Goal: Transaction & Acquisition: Purchase product/service

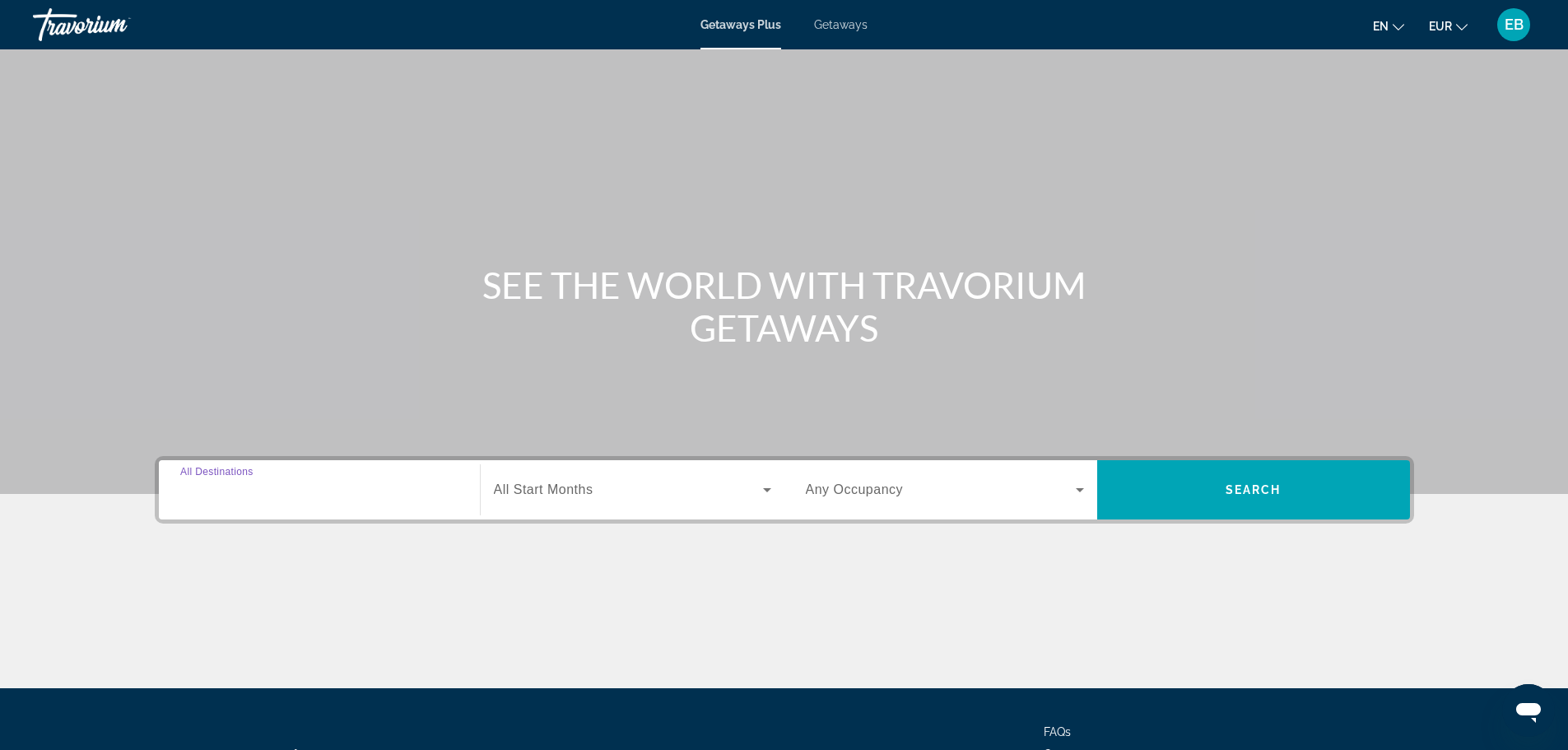
click at [316, 490] on input "Destination All Destinations" at bounding box center [319, 490] width 278 height 20
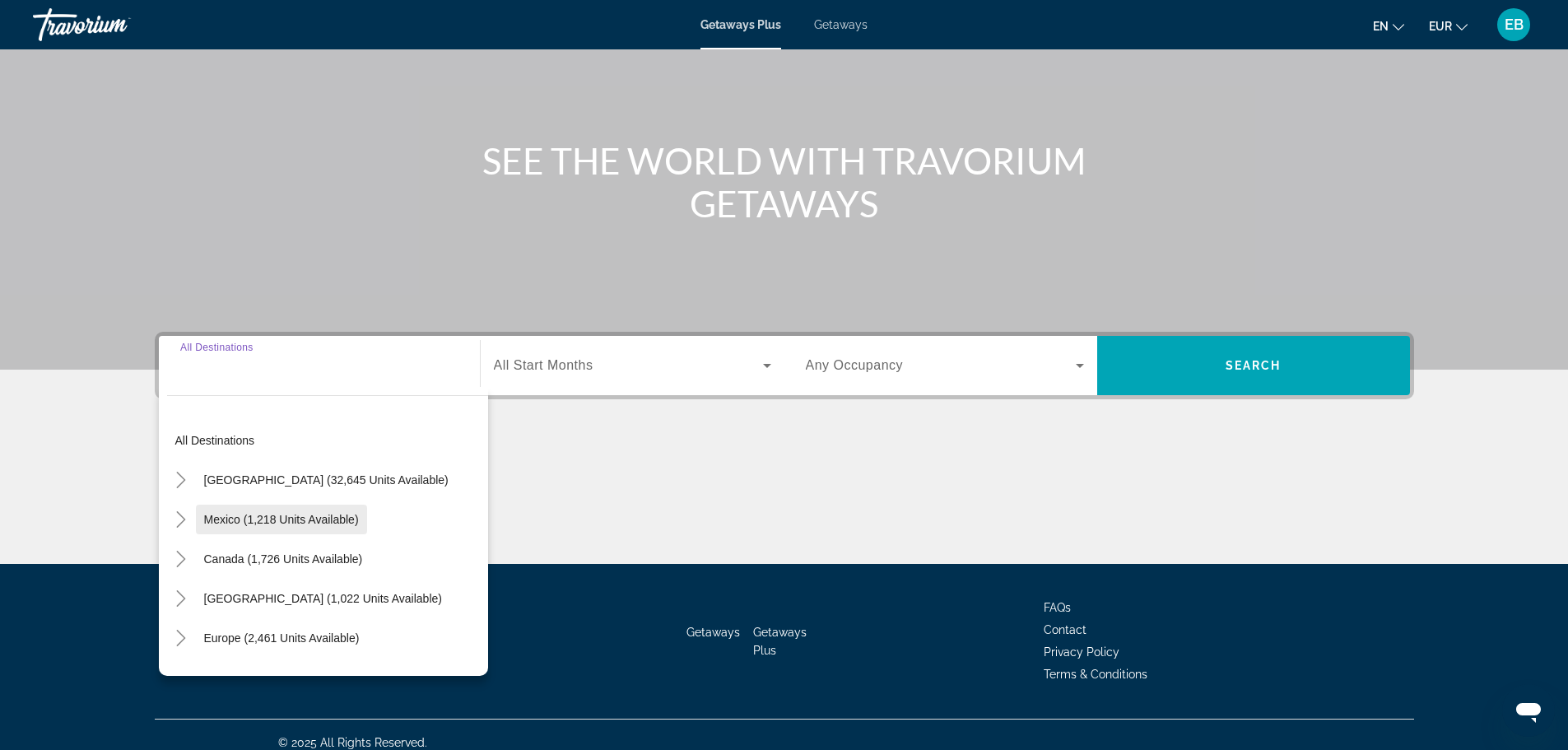
scroll to position [140, 0]
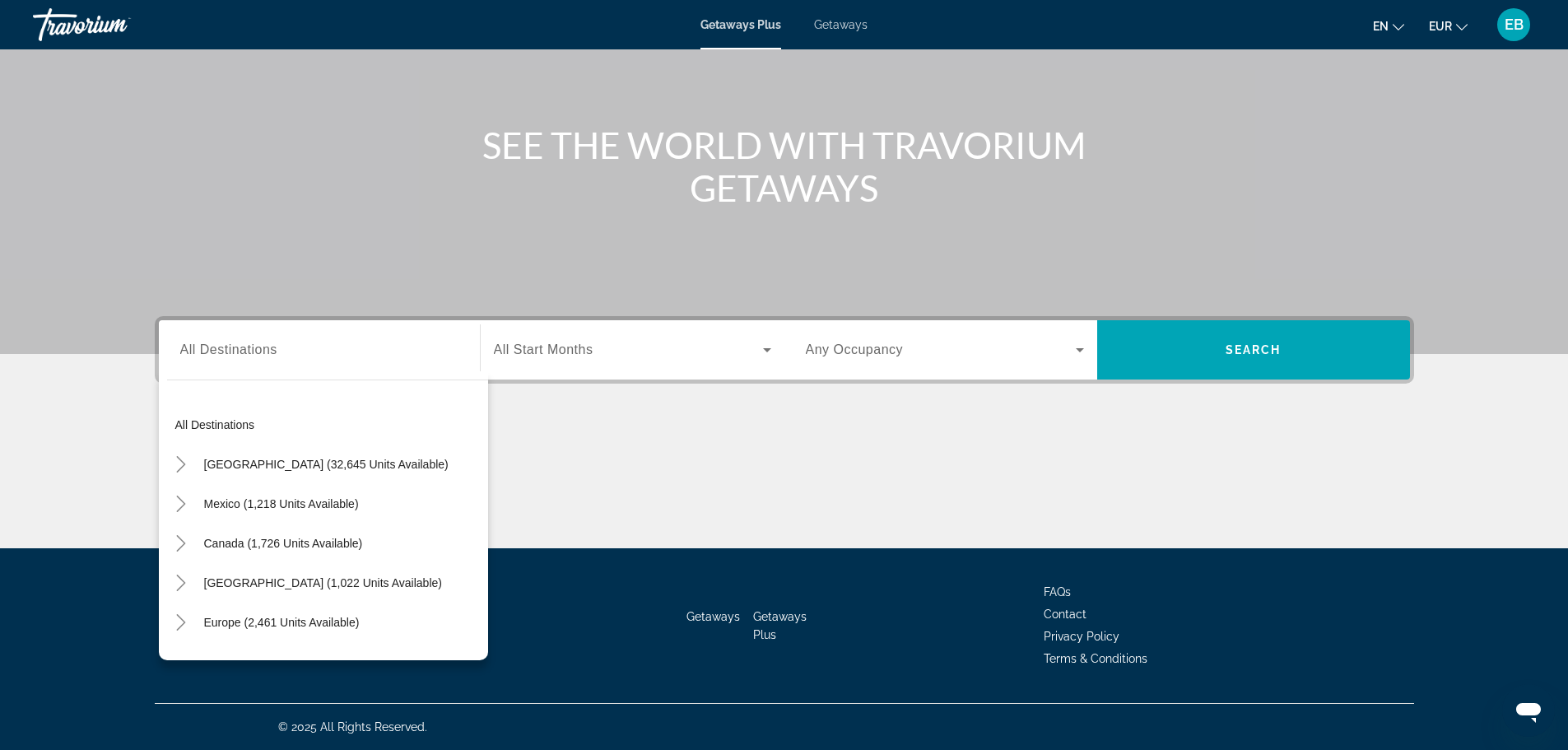
click at [165, 466] on div "All destinations [GEOGRAPHIC_DATA] (32,645 units available) [GEOGRAPHIC_DATA] (…" at bounding box center [323, 516] width 329 height 289
click at [178, 467] on icon "Toggle United States (32,645 units available)" at bounding box center [181, 463] width 16 height 16
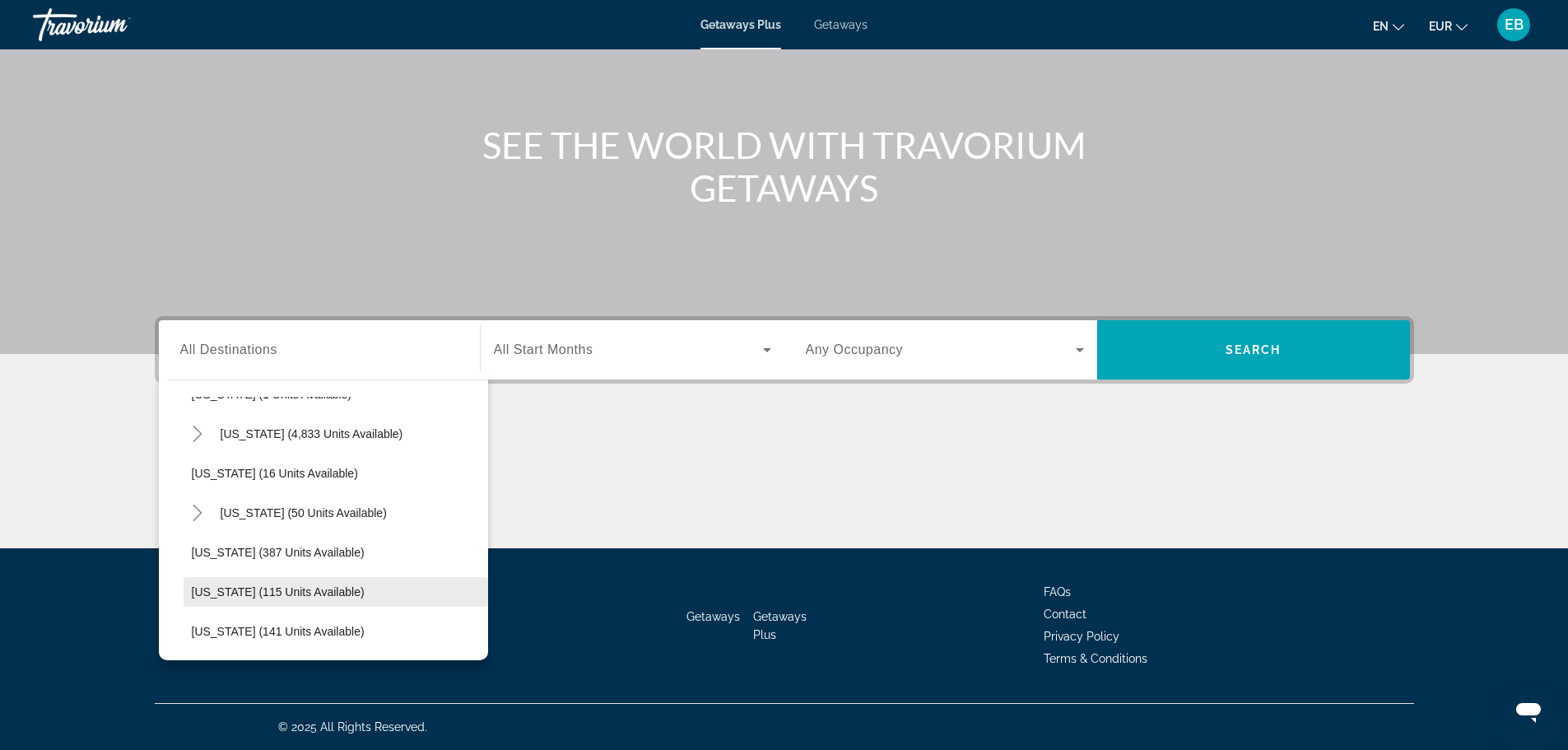
scroll to position [294, 0]
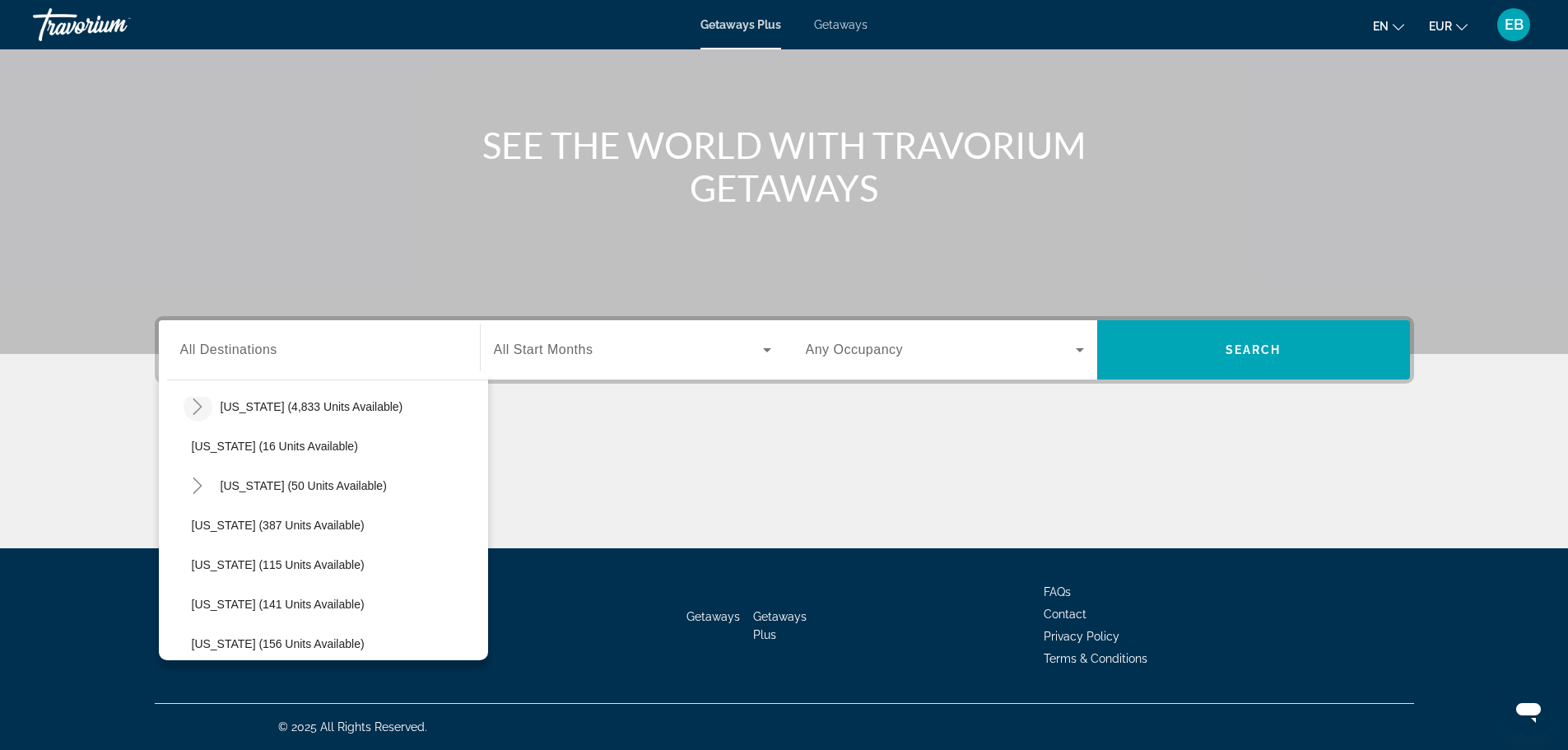
click at [208, 409] on mat-icon "Toggle Florida (4,833 units available)" at bounding box center [198, 407] width 29 height 29
click at [253, 484] on span "[GEOGRAPHIC_DATA] (938 units available)" at bounding box center [322, 486] width 229 height 14
type input "**********"
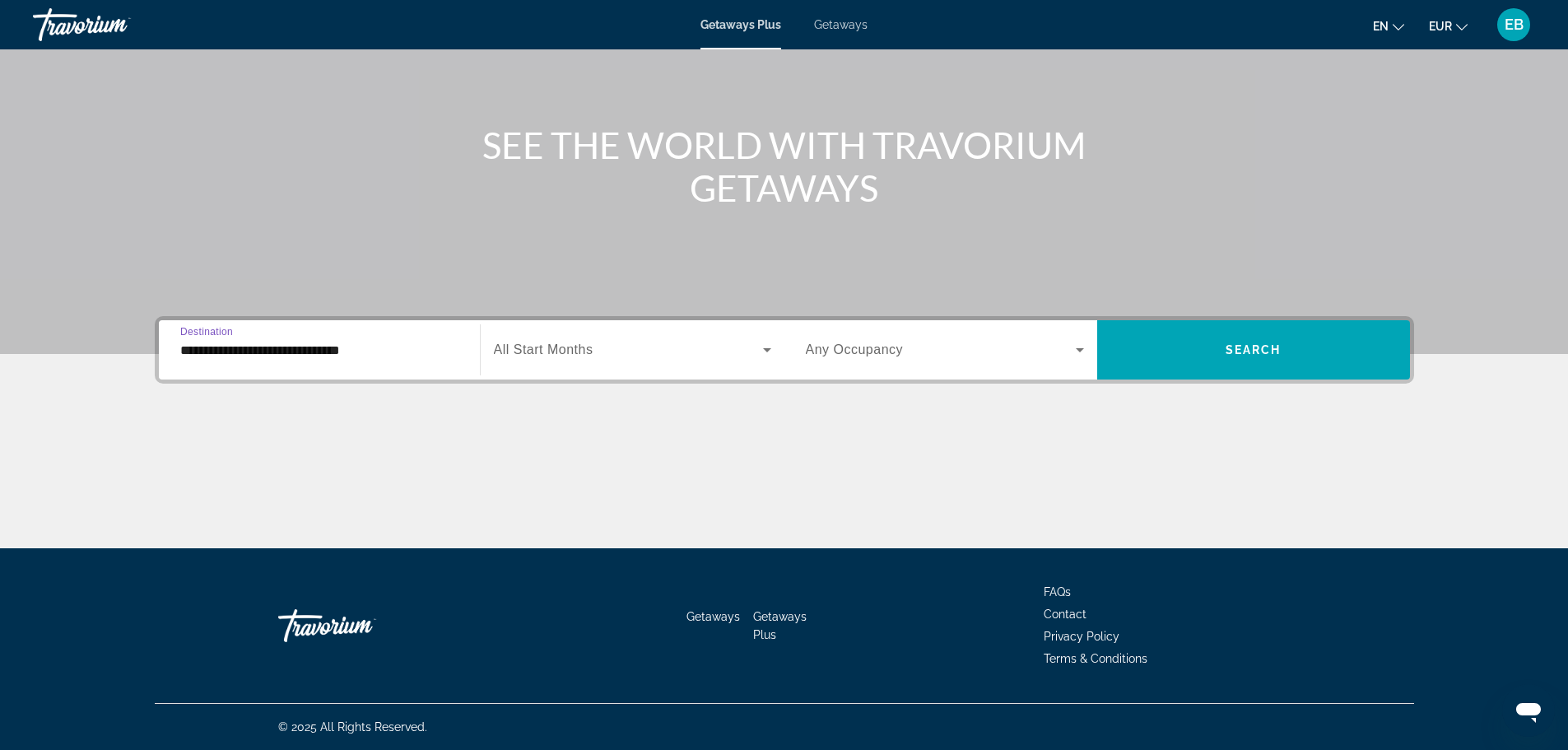
click at [563, 356] on label "Start Month All Start Months" at bounding box center [543, 350] width 99 height 14
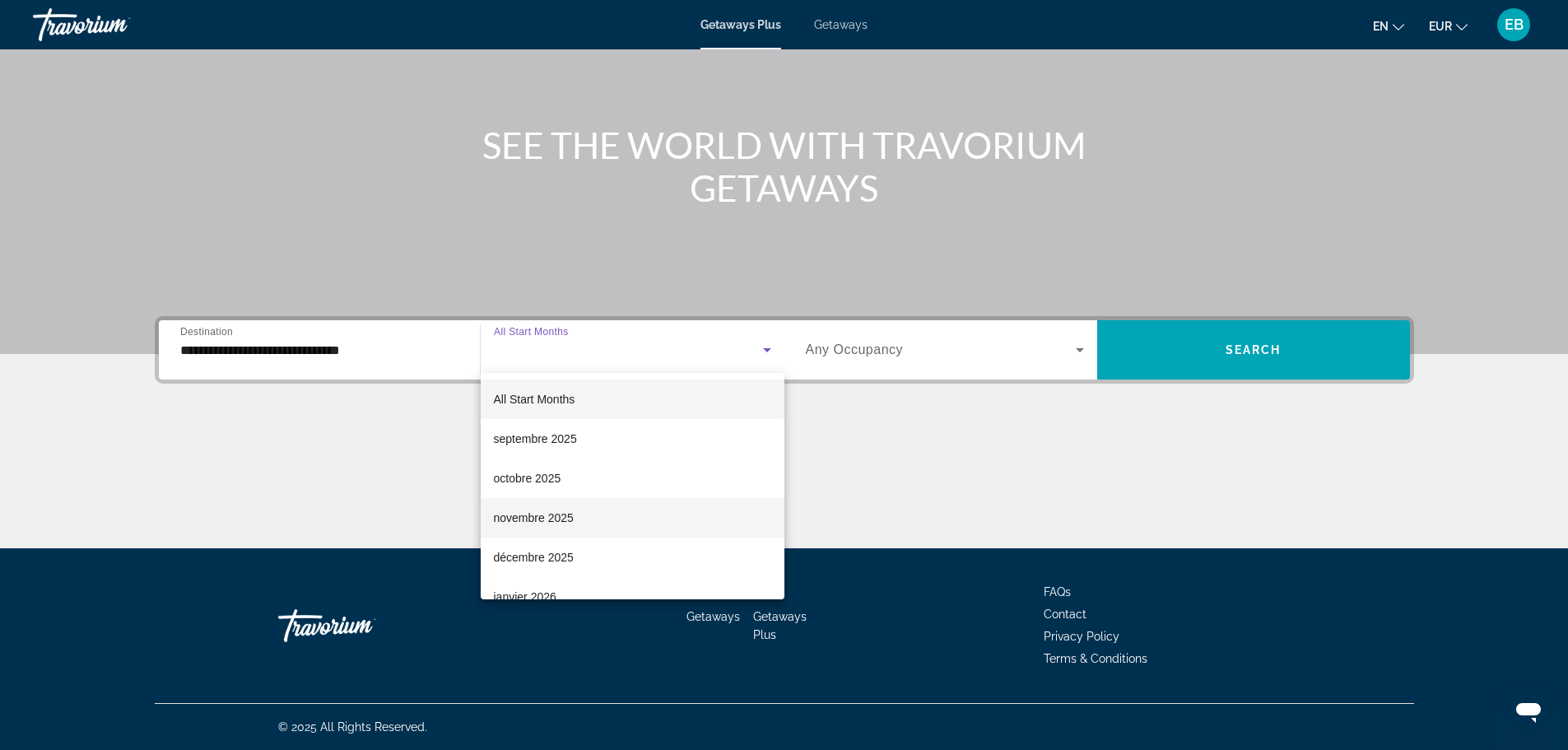
click at [549, 514] on span "novembre 2025" at bounding box center [534, 518] width 80 height 20
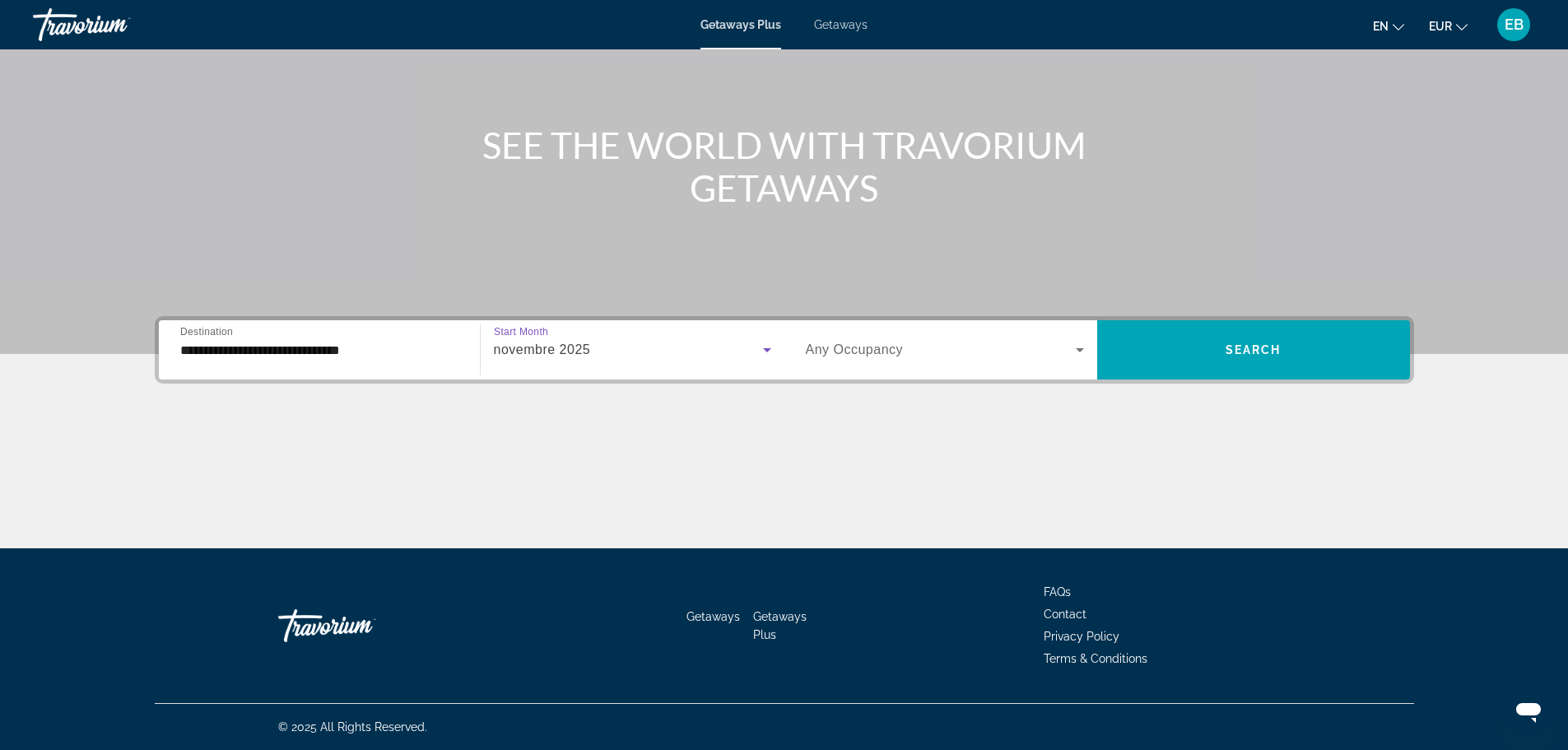
click at [891, 343] on span "Any Occupancy" at bounding box center [854, 350] width 98 height 14
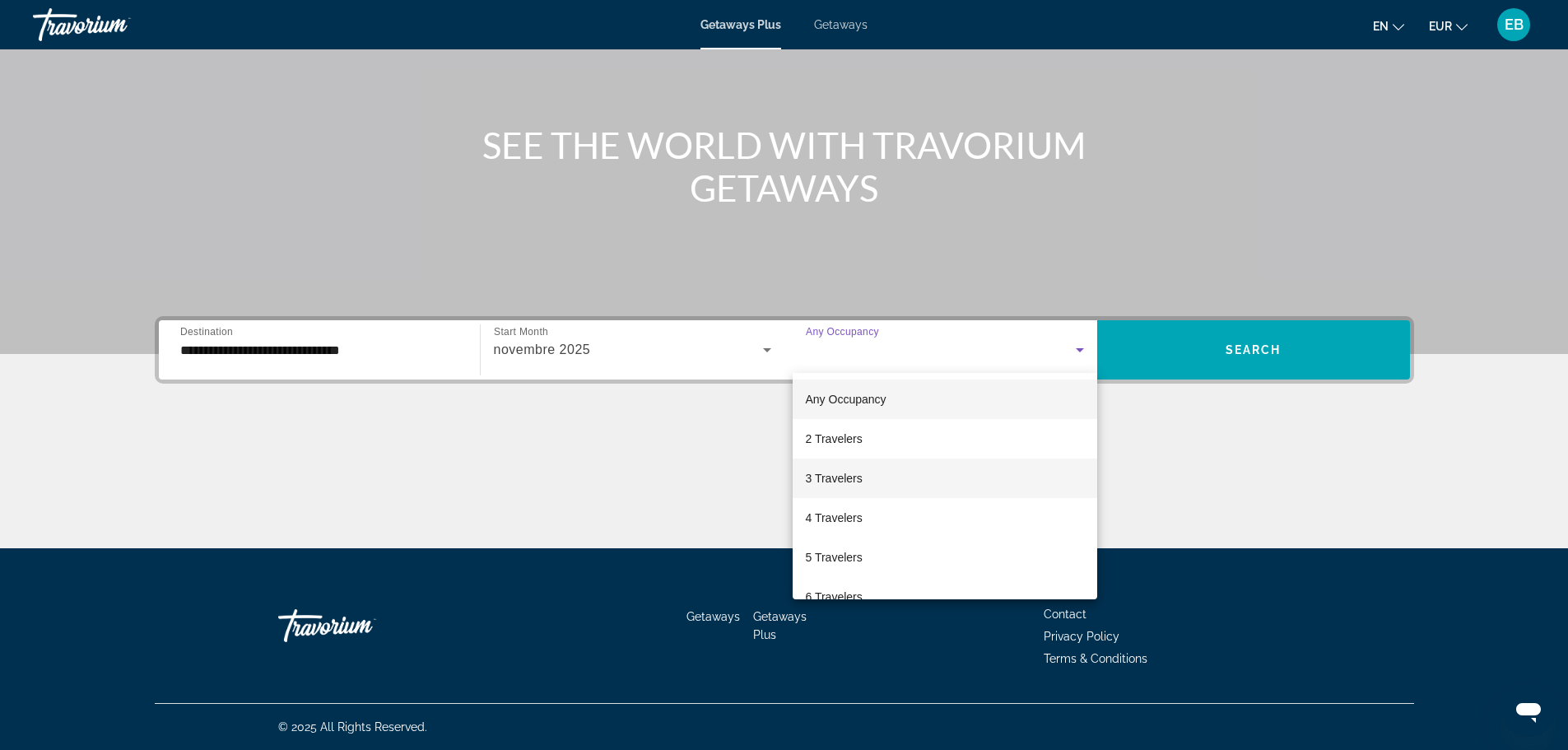
click at [905, 468] on mat-option "3 Travelers" at bounding box center [944, 478] width 305 height 40
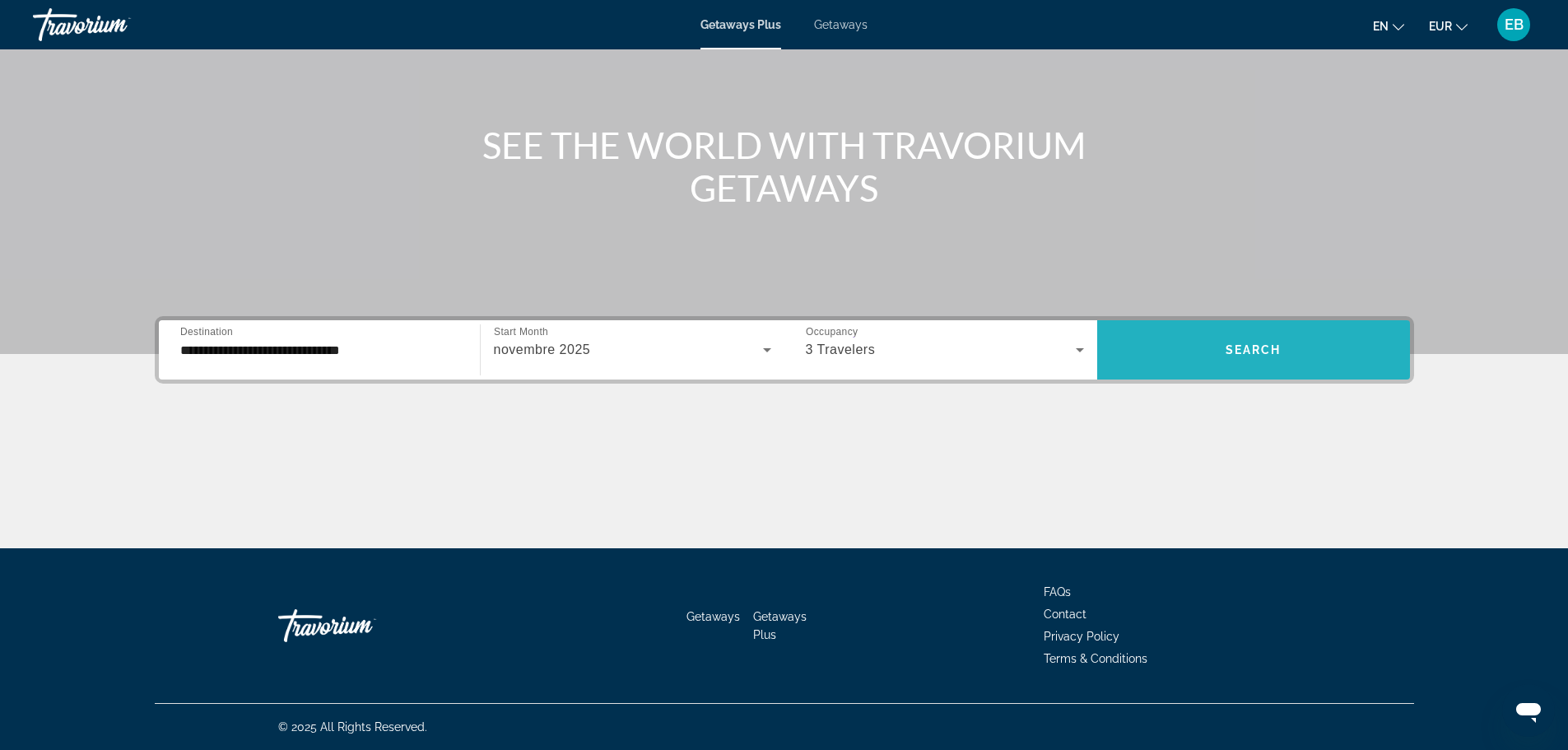
click at [1317, 346] on span "Search widget" at bounding box center [1253, 350] width 313 height 40
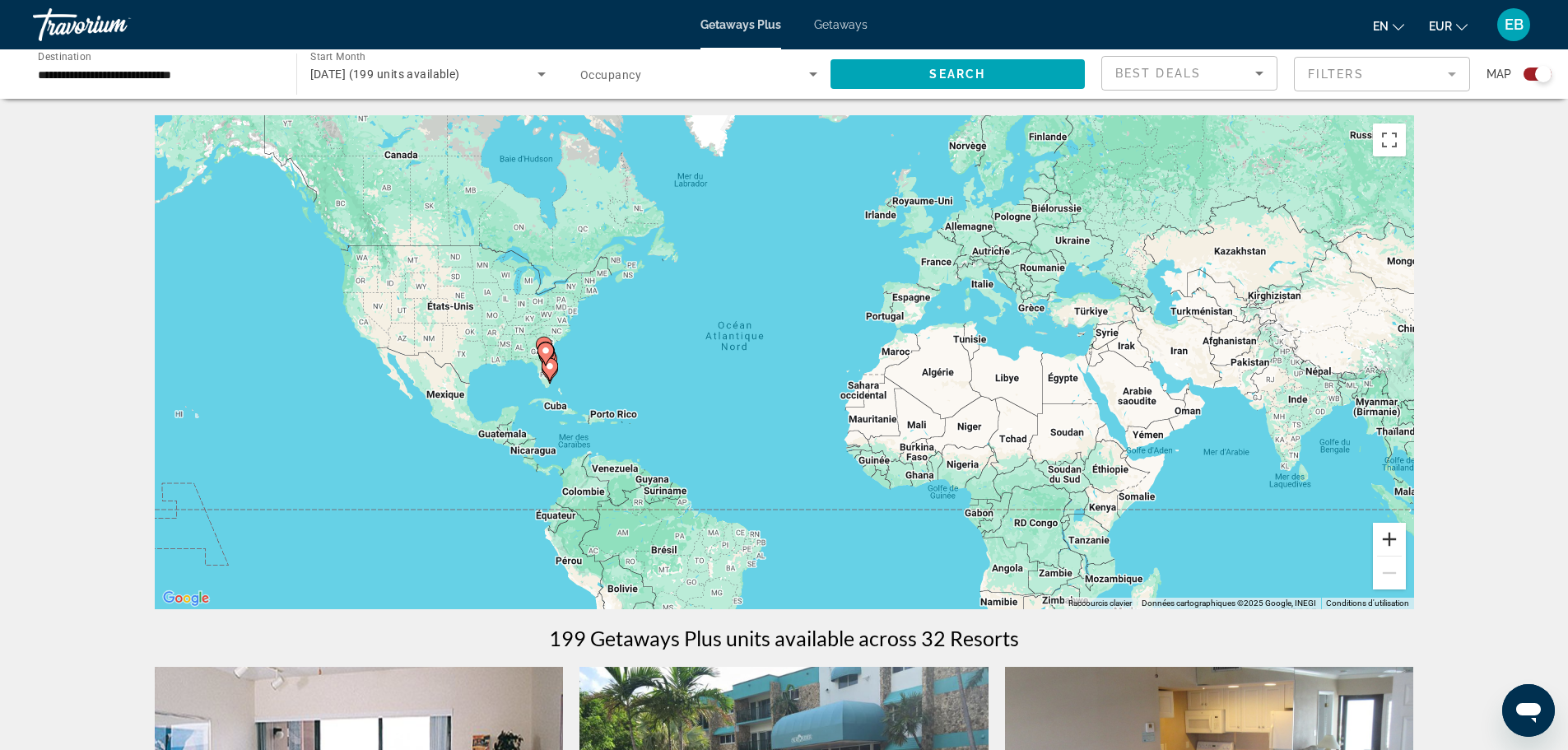
click at [1374, 547] on button "Zoom avant" at bounding box center [1389, 539] width 33 height 33
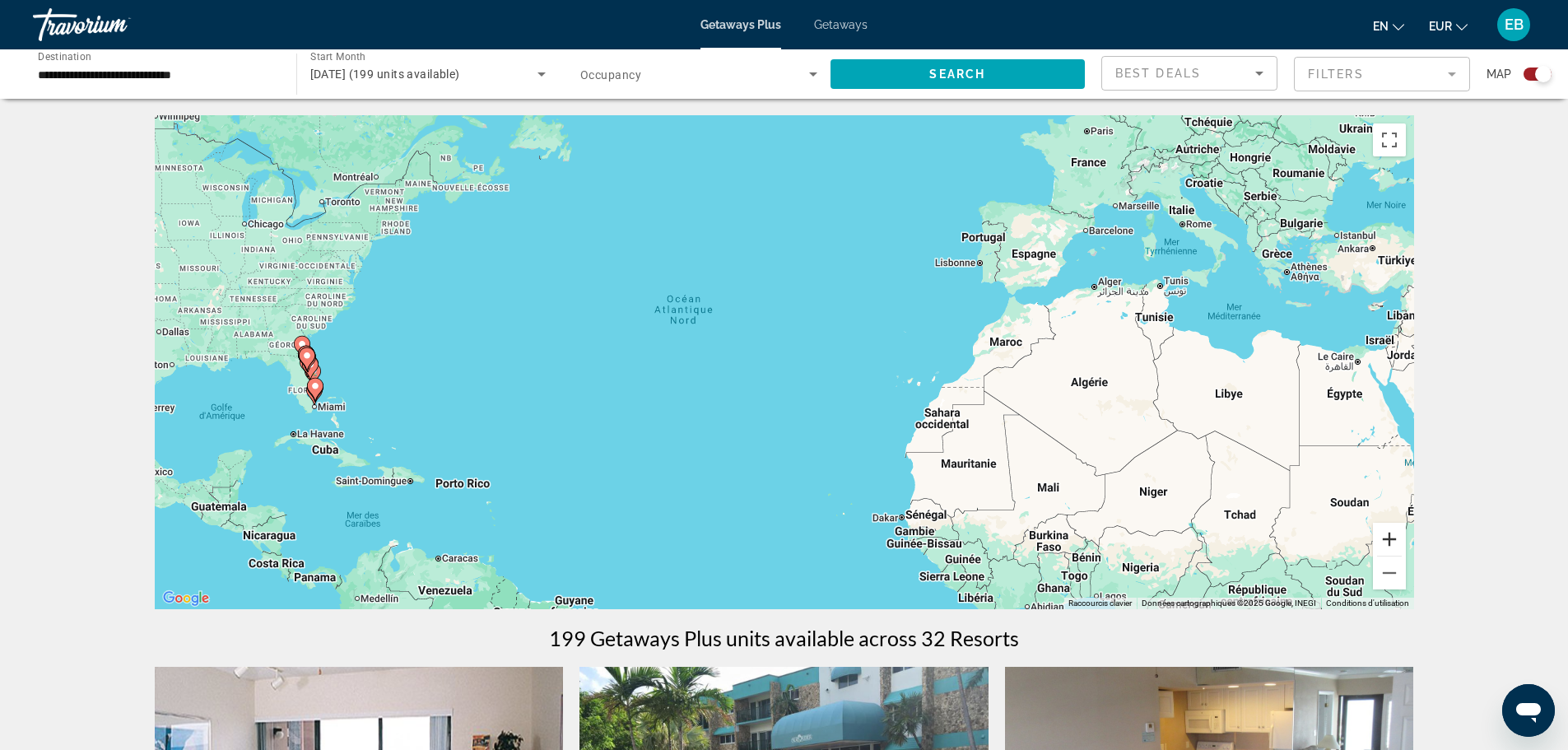
click at [1383, 545] on button "Zoom avant" at bounding box center [1389, 539] width 33 height 33
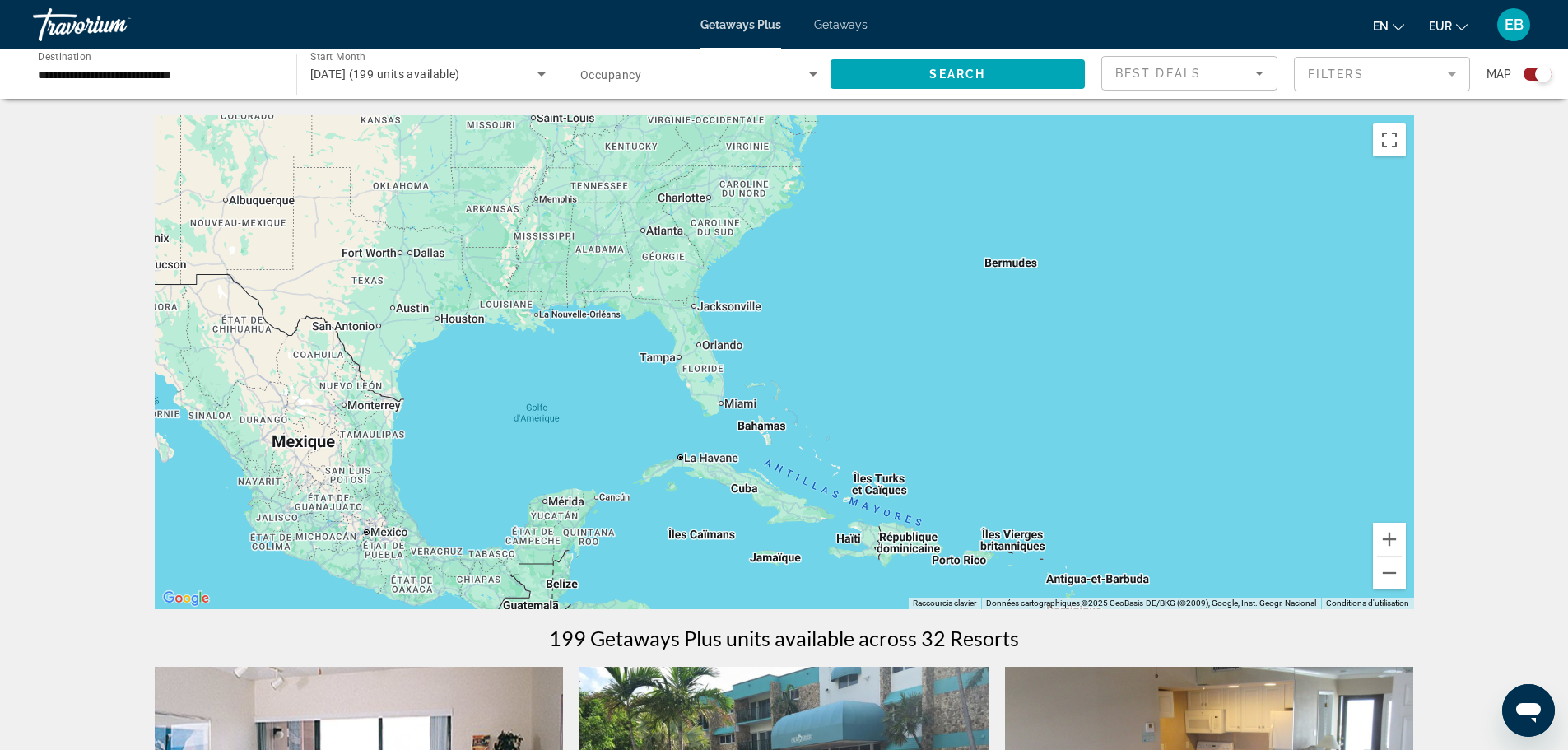
drag, startPoint x: 395, startPoint y: 369, endPoint x: 1274, endPoint y: 317, distance: 880.5
click at [1274, 317] on div "Main content" at bounding box center [784, 362] width 1259 height 494
drag, startPoint x: 1395, startPoint y: 536, endPoint x: 1280, endPoint y: 526, distance: 115.4
click at [1393, 537] on button "Zoom avant" at bounding box center [1389, 539] width 33 height 33
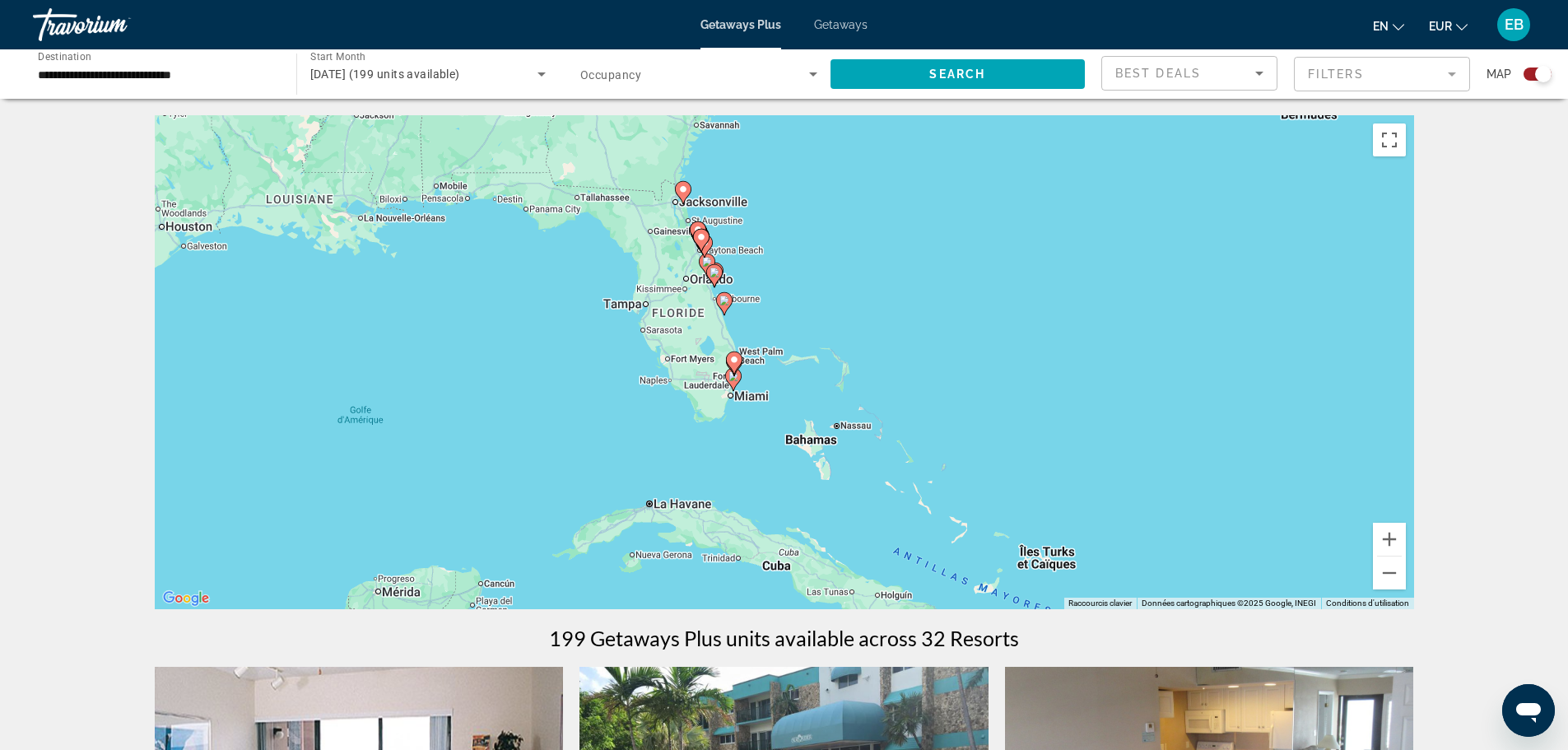
drag, startPoint x: 790, startPoint y: 322, endPoint x: 843, endPoint y: 286, distance: 64.1
click at [843, 286] on div "Pour activer le glissement avec le clavier, appuyez sur Alt+Entrée. Une fois ce…" at bounding box center [784, 362] width 1259 height 494
click at [1381, 547] on button "Zoom avant" at bounding box center [1389, 539] width 33 height 33
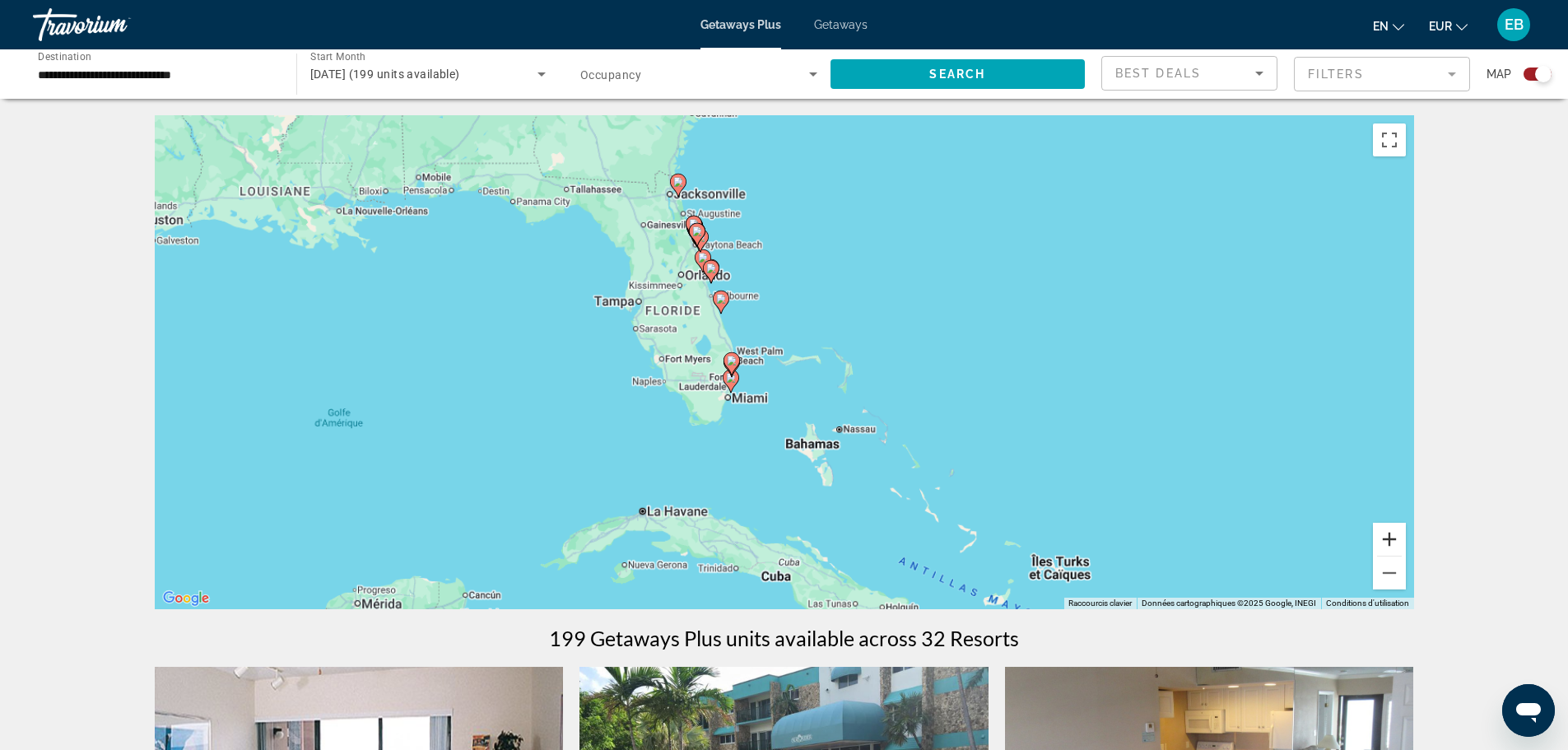
click at [1381, 547] on button "Zoom avant" at bounding box center [1389, 539] width 33 height 33
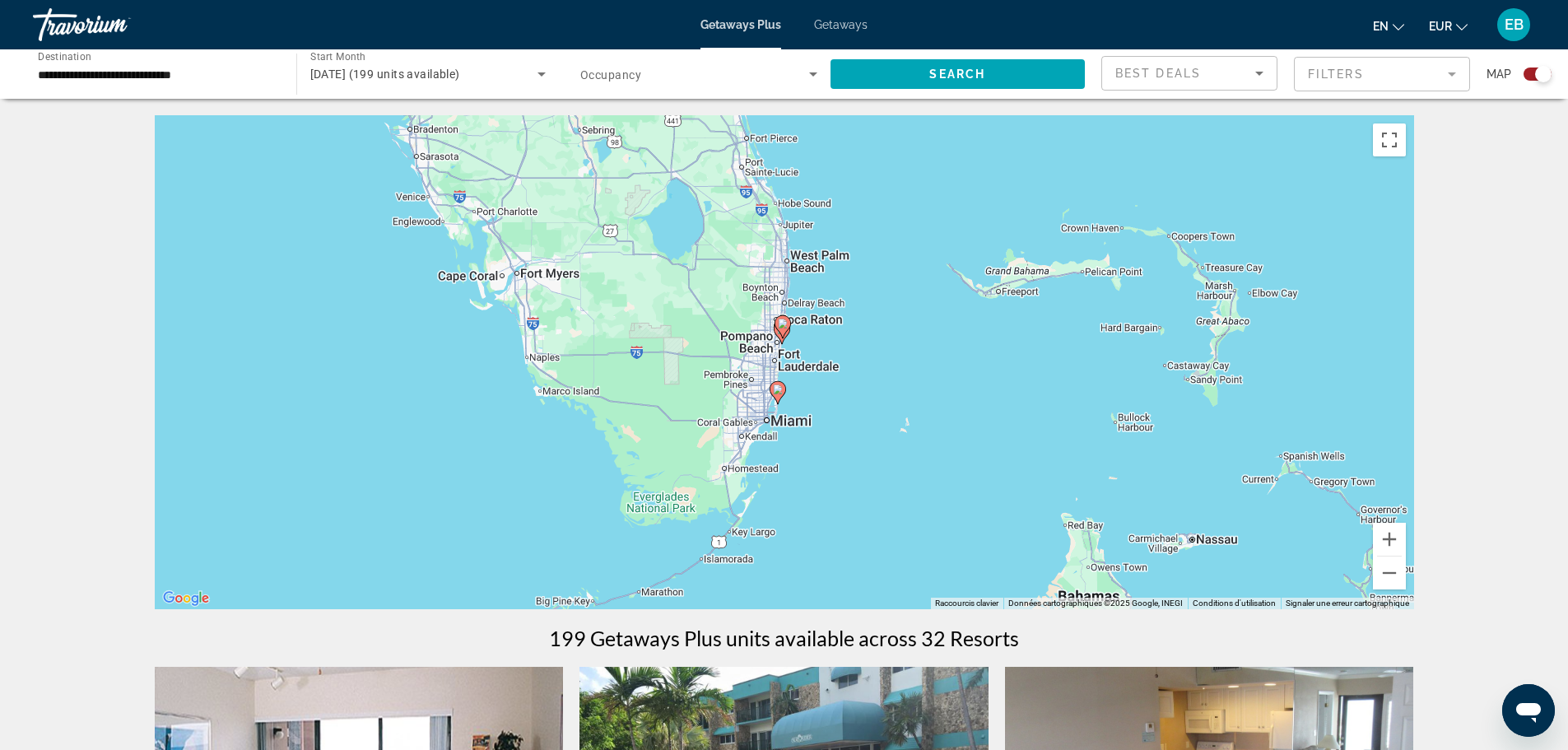
drag, startPoint x: 844, startPoint y: 195, endPoint x: 1046, endPoint y: 122, distance: 214.8
click at [1046, 122] on div "Pour activer le glissement avec le clavier, appuyez sur Alt+Entrée. Une fois ce…" at bounding box center [784, 362] width 1259 height 494
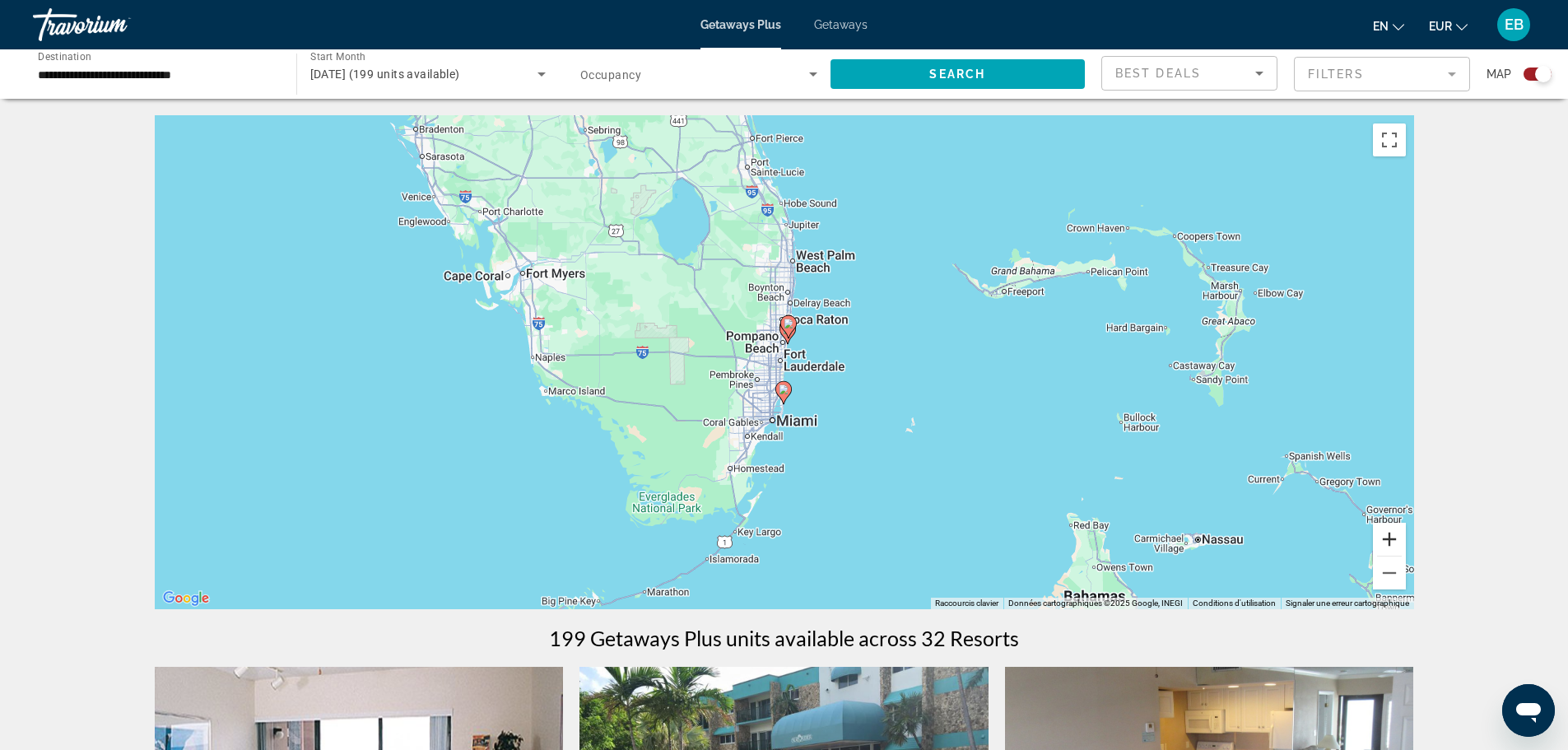
click at [1392, 543] on button "Zoom avant" at bounding box center [1389, 539] width 33 height 33
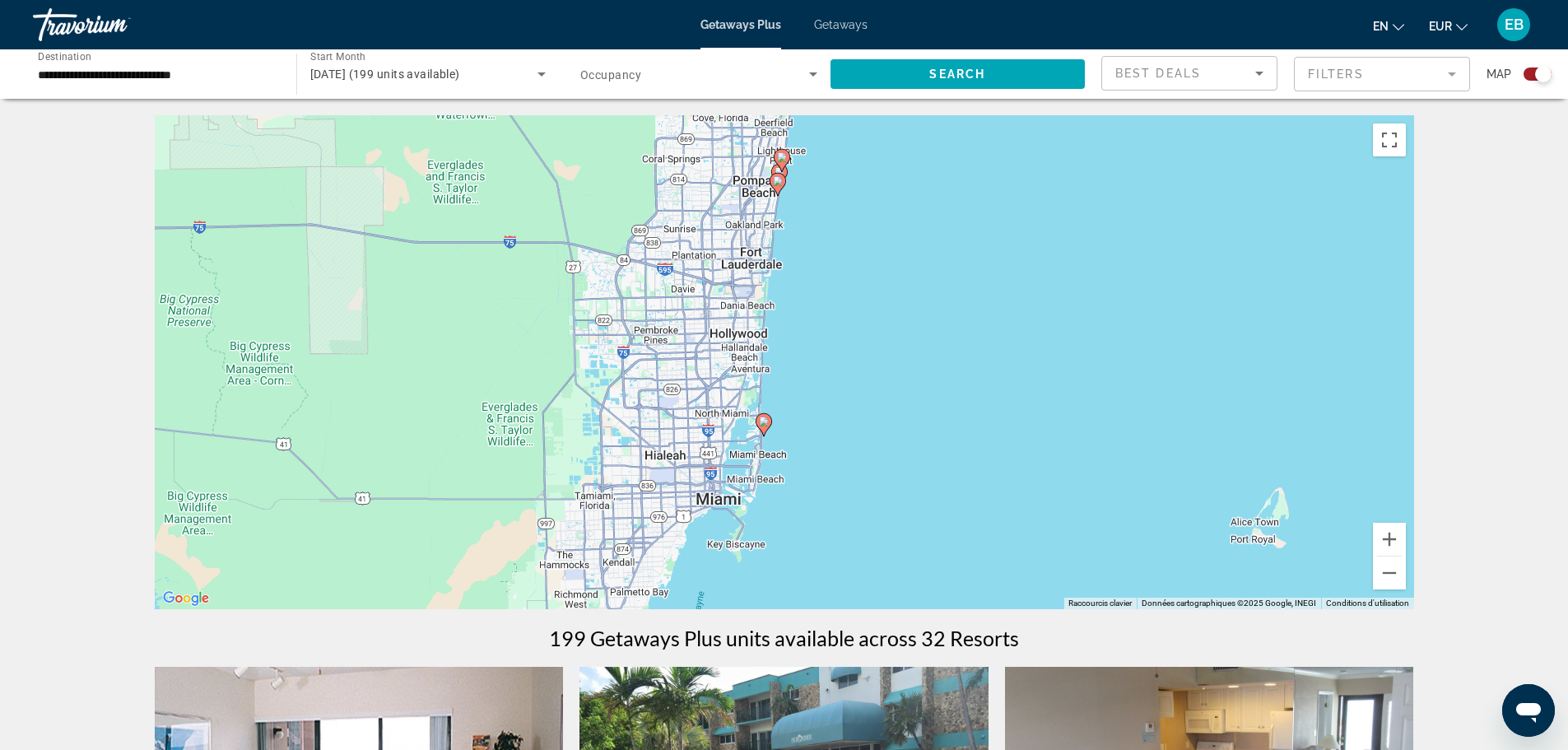
drag, startPoint x: 991, startPoint y: 393, endPoint x: 961, endPoint y: 246, distance: 150.0
click at [961, 246] on div "Pour activer le glissement avec le clavier, appuyez sur Alt+Entrée. Une fois ce…" at bounding box center [784, 362] width 1259 height 494
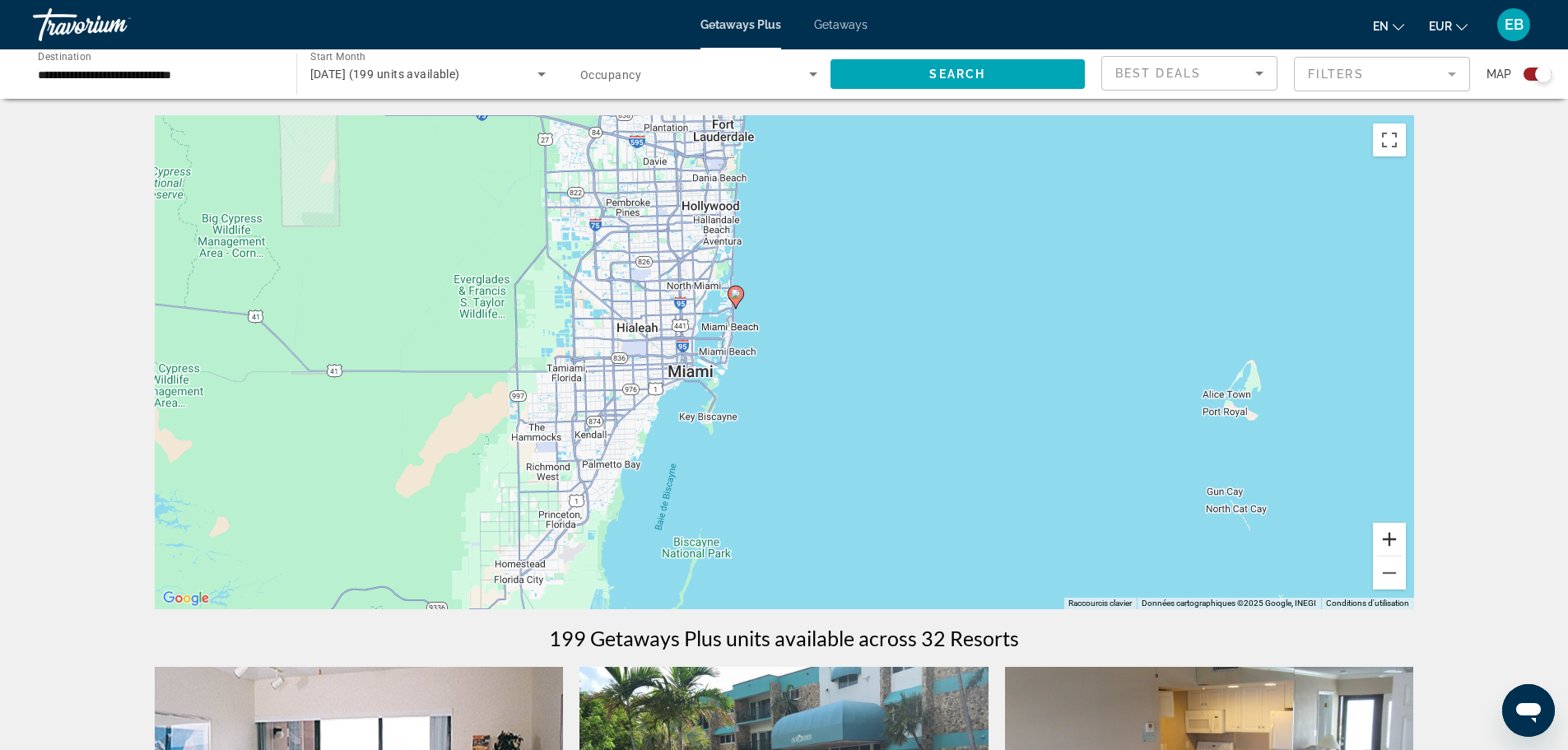
click at [1399, 532] on button "Zoom avant" at bounding box center [1389, 539] width 33 height 33
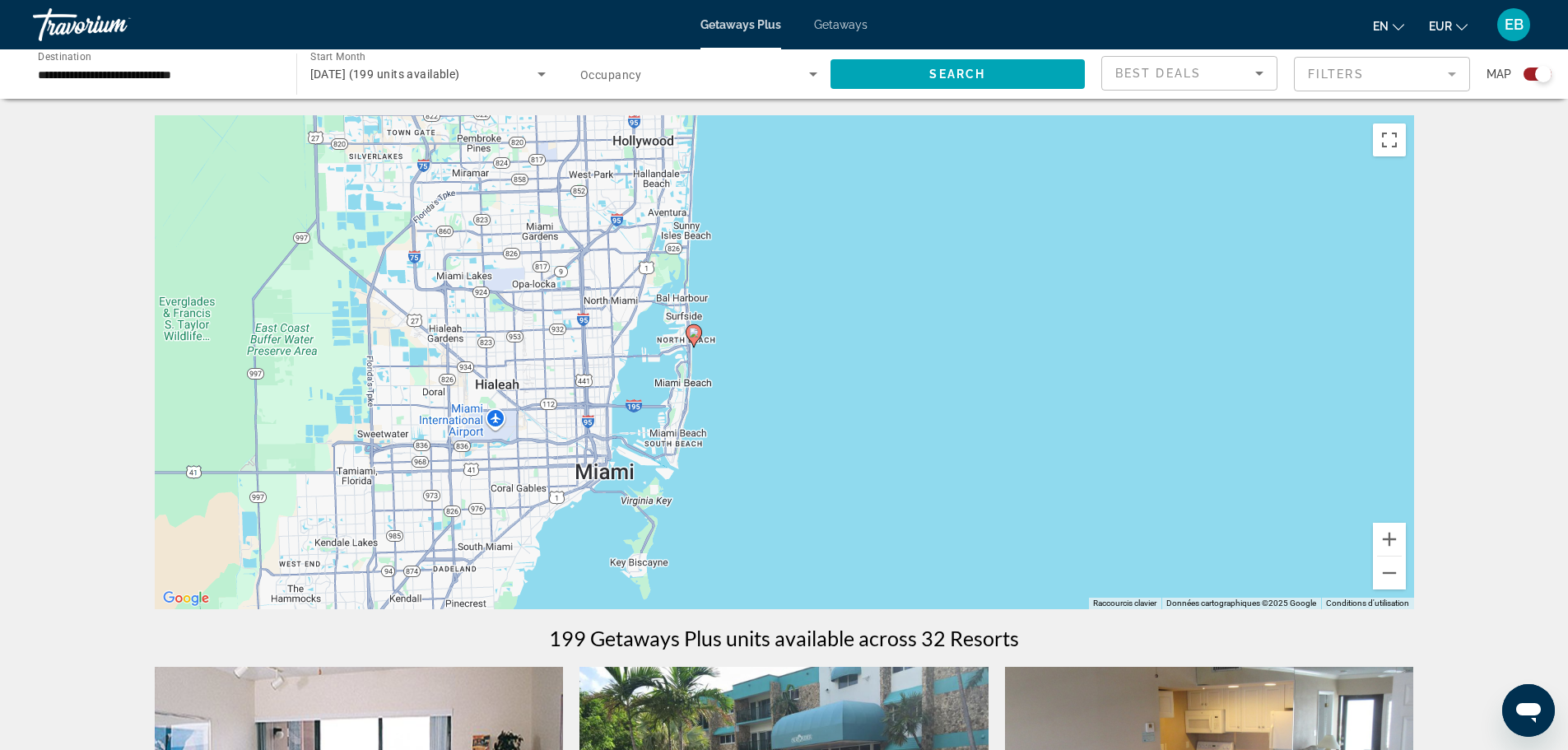
drag, startPoint x: 1007, startPoint y: 240, endPoint x: 1016, endPoint y: 316, distance: 76.5
click at [1016, 316] on div "Pour activer le glissement avec le clavier, appuyez sur Alt+Entrée. Une fois ce…" at bounding box center [784, 362] width 1259 height 494
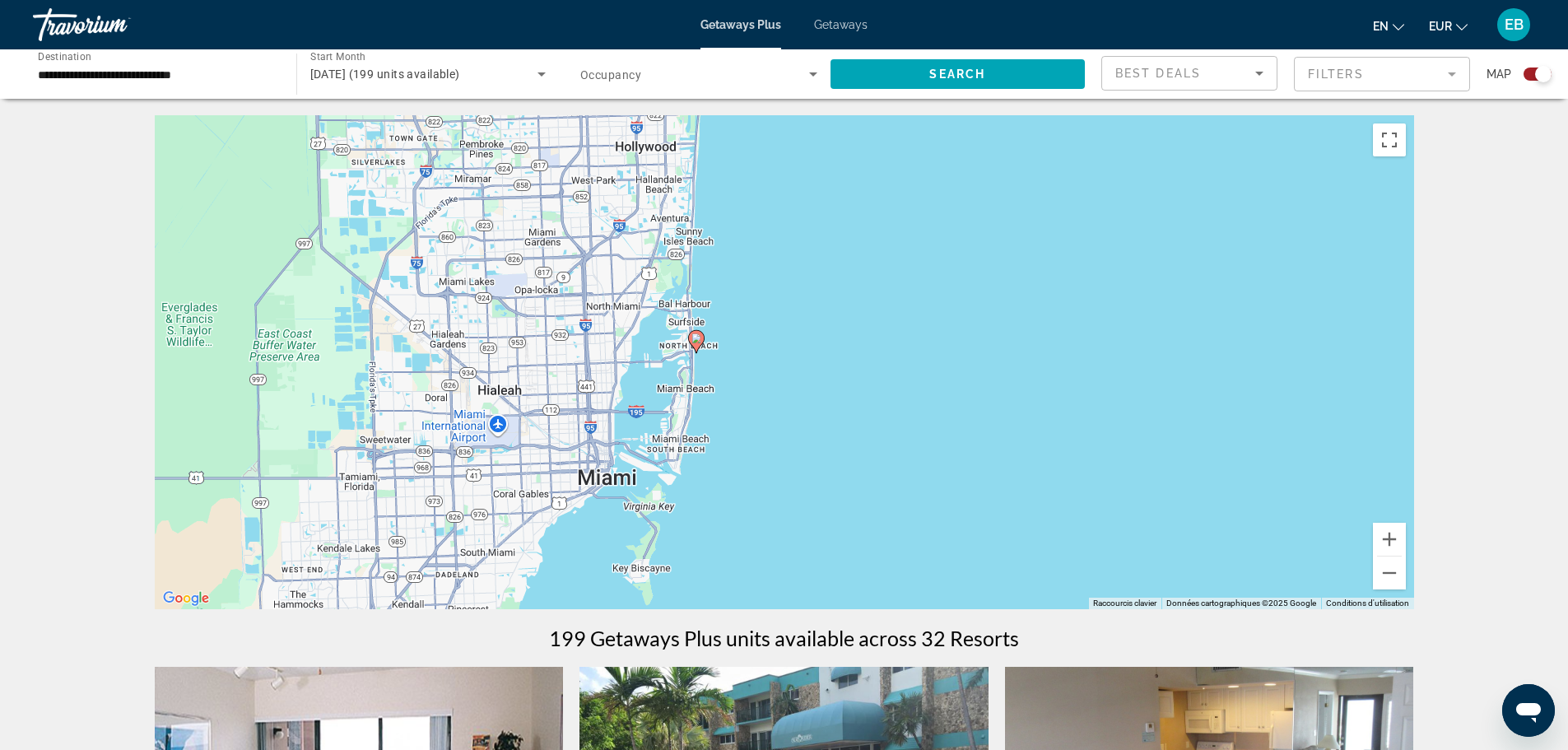
click at [691, 339] on icon "Main content" at bounding box center [695, 341] width 14 height 21
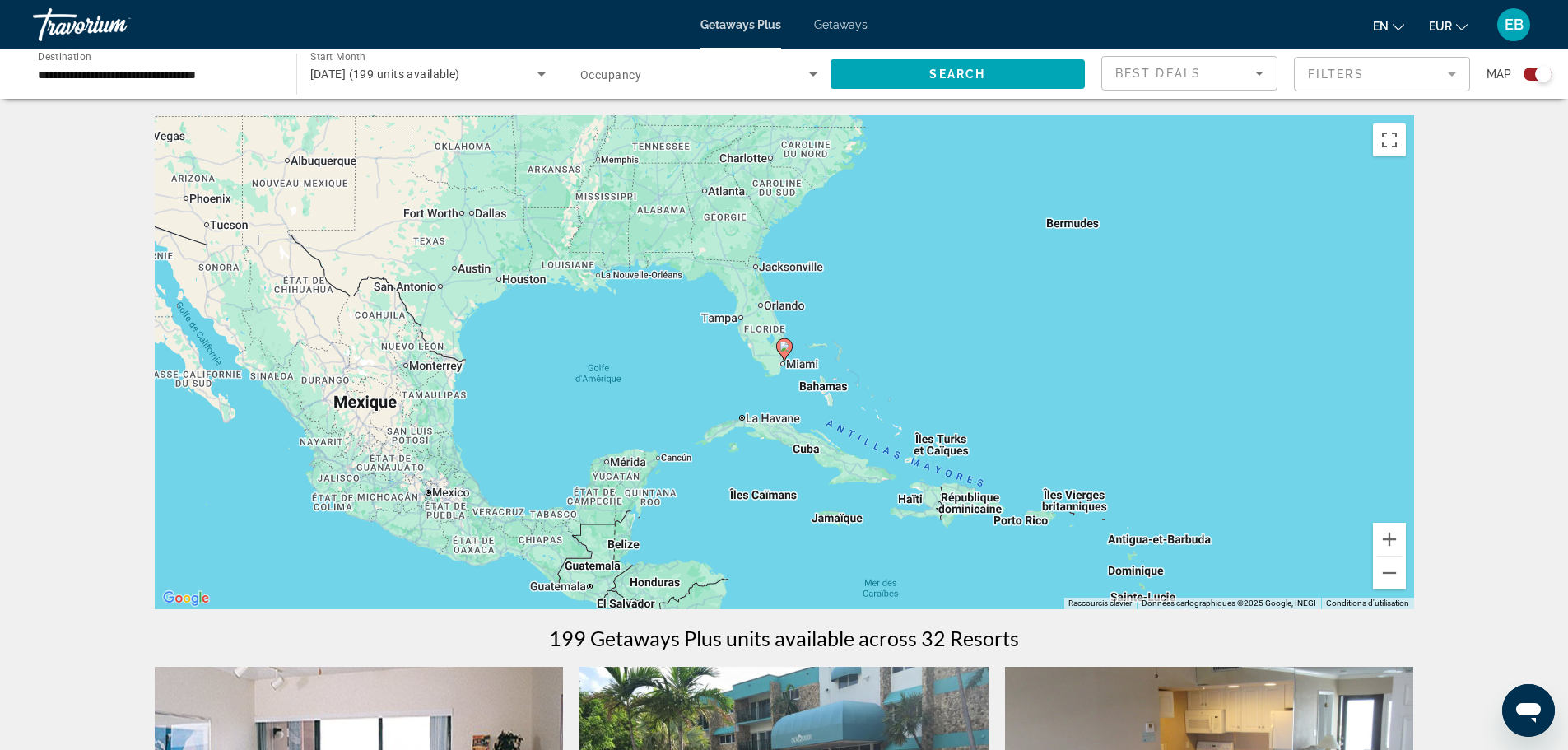
click at [790, 348] on icon "Main content" at bounding box center [783, 350] width 14 height 21
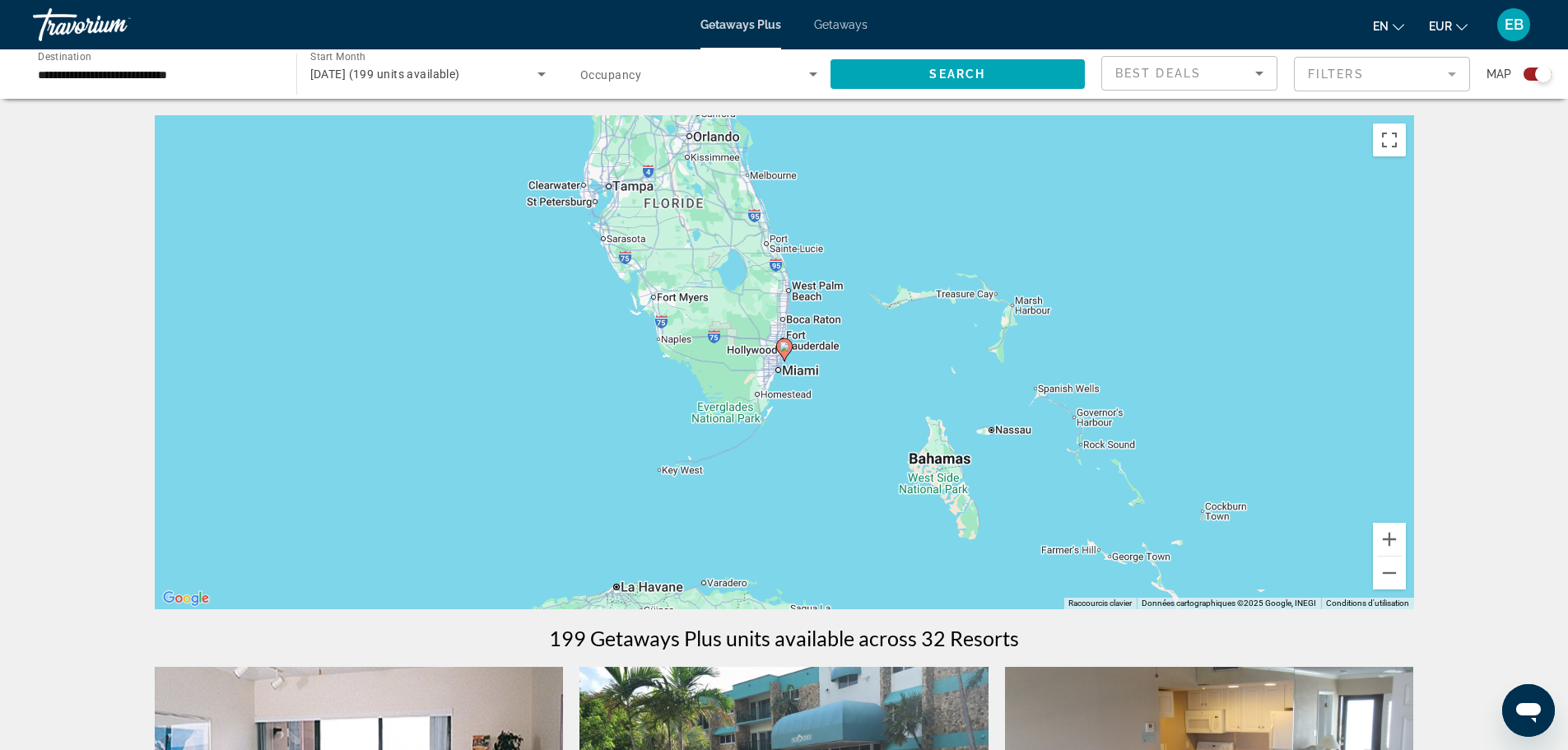
click at [786, 348] on image "Main content" at bounding box center [785, 347] width 10 height 10
type input "**********"
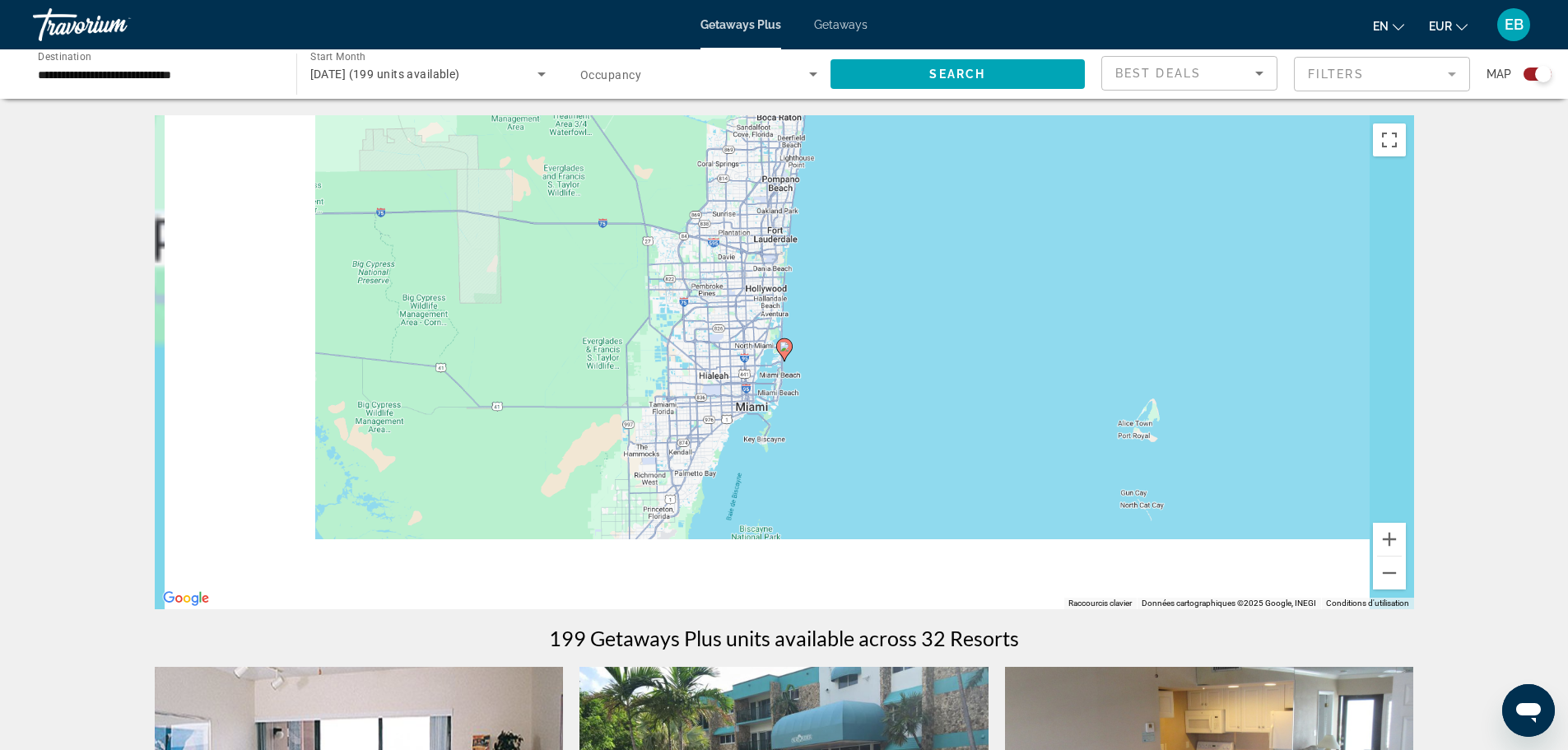
click at [786, 348] on image "Main content" at bounding box center [785, 347] width 10 height 10
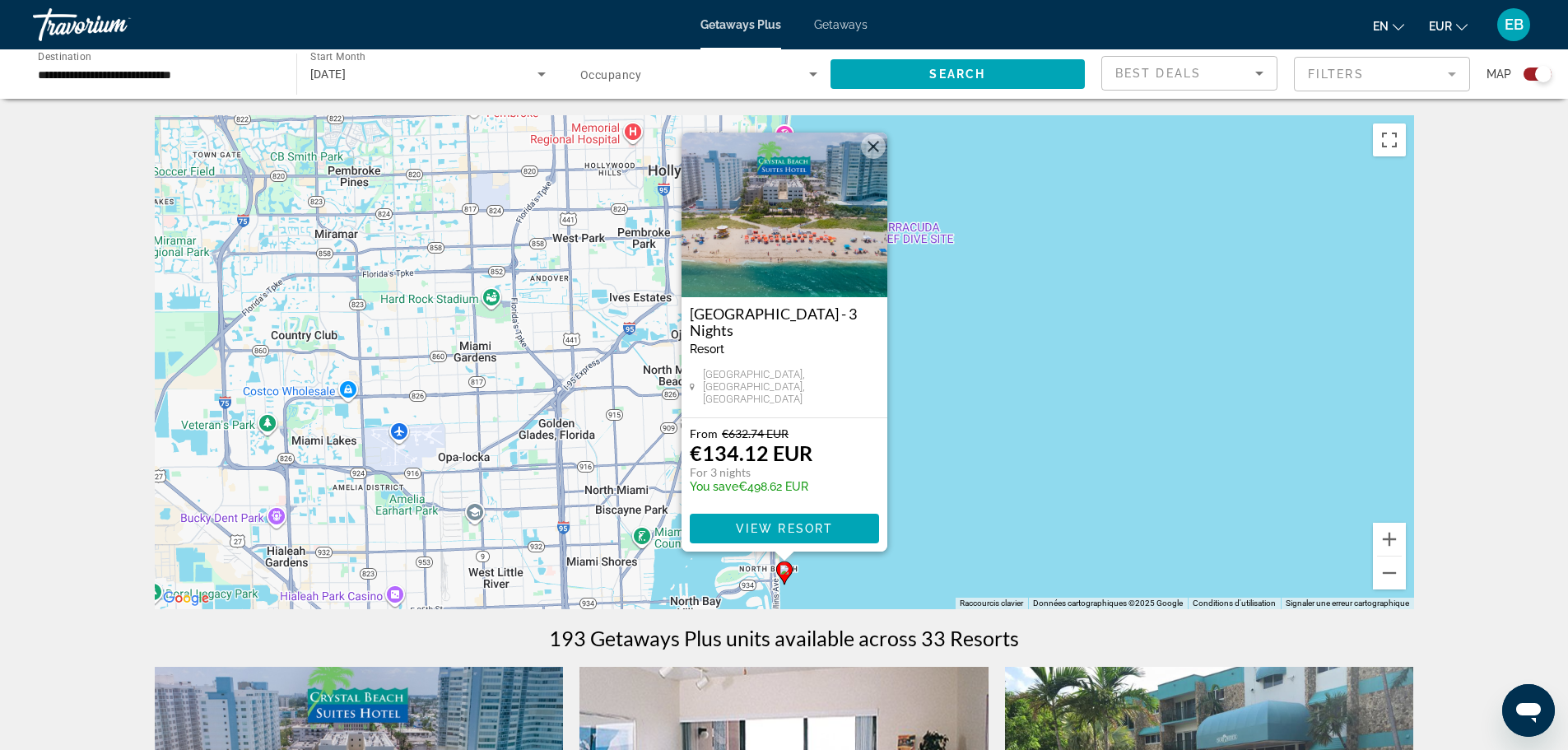
click at [839, 17] on div "Getaways Plus Getaways en English Español Français Italiano Português русский E…" at bounding box center [784, 25] width 1568 height 42
click at [840, 22] on span "Getaways" at bounding box center [840, 25] width 53 height 14
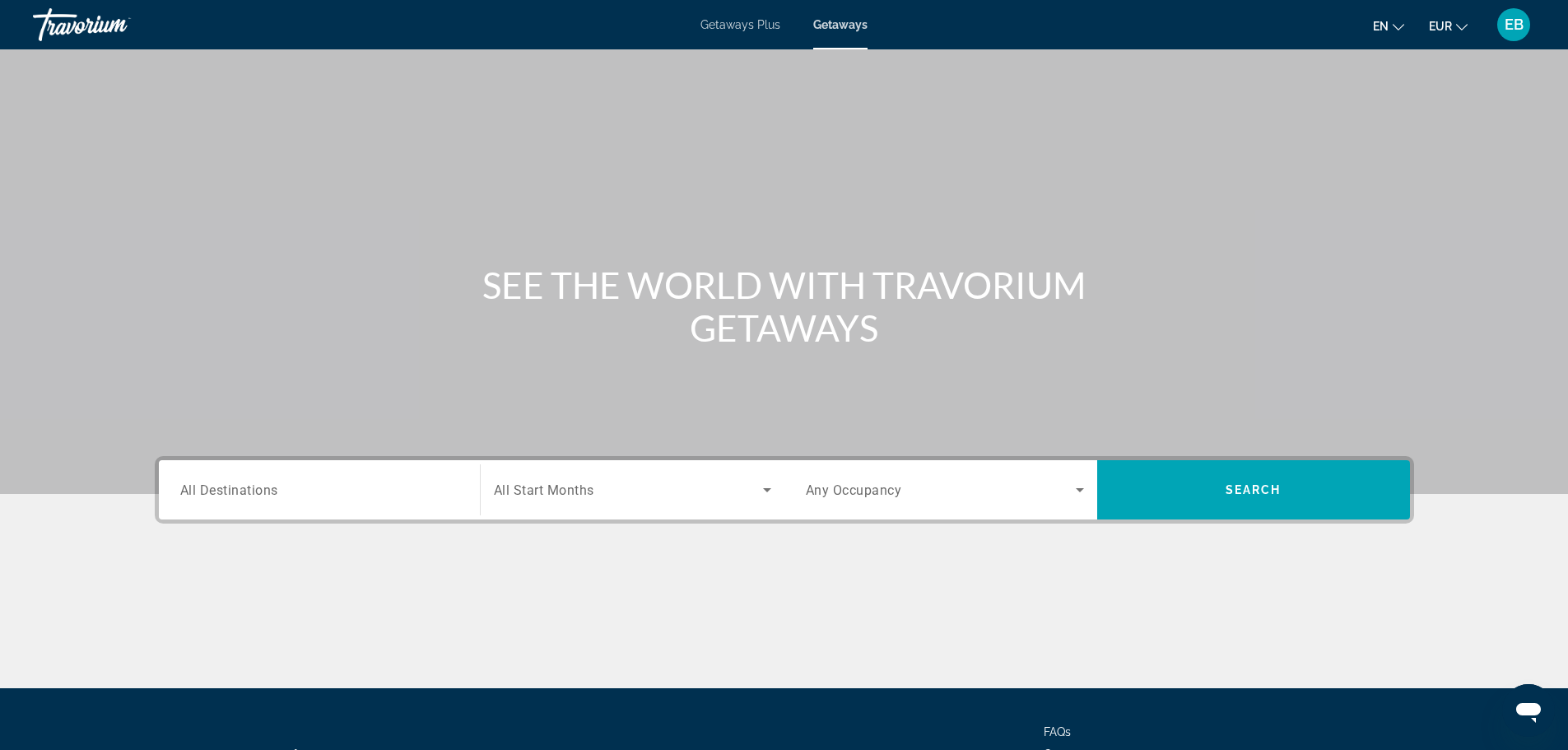
click at [242, 497] on span "All Destinations" at bounding box center [228, 490] width 98 height 15
click at [242, 497] on input "Destination All Destinations" at bounding box center [319, 490] width 278 height 20
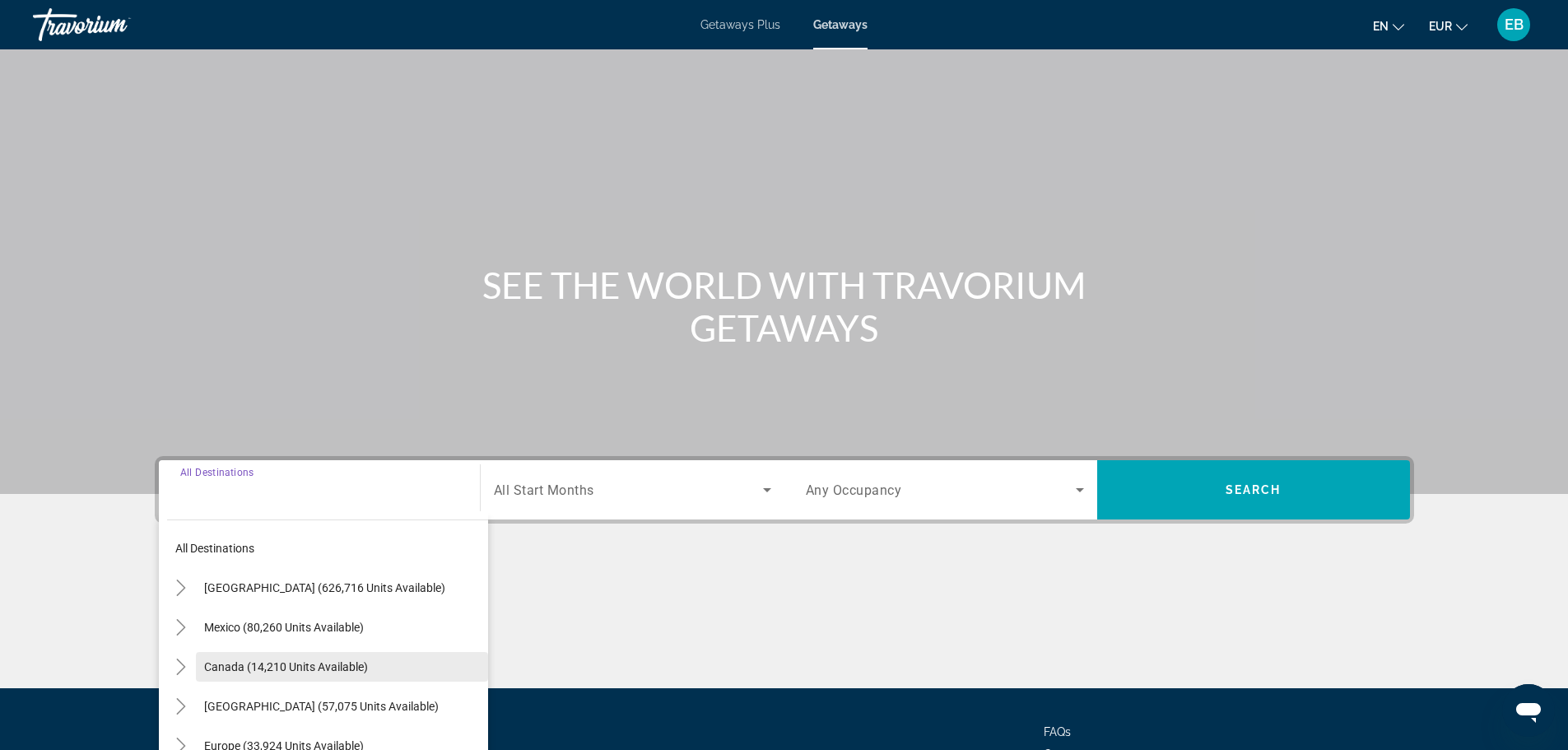
scroll to position [140, 0]
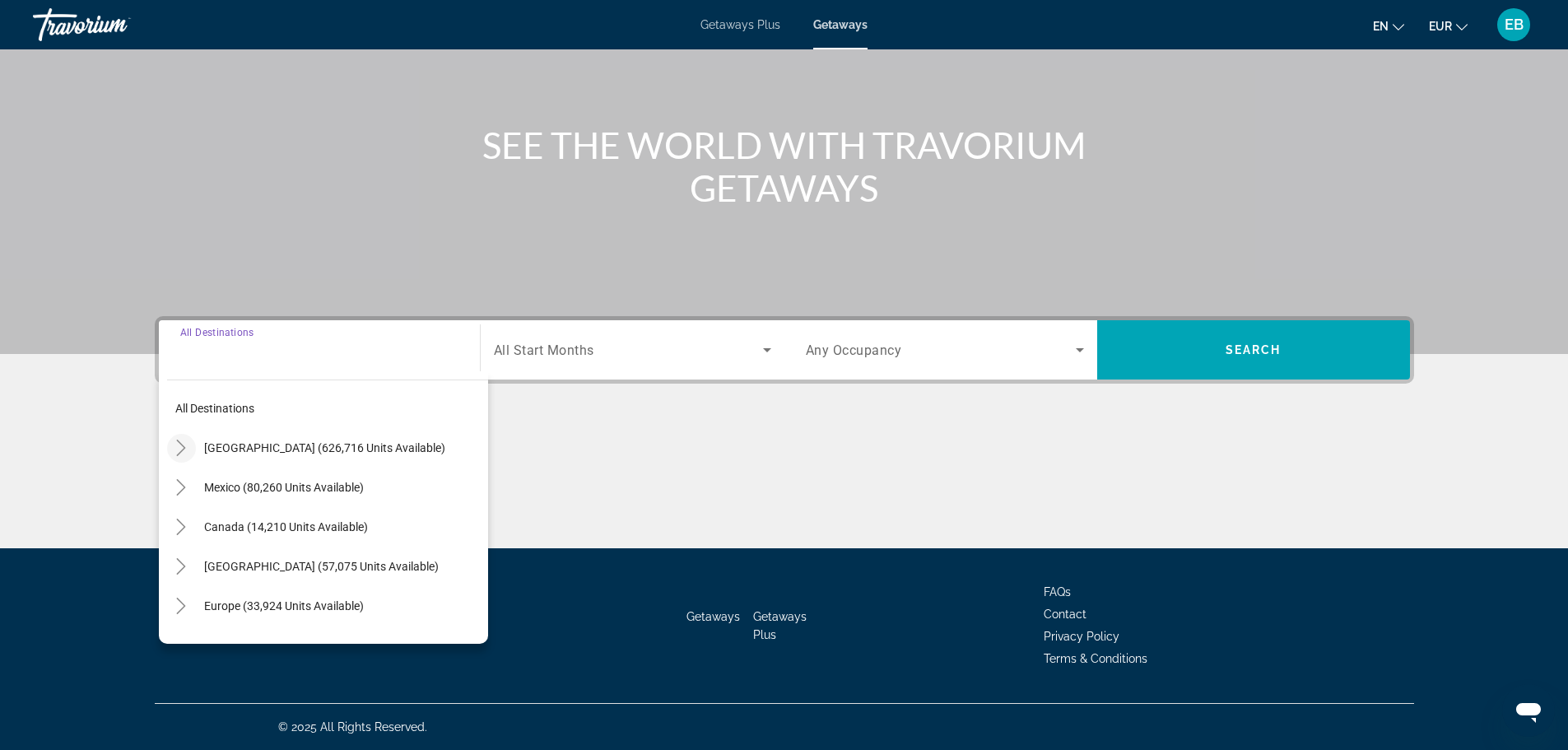
click at [179, 455] on icon "Toggle United States (626,716 units available)" at bounding box center [181, 447] width 16 height 16
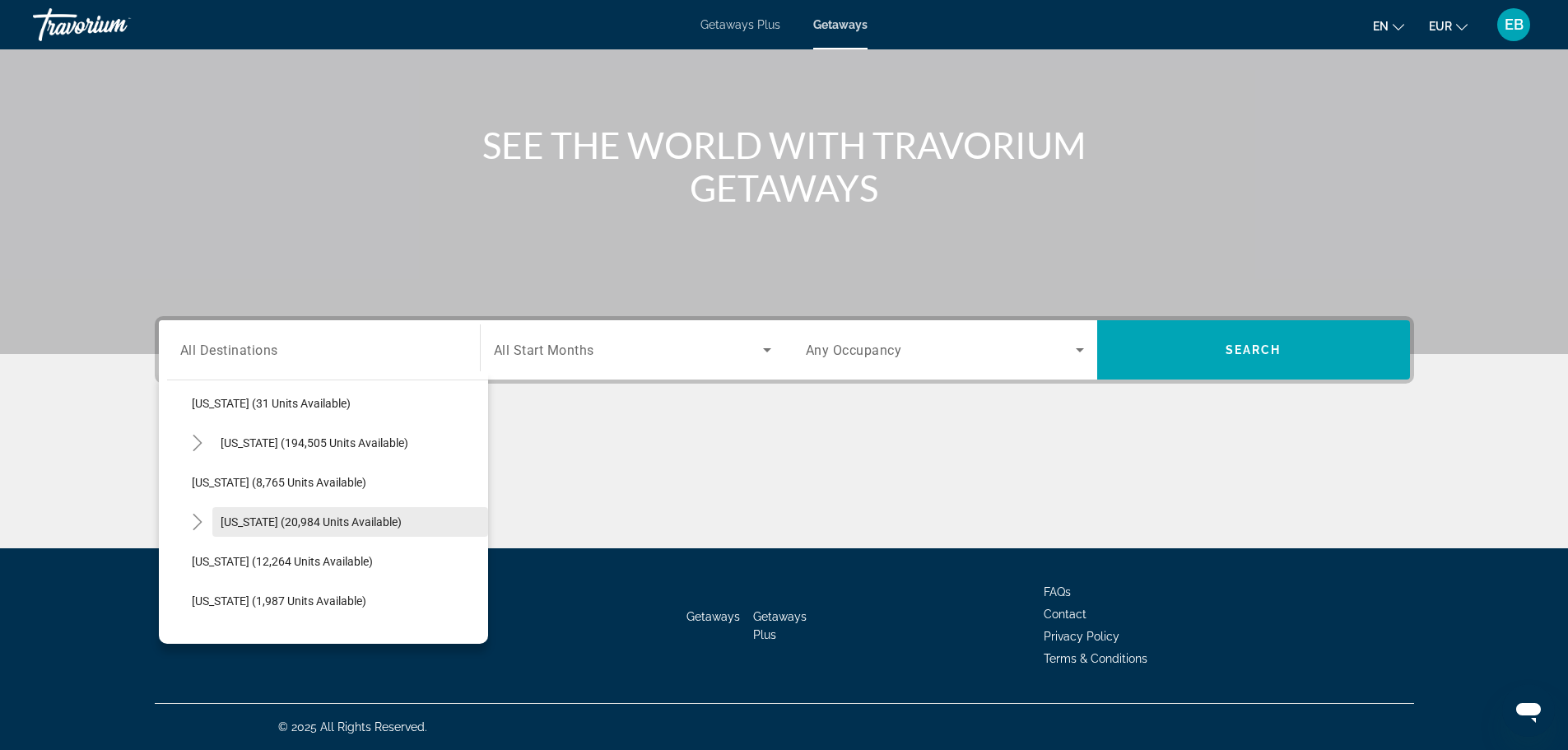
scroll to position [294, 0]
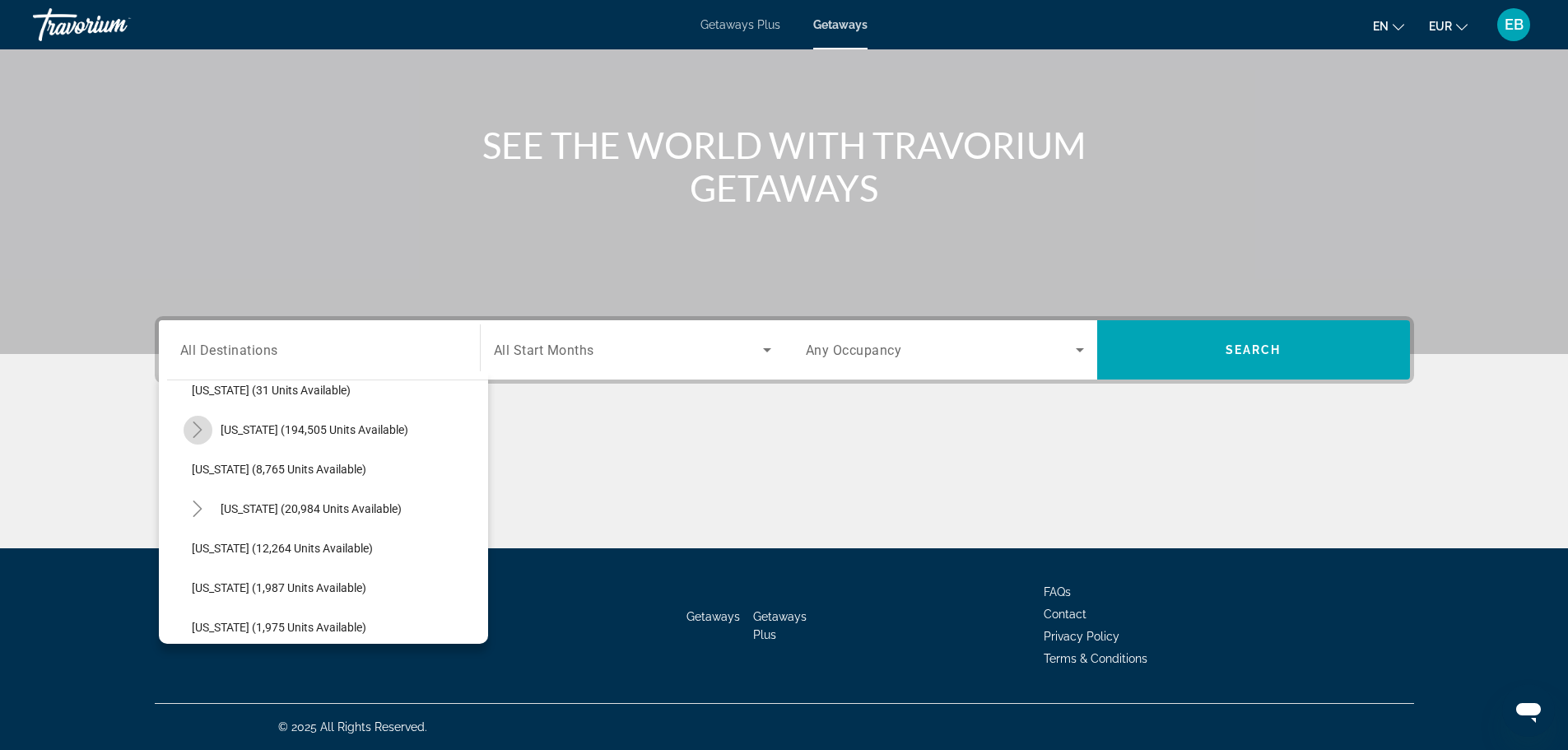
click at [199, 431] on icon "Toggle Florida (194,505 units available)" at bounding box center [197, 429] width 16 height 16
click at [246, 513] on span "[GEOGRAPHIC_DATA] (53,099 units available)" at bounding box center [325, 509] width 234 height 14
type input "**********"
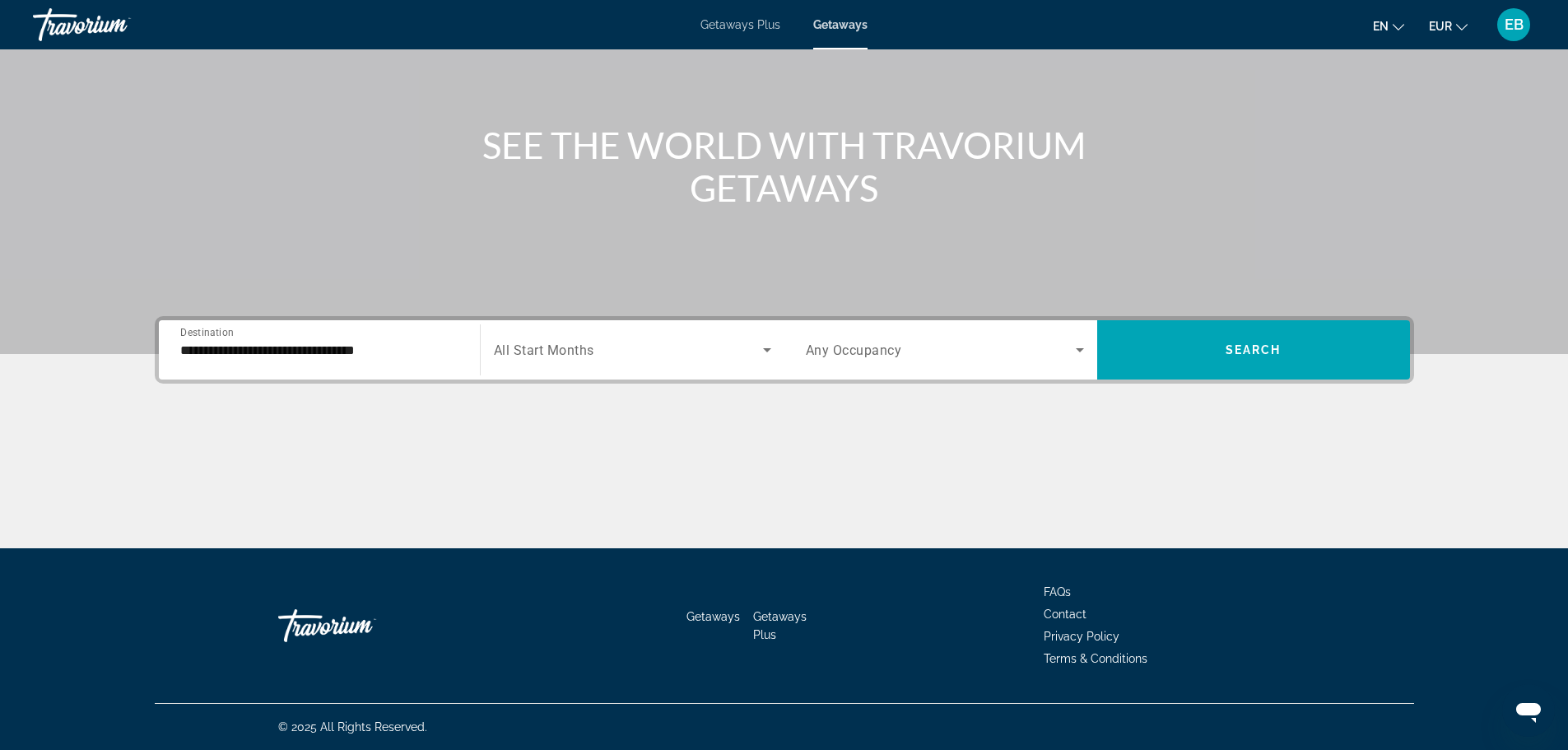
click at [529, 334] on div "Search widget" at bounding box center [632, 350] width 277 height 46
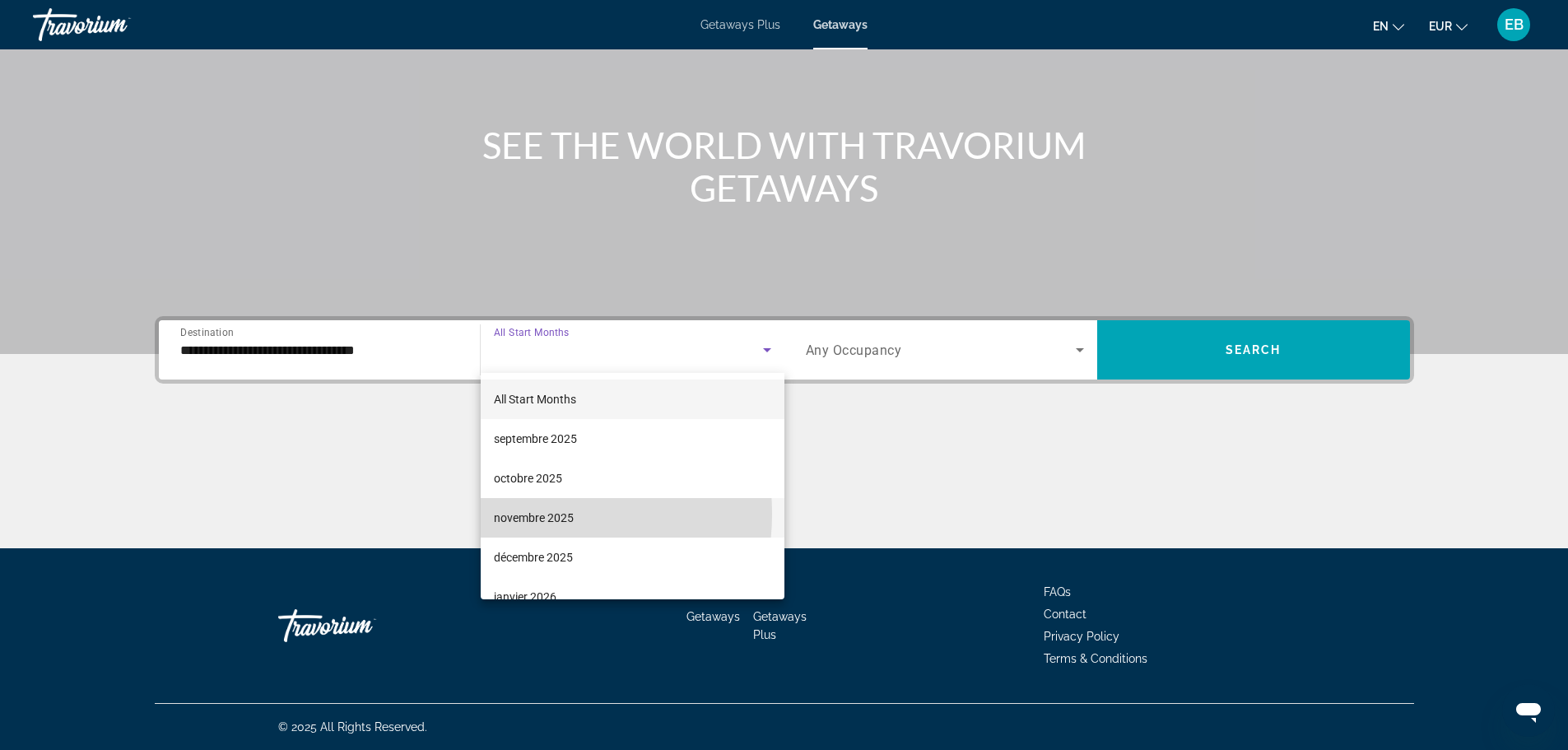
click at [528, 513] on span "novembre 2025" at bounding box center [534, 518] width 80 height 20
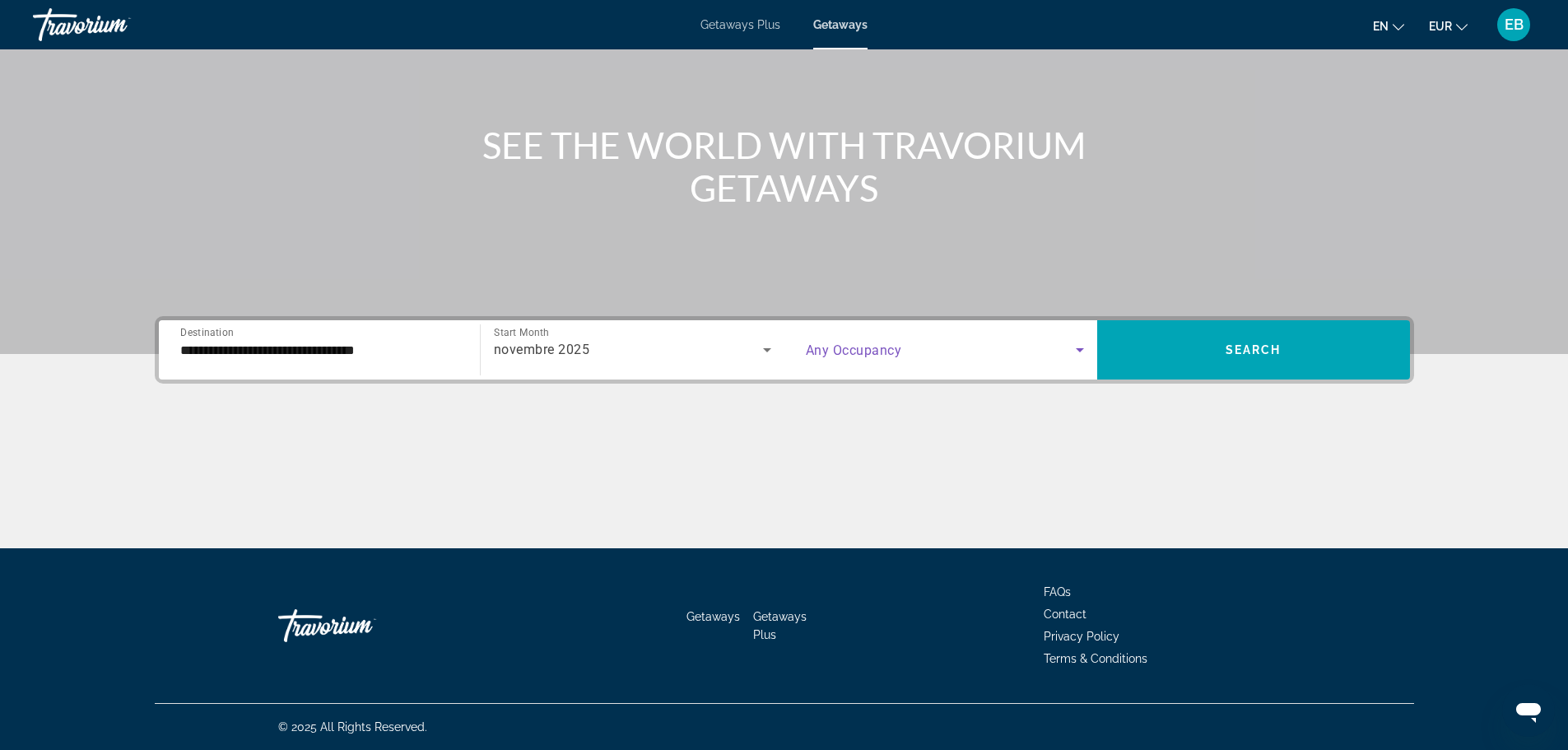
click at [1084, 346] on icon "Search widget" at bounding box center [1079, 350] width 20 height 20
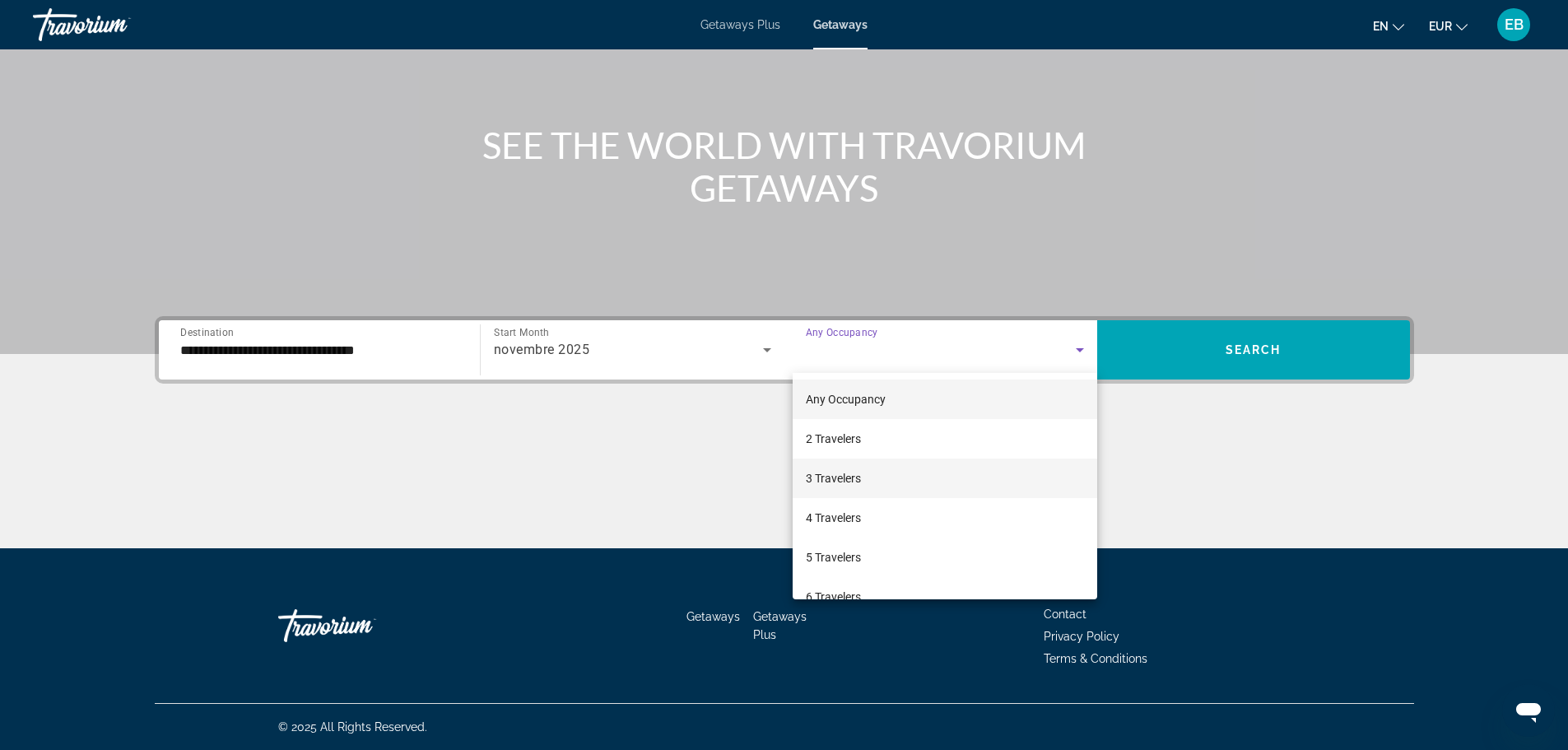
click at [999, 468] on mat-option "3 Travelers" at bounding box center [944, 478] width 305 height 40
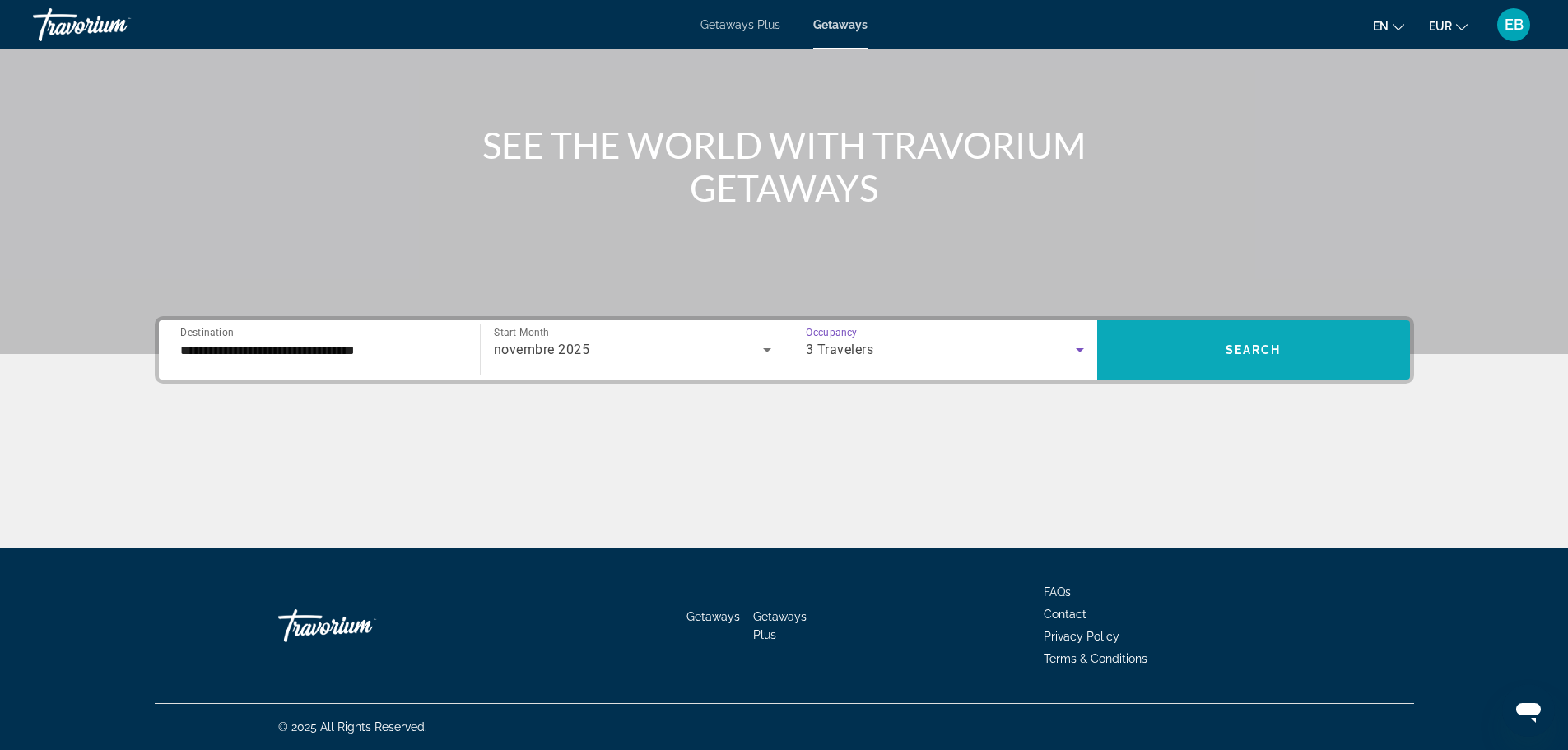
click at [1172, 357] on span "Search widget" at bounding box center [1253, 350] width 313 height 40
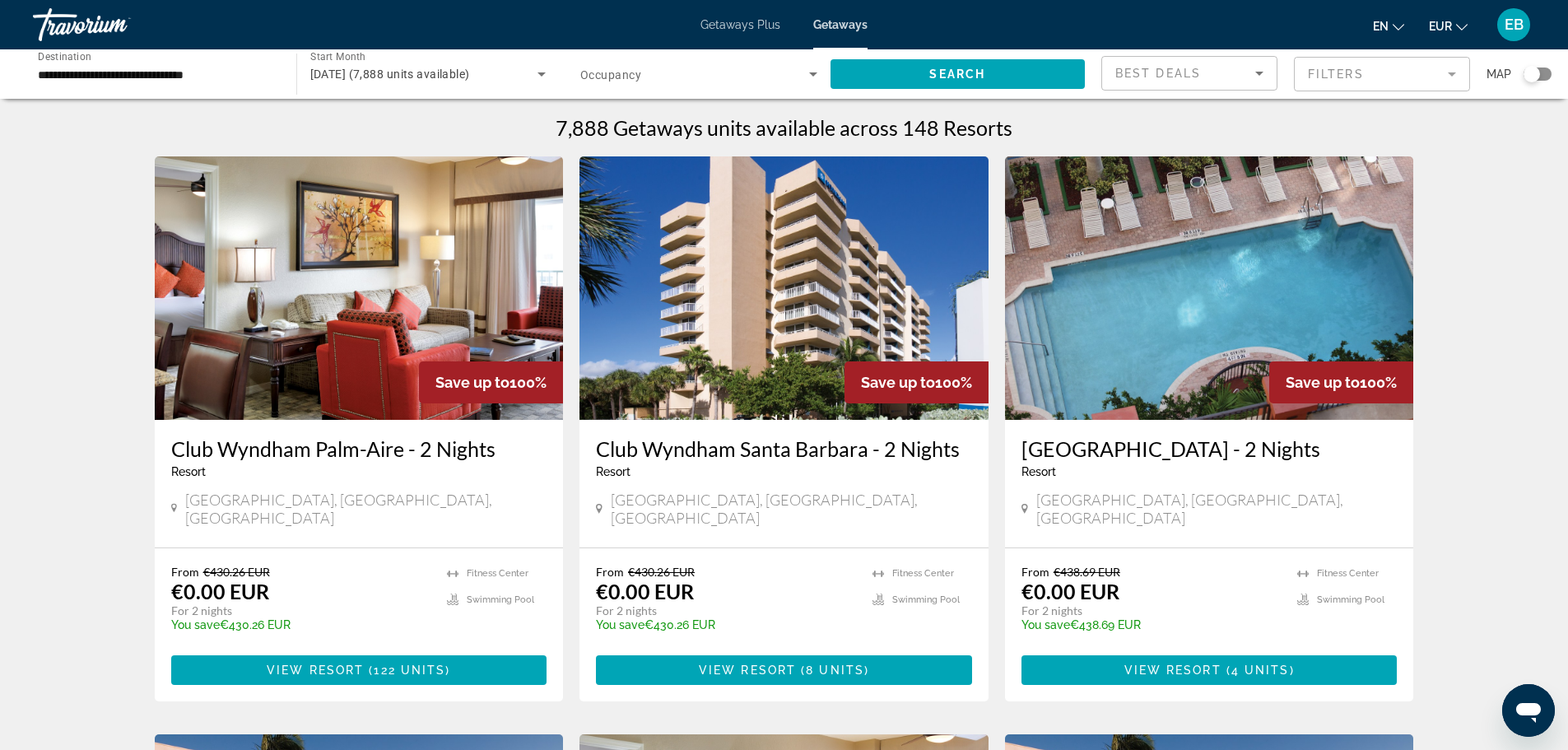
click at [1535, 72] on div "Search widget" at bounding box center [1532, 74] width 16 height 16
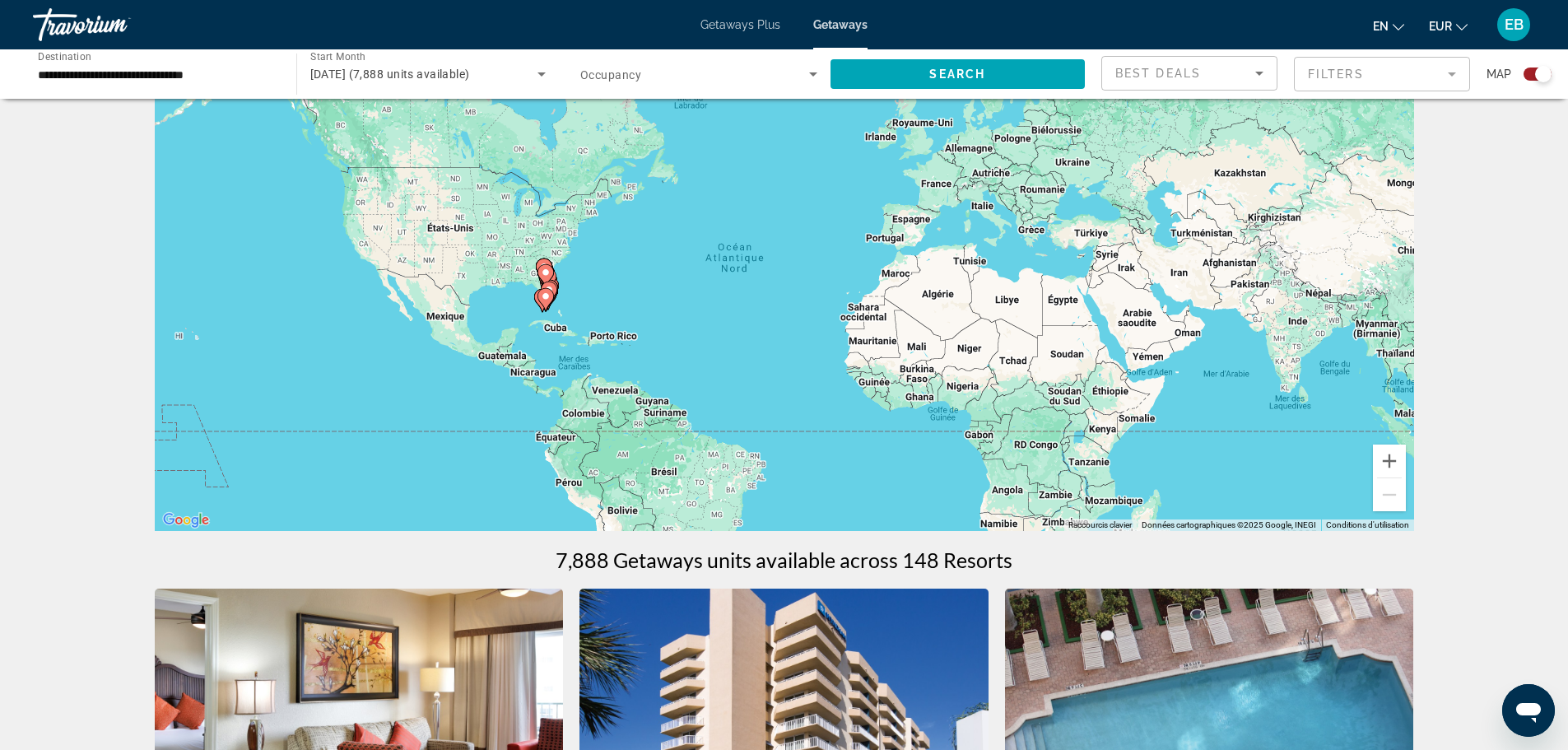
scroll to position [82, 0]
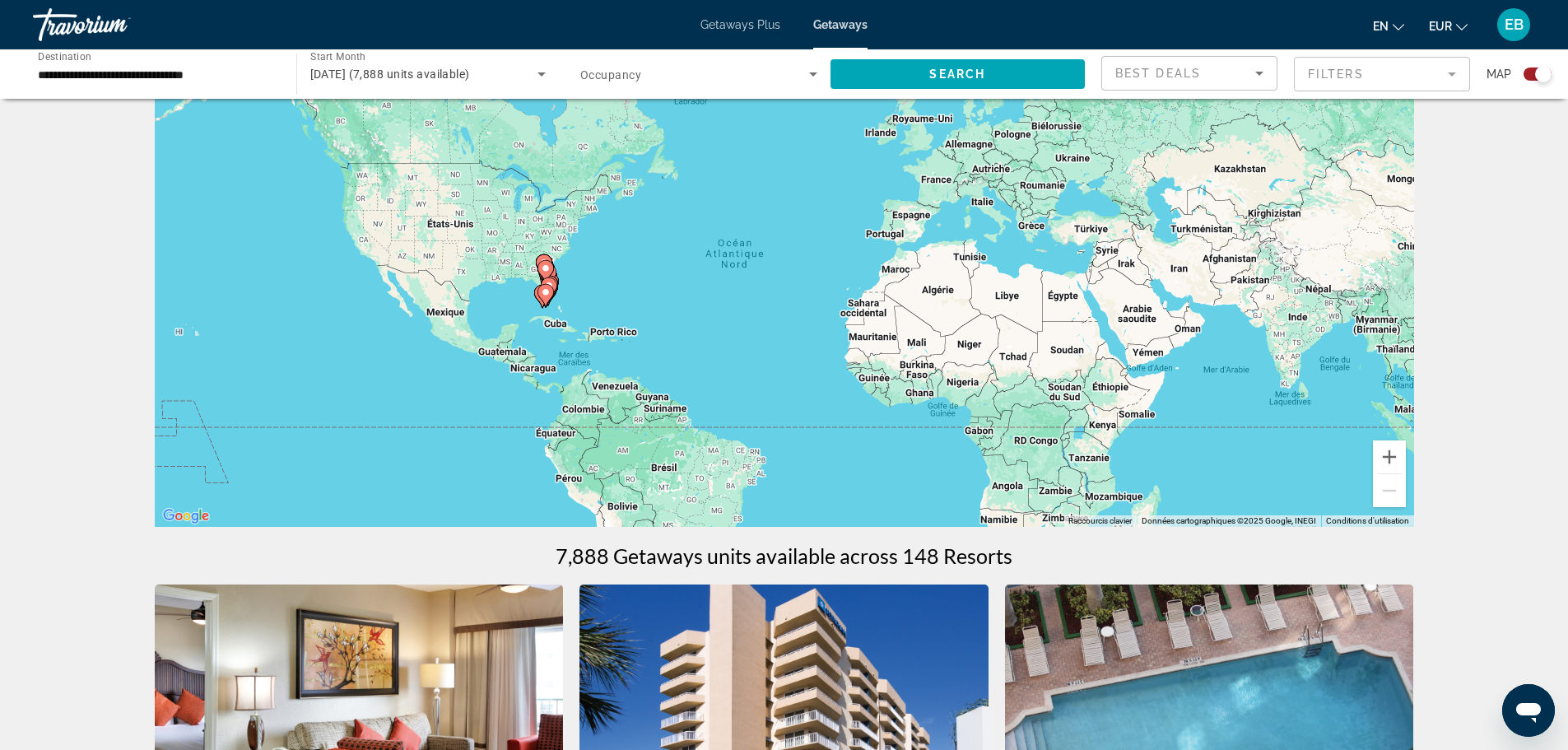
click at [542, 296] on image "Main content" at bounding box center [546, 293] width 10 height 10
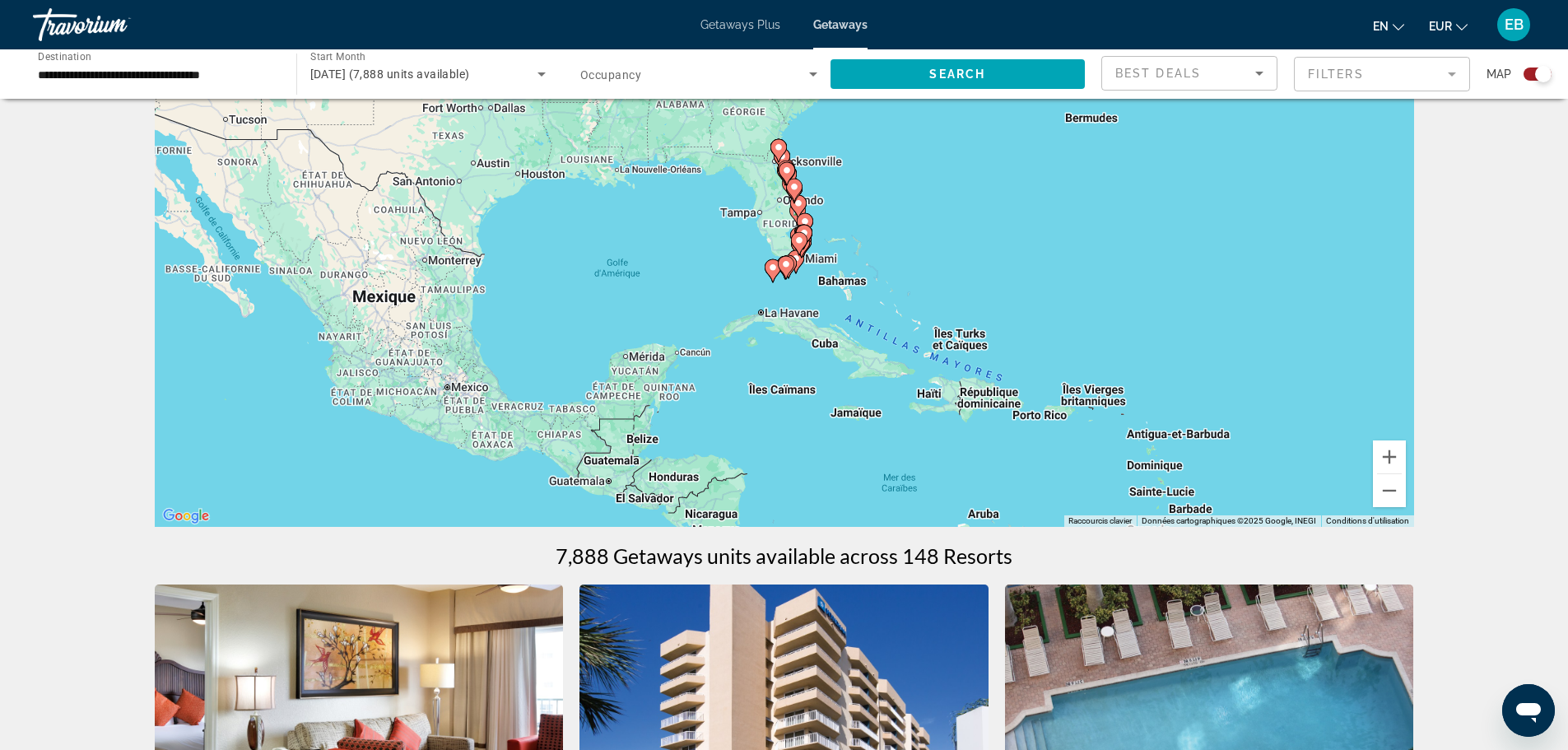
click at [766, 253] on div "Pour activer le glissement avec le clavier, appuyez sur Alt+Entrée. Une fois ce…" at bounding box center [784, 280] width 1259 height 494
click at [809, 233] on gmp-advanced-marker "Main content" at bounding box center [801, 243] width 16 height 25
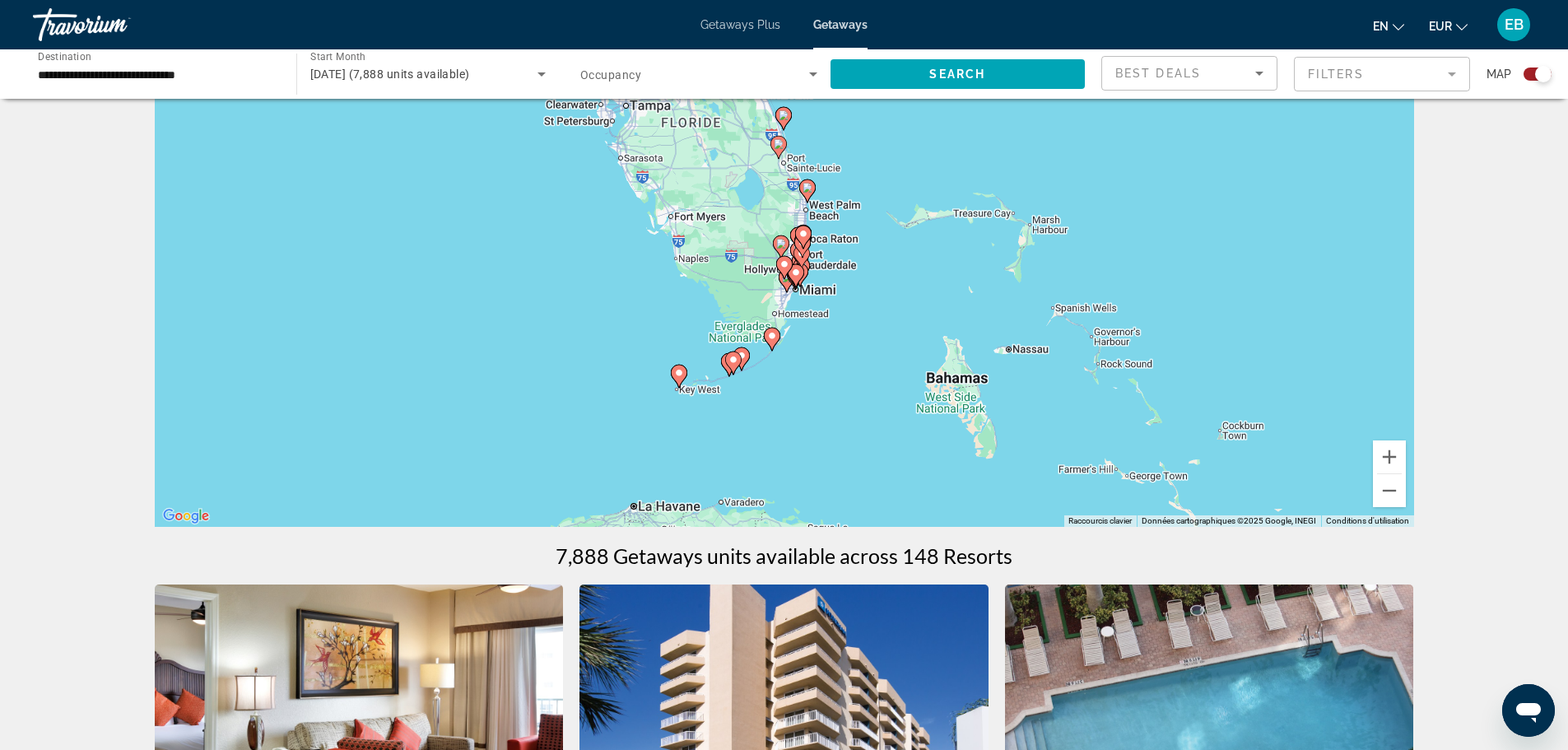
click at [677, 386] on gmp-advanced-marker "Main content" at bounding box center [679, 376] width 16 height 25
type input "**********"
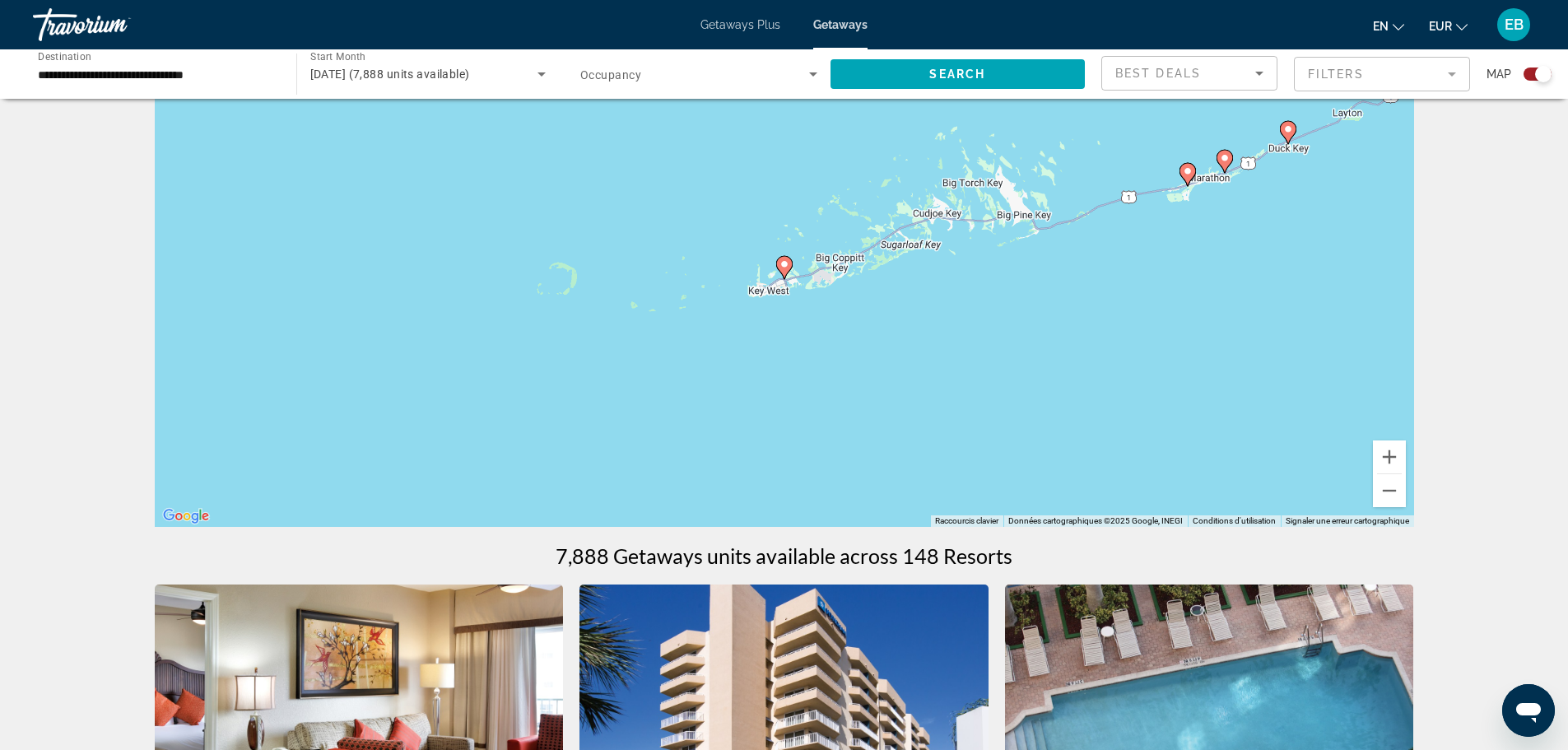
click at [781, 270] on icon "Main content" at bounding box center [783, 267] width 14 height 21
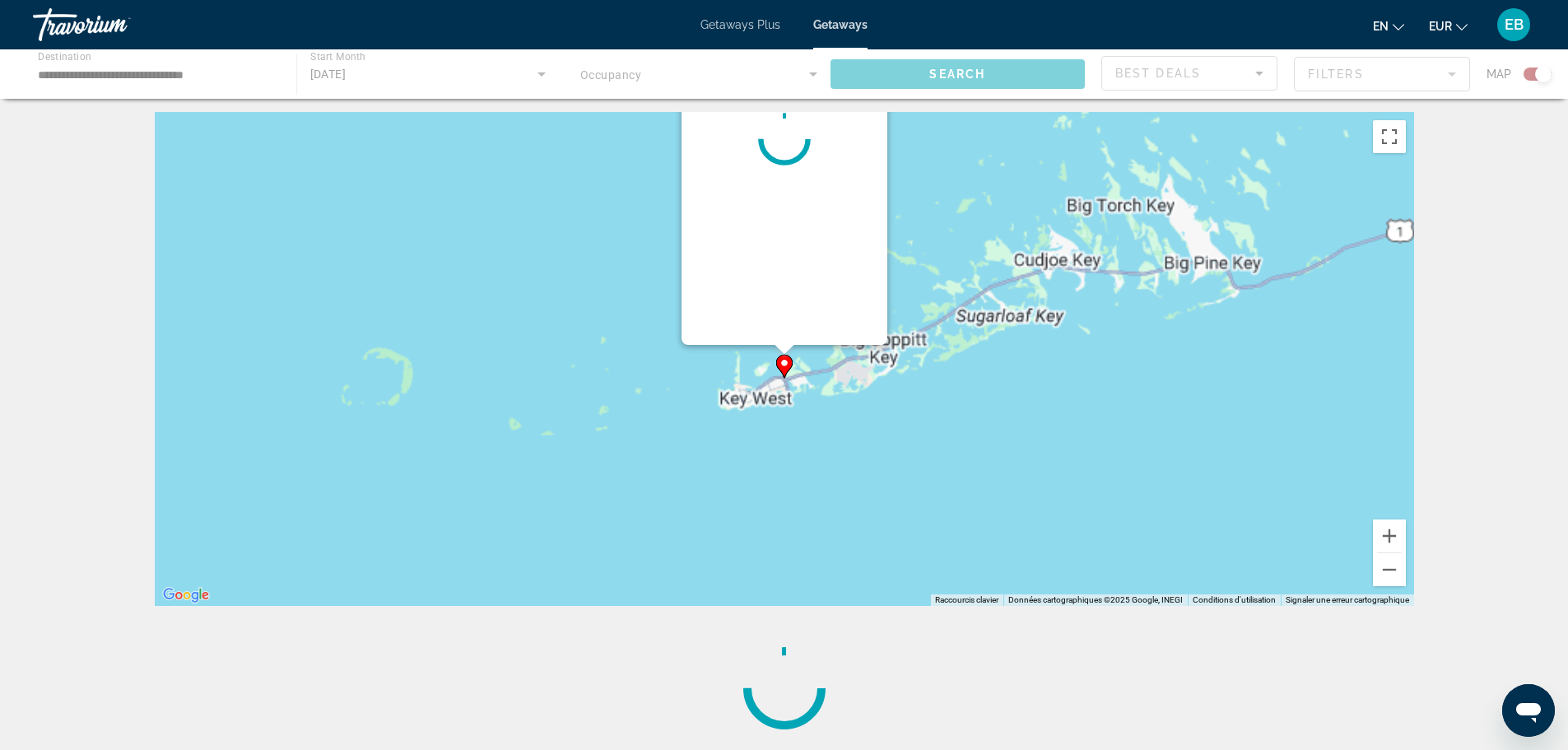
scroll to position [0, 0]
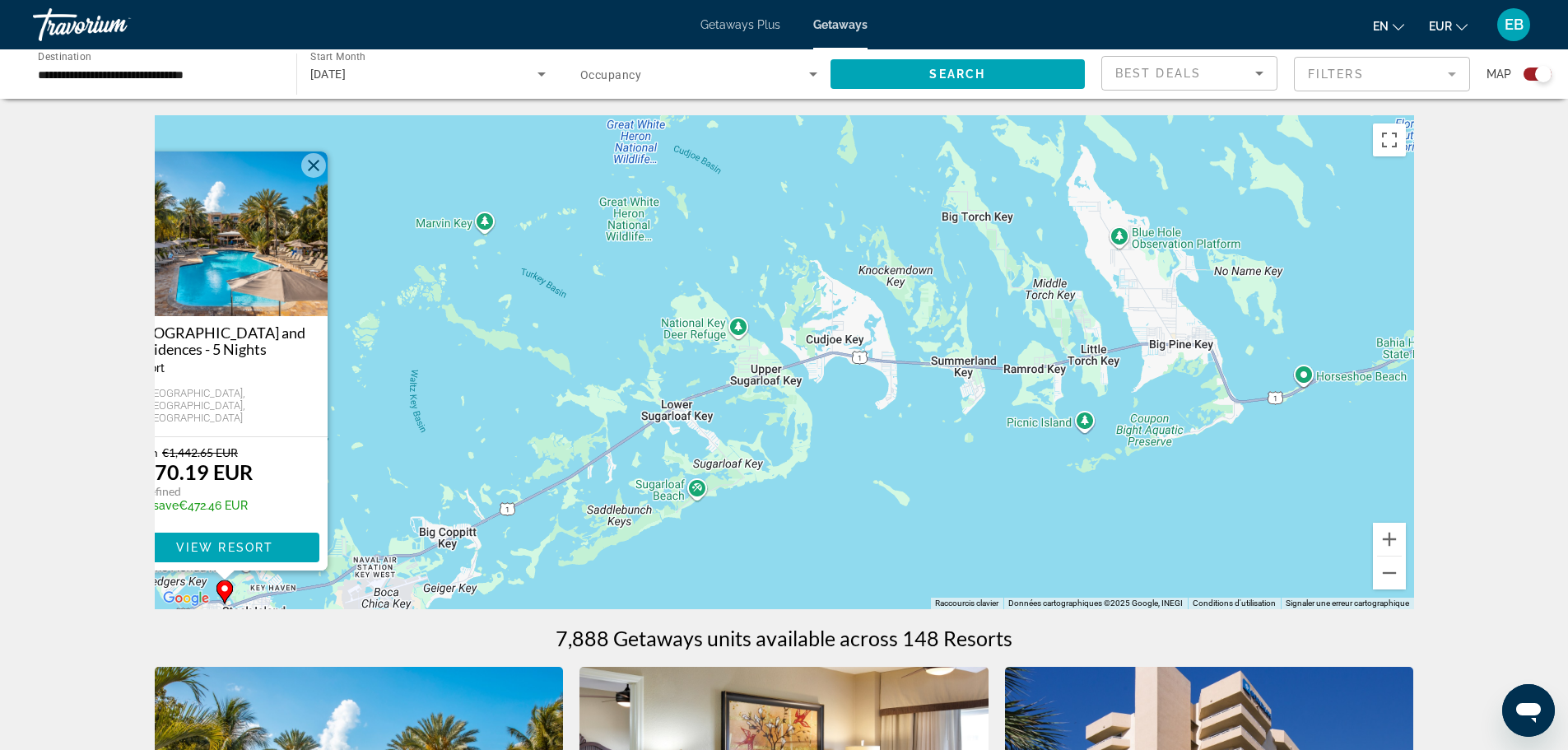
drag, startPoint x: 1181, startPoint y: 314, endPoint x: 617, endPoint y: 333, distance: 564.3
click at [617, 333] on div "Pour naviguer, appuyez sur les touches fléchées. Pour activer le glissement ave…" at bounding box center [784, 362] width 1259 height 494
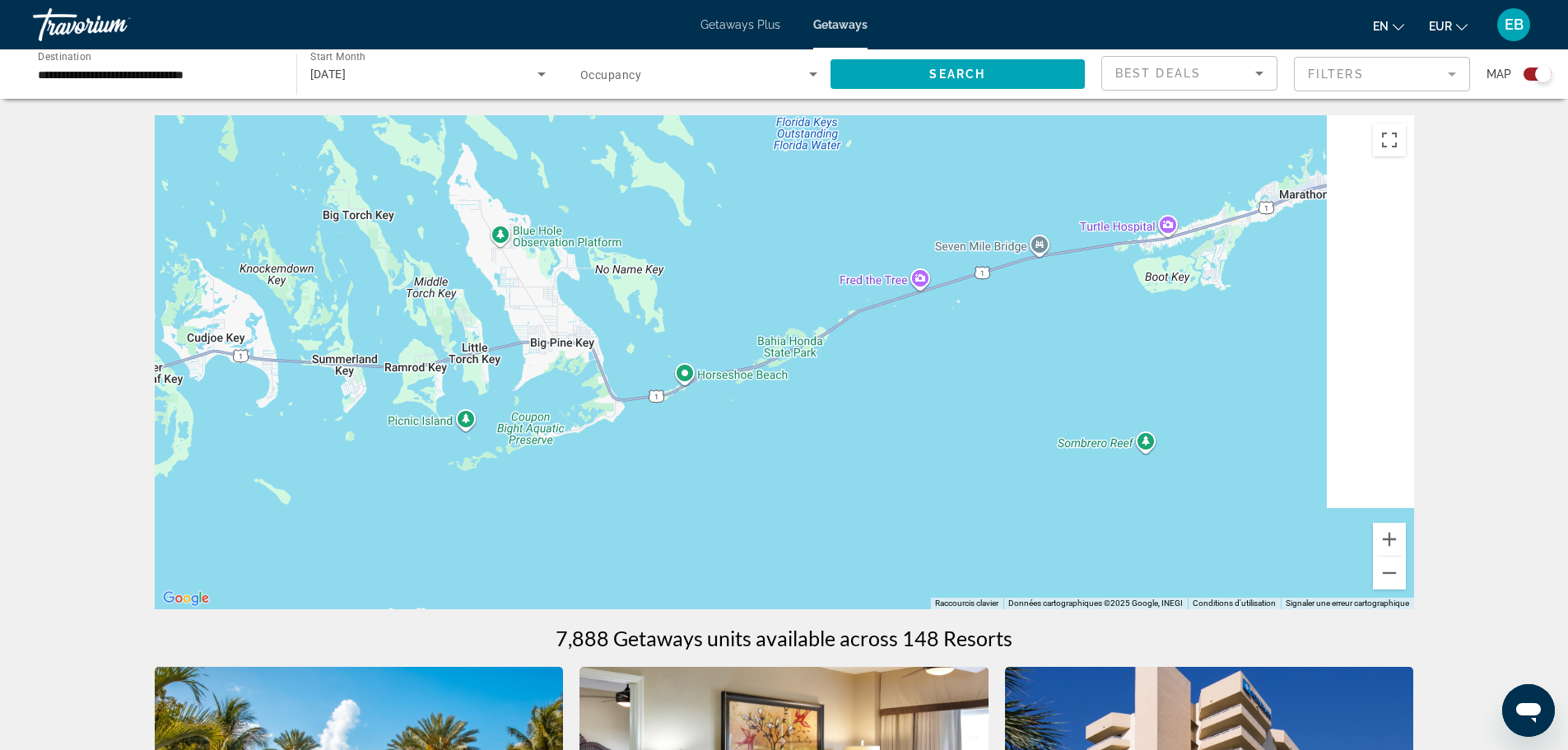
drag, startPoint x: 1151, startPoint y: 298, endPoint x: 524, endPoint y: 296, distance: 627.0
click at [524, 296] on div "Pour naviguer, appuyez sur les touches fléchées. Pour activer le glissement ave…" at bounding box center [784, 362] width 1259 height 494
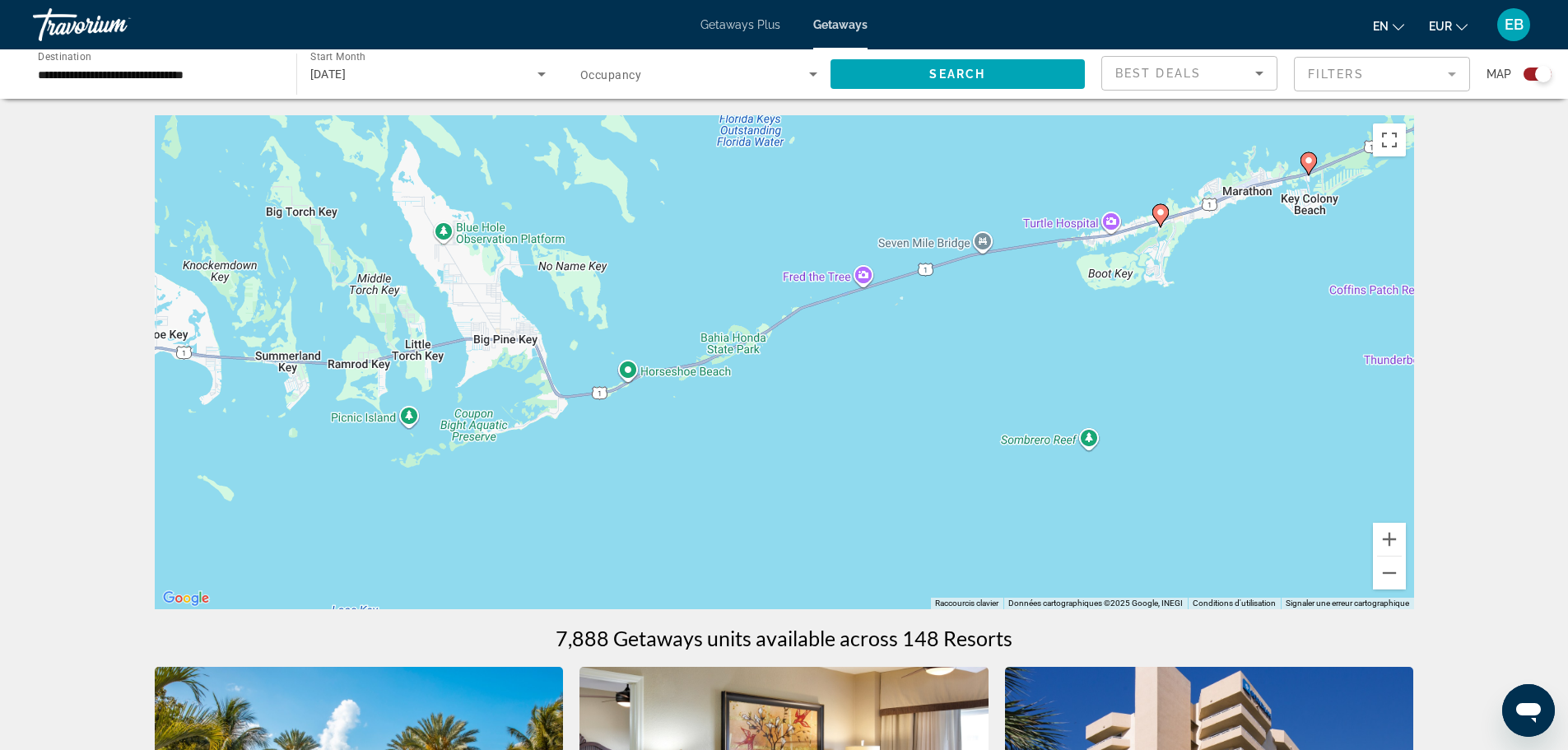
scroll to position [82, 0]
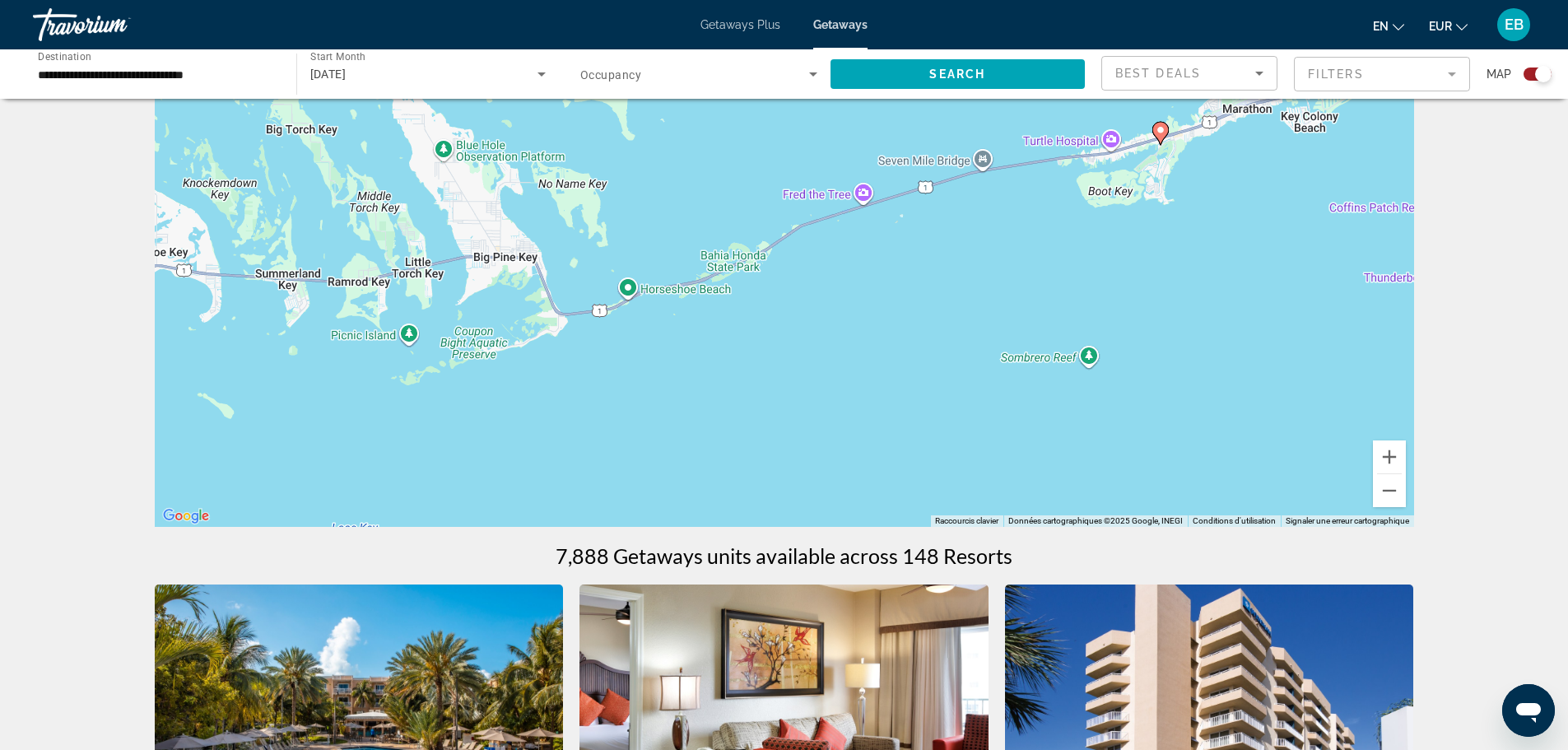
click at [1159, 133] on image "Main content" at bounding box center [1161, 130] width 10 height 10
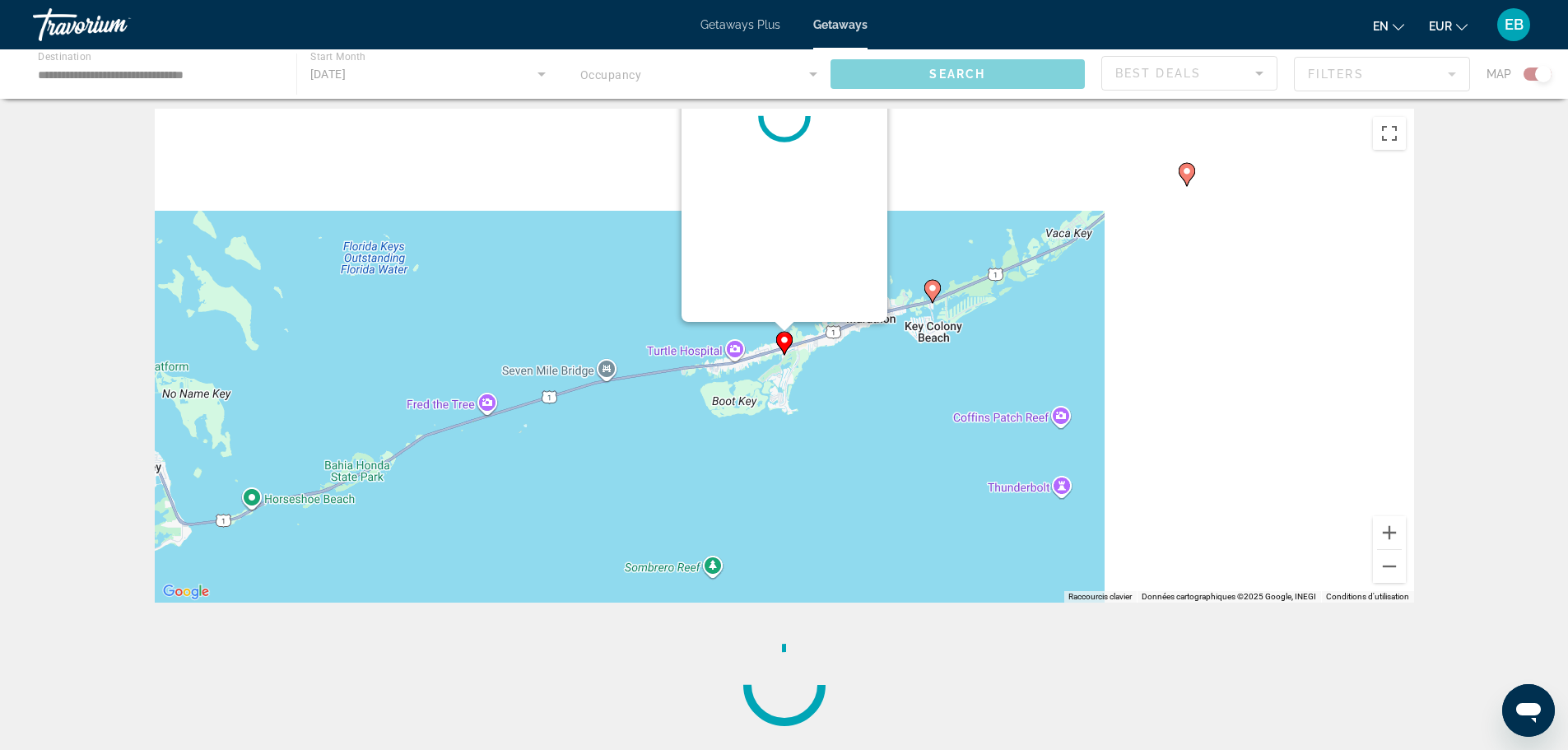
scroll to position [0, 0]
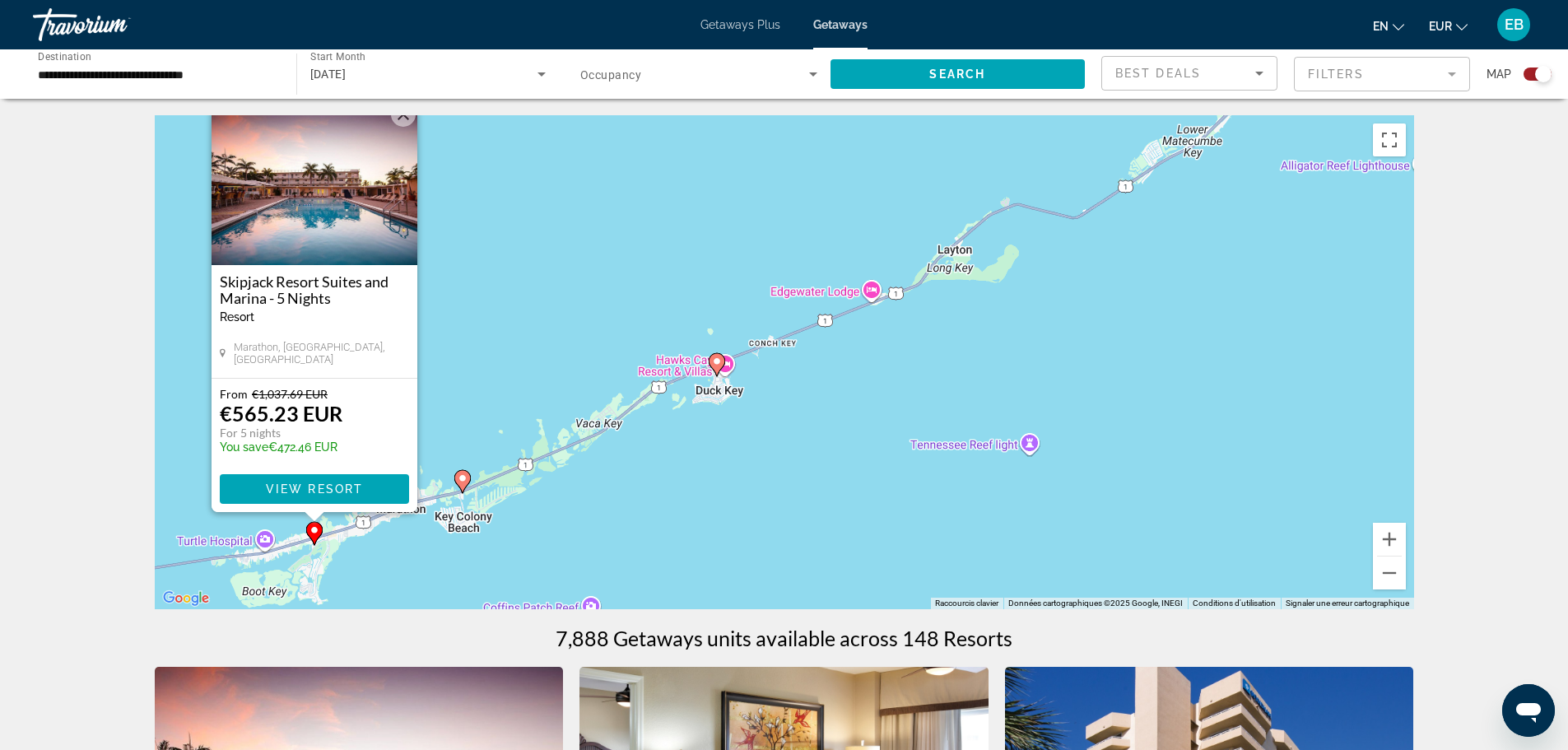
drag, startPoint x: 1213, startPoint y: 322, endPoint x: 734, endPoint y: 283, distance: 480.6
click at [734, 283] on div "Pour activer le glissement avec le clavier, appuyez sur Alt+Entrée. Une fois ce…" at bounding box center [784, 362] width 1259 height 494
click at [712, 358] on icon "Main content" at bounding box center [715, 364] width 14 height 21
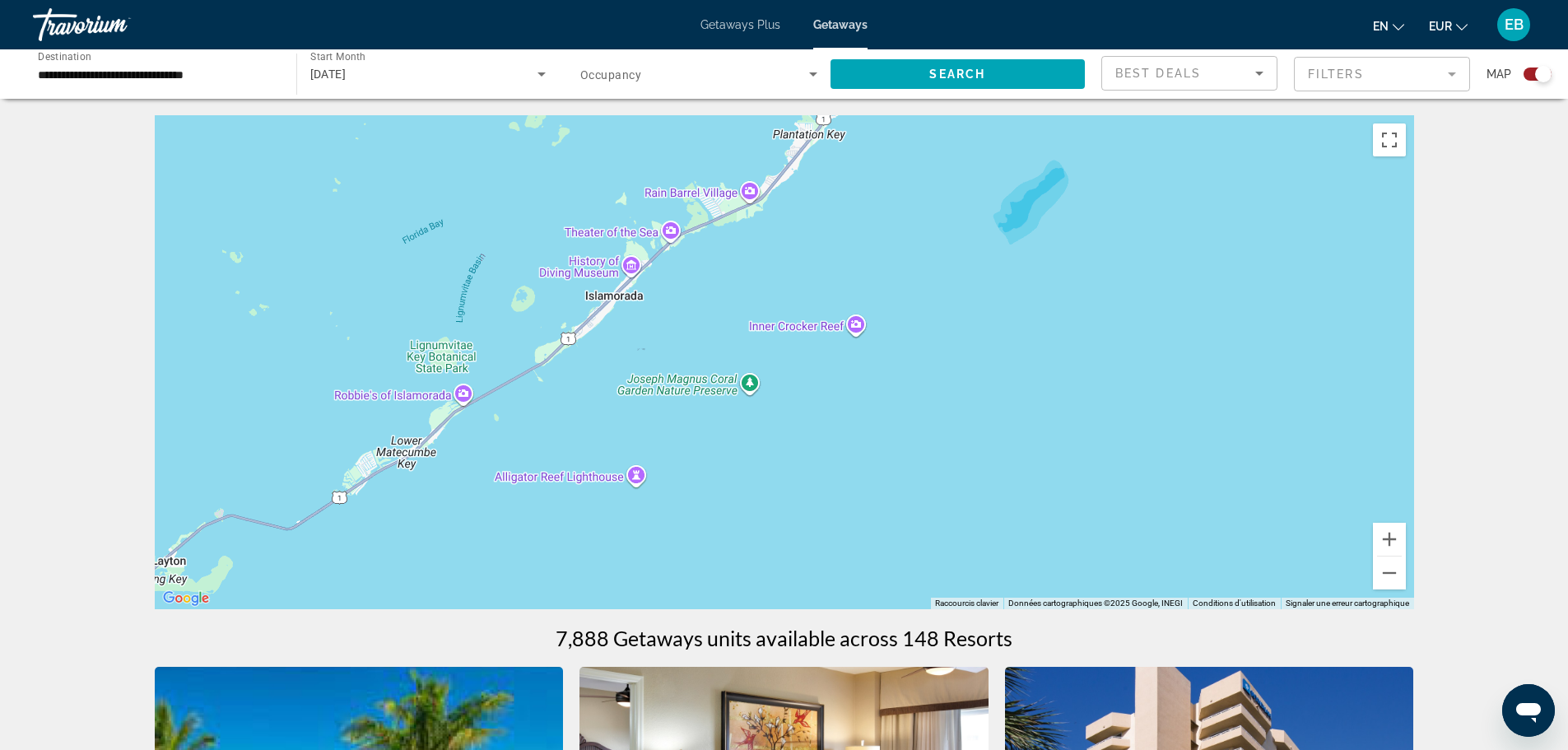
drag, startPoint x: 1313, startPoint y: 296, endPoint x: 418, endPoint y: 444, distance: 907.2
click at [418, 444] on div "Pour activer le glissement avec le clavier, appuyez sur Alt+Entrée. Une fois ce…" at bounding box center [784, 362] width 1259 height 494
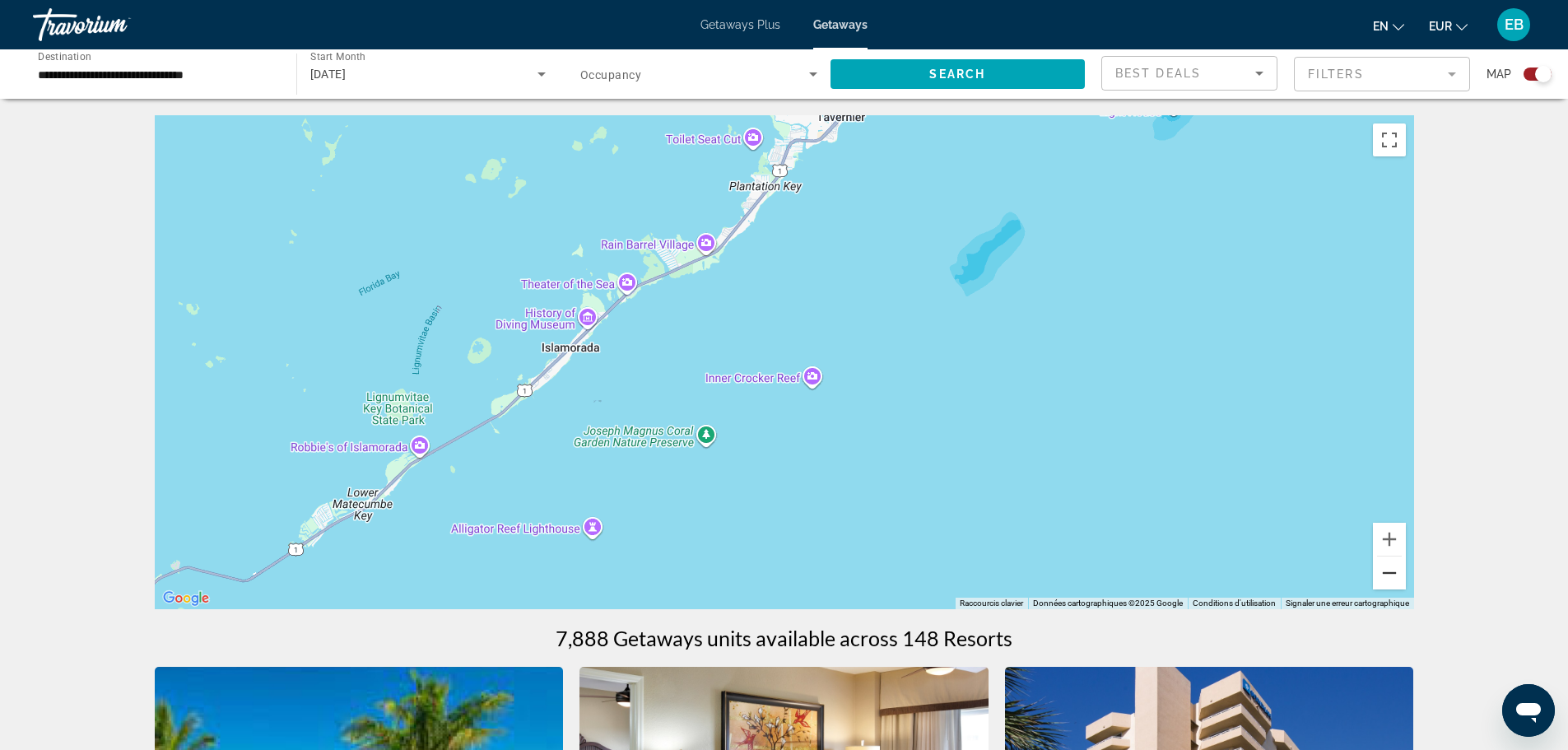
click at [1383, 570] on button "Zoom arrière" at bounding box center [1389, 573] width 33 height 33
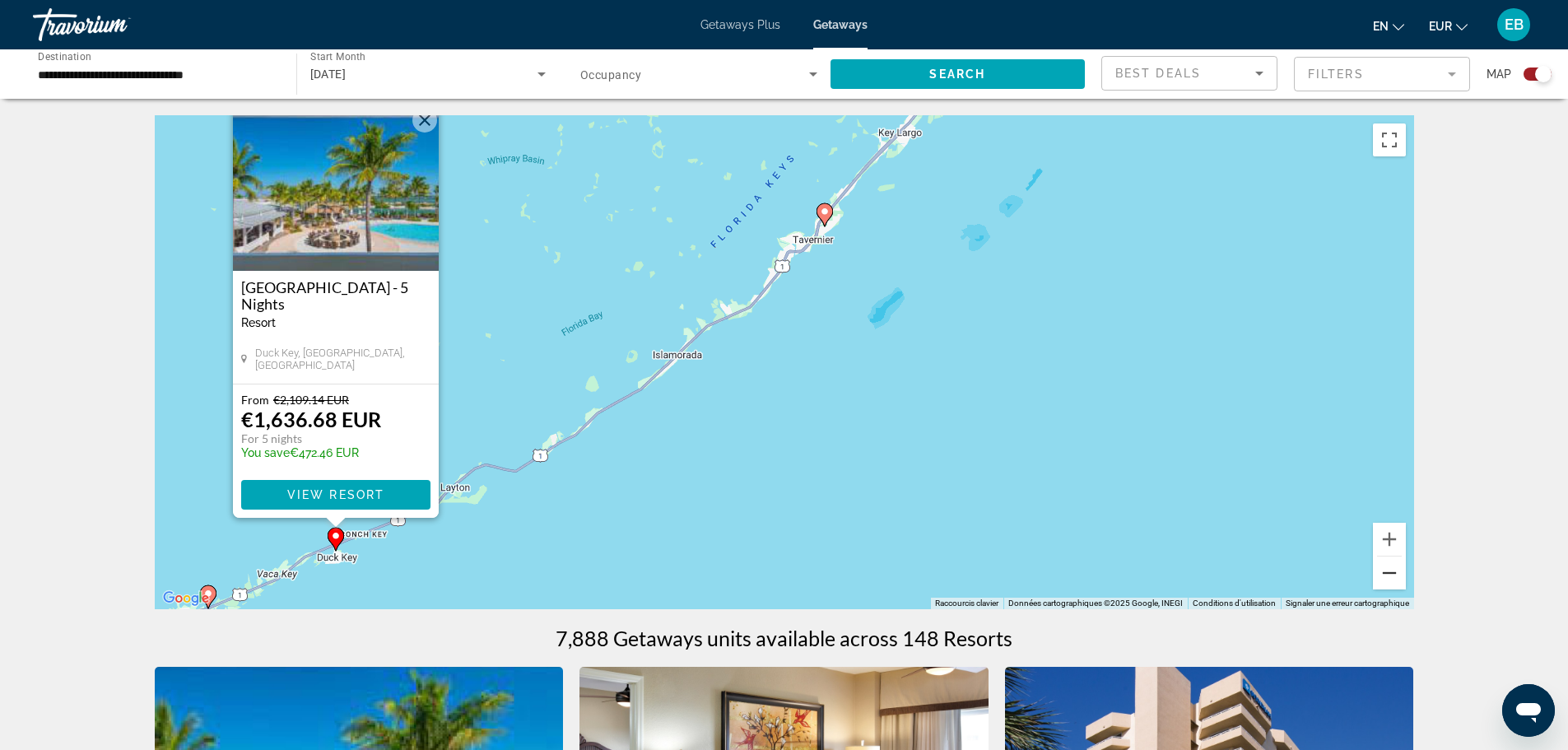
click at [1383, 570] on button "Zoom arrière" at bounding box center [1389, 573] width 33 height 33
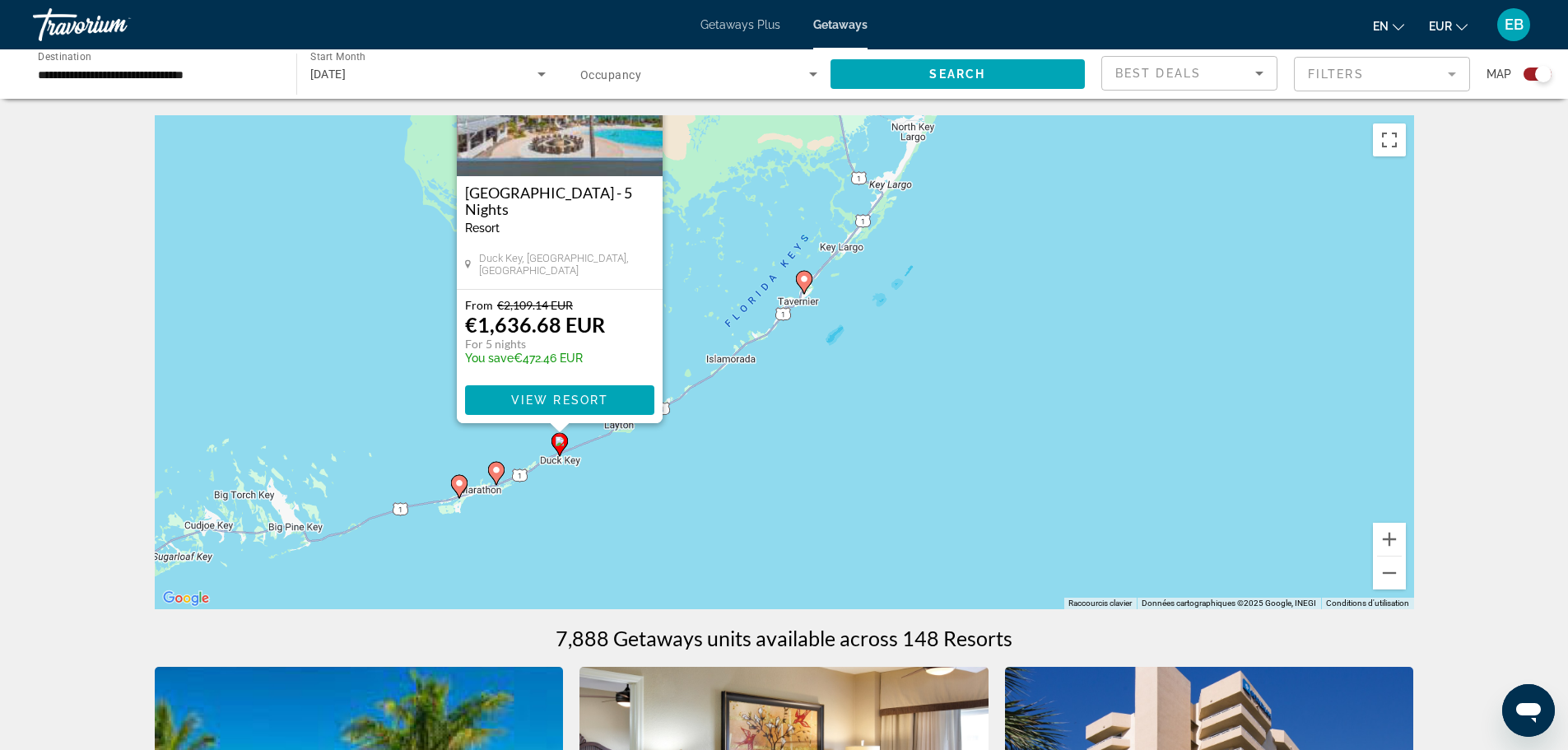
click at [805, 280] on image "Main content" at bounding box center [804, 279] width 10 height 10
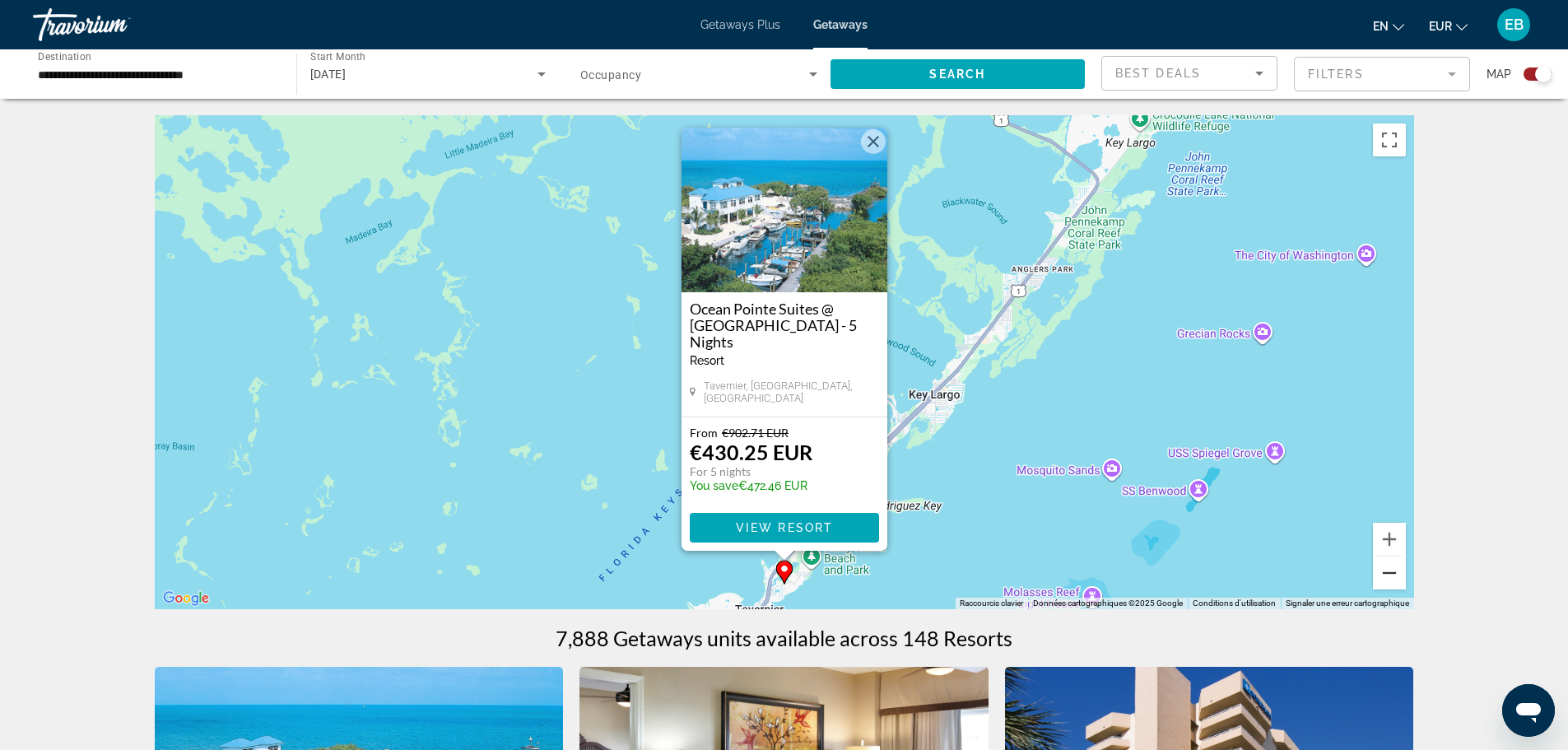
click at [1394, 571] on button "Zoom arrière" at bounding box center [1389, 573] width 33 height 33
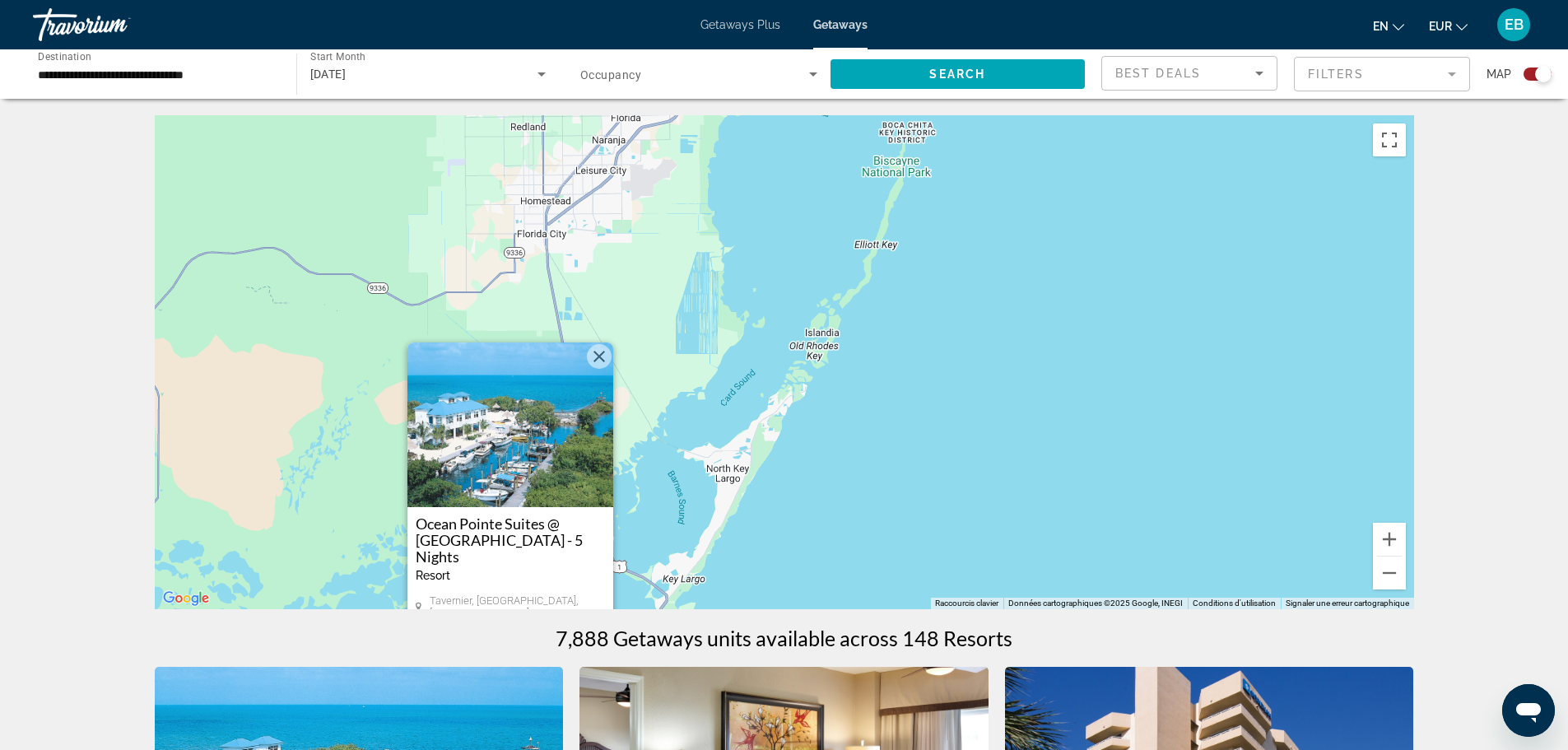
drag, startPoint x: 1100, startPoint y: 171, endPoint x: 821, endPoint y: 447, distance: 392.4
click at [818, 502] on div "Pour activer le glissement avec le clavier, appuyez sur Alt+Entrée. Une fois ce…" at bounding box center [784, 362] width 1259 height 494
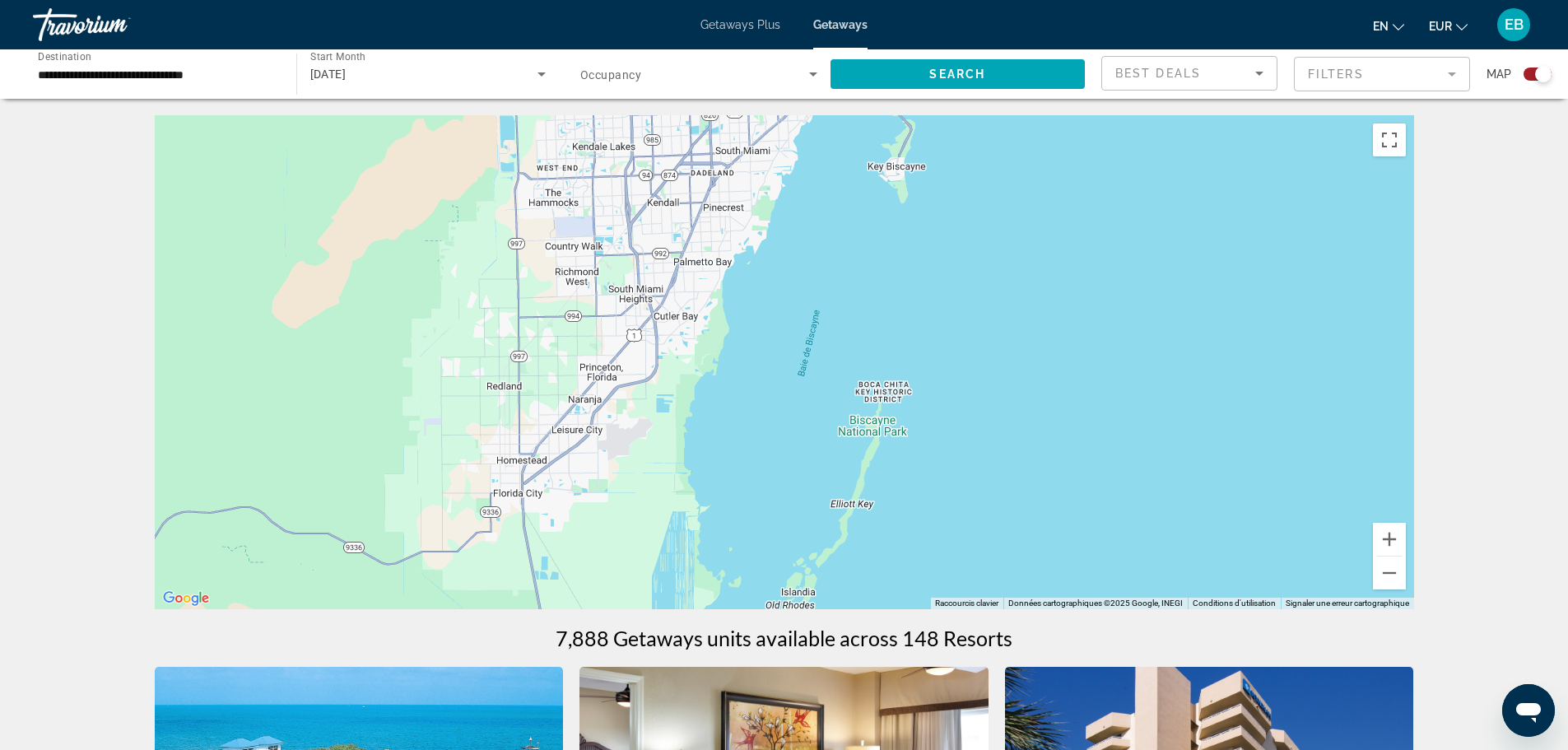
drag, startPoint x: 916, startPoint y: 231, endPoint x: 894, endPoint y: 448, distance: 218.1
click at [898, 465] on div "Main content" at bounding box center [784, 362] width 1259 height 494
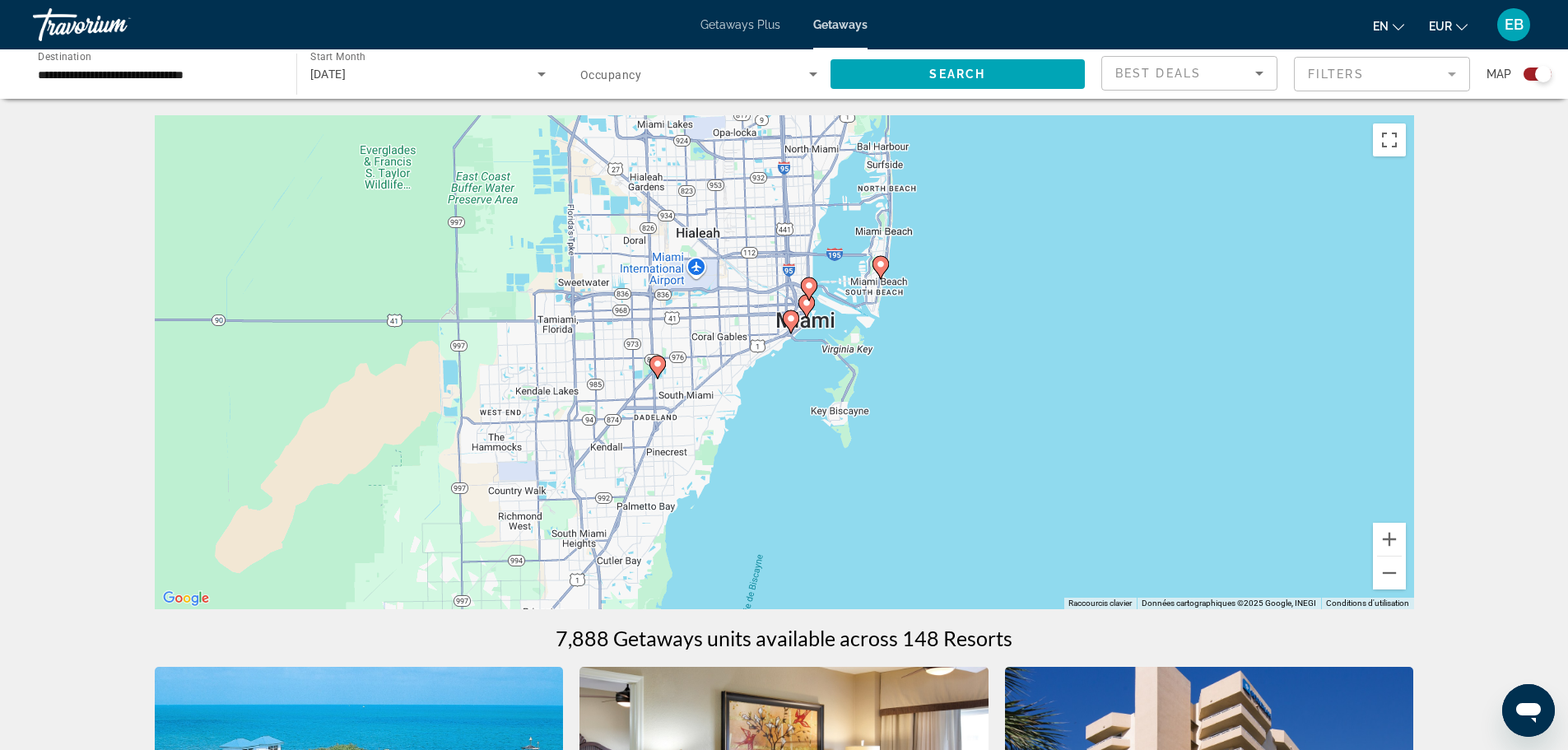
drag, startPoint x: 870, startPoint y: 194, endPoint x: 809, endPoint y: 422, distance: 236.0
click at [819, 442] on div "Pour activer le glissement avec le clavier, appuyez sur Alt+Entrée. Une fois ce…" at bounding box center [784, 362] width 1259 height 494
click at [661, 367] on image "Main content" at bounding box center [658, 365] width 10 height 10
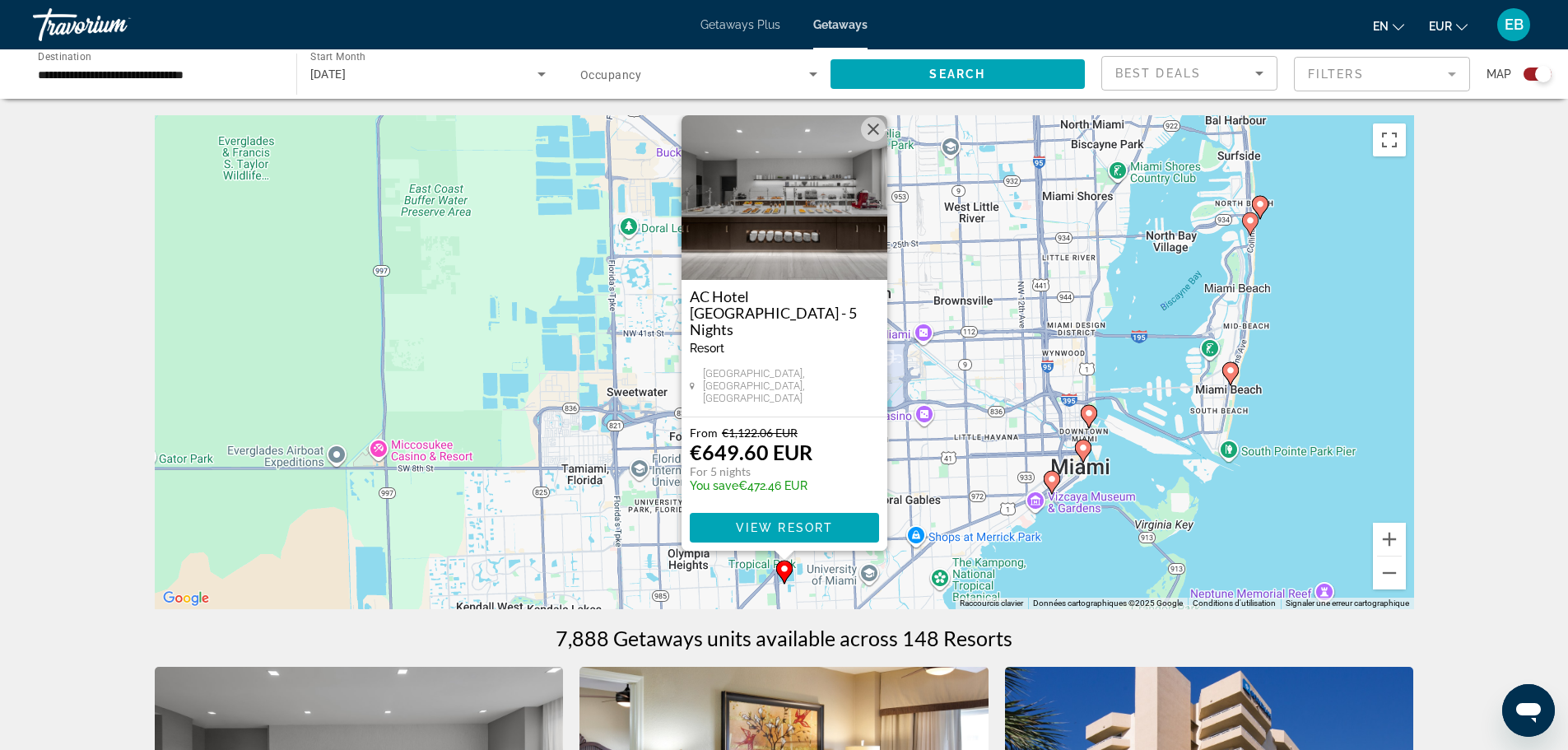
click at [1087, 415] on image "Main content" at bounding box center [1089, 413] width 10 height 10
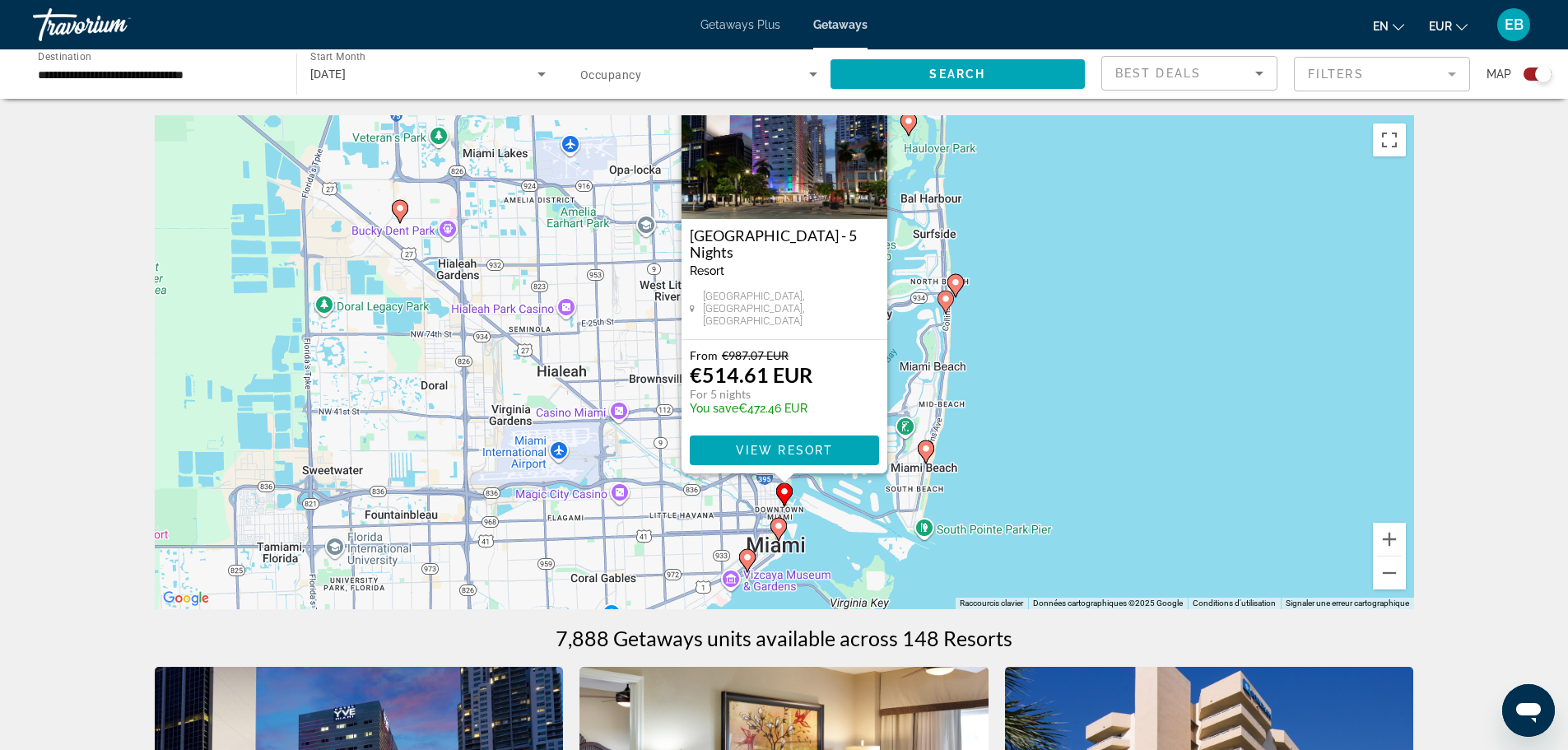
drag, startPoint x: 1037, startPoint y: 490, endPoint x: 1037, endPoint y: 402, distance: 88.0
click at [1037, 402] on div "Pour activer le glissement avec le clavier, appuyez sur Alt+Entrée. Une fois ce…" at bounding box center [784, 362] width 1259 height 494
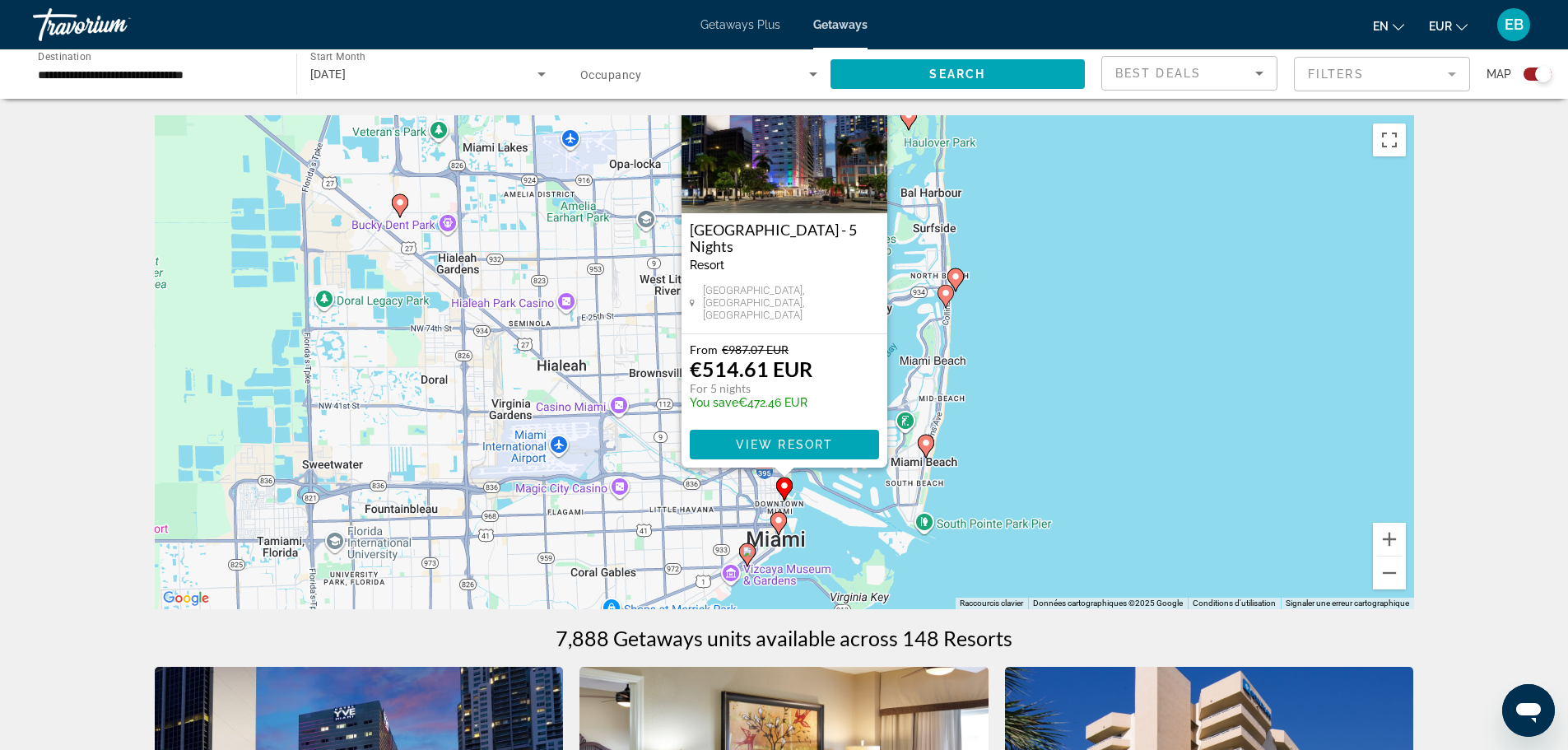
click at [781, 530] on icon "Main content" at bounding box center [778, 523] width 16 height 23
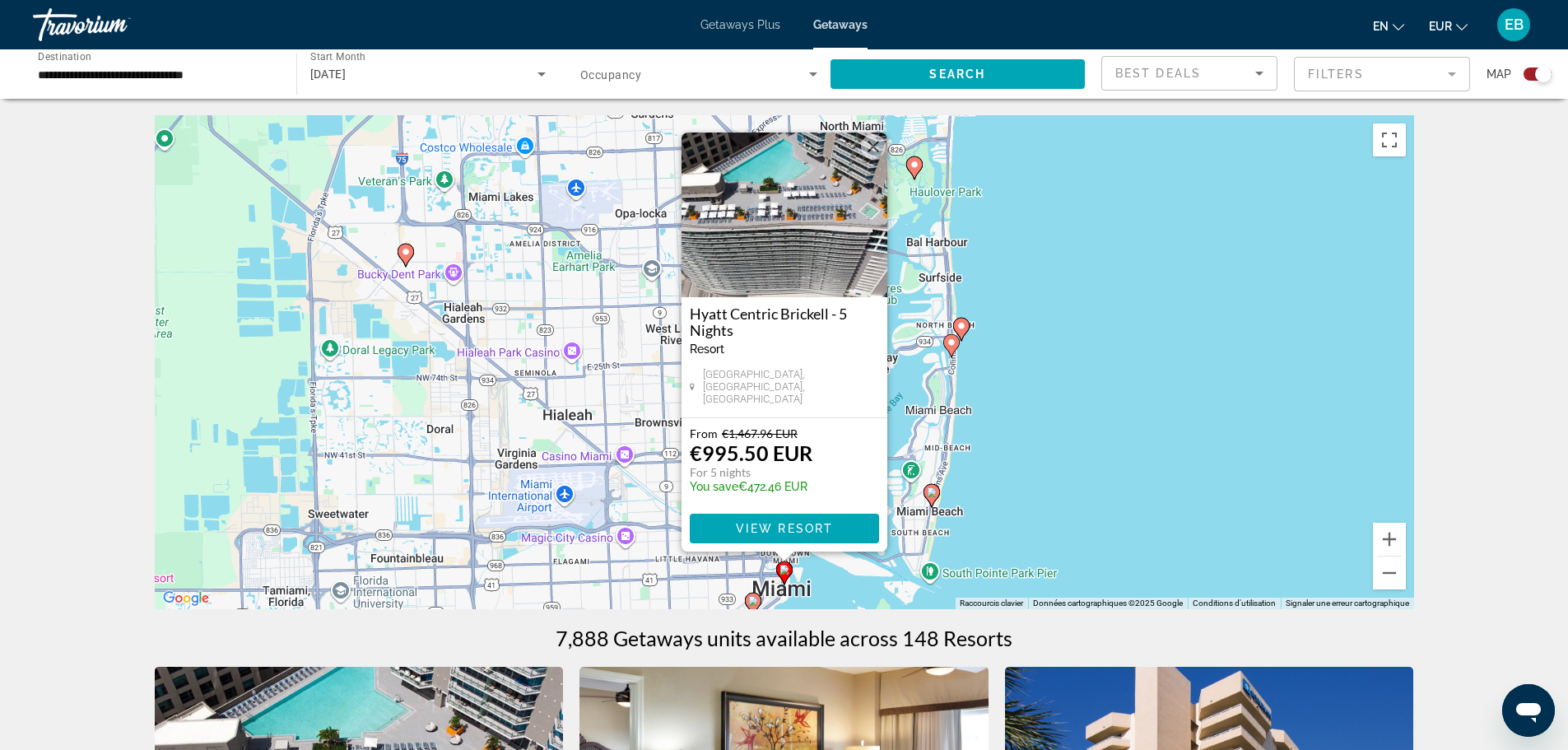
click at [757, 597] on image "Main content" at bounding box center [753, 601] width 10 height 10
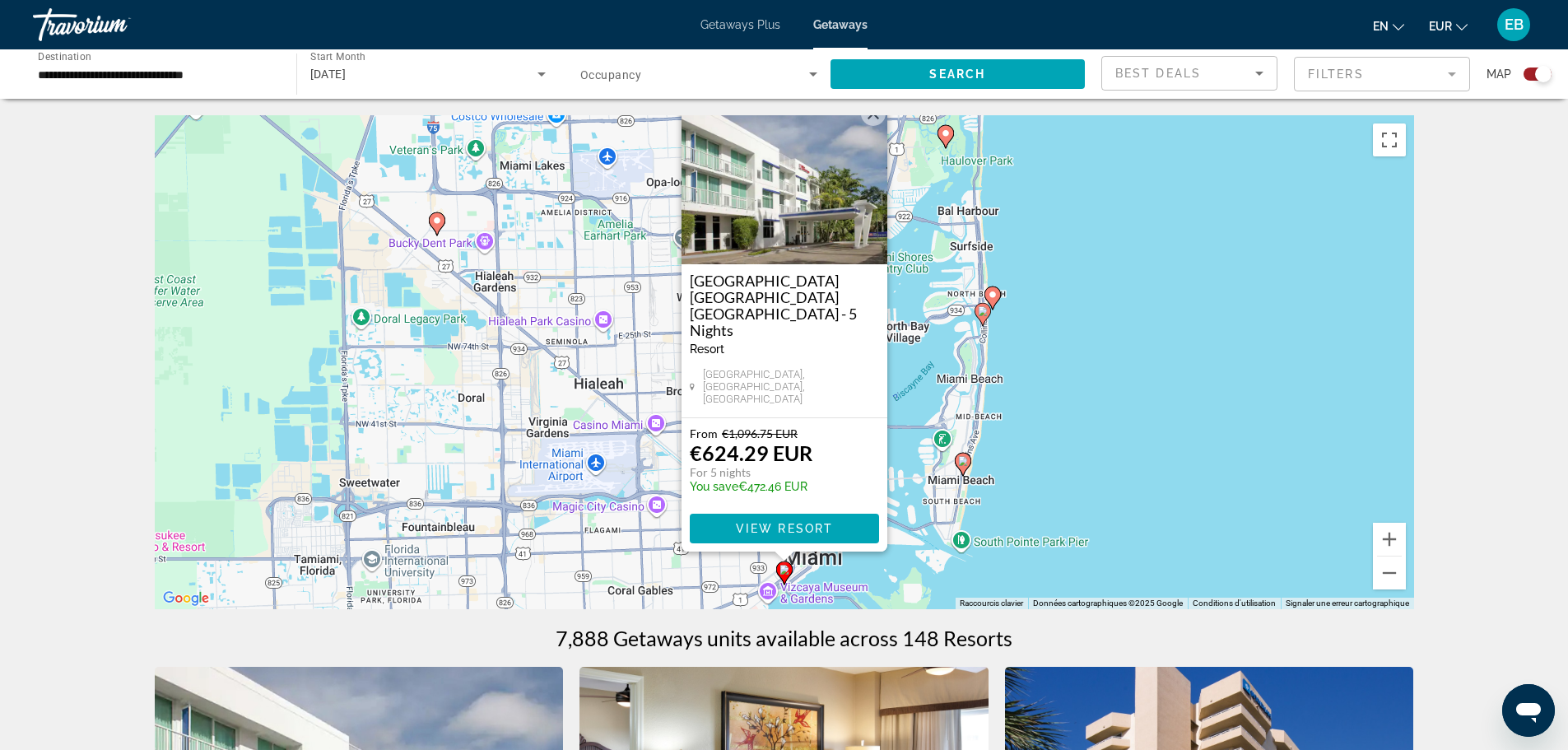
click at [949, 129] on image "Main content" at bounding box center [946, 133] width 10 height 10
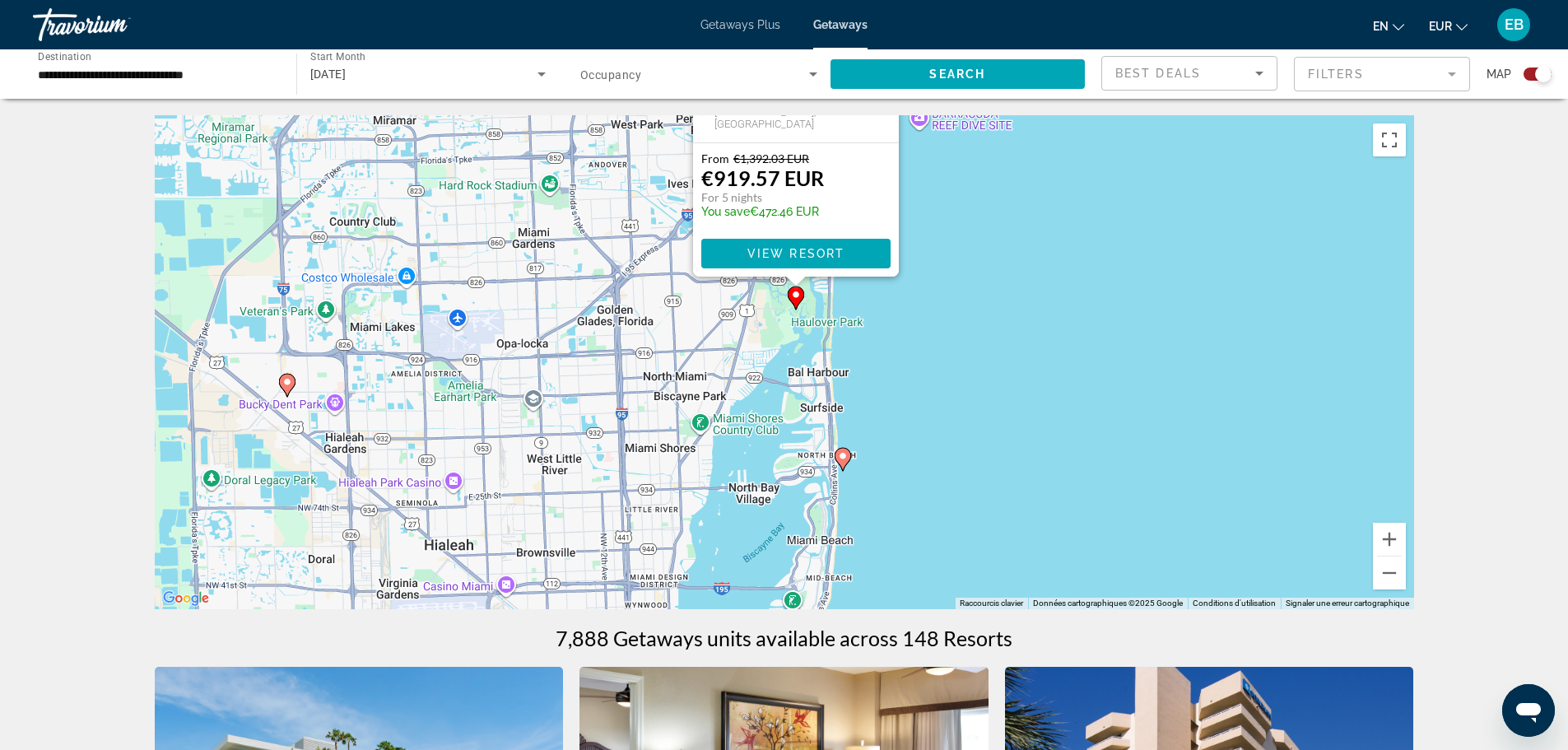
drag, startPoint x: 996, startPoint y: 520, endPoint x: 1008, endPoint y: 243, distance: 277.3
click at [1008, 243] on div "Pour activer le glissement avec le clavier, appuyez sur Alt+Entrée. Une fois ce…" at bounding box center [784, 362] width 1259 height 494
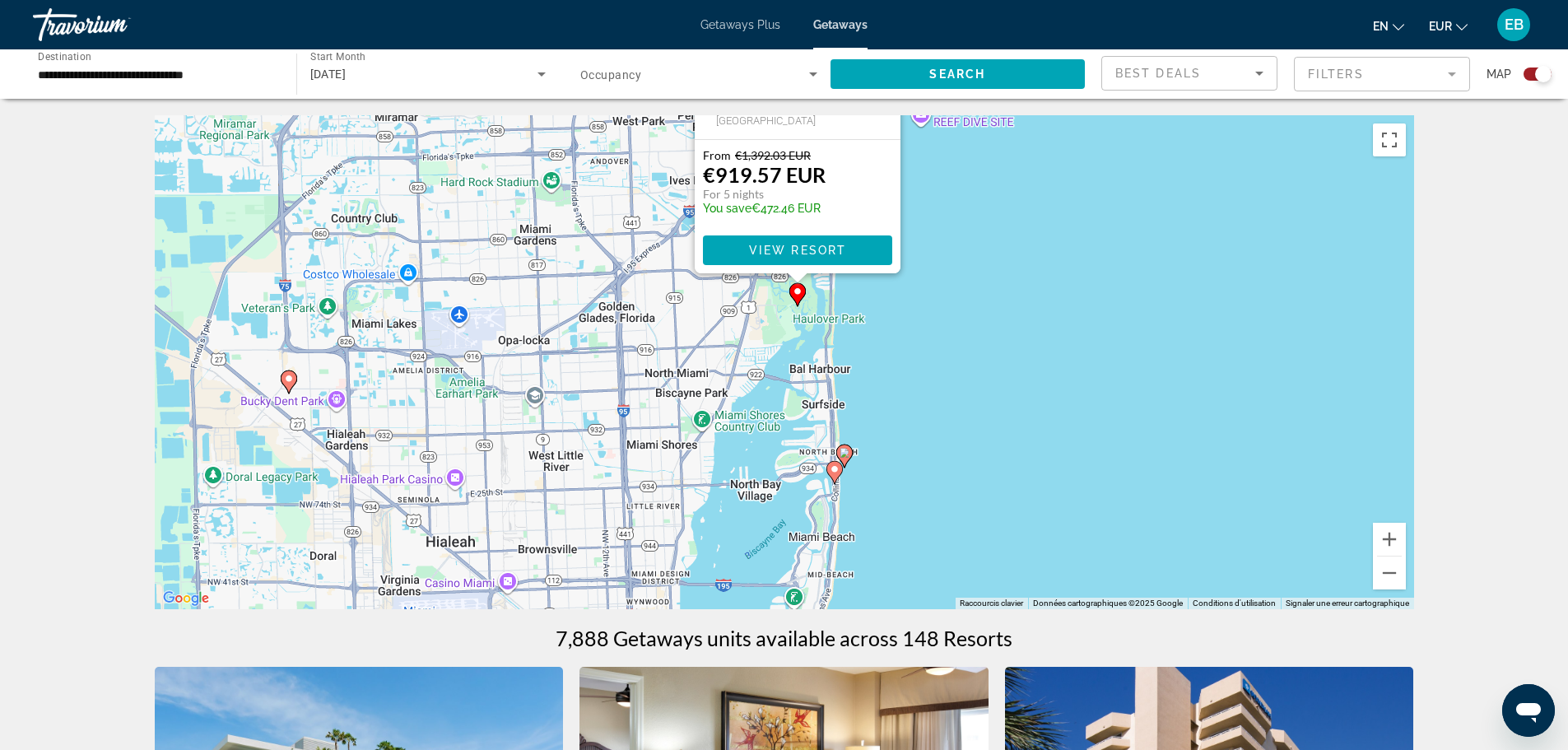
click at [843, 460] on icon "Main content" at bounding box center [843, 456] width 14 height 21
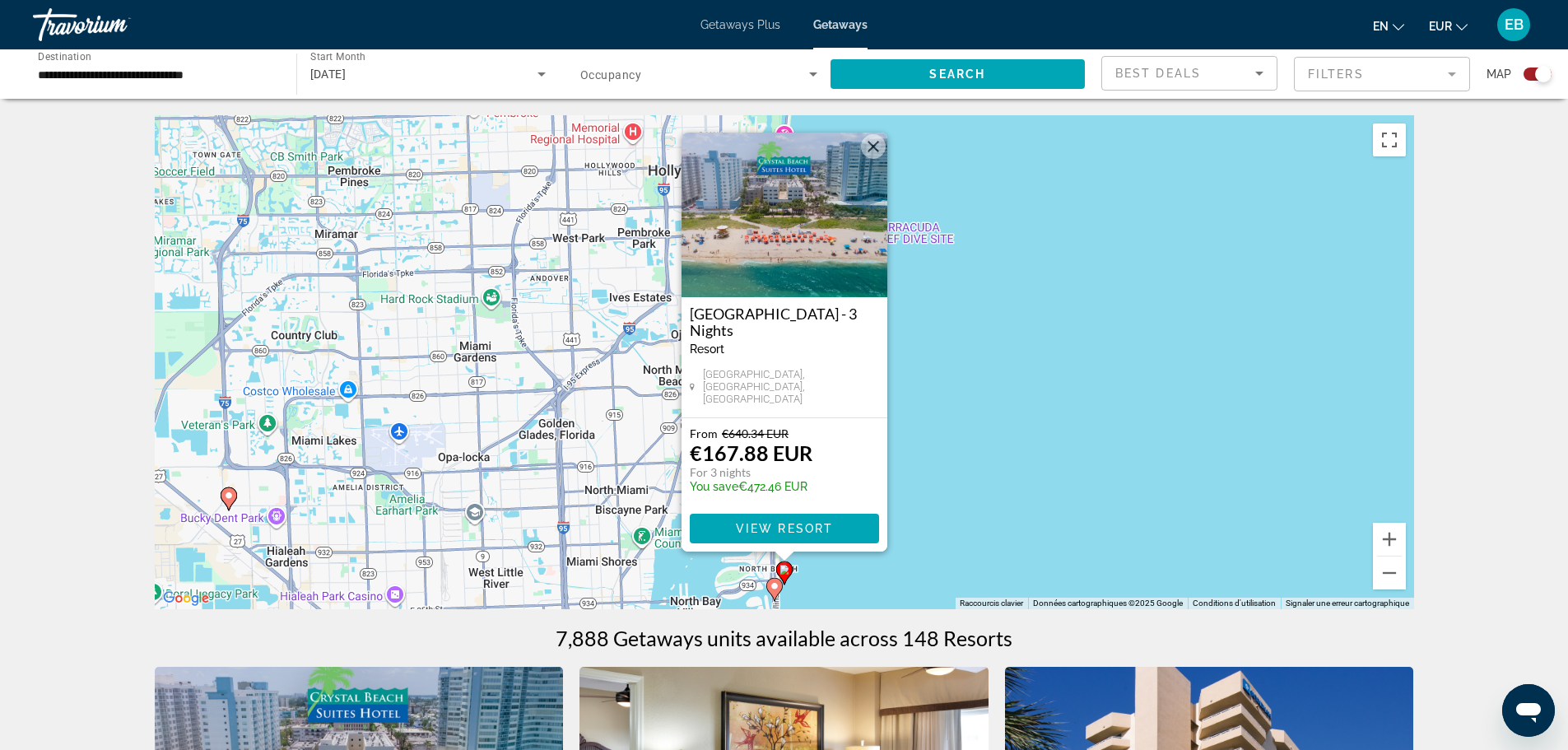
click at [776, 589] on image "Main content" at bounding box center [775, 586] width 10 height 10
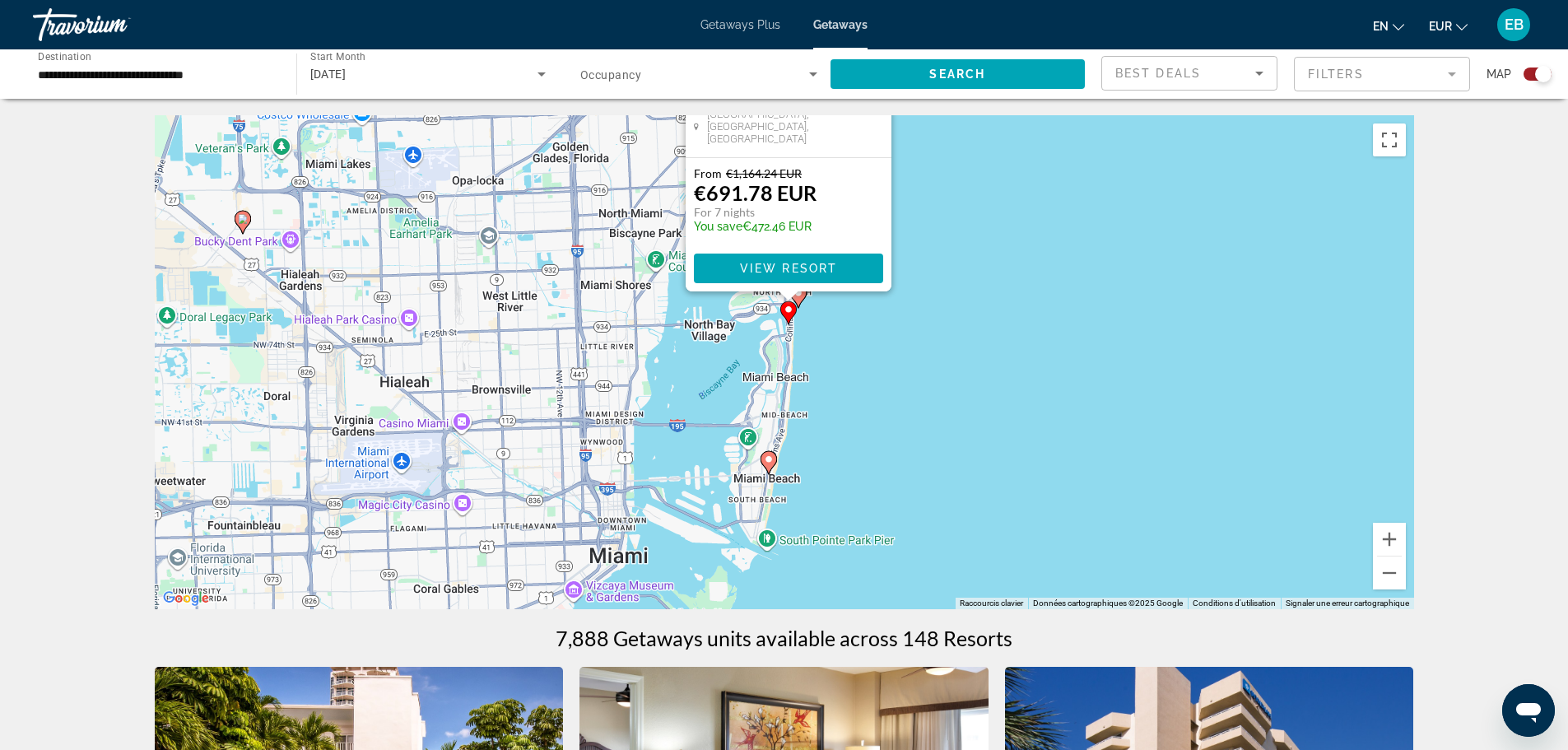
drag, startPoint x: 957, startPoint y: 539, endPoint x: 961, endPoint y: 277, distance: 262.0
click at [961, 277] on div "Pour activer le glissement avec le clavier, appuyez sur Alt+Entrée. Une fois ce…" at bounding box center [784, 362] width 1259 height 494
click at [772, 456] on image "Main content" at bounding box center [769, 460] width 10 height 10
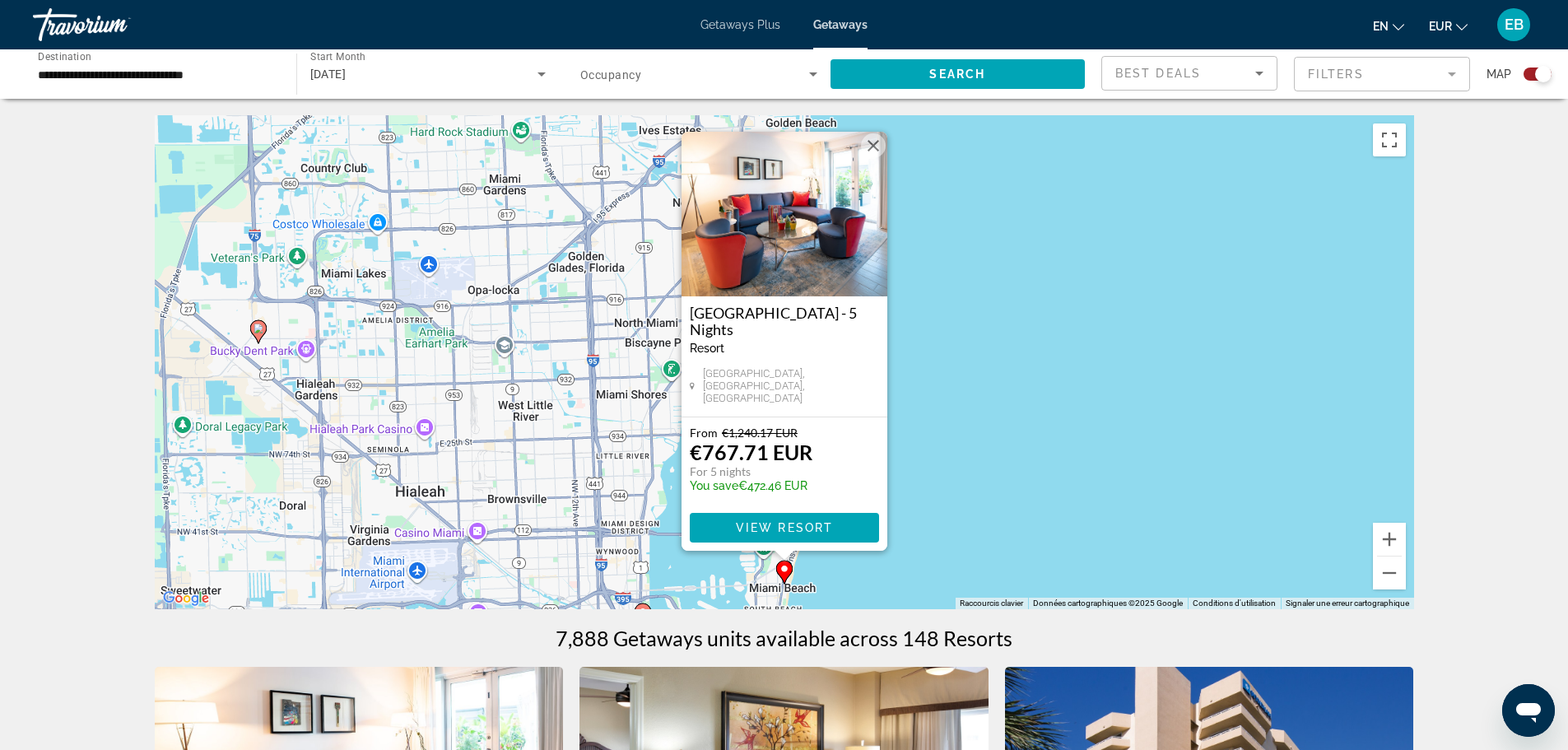
click at [868, 154] on button "Fermer" at bounding box center [873, 145] width 25 height 25
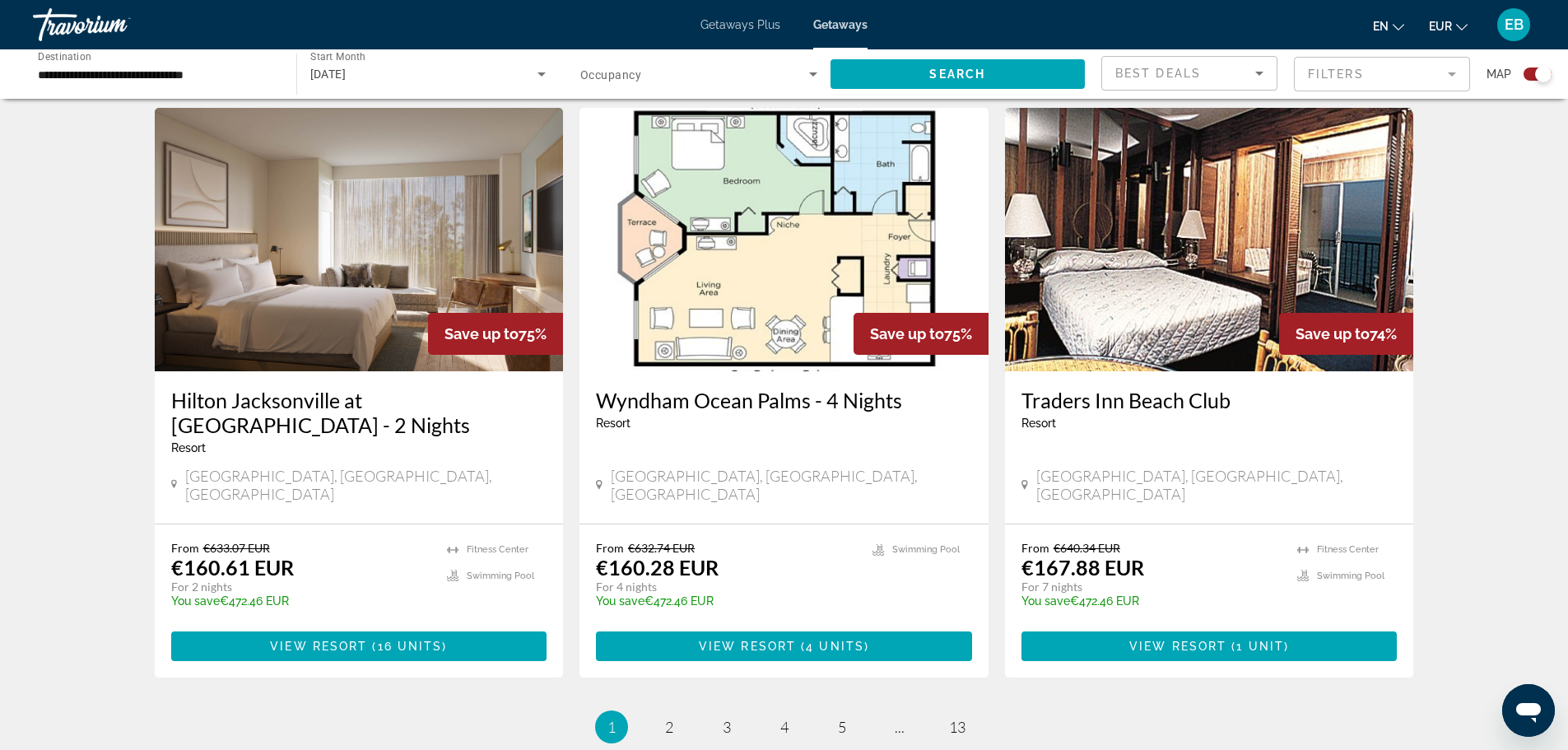
scroll to position [2119, 0]
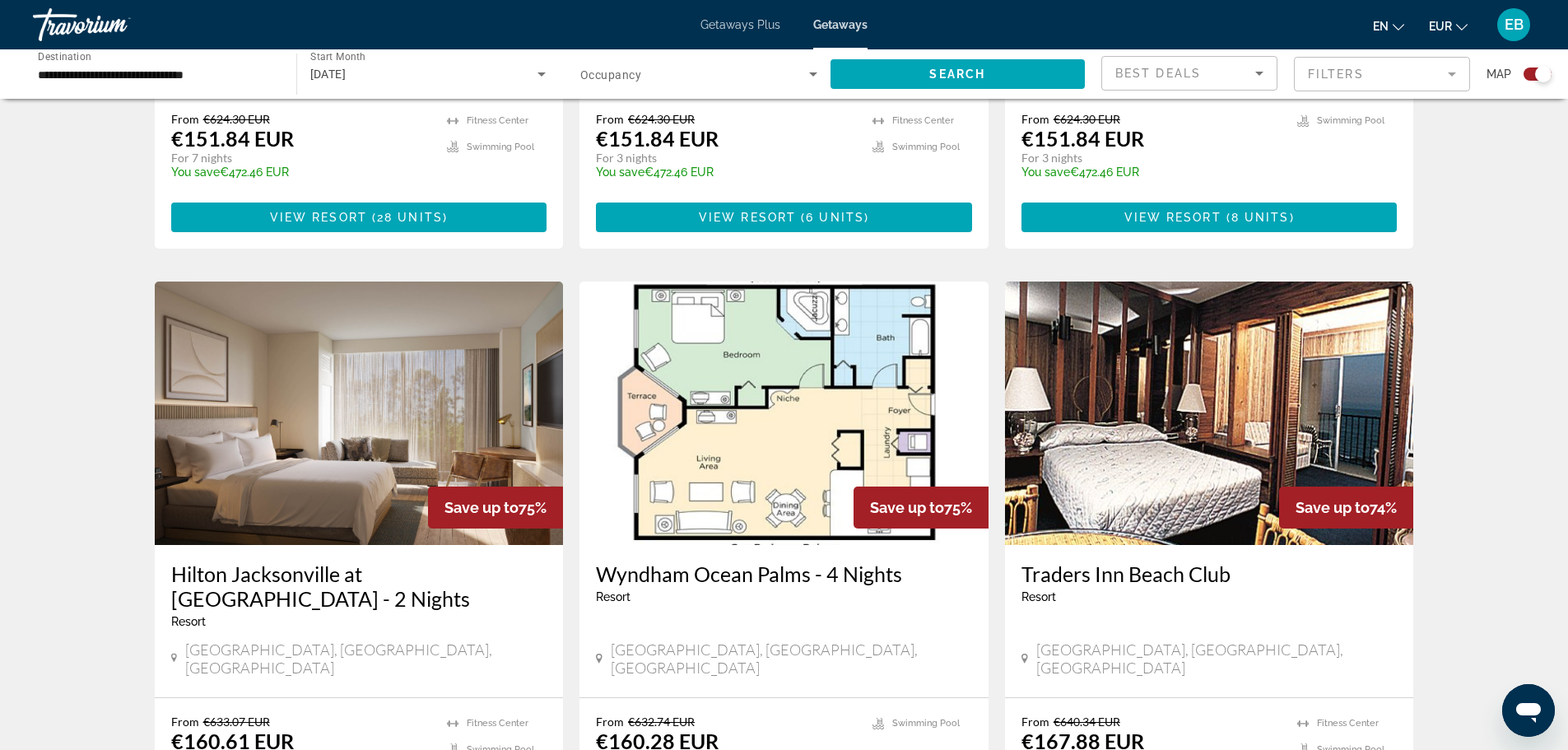
click at [1187, 69] on span "Best Deals" at bounding box center [1158, 74] width 86 height 14
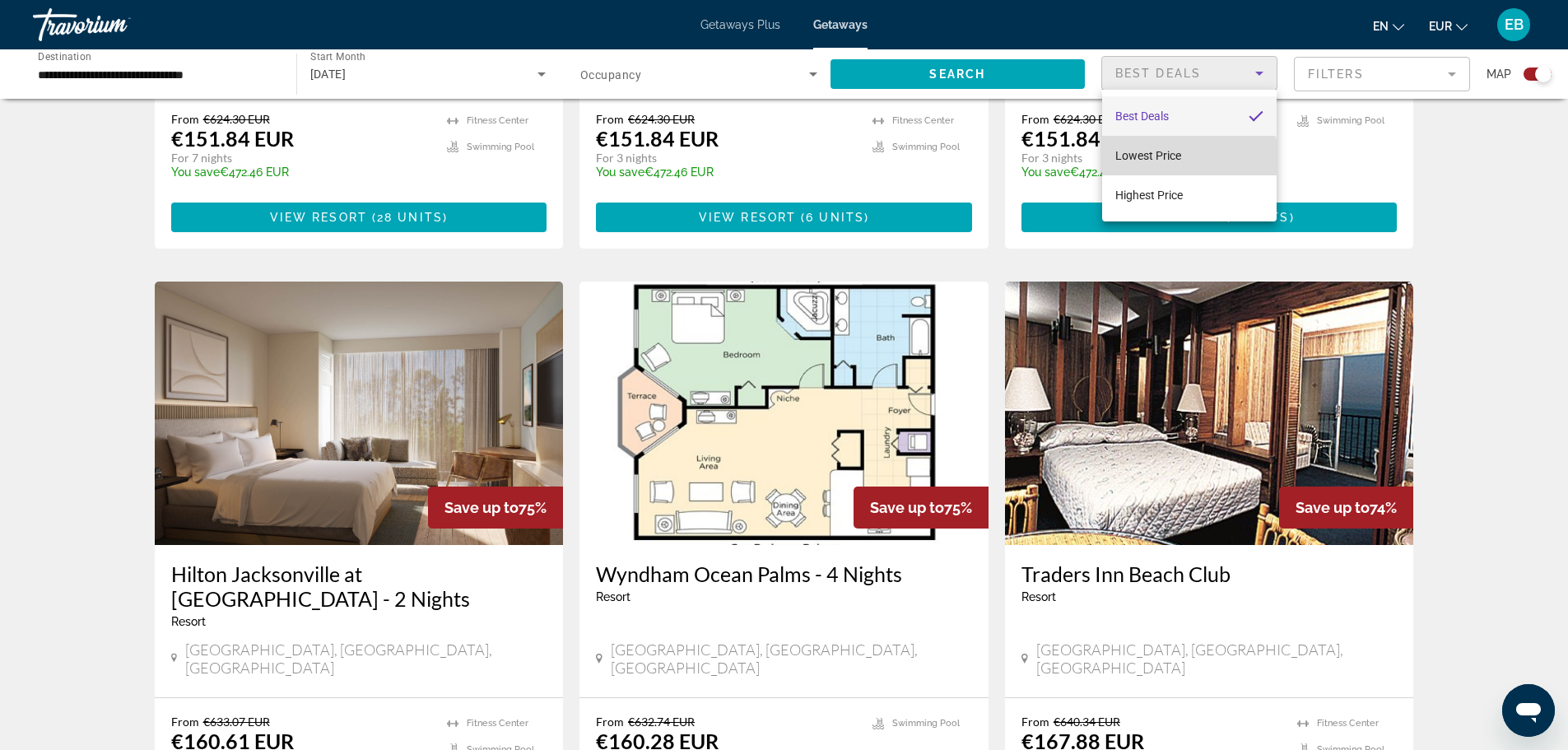
click at [1184, 158] on mat-option "Lowest Price" at bounding box center [1190, 155] width 175 height 40
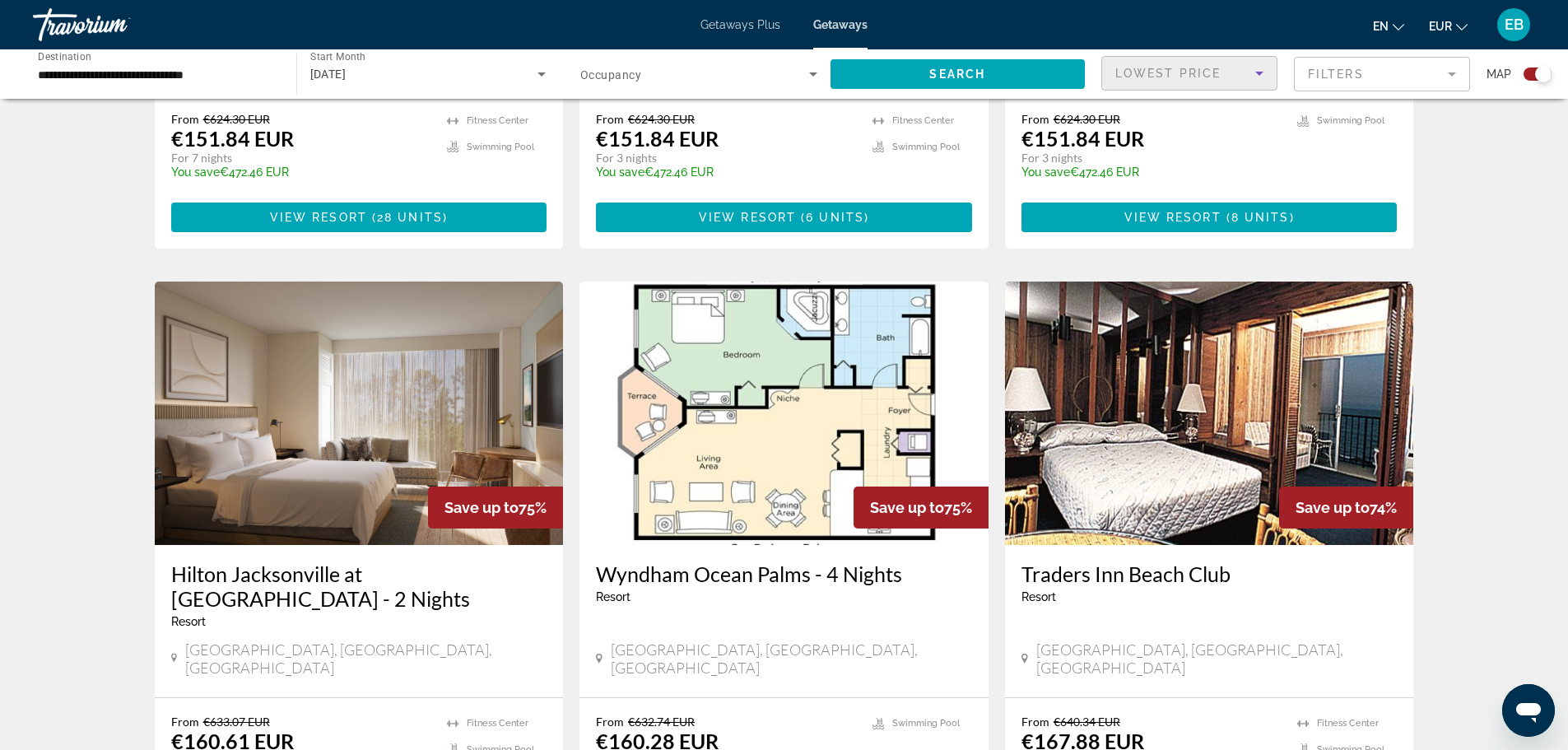
click at [1536, 71] on div "Search widget" at bounding box center [1543, 74] width 16 height 16
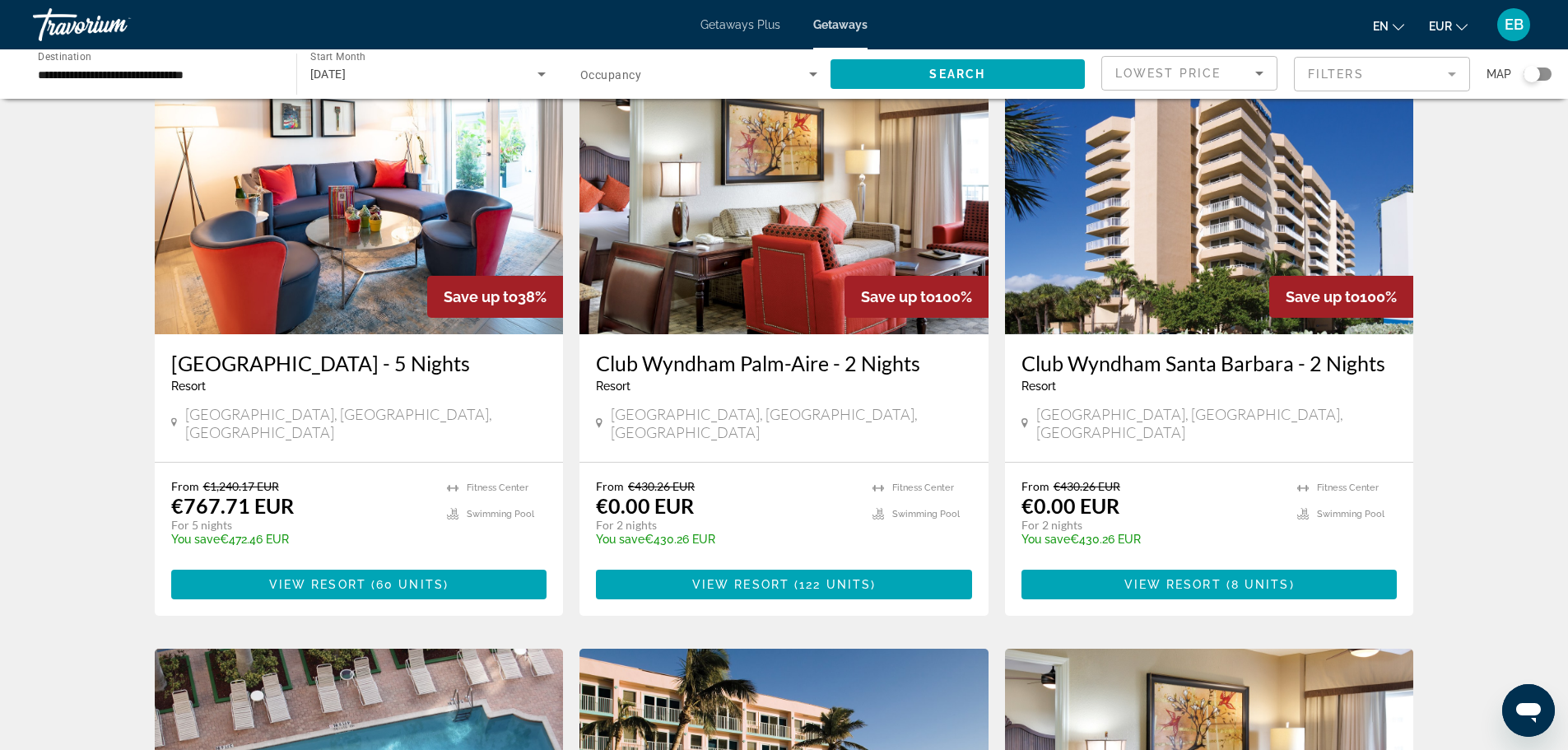
scroll to position [0, 0]
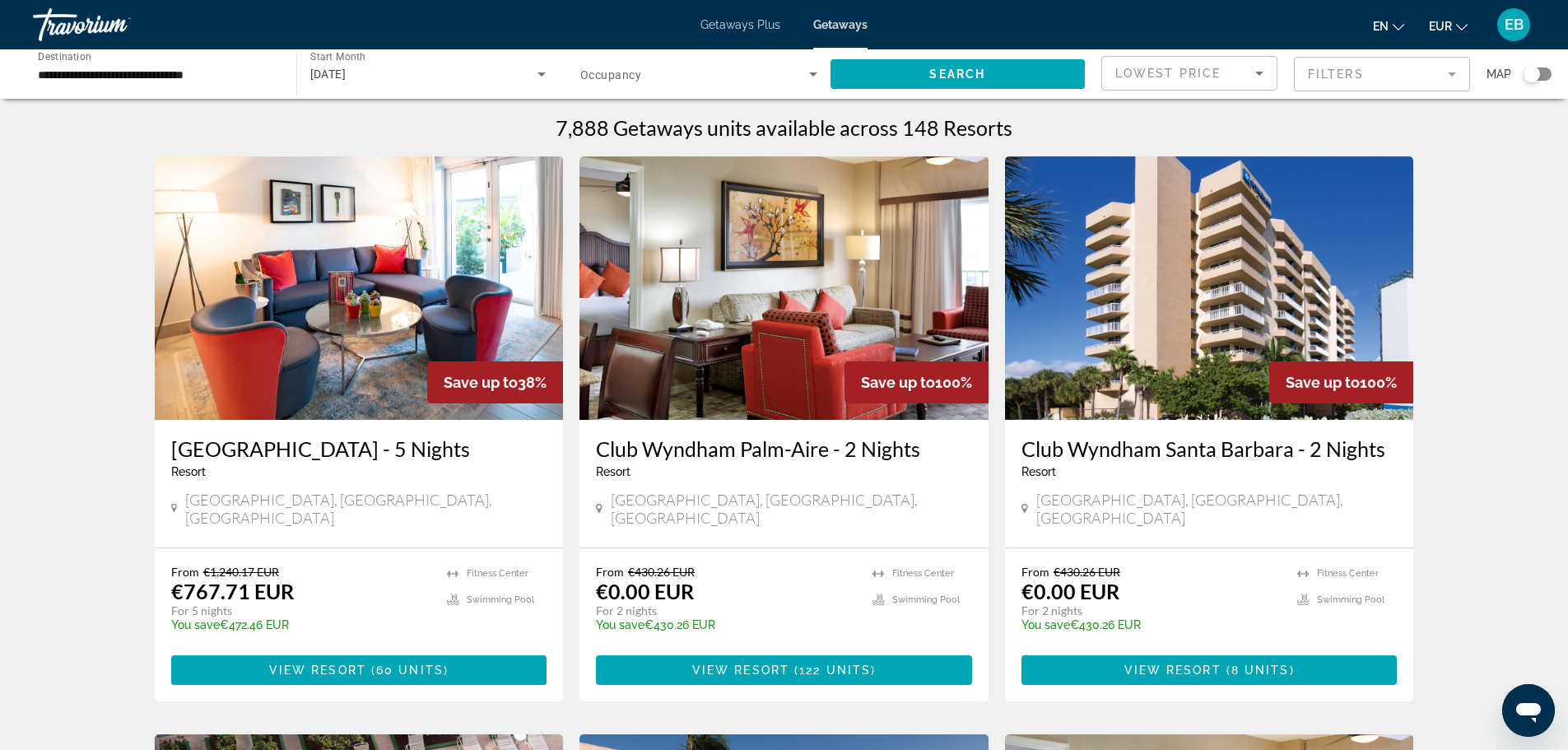
click at [1338, 76] on mat-form-field "Filters" at bounding box center [1382, 74] width 176 height 35
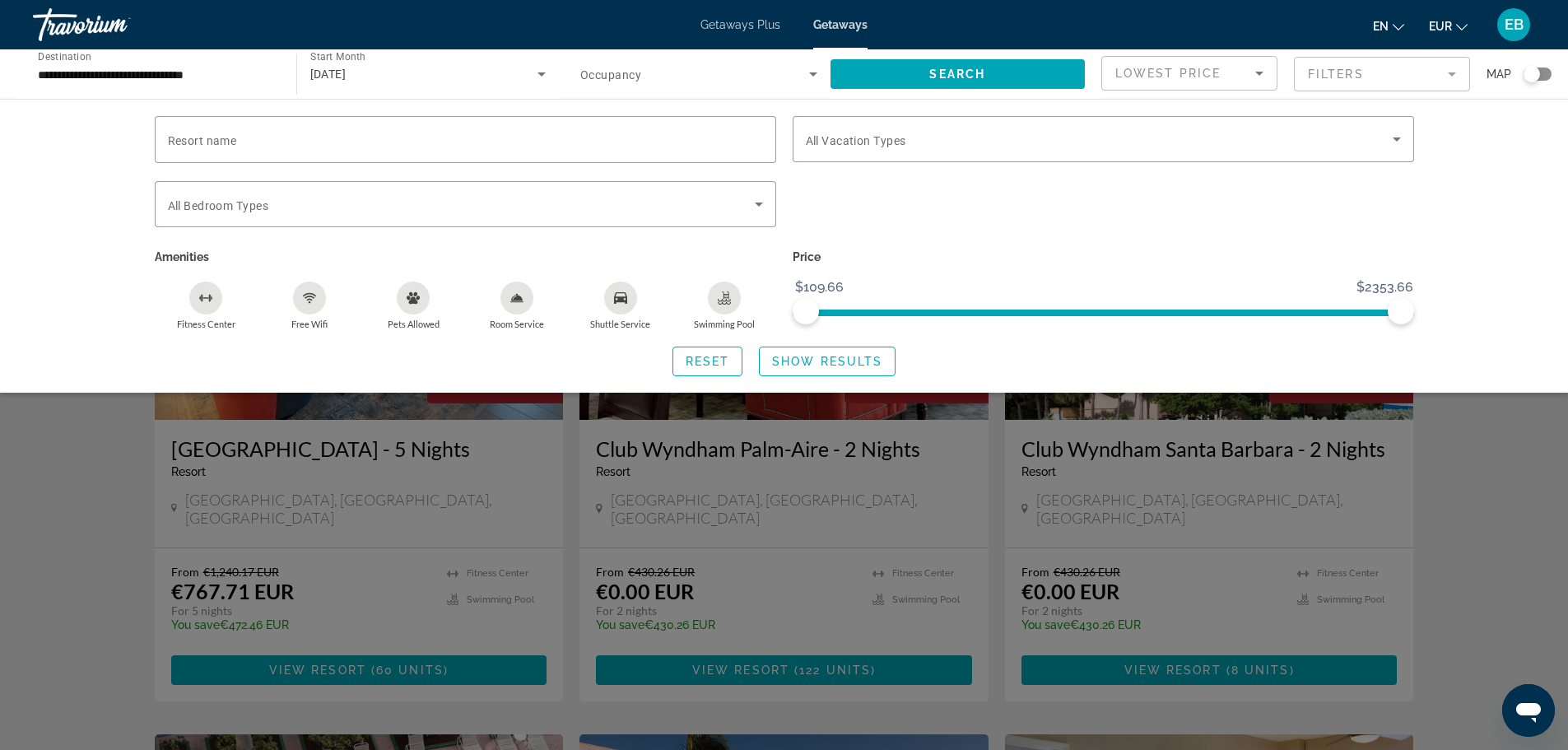
click at [1338, 76] on mat-form-field "Filters" at bounding box center [1382, 74] width 176 height 35
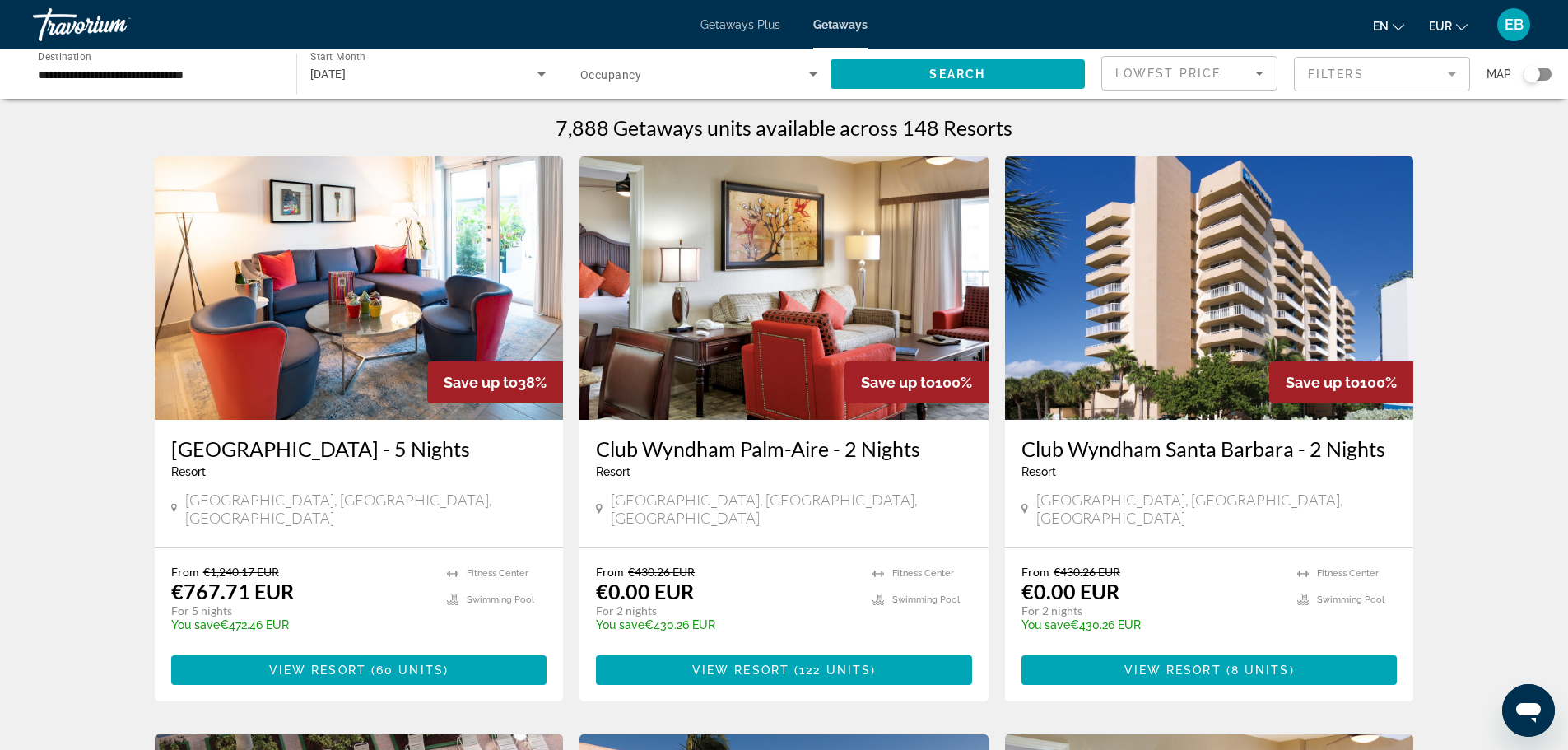
click at [1234, 84] on div "Lowest Price" at bounding box center [1190, 80] width 148 height 46
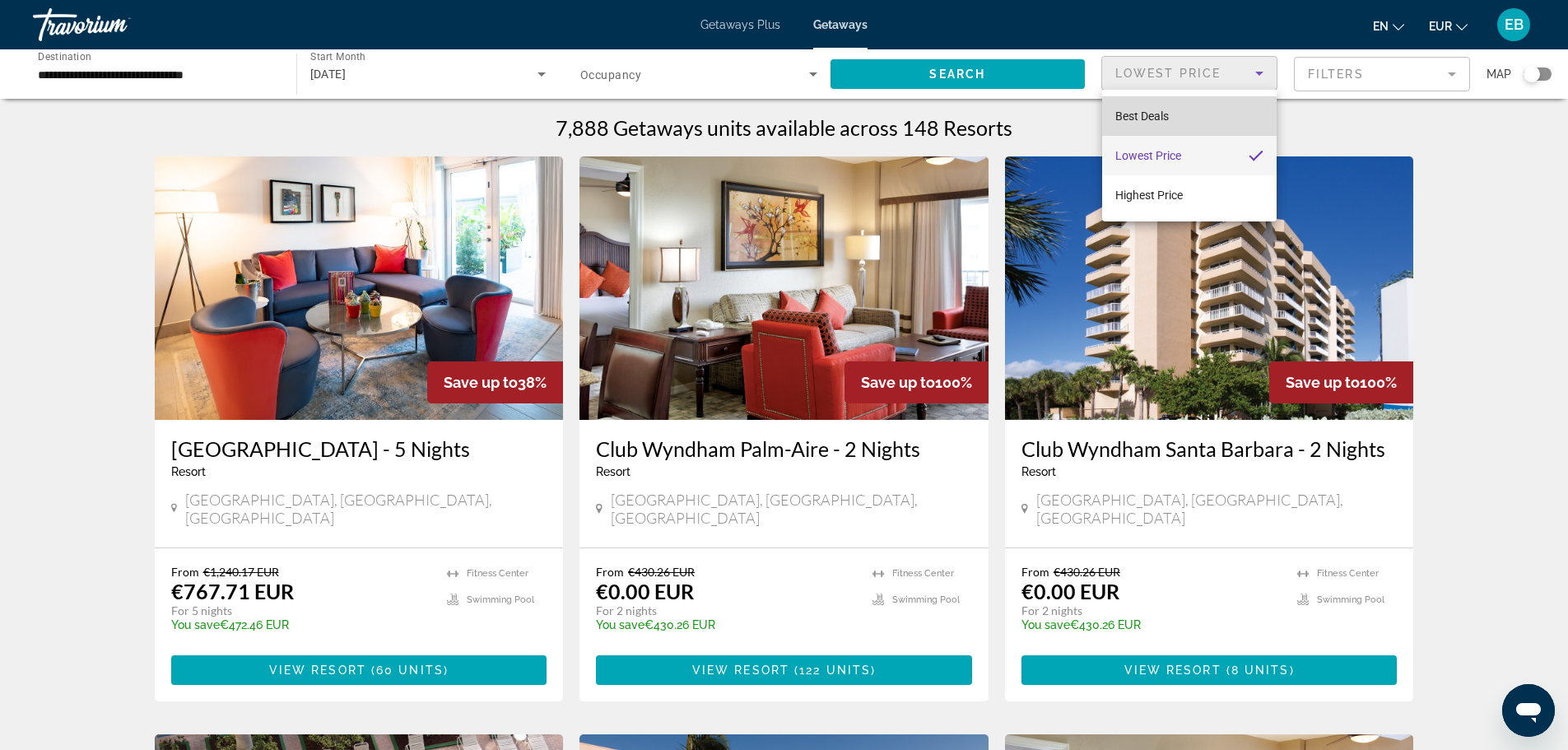
click at [1217, 131] on mat-option "Best Deals" at bounding box center [1190, 116] width 175 height 40
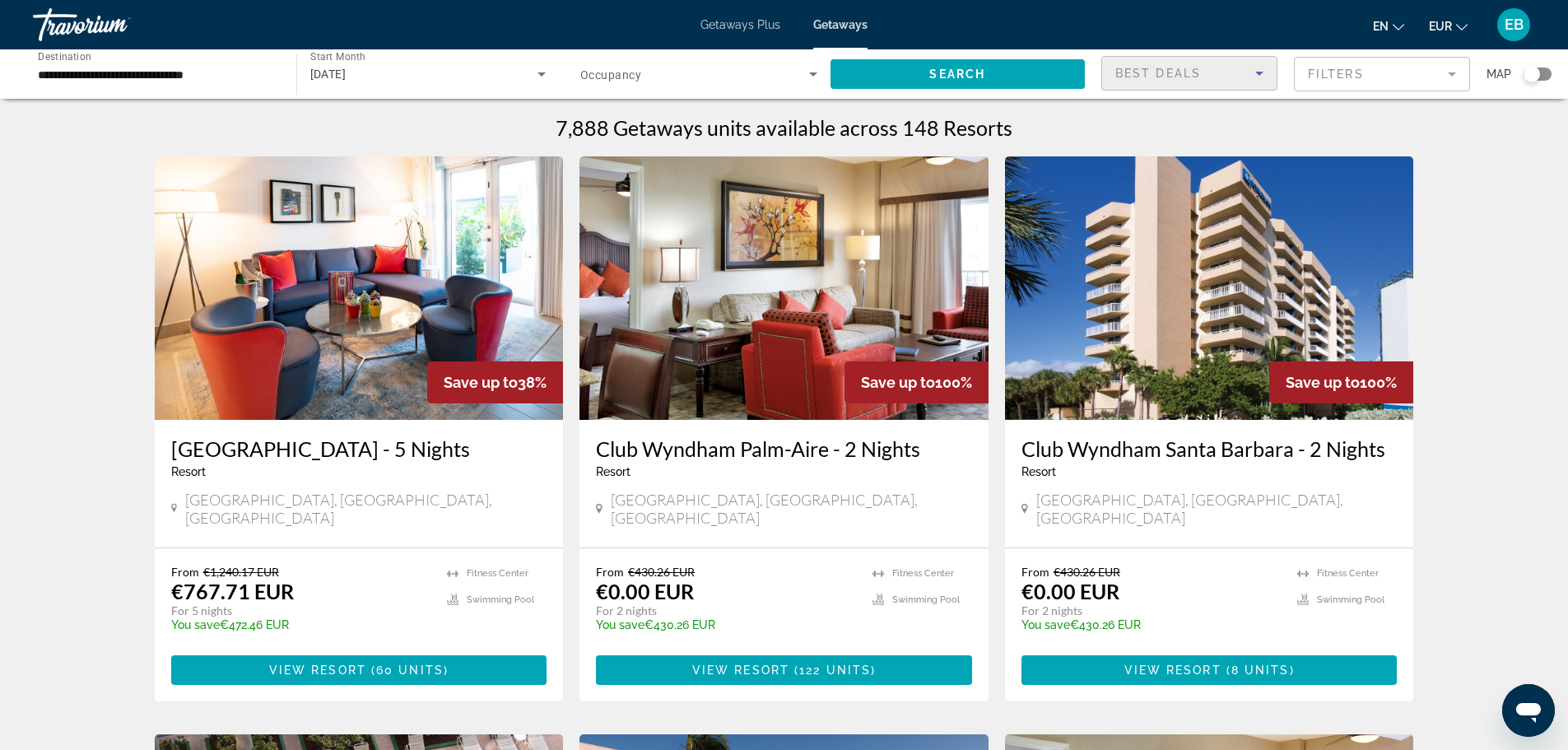
click at [1214, 78] on div "Best Deals" at bounding box center [1185, 73] width 140 height 20
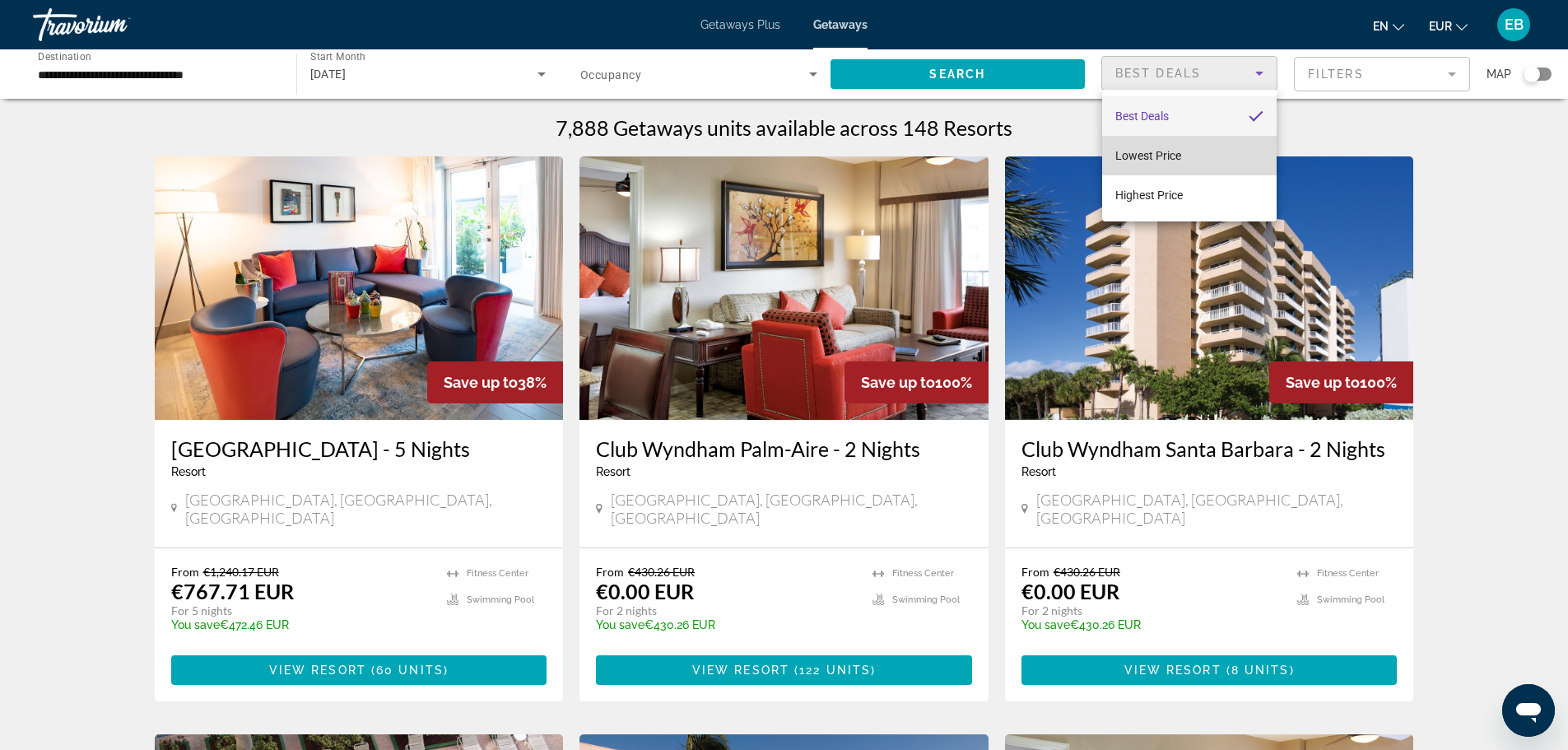
click at [1204, 153] on mat-option "Lowest Price" at bounding box center [1190, 155] width 175 height 40
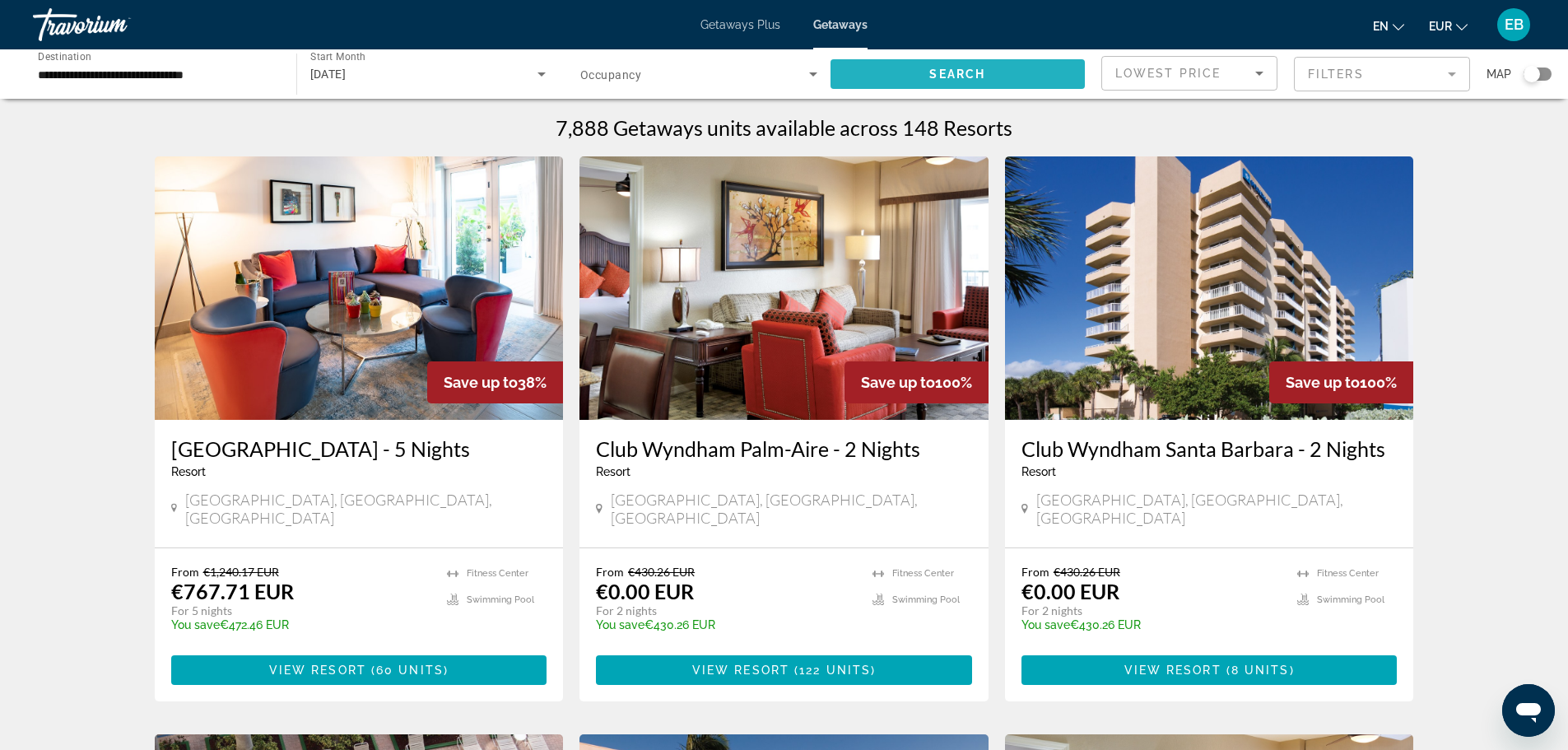
click at [905, 74] on span "Search widget" at bounding box center [958, 74] width 255 height 40
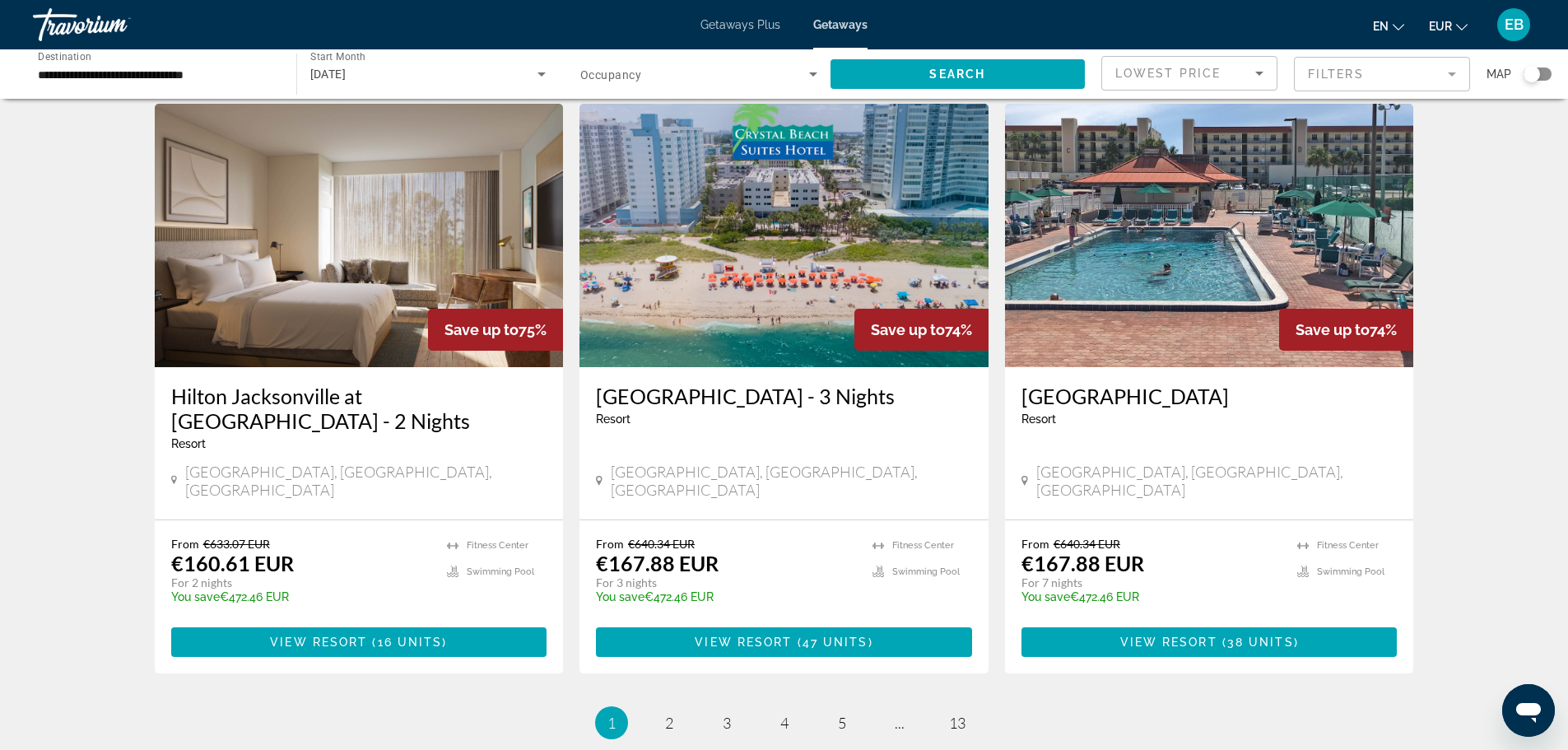
scroll to position [1774, 0]
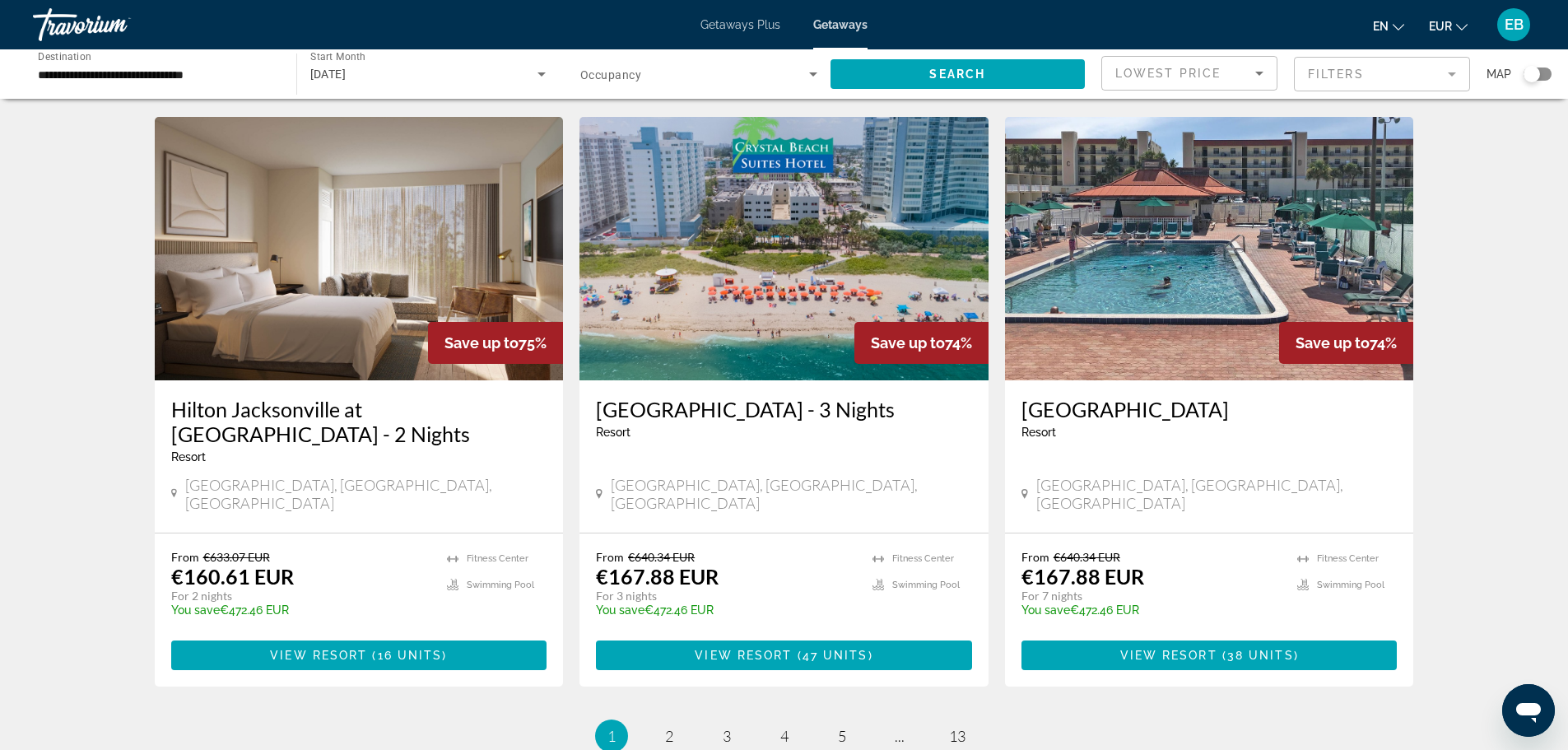
click at [752, 36] on div "Getaways Plus Getaways en English Español Français Italiano Português русский E…" at bounding box center [784, 25] width 1568 height 42
click at [752, 29] on span "Getaways Plus" at bounding box center [741, 25] width 80 height 14
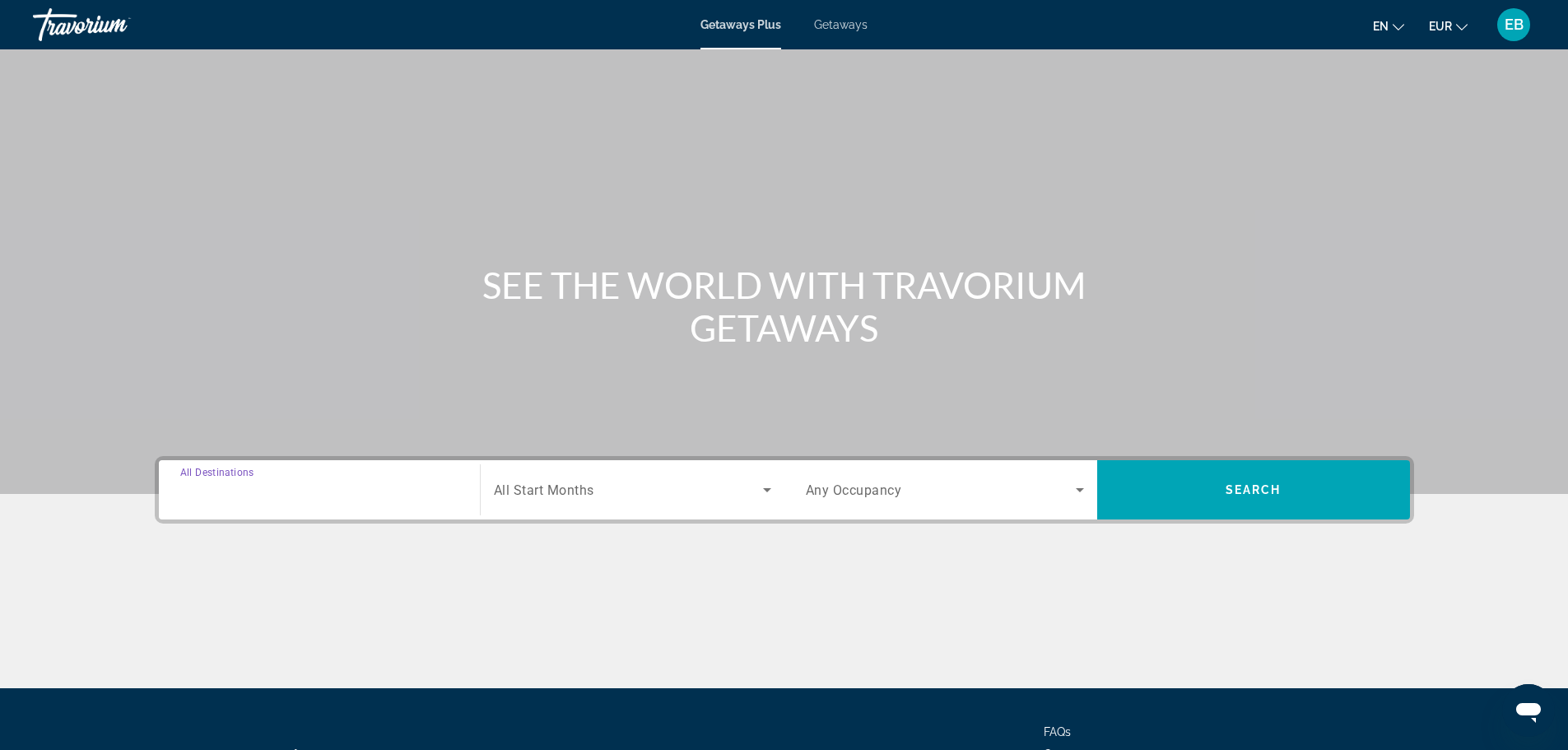
click at [321, 492] on input "Destination All Destinations" at bounding box center [319, 490] width 278 height 20
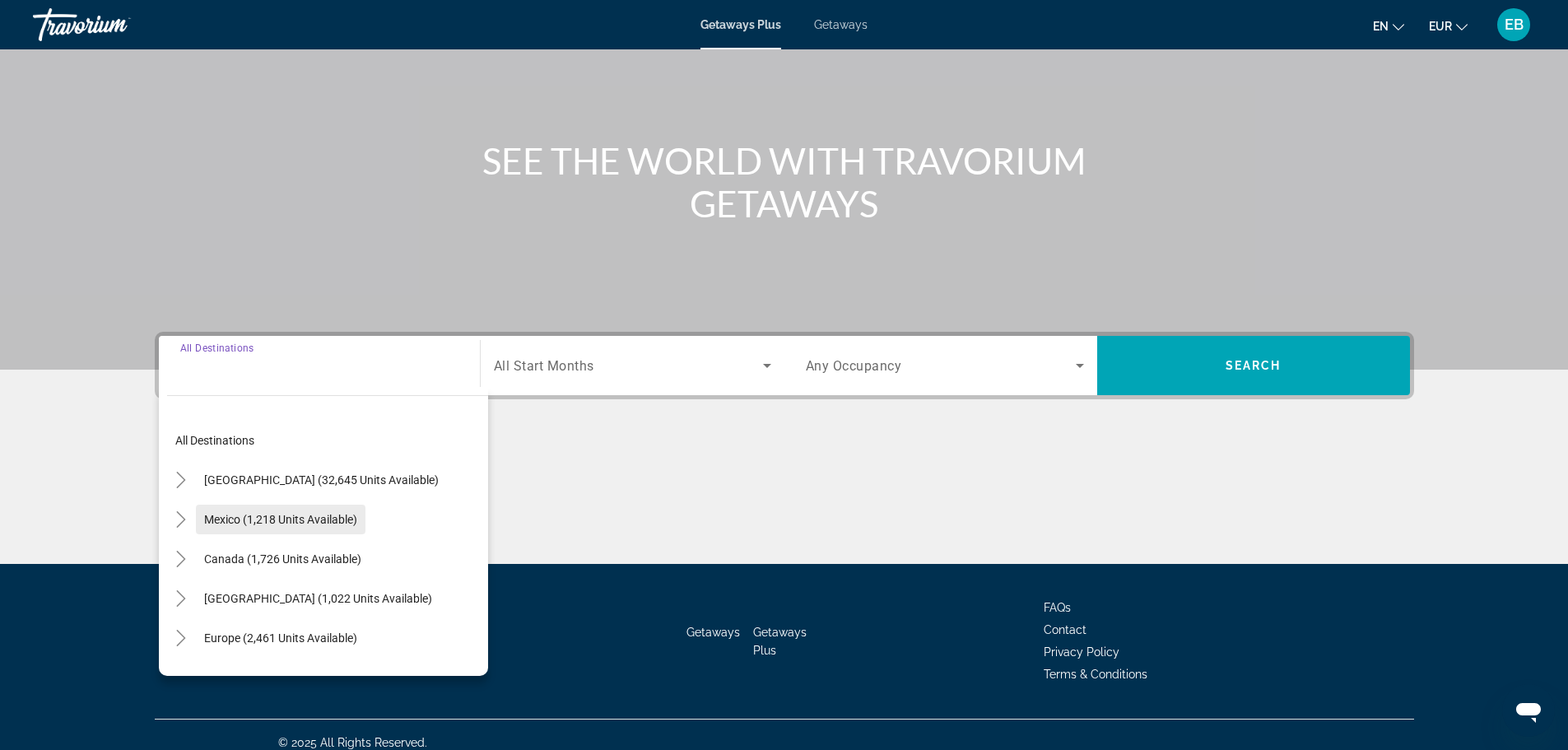
scroll to position [140, 0]
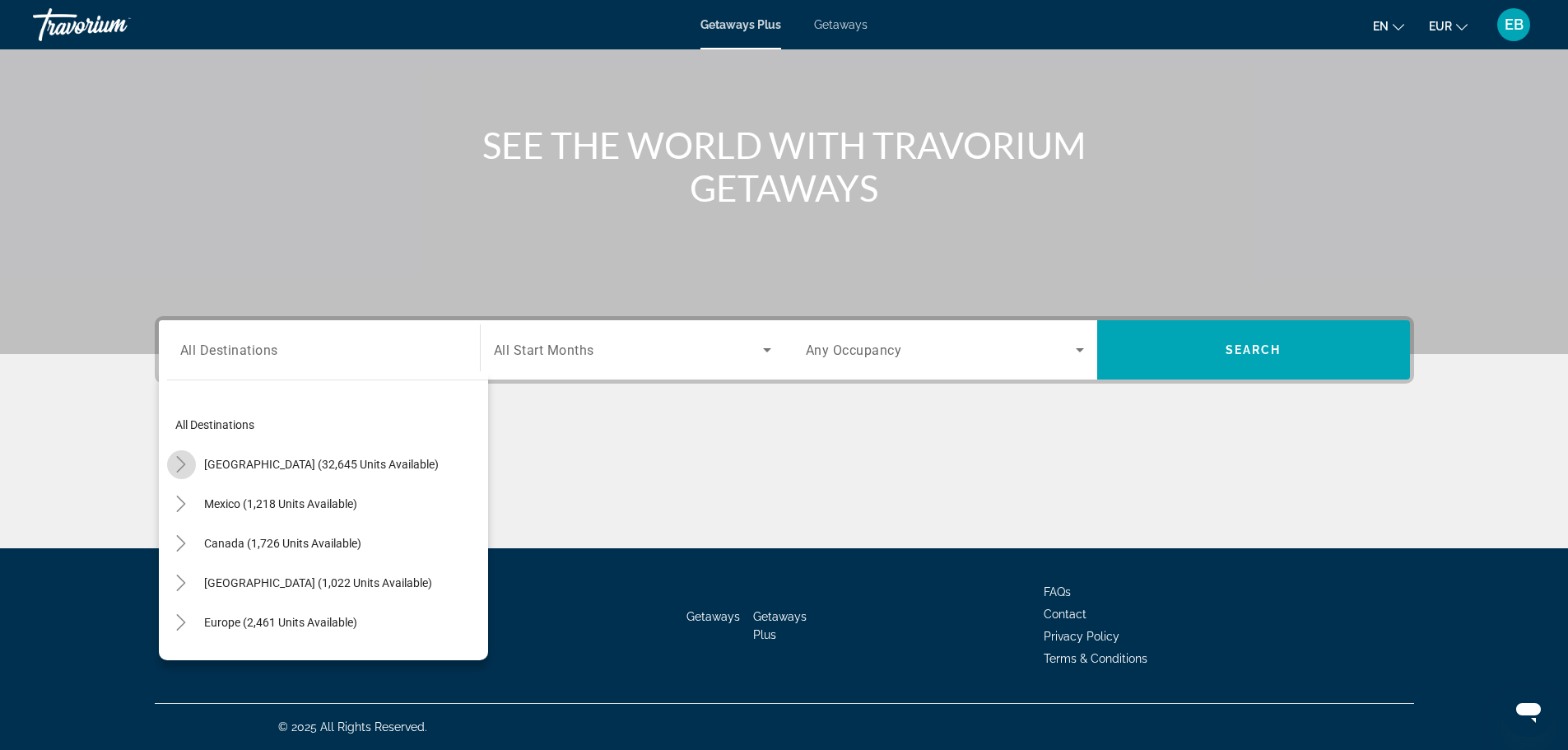
click at [180, 463] on icon "Toggle United States (32,645 units available)" at bounding box center [181, 463] width 16 height 16
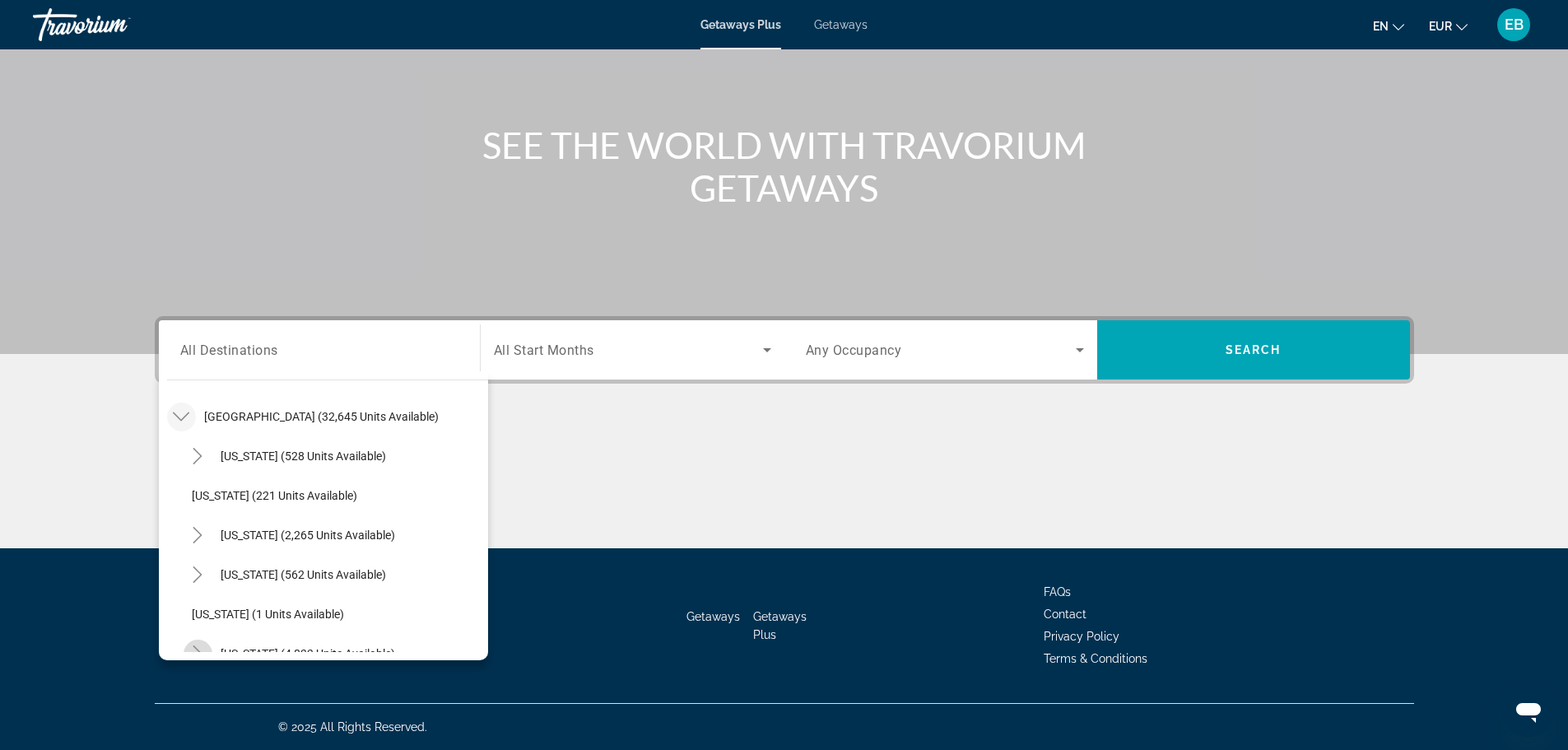
click at [195, 645] on mat-icon "Toggle Florida (4,833 units available)" at bounding box center [198, 654] width 29 height 29
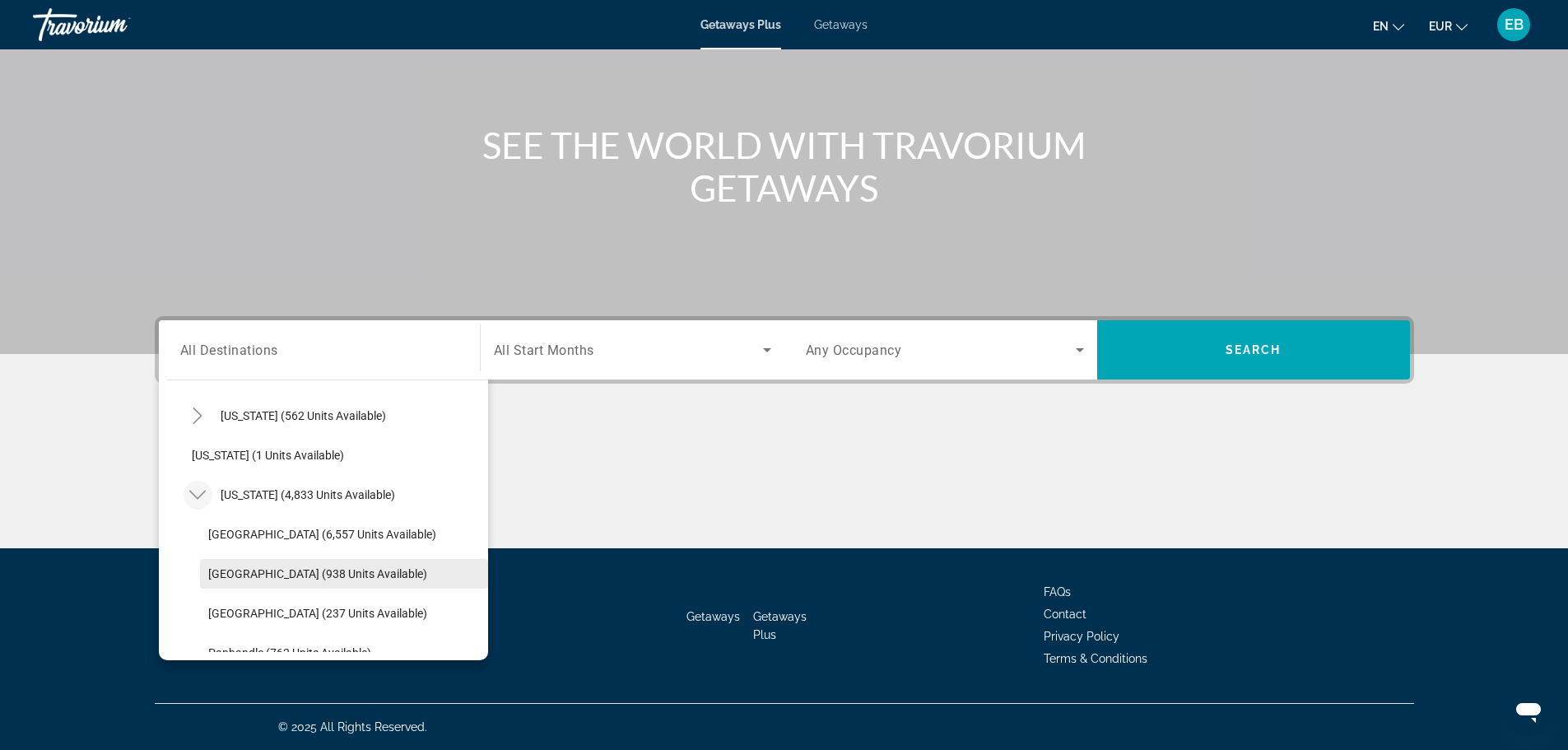
scroll to position [212, 0]
click at [232, 574] on span "Search widget" at bounding box center [344, 568] width 288 height 40
type input "**********"
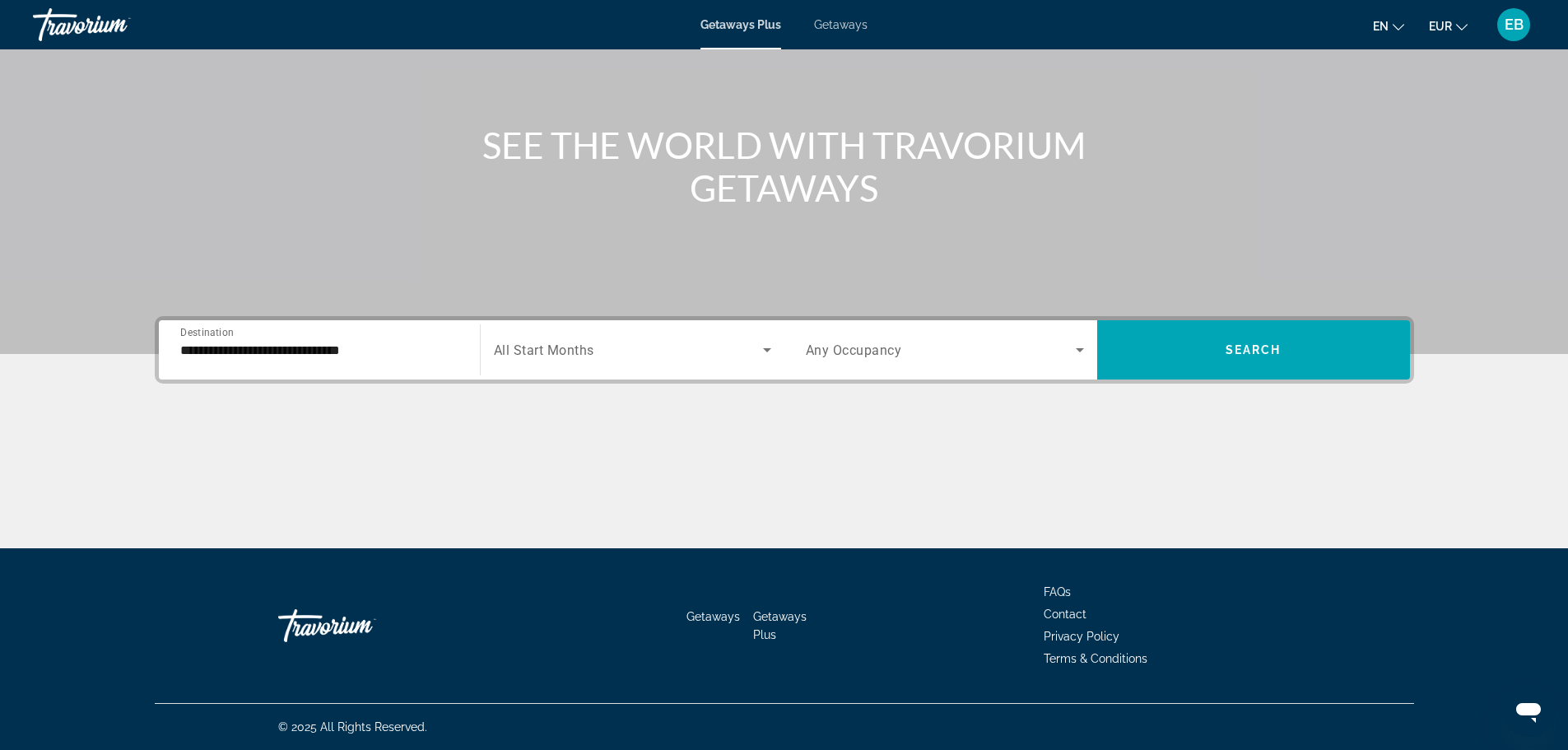
click at [533, 346] on span "All Start Months" at bounding box center [544, 350] width 100 height 15
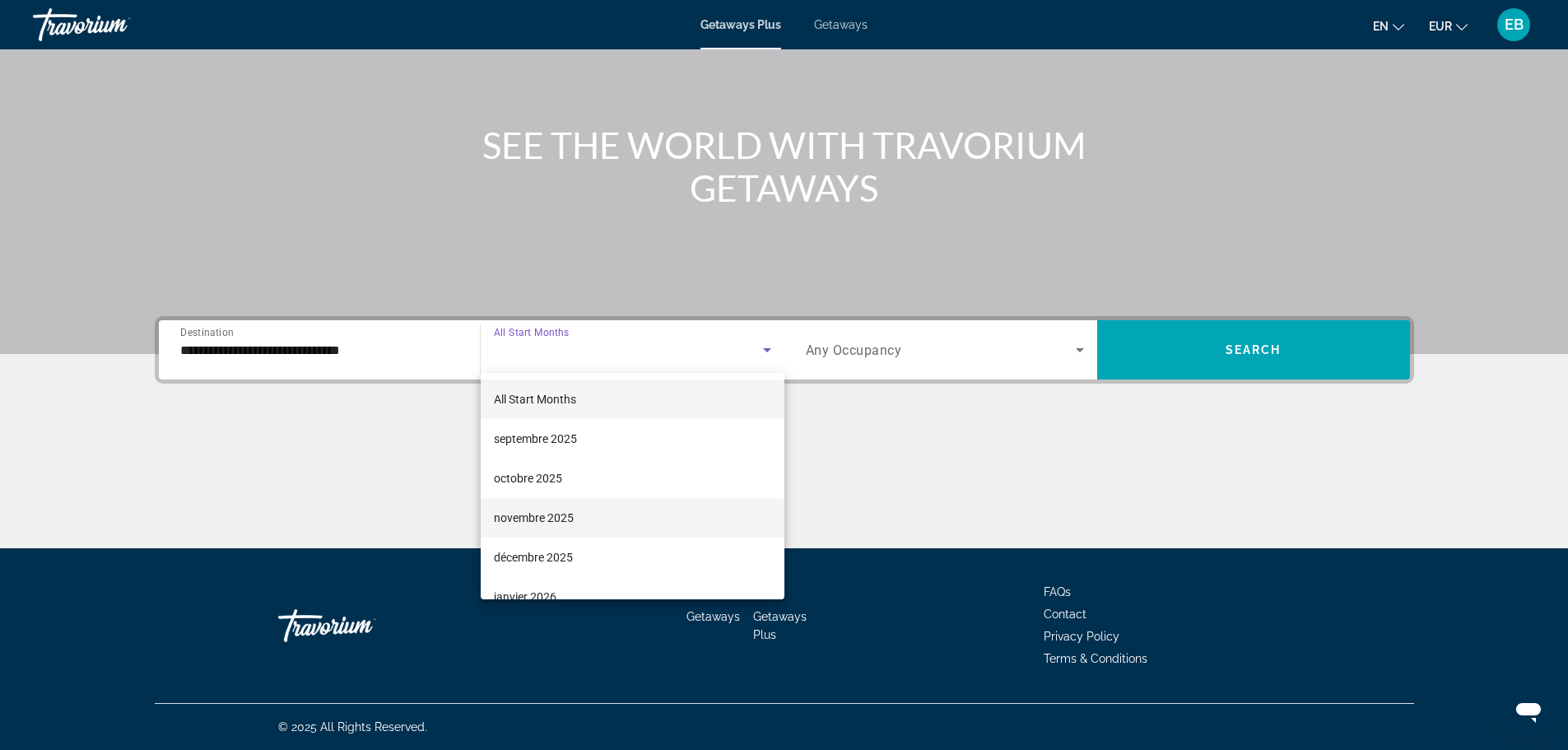
click at [537, 517] on span "novembre 2025" at bounding box center [534, 518] width 80 height 20
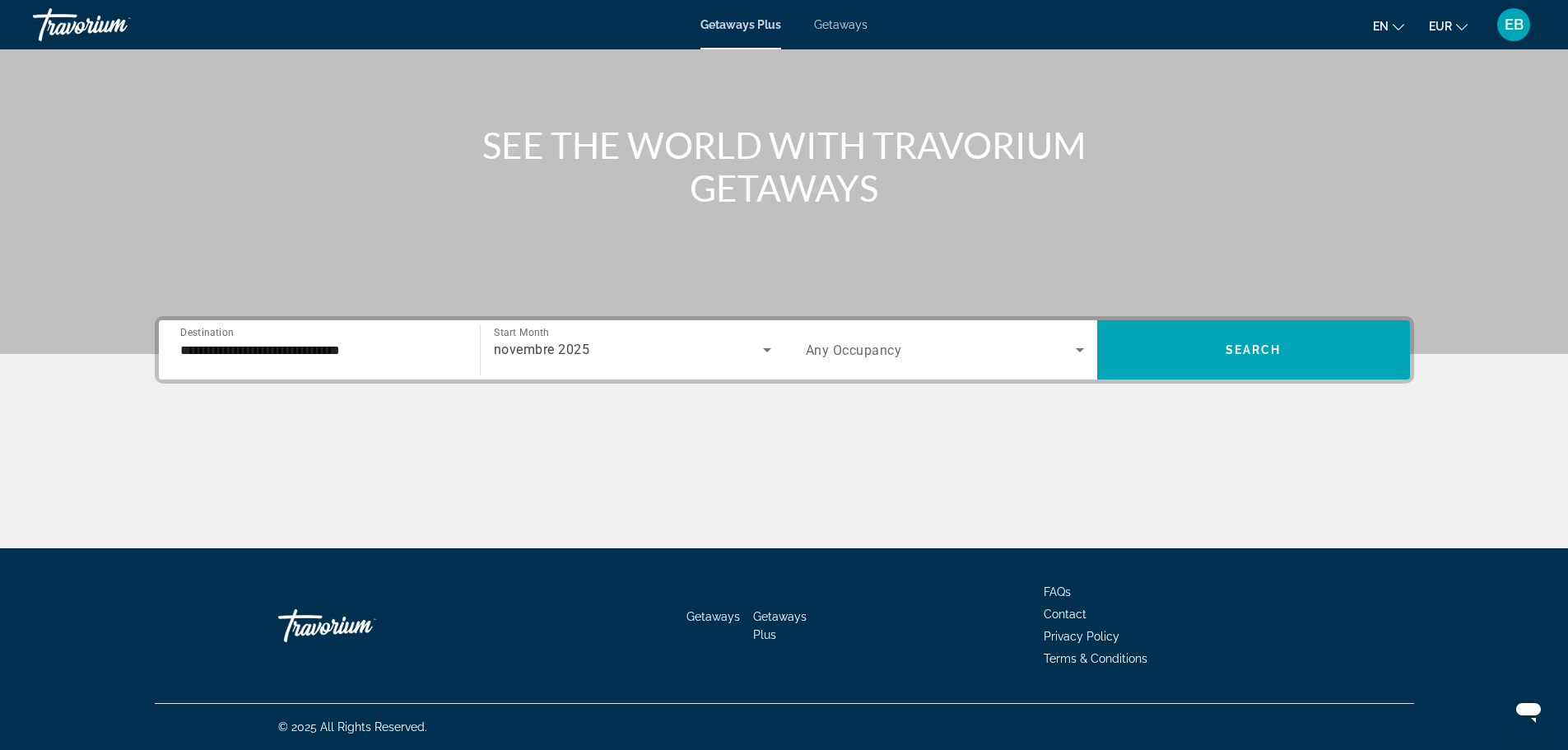
click at [850, 353] on span "Any Occupancy" at bounding box center [854, 350] width 97 height 15
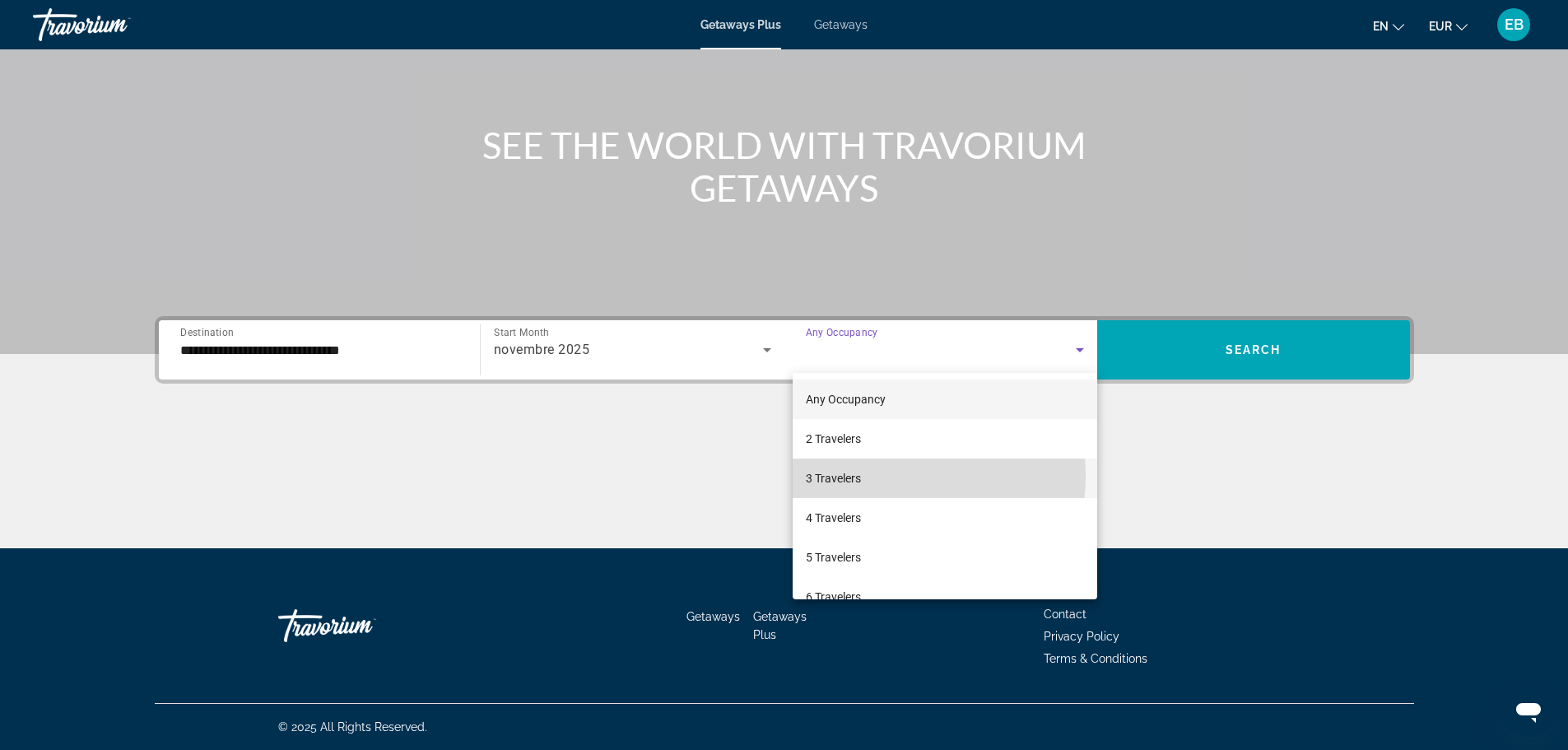
click at [854, 475] on span "3 Travelers" at bounding box center [833, 478] width 55 height 20
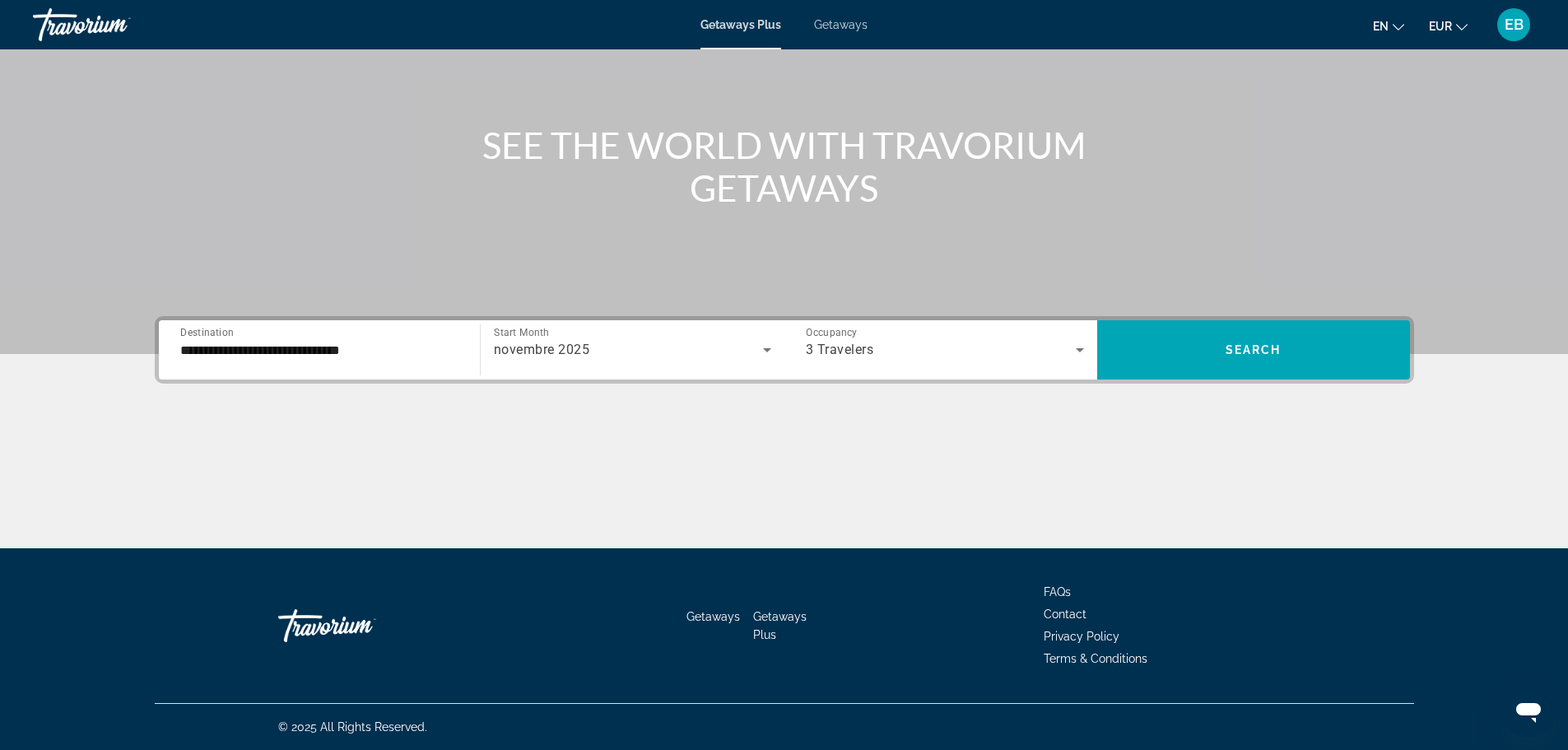
click at [1314, 313] on div "Main content" at bounding box center [784, 107] width 1568 height 494
click at [1293, 348] on span "Search widget" at bounding box center [1253, 350] width 313 height 40
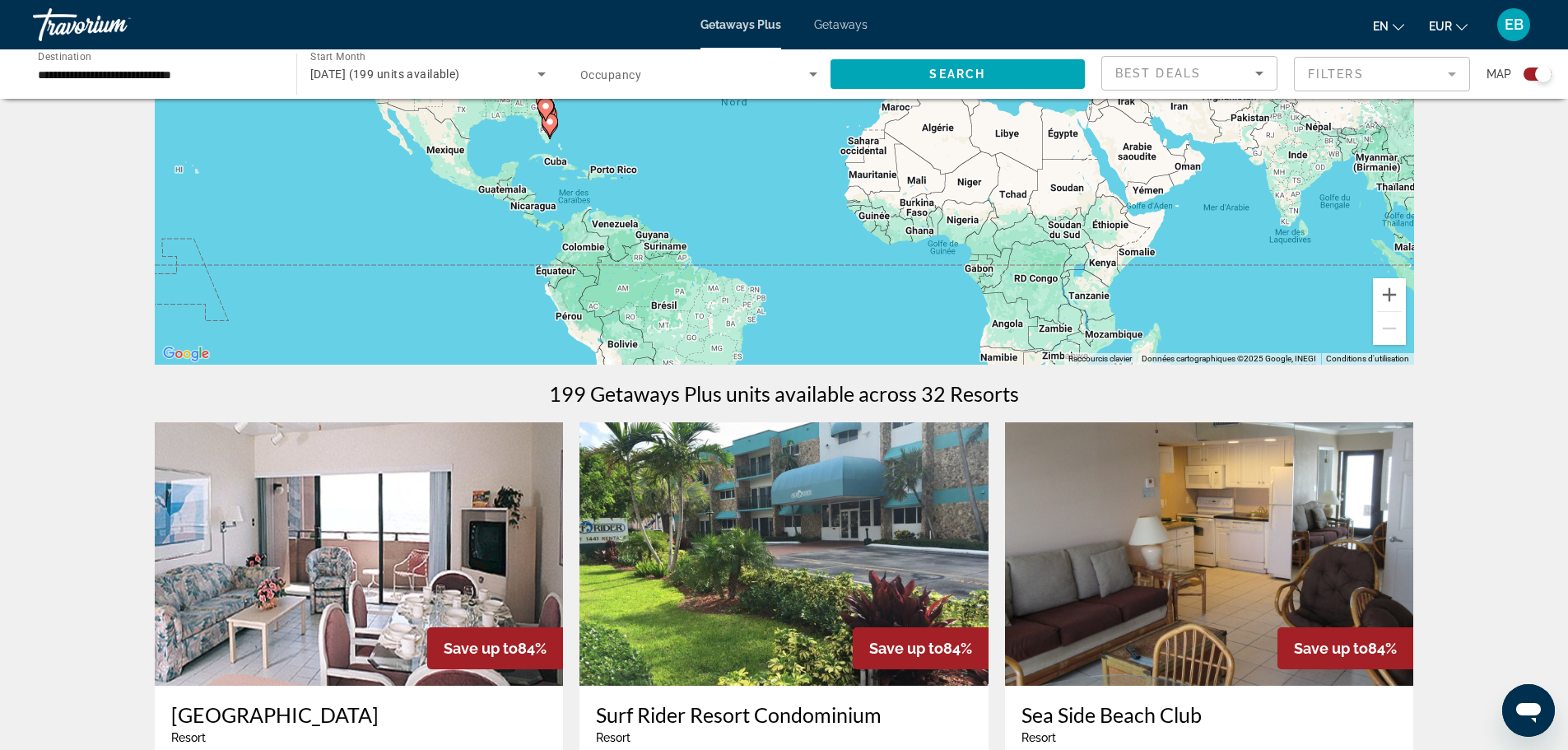
scroll to position [411, 0]
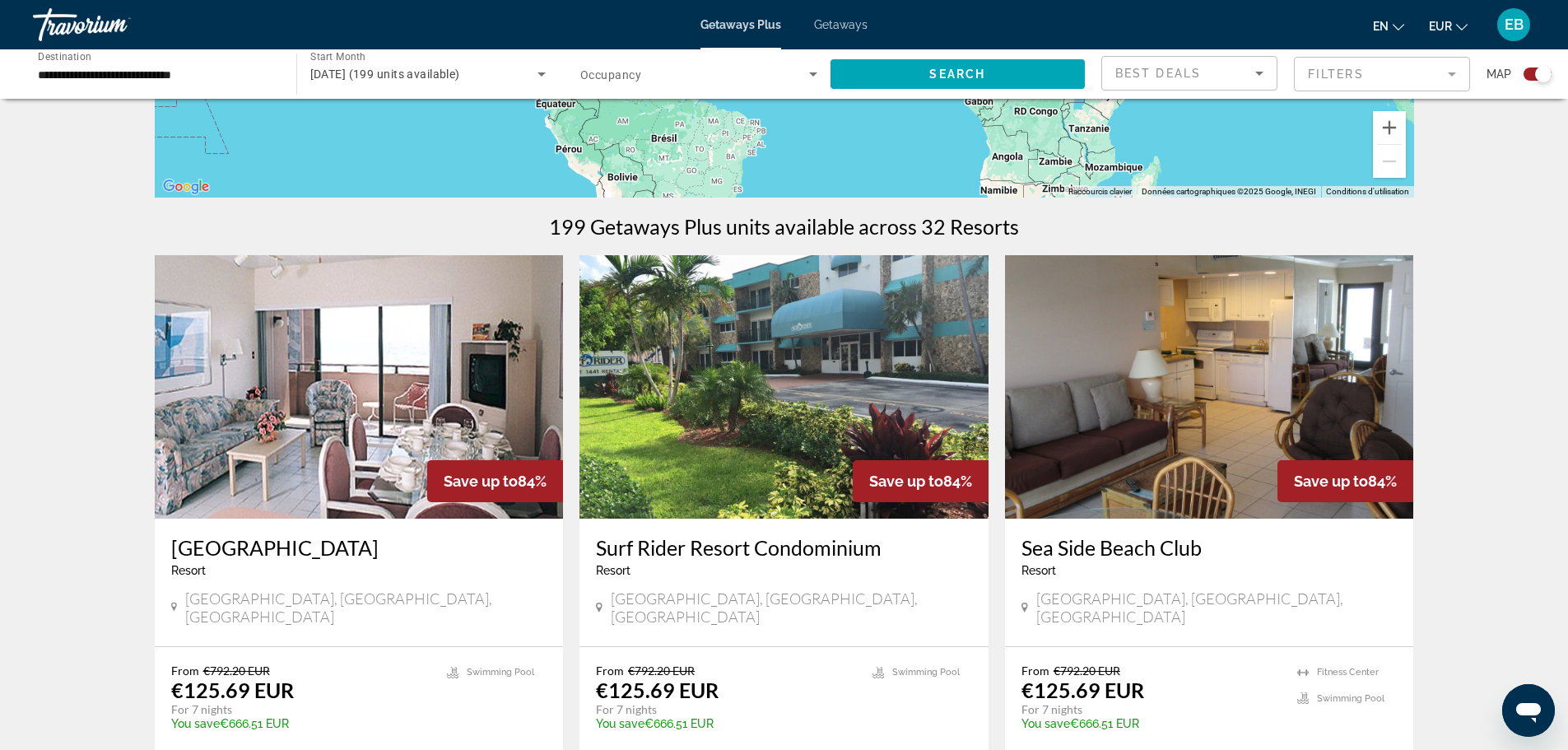
click at [1256, 64] on icon "Sort by" at bounding box center [1259, 73] width 20 height 20
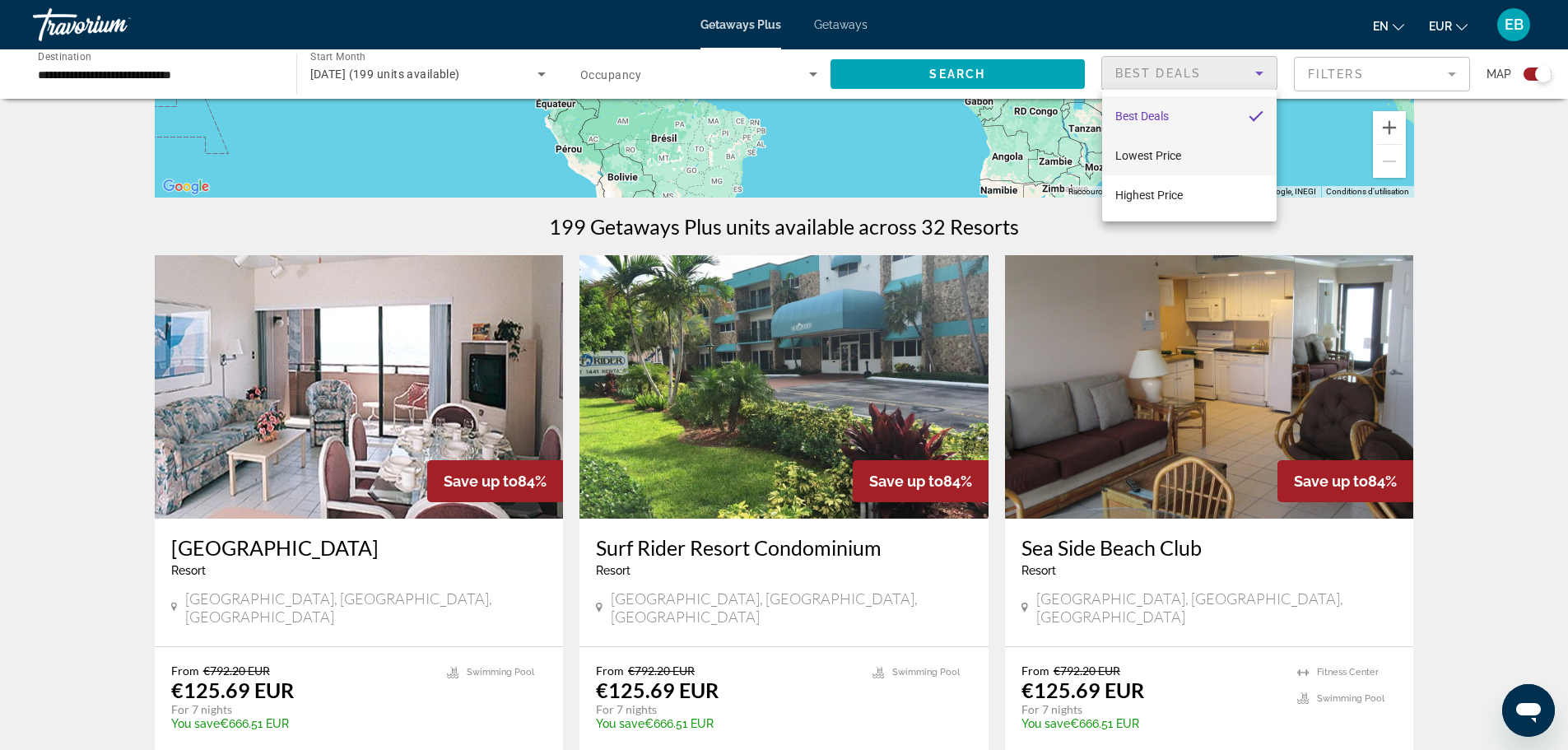
click at [1222, 149] on mat-option "Lowest Price" at bounding box center [1190, 155] width 175 height 40
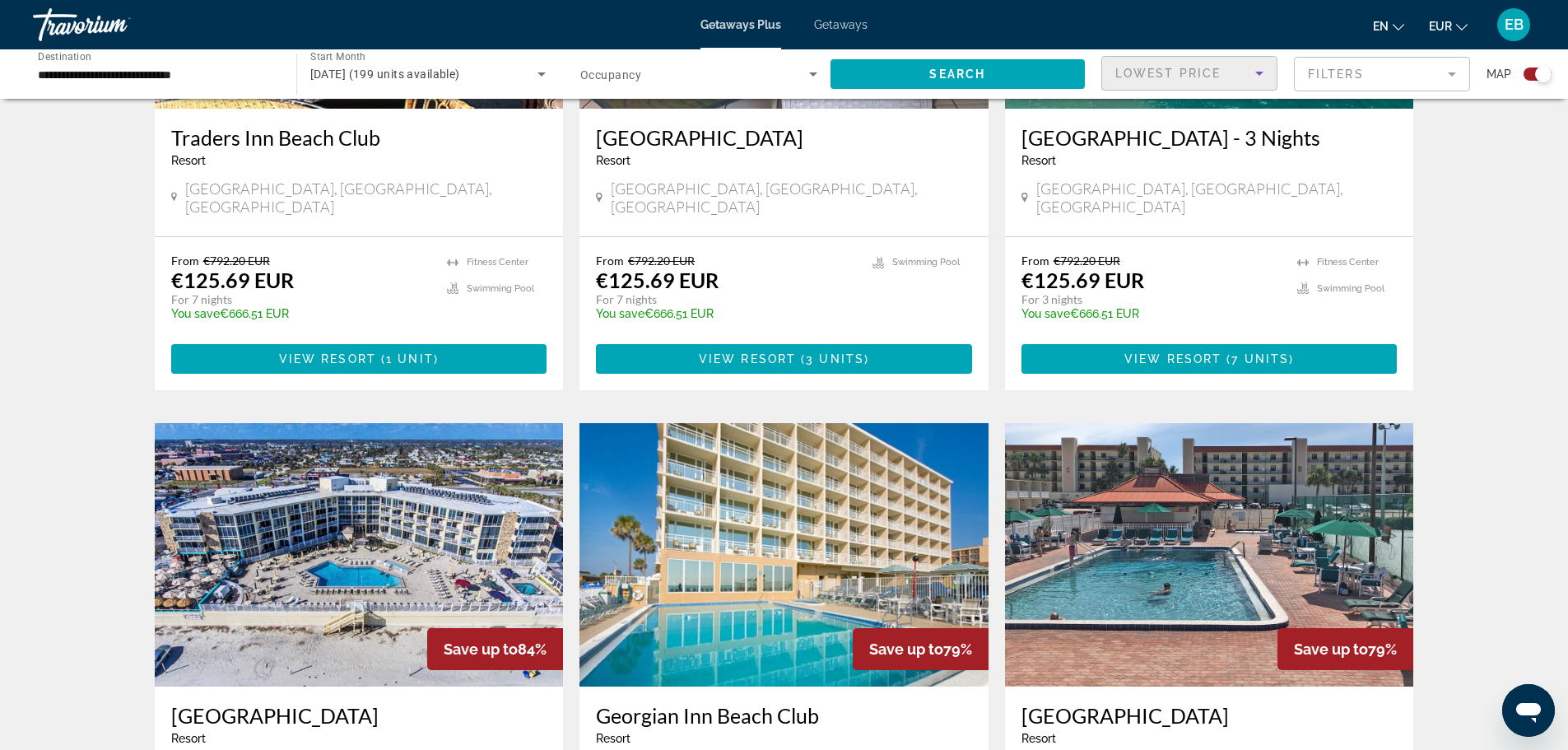
scroll to position [1728, 0]
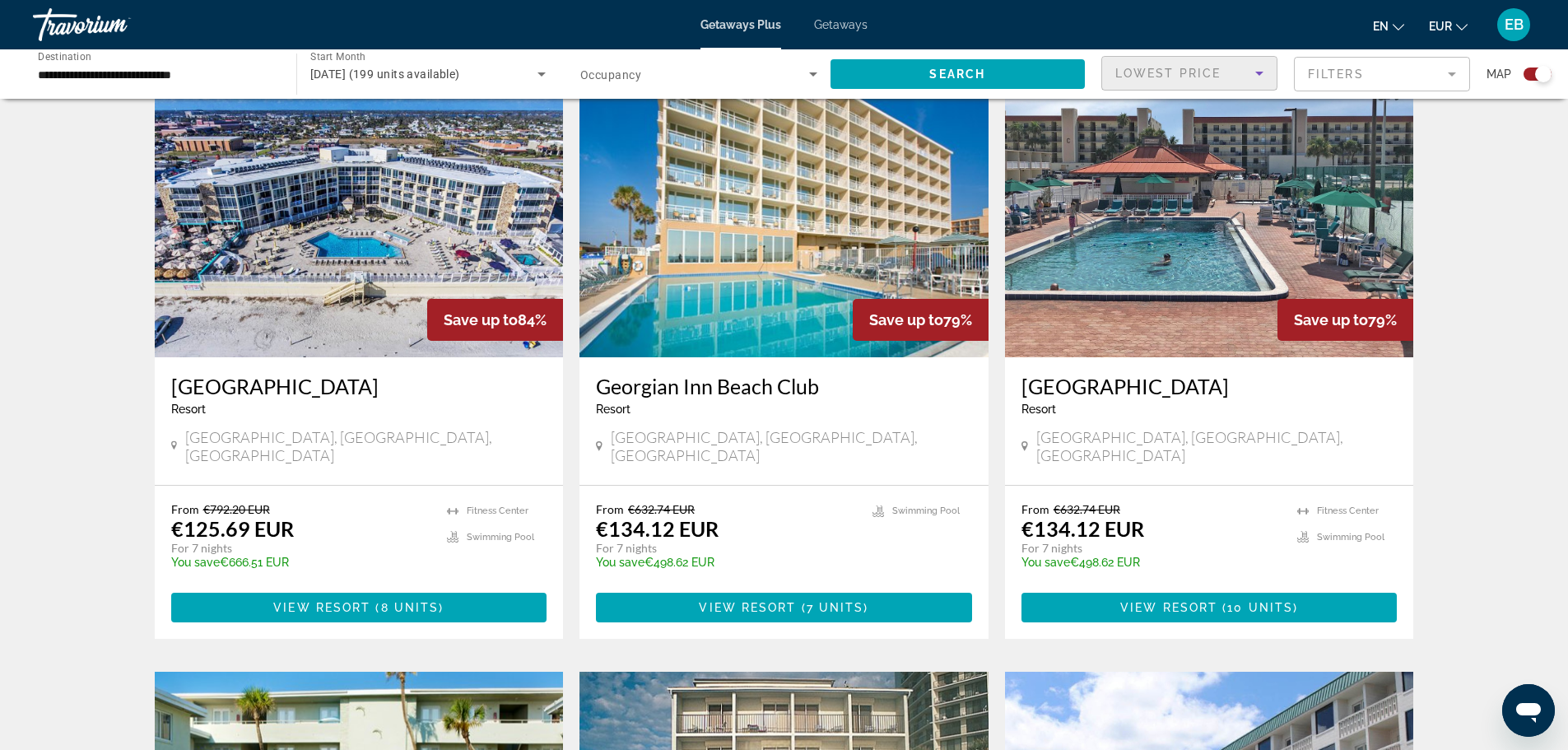
click at [823, 26] on span "Getaways" at bounding box center [840, 25] width 53 height 14
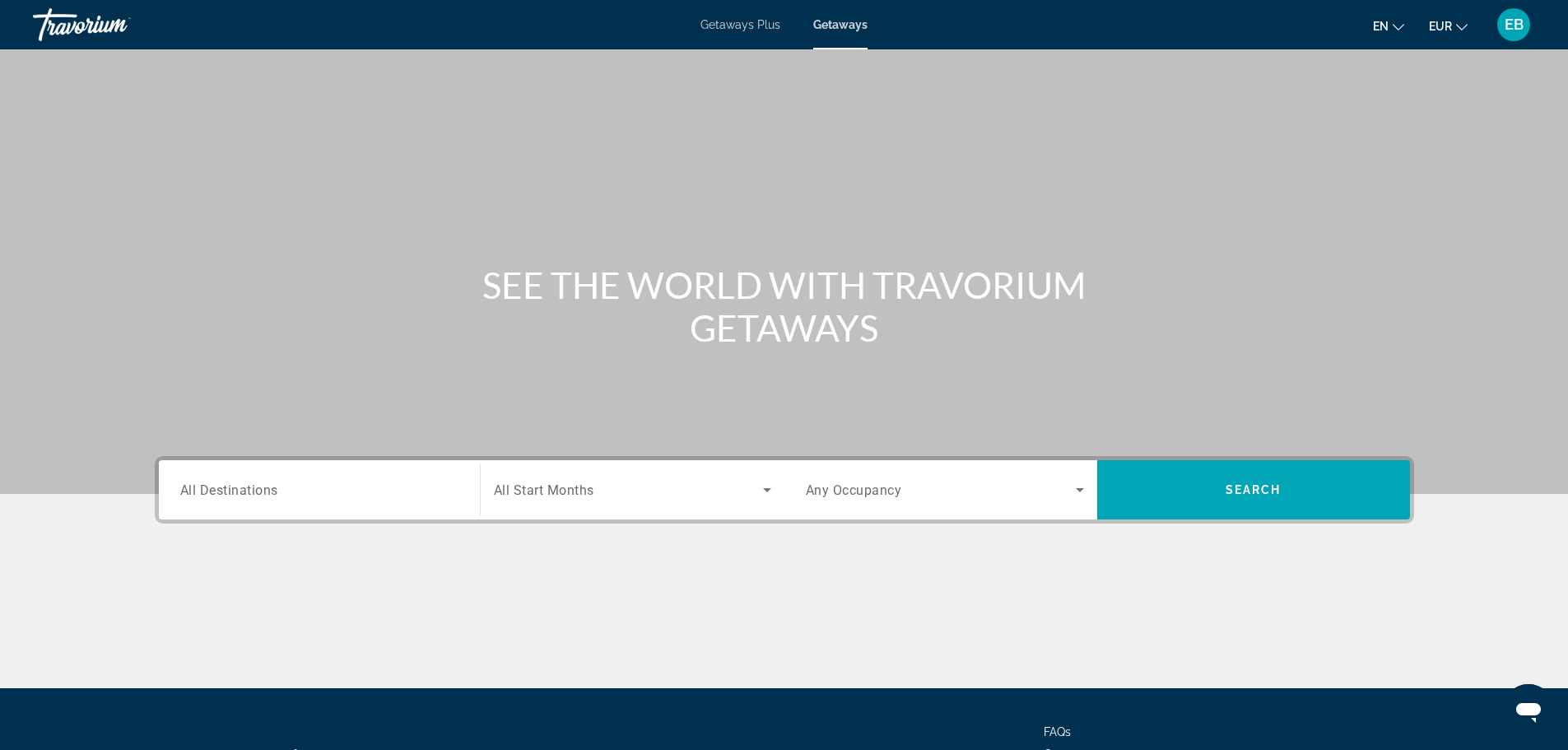
click at [391, 478] on div "Search widget" at bounding box center [319, 490] width 278 height 47
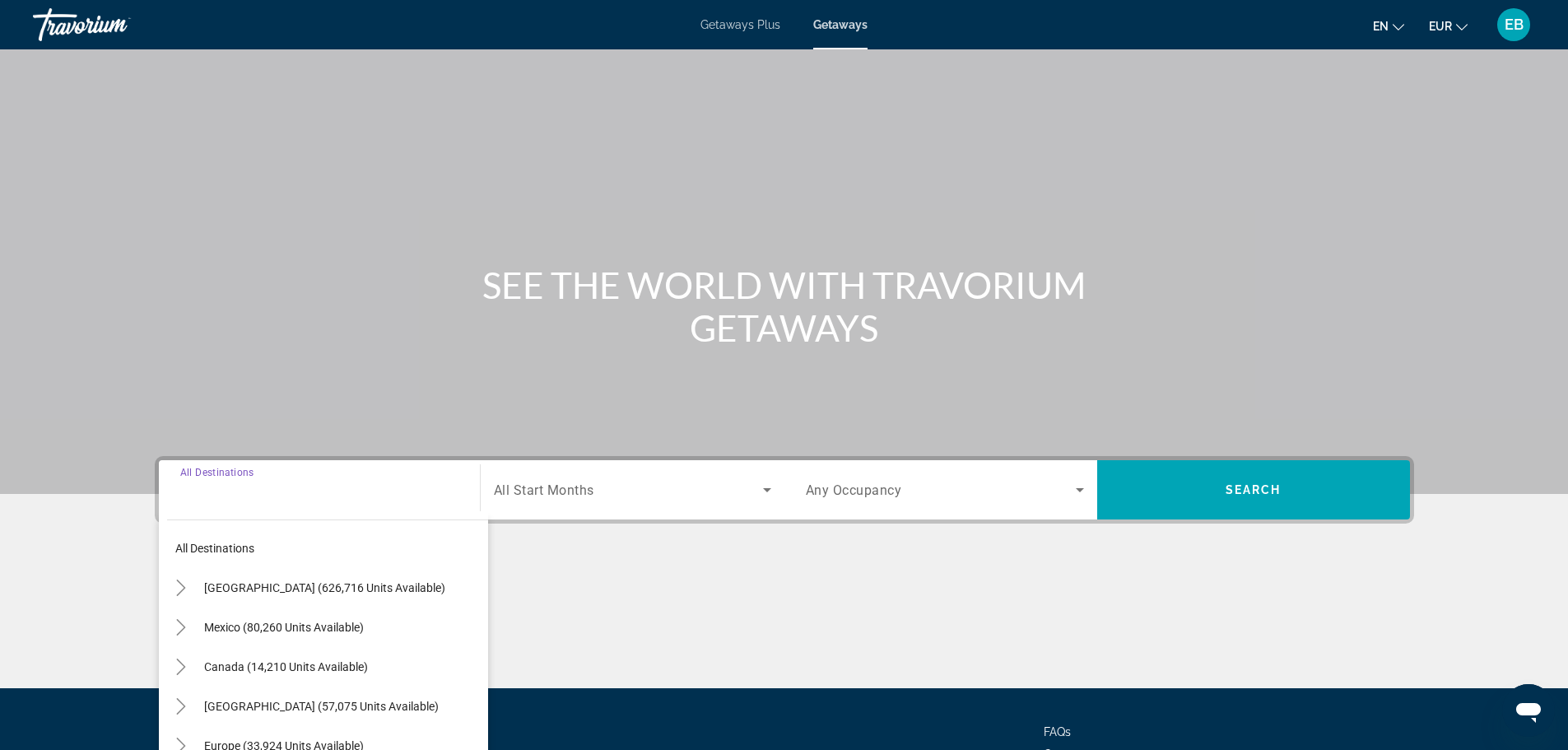
scroll to position [140, 0]
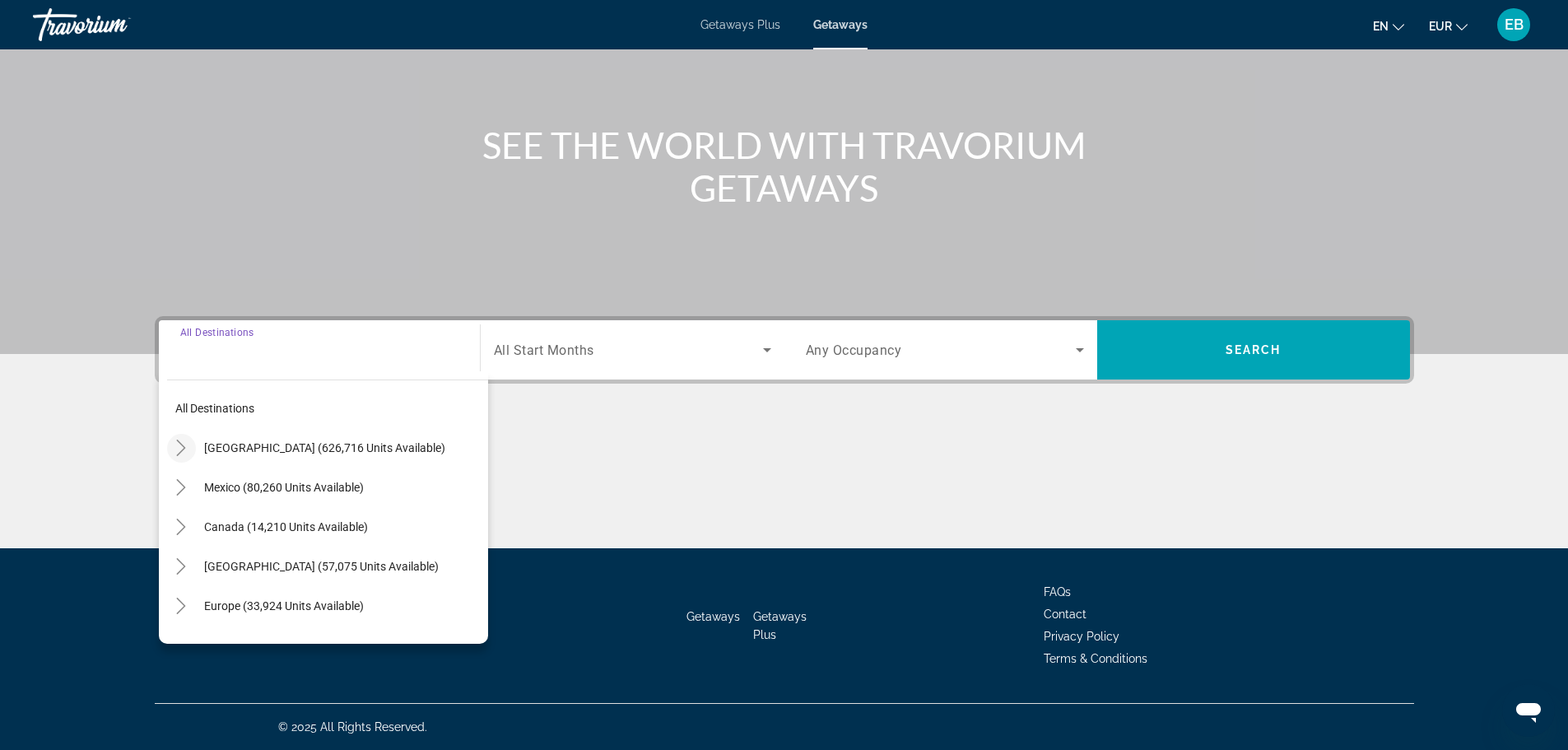
click at [191, 442] on mat-icon "Toggle United States (626,716 units available)" at bounding box center [182, 448] width 29 height 29
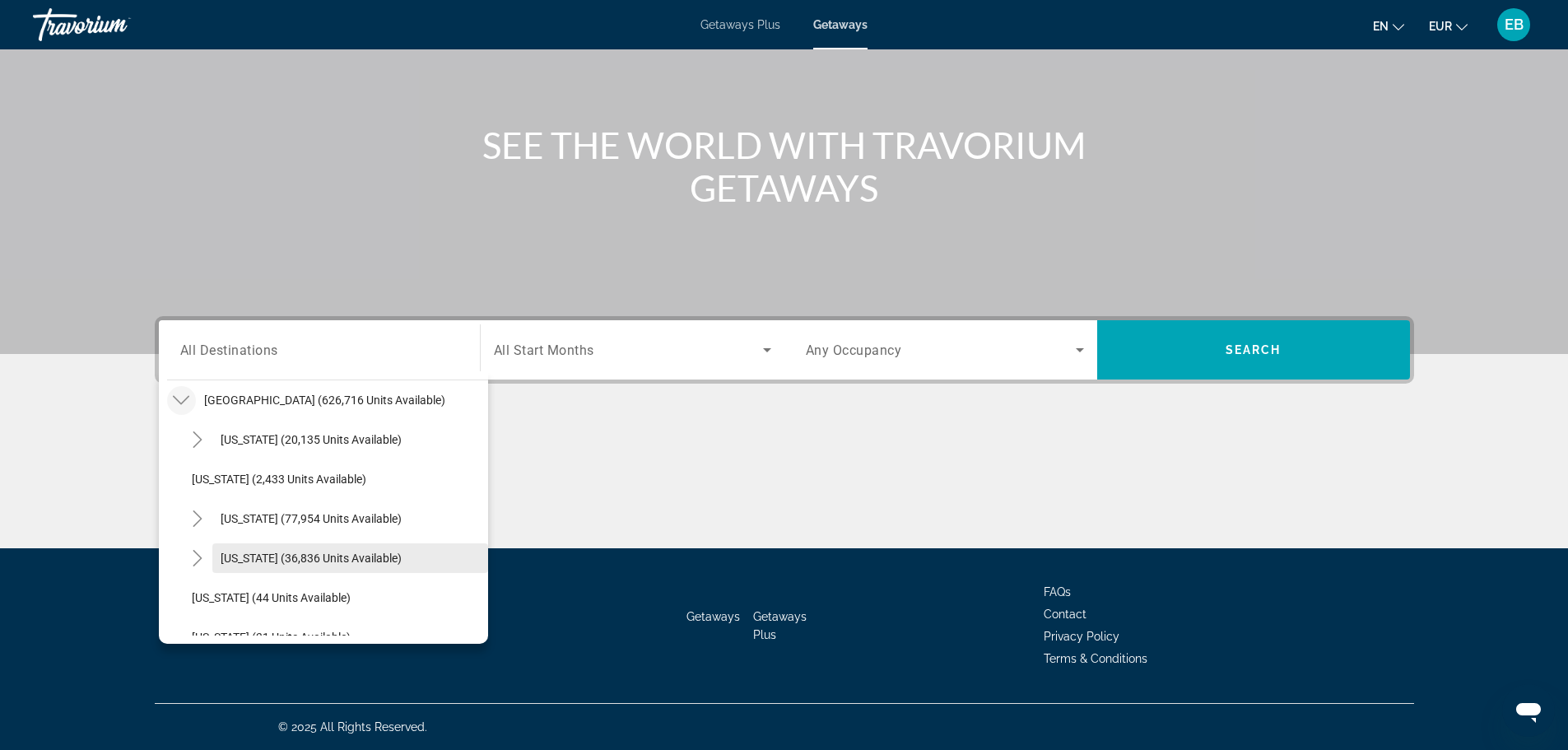
scroll to position [212, 0]
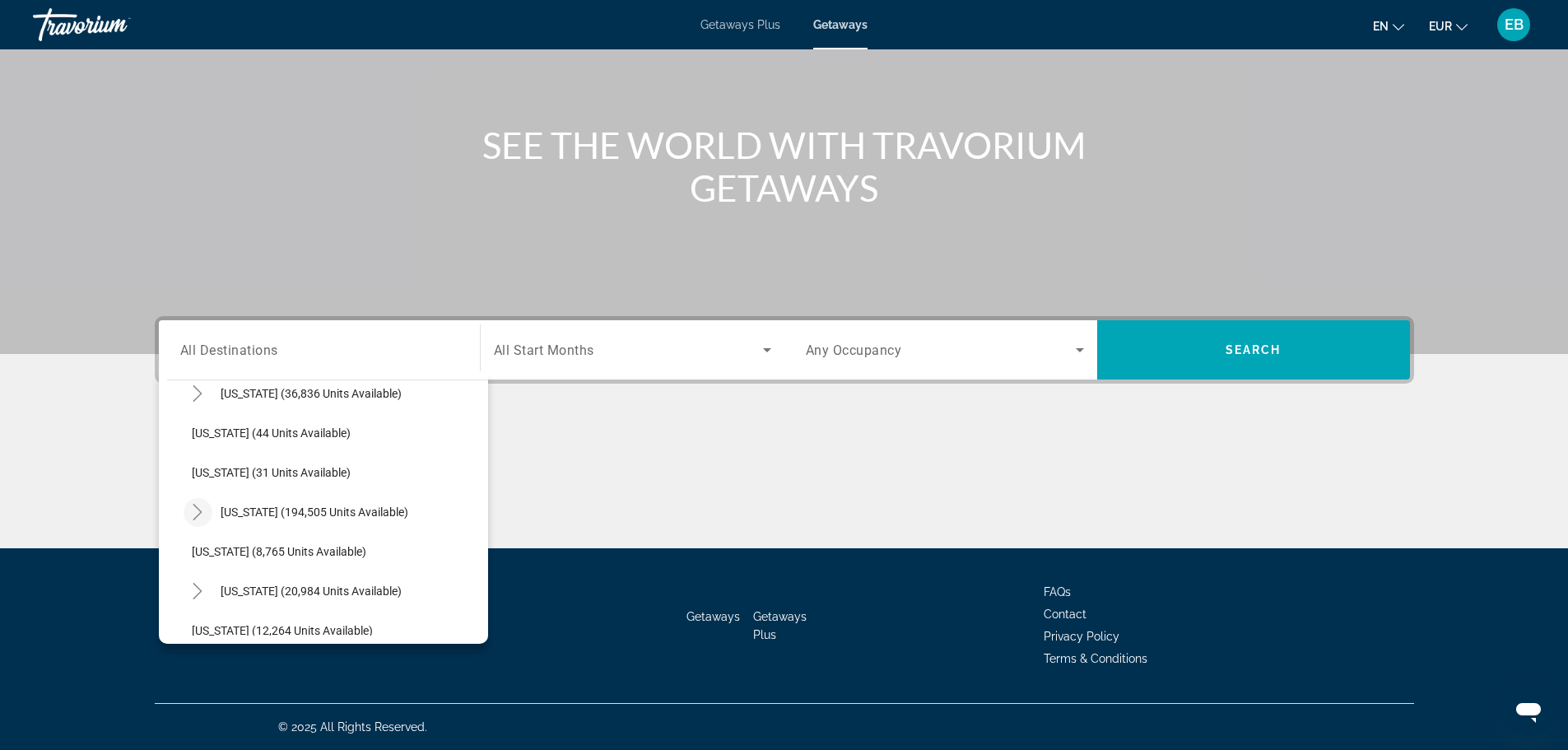
click at [204, 506] on icon "Toggle Florida (194,505 units available)" at bounding box center [197, 512] width 16 height 16
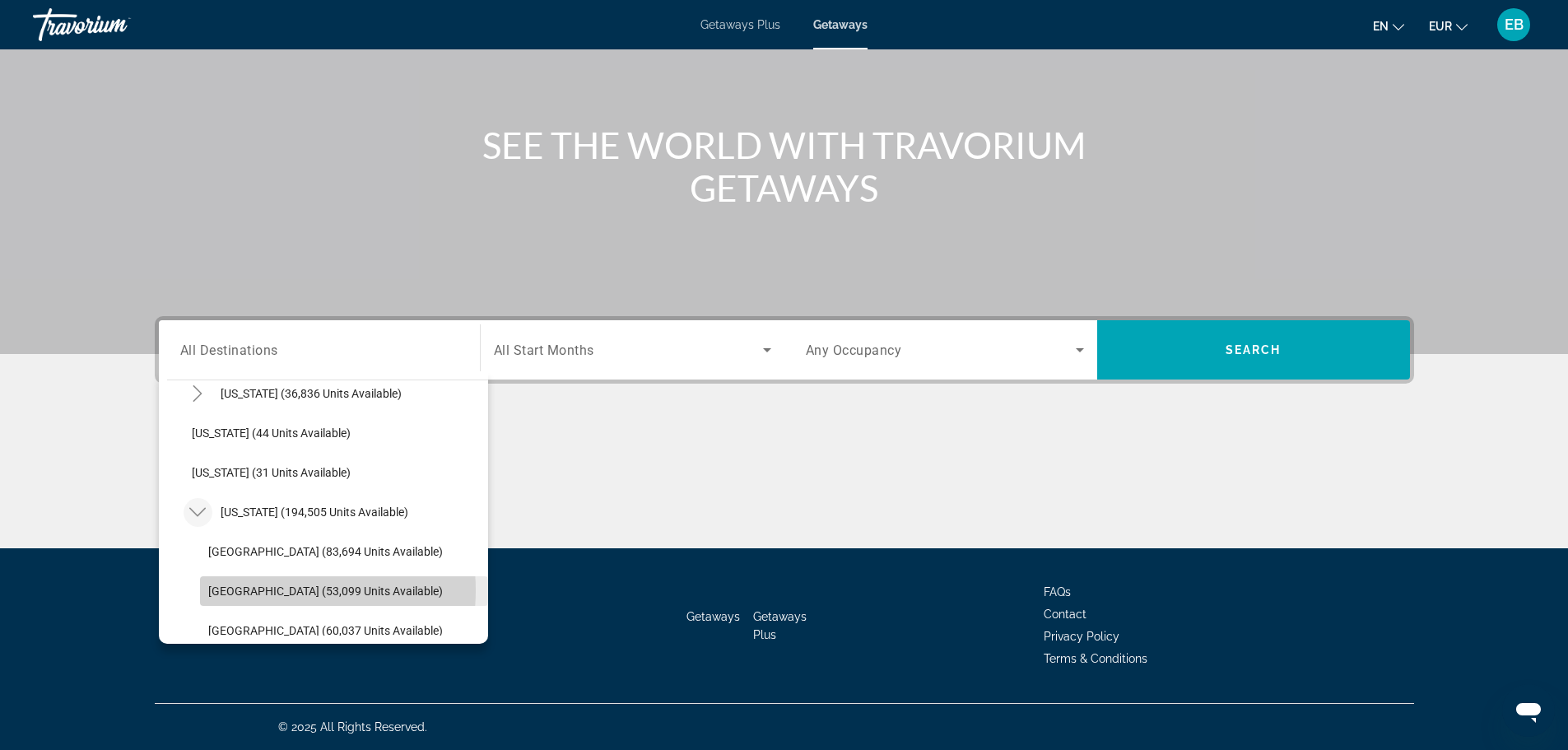
click at [265, 590] on span "[GEOGRAPHIC_DATA] (53,099 units available)" at bounding box center [325, 591] width 234 height 14
type input "**********"
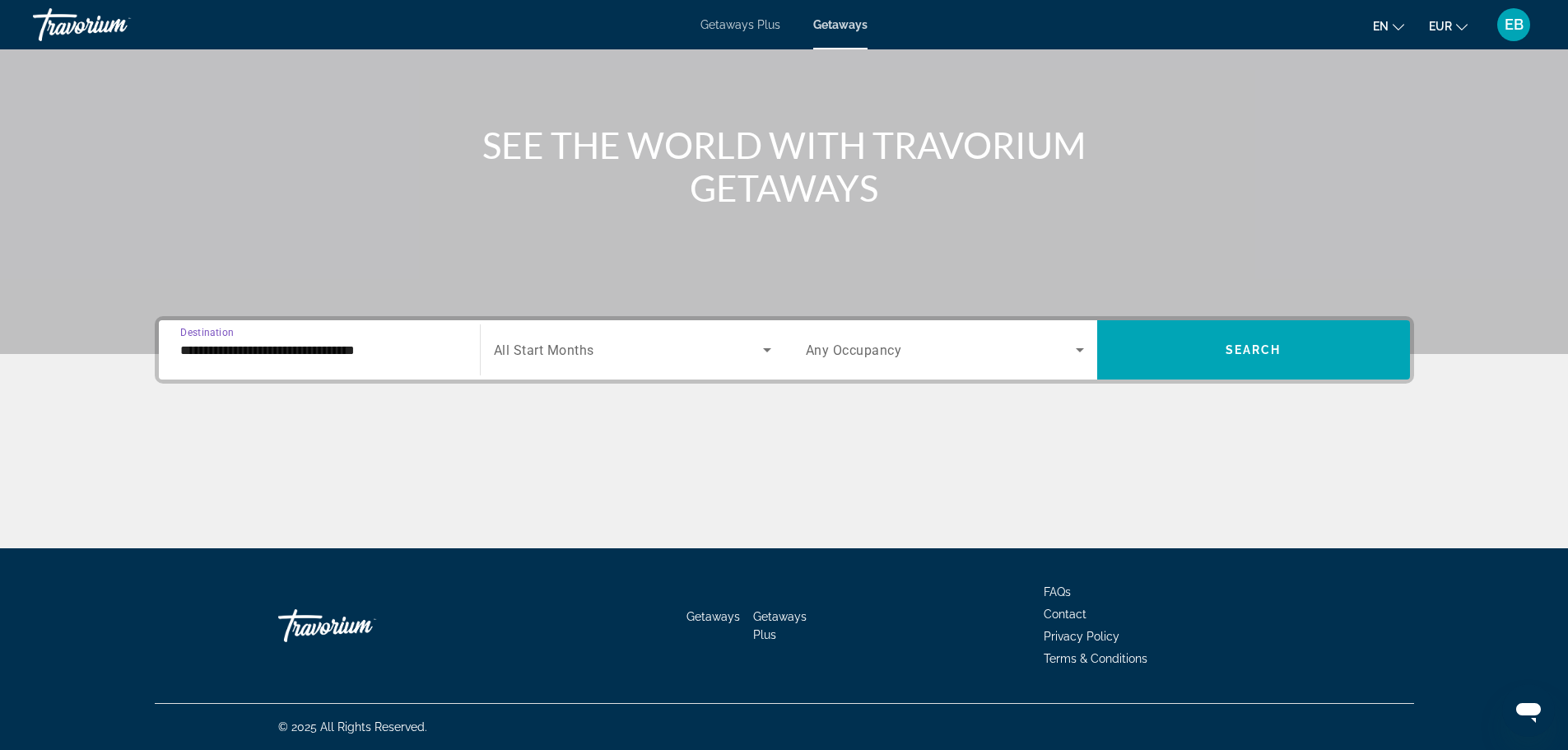
click at [565, 349] on span "All Start Months" at bounding box center [544, 350] width 100 height 15
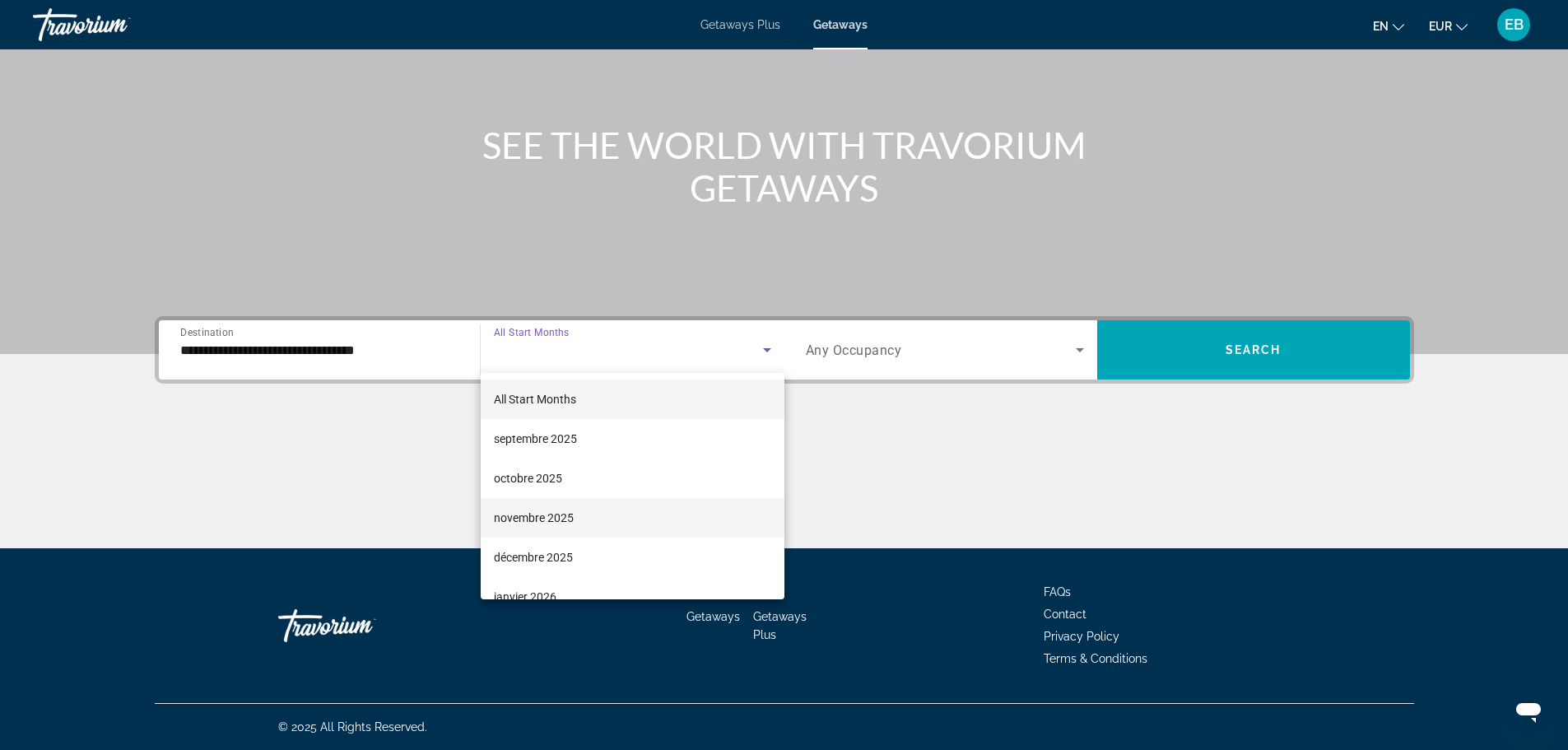
click at [556, 501] on mat-option "novembre 2025" at bounding box center [633, 518] width 304 height 40
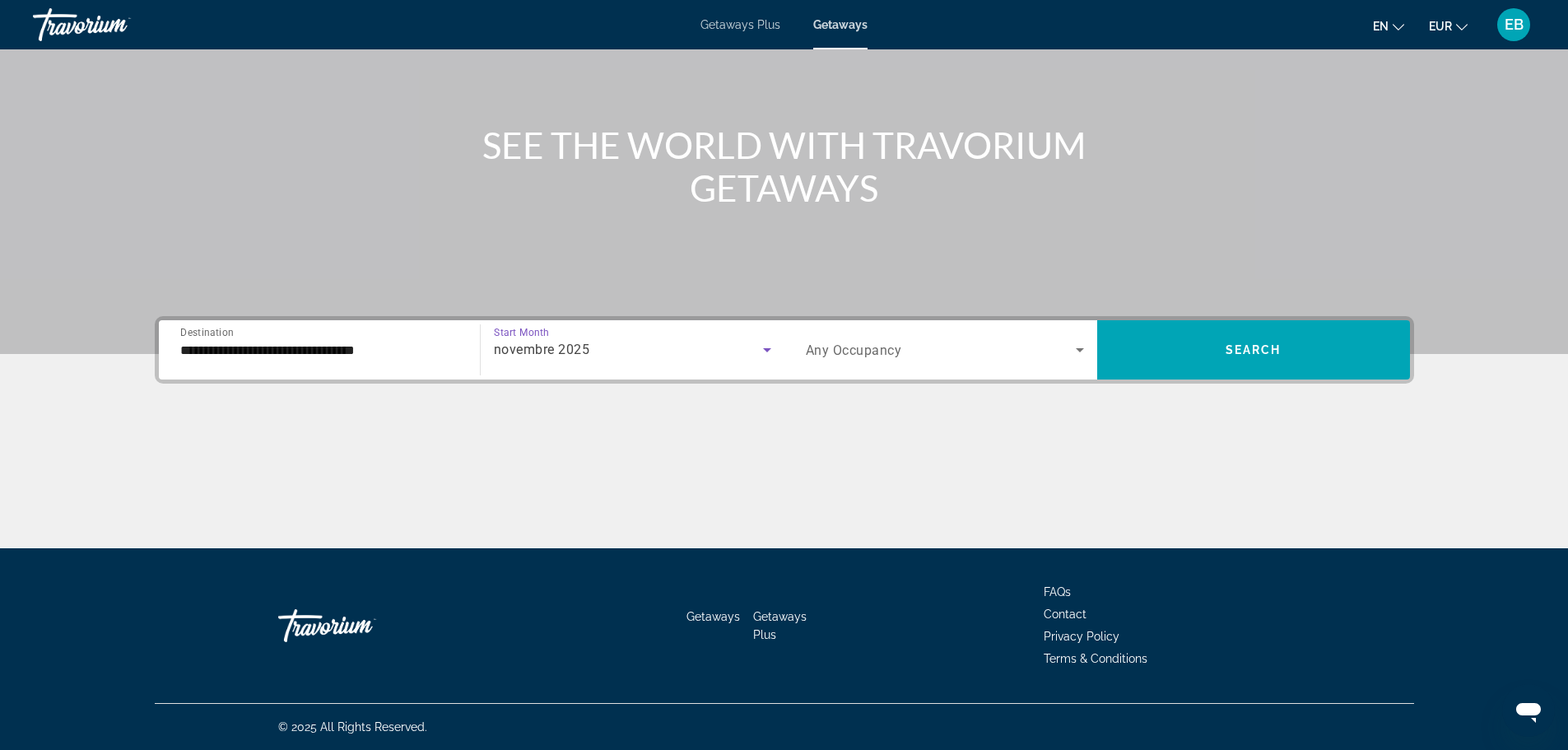
click at [936, 350] on span "Search widget" at bounding box center [941, 350] width 270 height 20
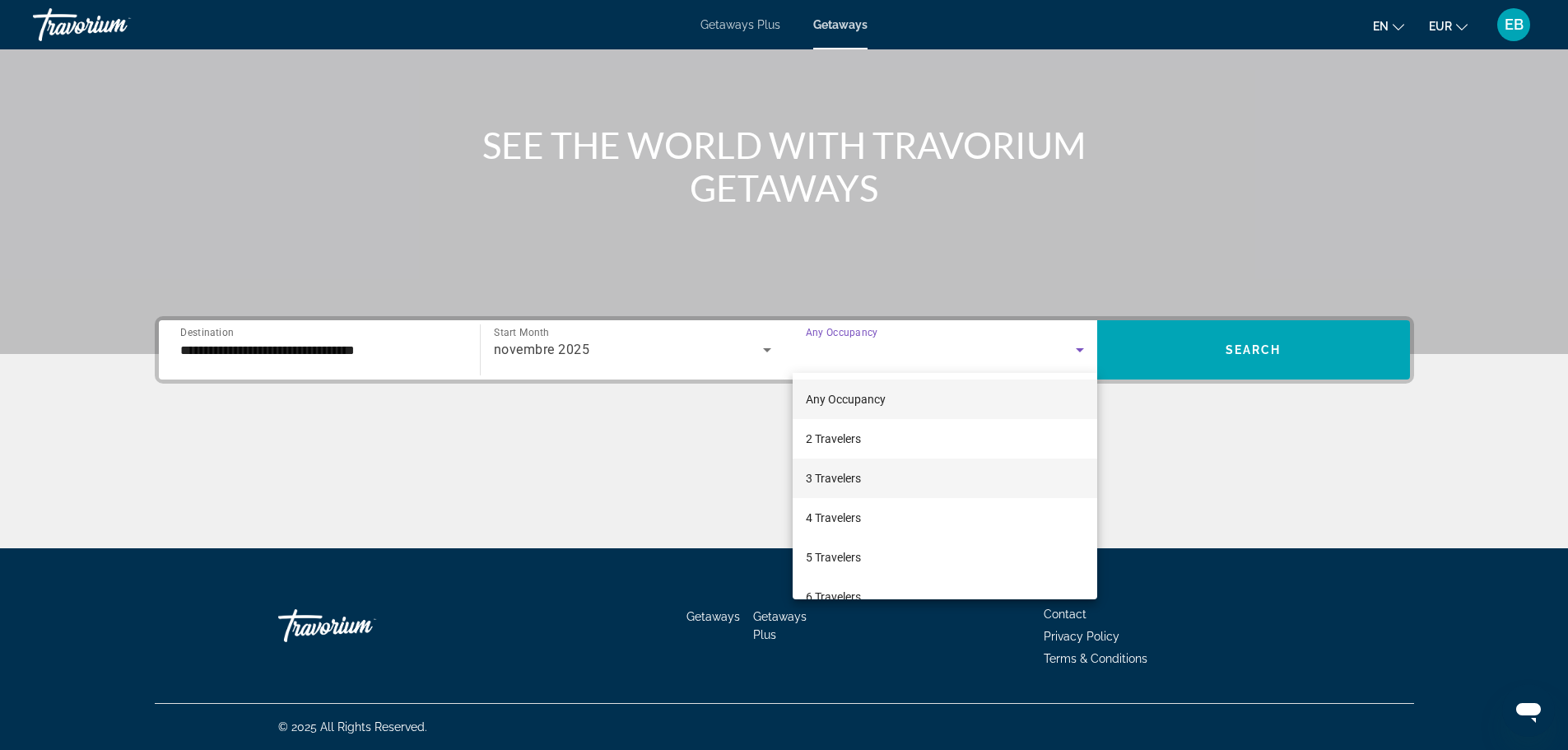
click at [884, 473] on mat-option "3 Travelers" at bounding box center [944, 478] width 305 height 40
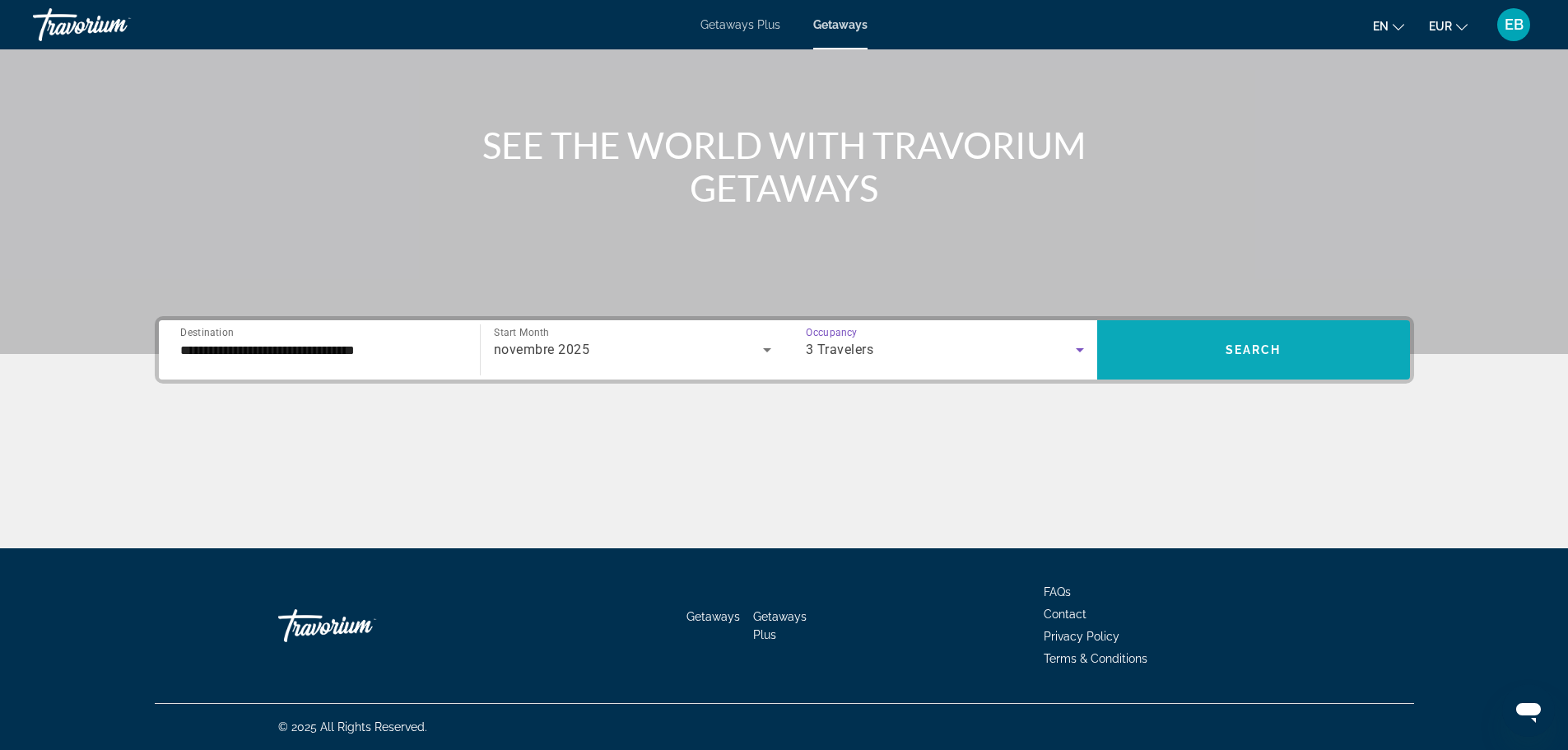
click at [1183, 344] on span "Search widget" at bounding box center [1253, 350] width 313 height 40
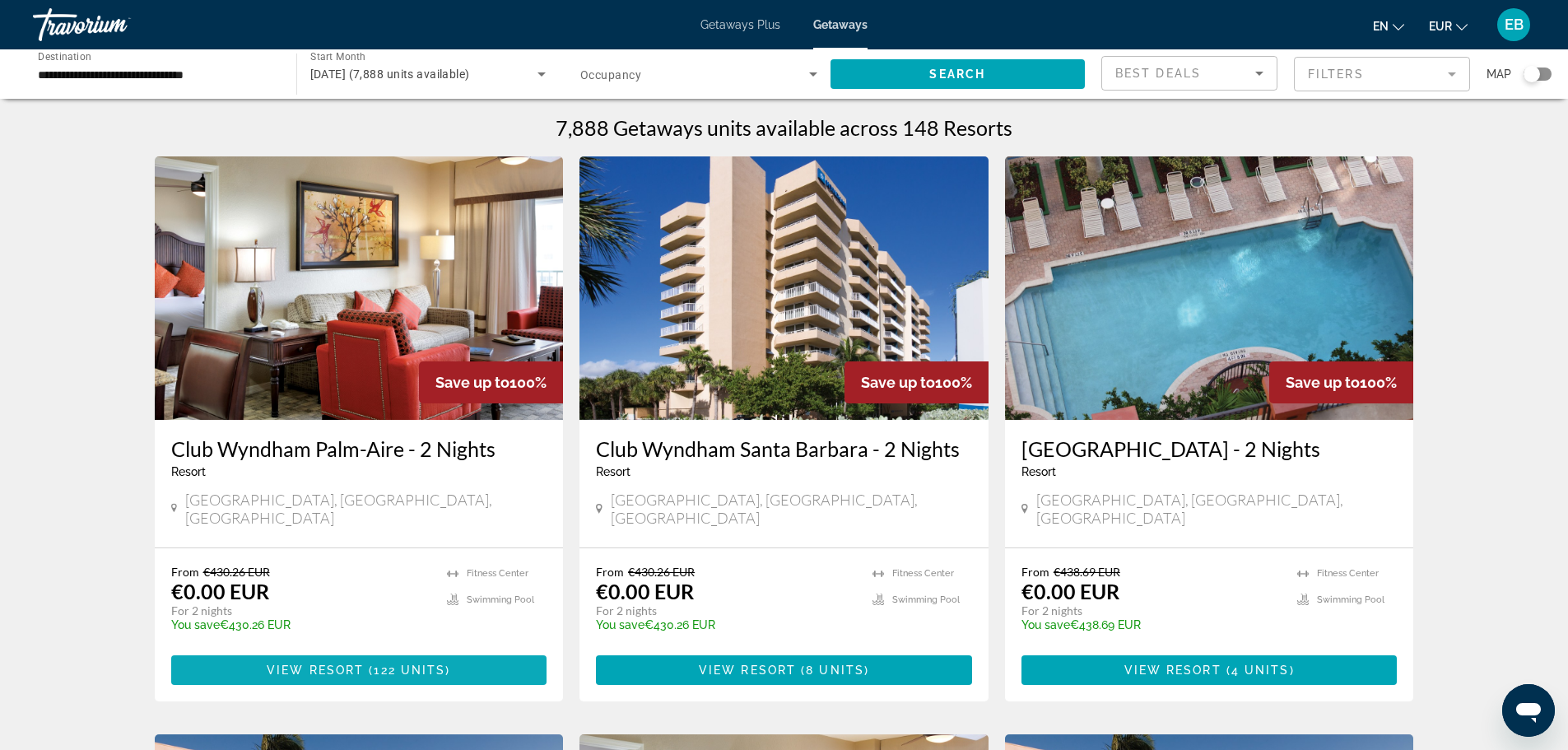
click at [271, 663] on span "View Resort" at bounding box center [315, 670] width 97 height 14
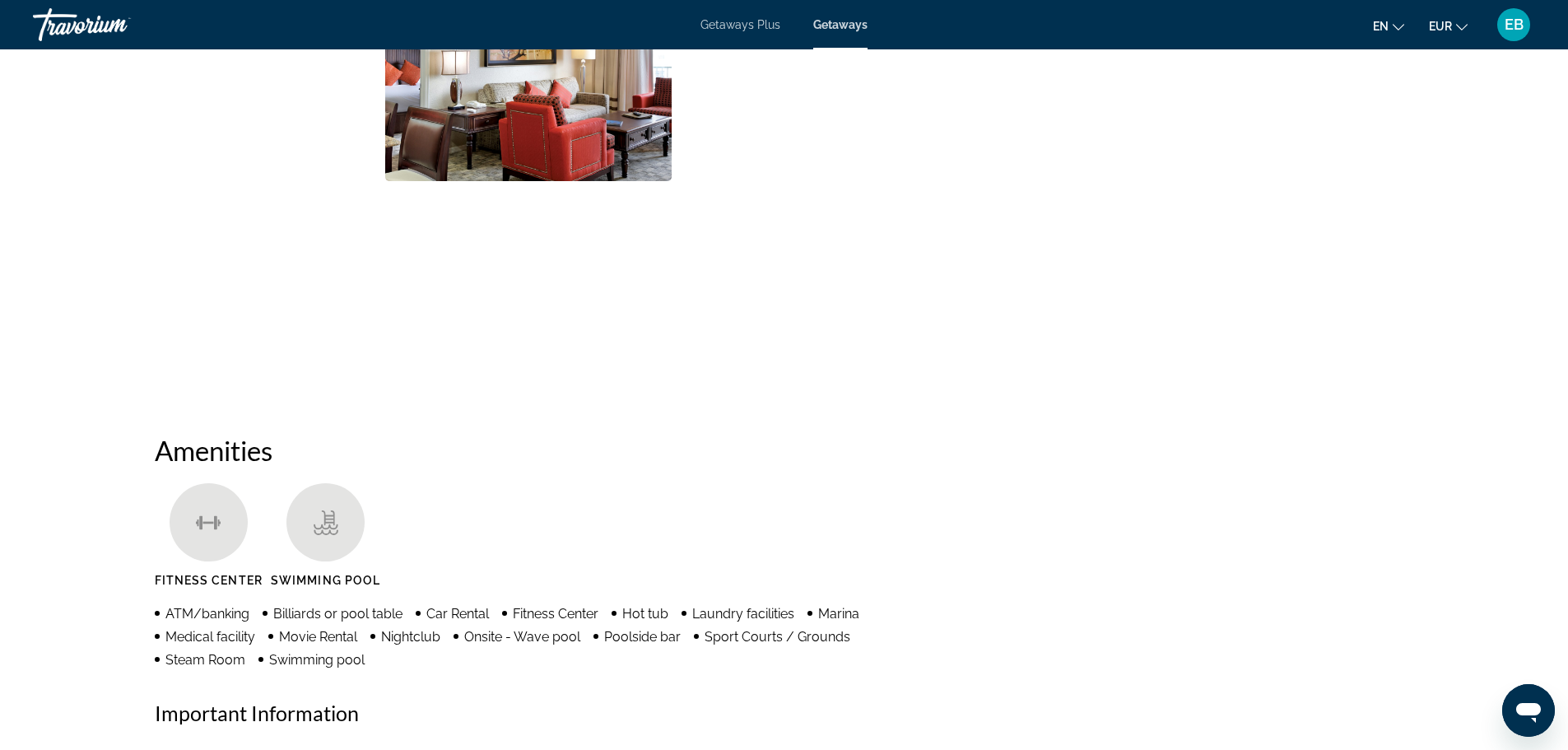
scroll to position [494, 0]
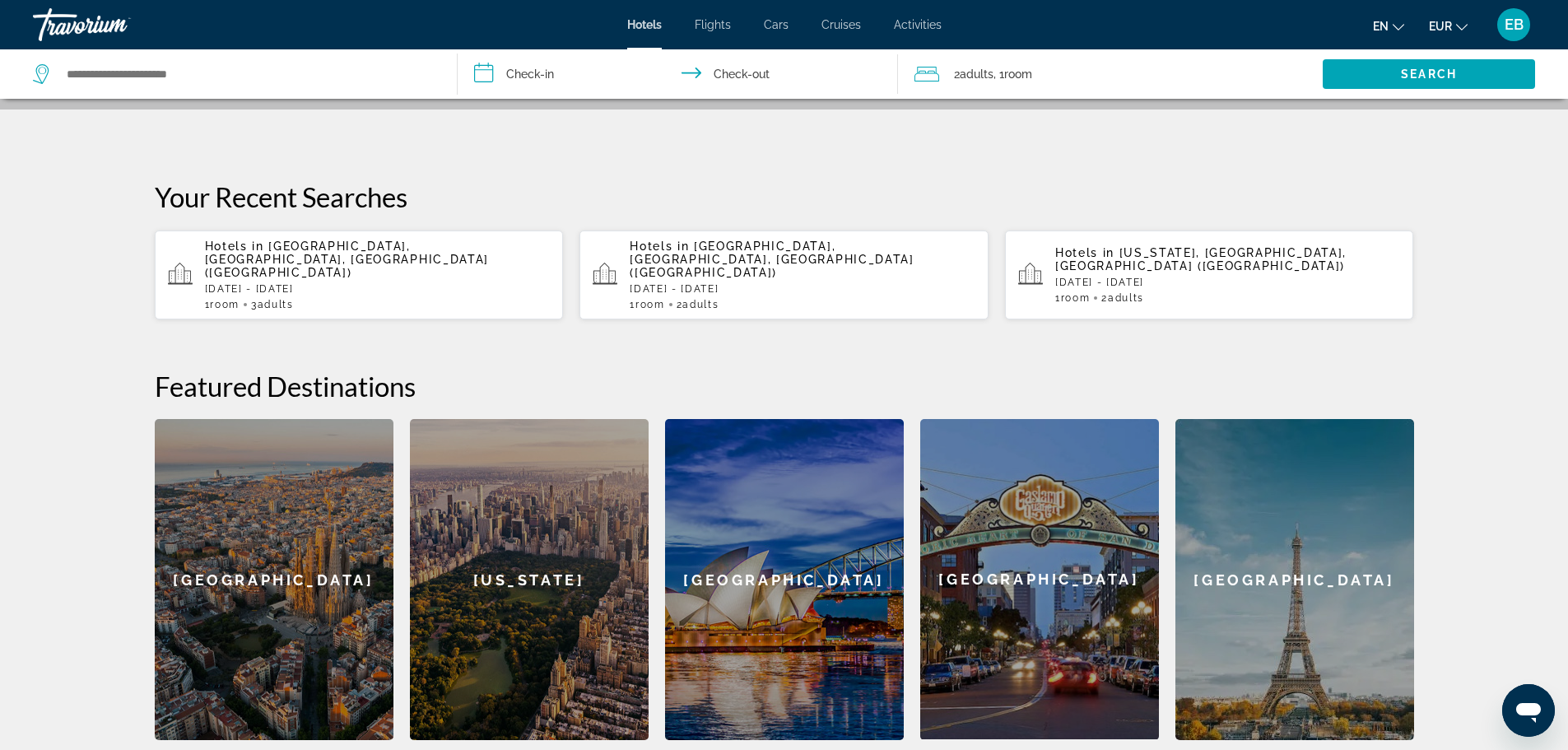
scroll to position [329, 0]
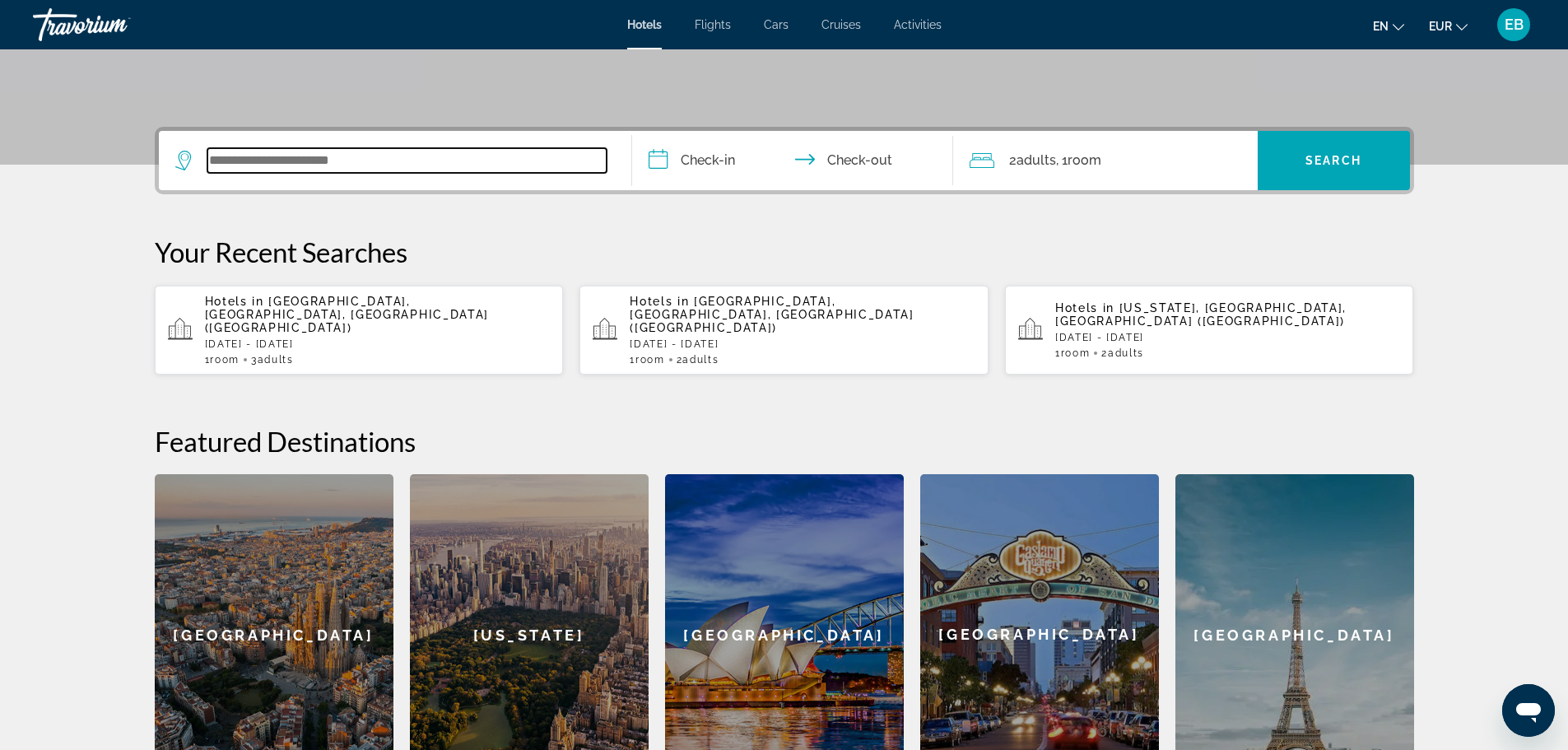
click at [332, 161] on input "Search widget" at bounding box center [406, 160] width 400 height 25
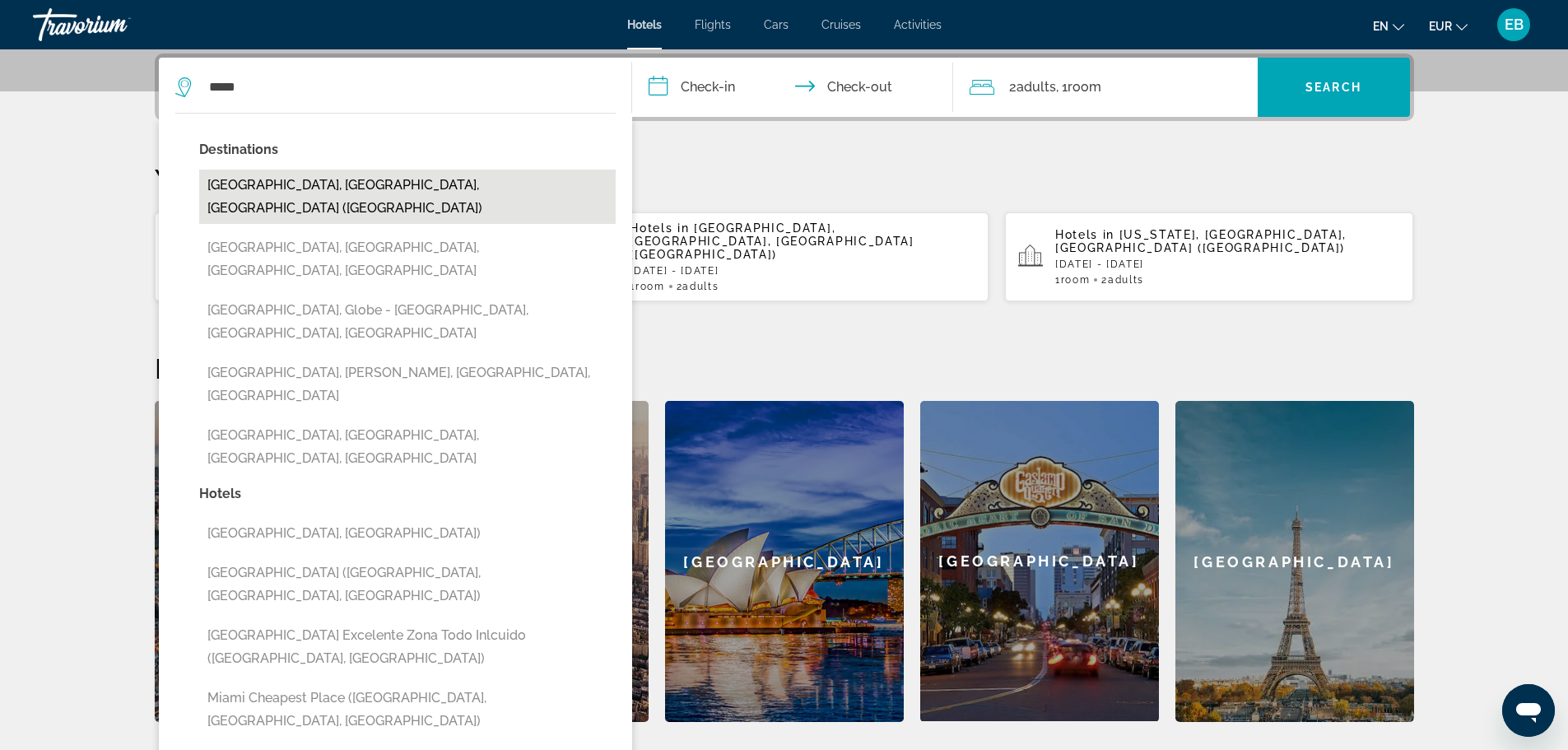
click at [244, 195] on button "Miami, FL, United States (MIA)" at bounding box center [407, 197] width 417 height 54
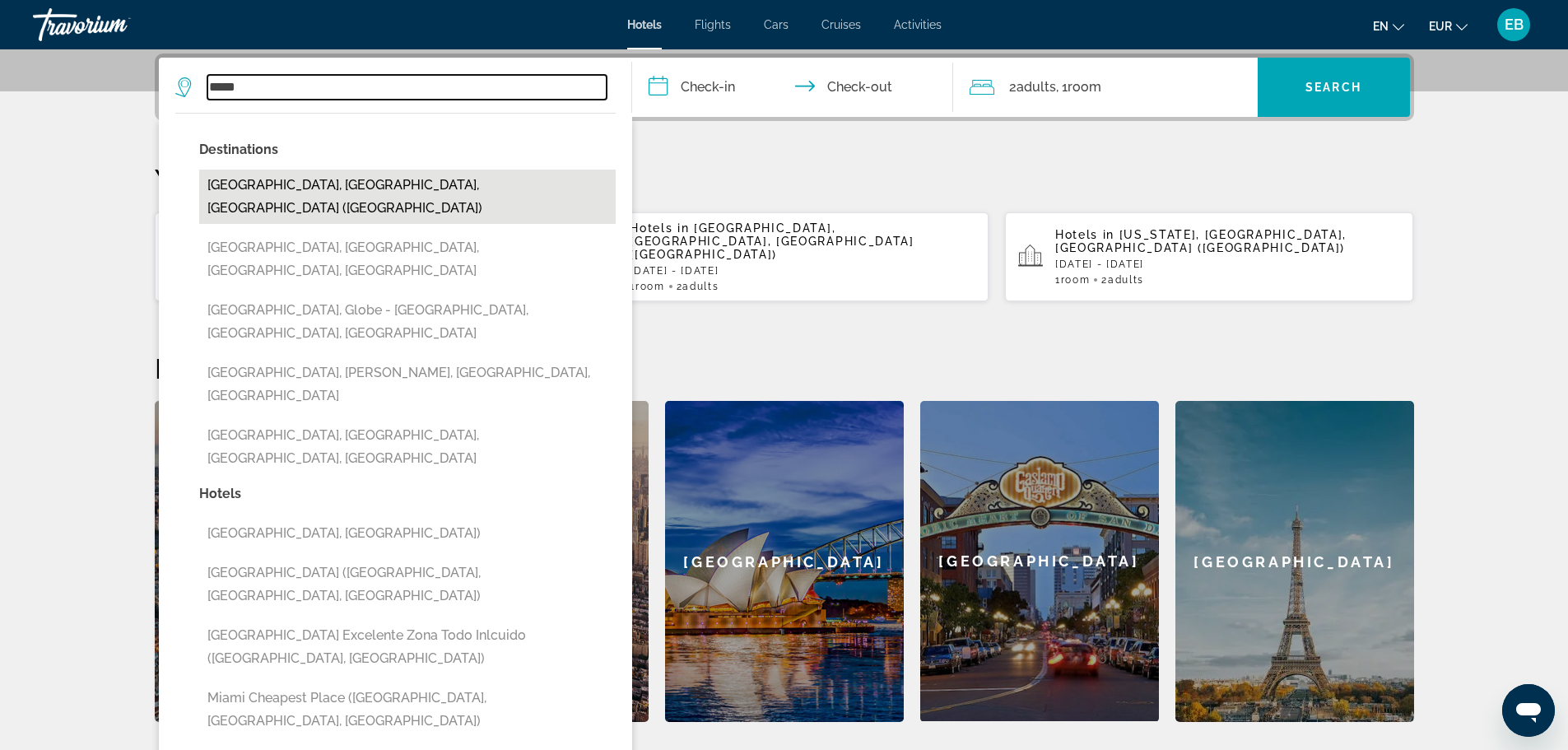
type input "**********"
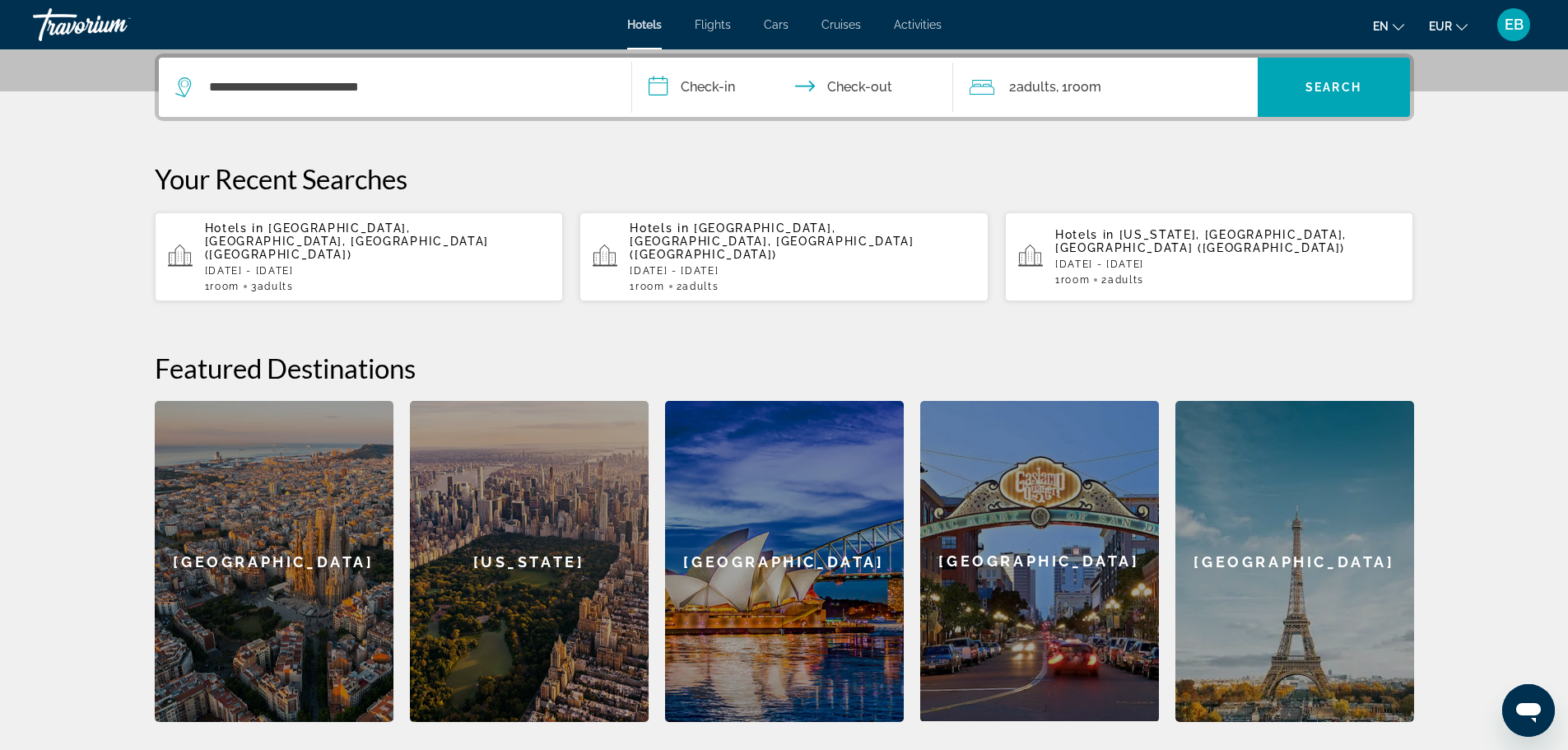
click at [682, 94] on input "**********" at bounding box center [796, 90] width 328 height 64
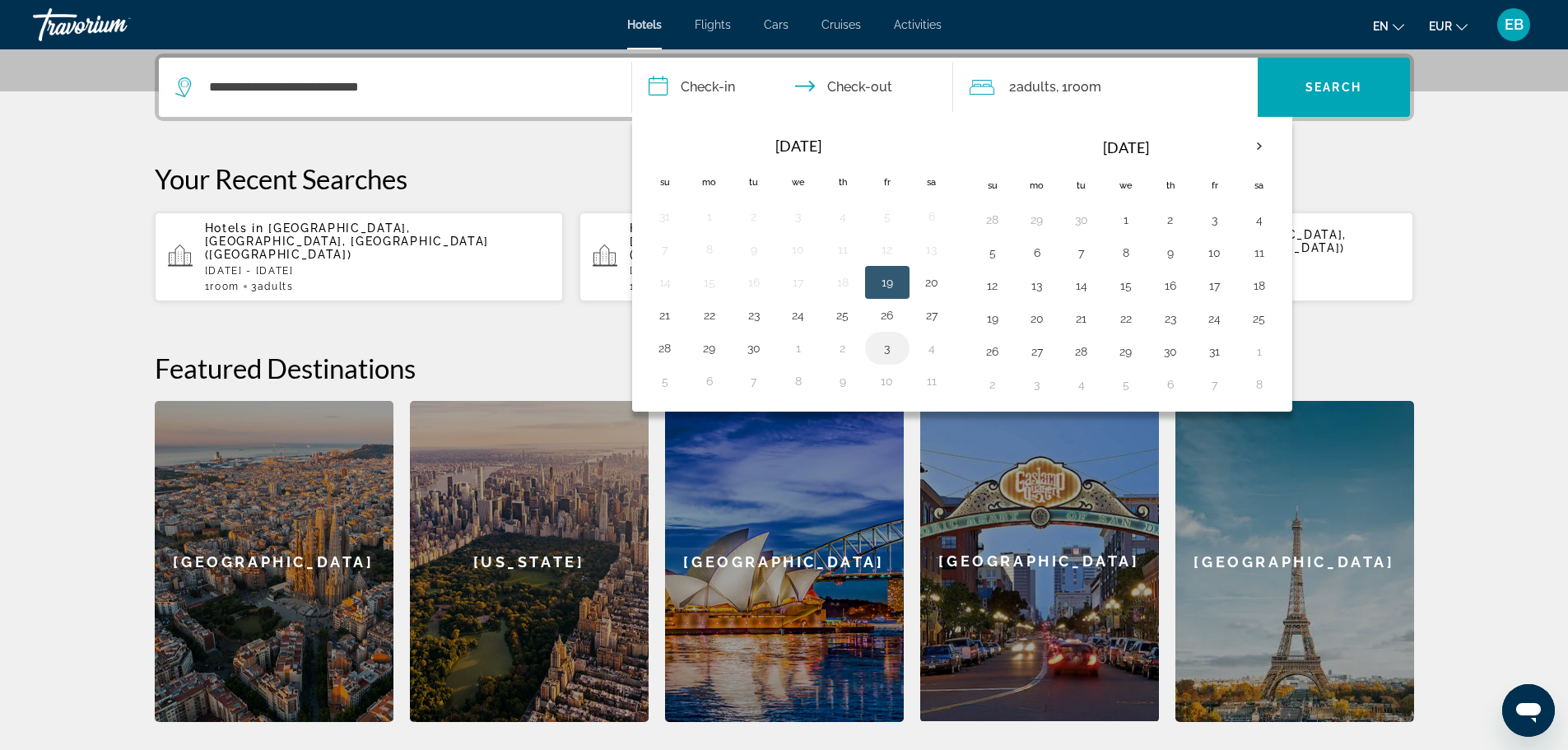
click at [877, 350] on button "3" at bounding box center [887, 348] width 26 height 23
click at [1263, 138] on th "Next month" at bounding box center [1259, 146] width 44 height 36
click at [880, 226] on button "3" at bounding box center [887, 219] width 26 height 23
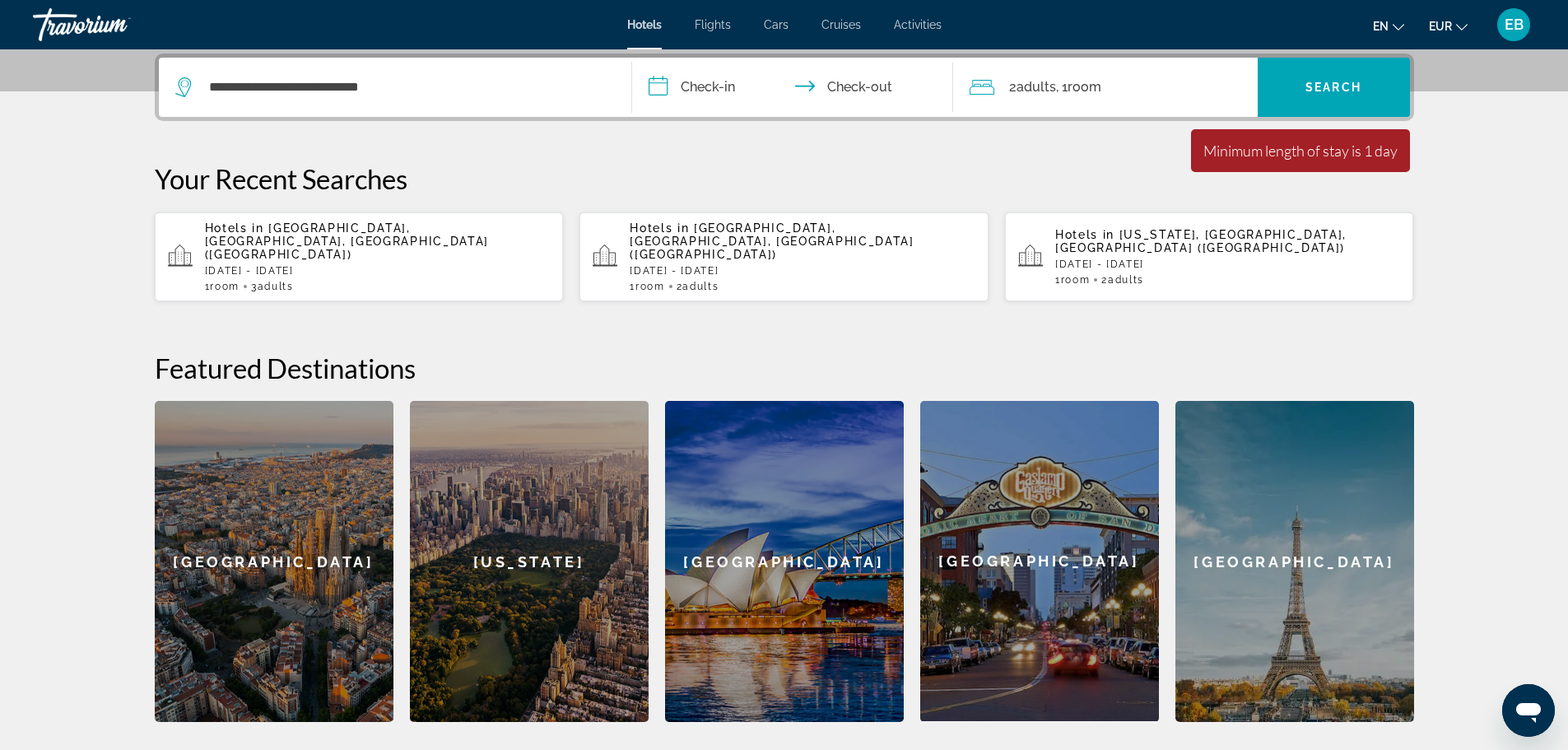
drag, startPoint x: 709, startPoint y: 102, endPoint x: 840, endPoint y: 120, distance: 132.2
click at [709, 101] on input "**********" at bounding box center [796, 90] width 328 height 64
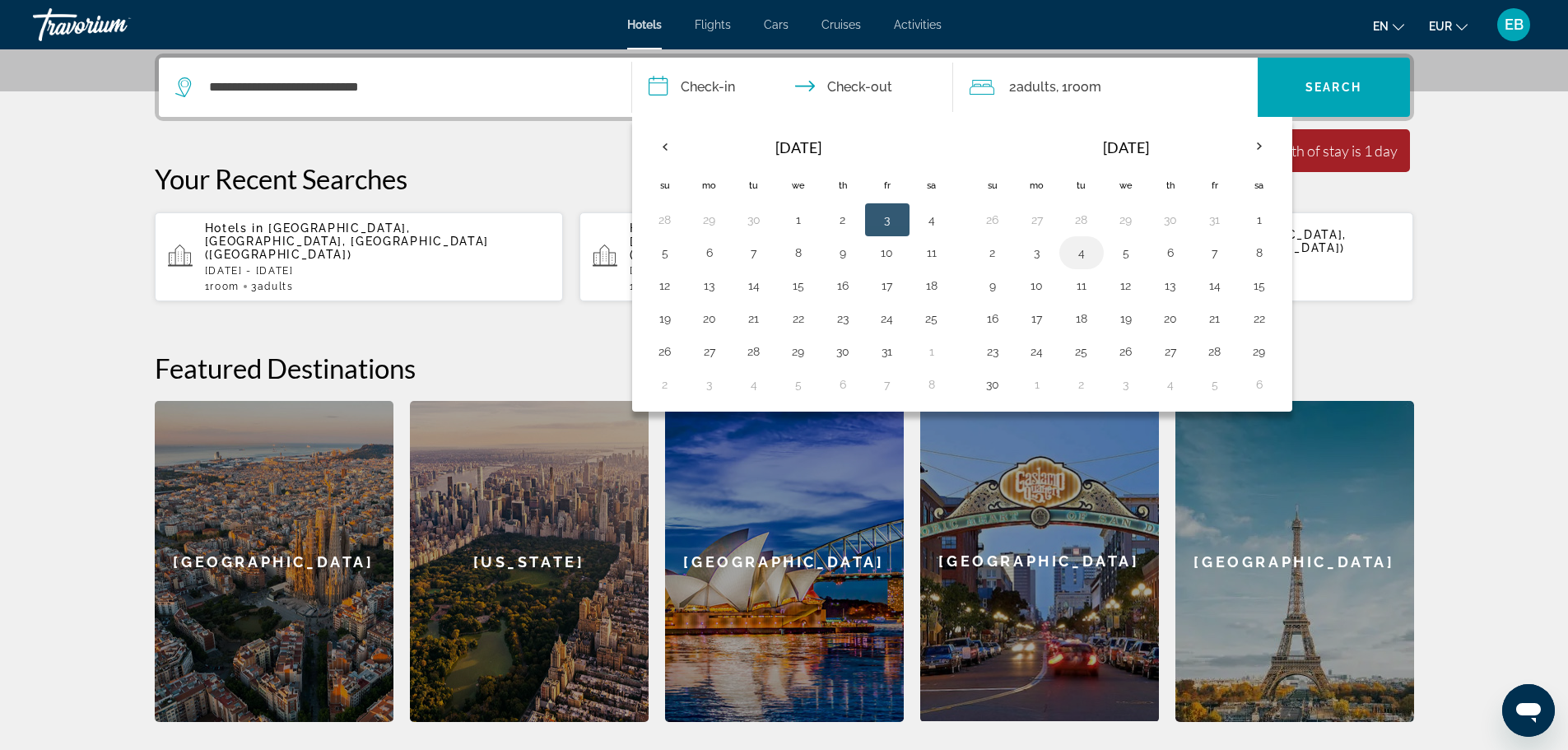
drag, startPoint x: 1037, startPoint y: 259, endPoint x: 1089, endPoint y: 257, distance: 52.0
click at [1039, 259] on button "3" at bounding box center [1037, 252] width 26 height 23
click at [1128, 252] on button "5" at bounding box center [1126, 252] width 26 height 23
type input "**********"
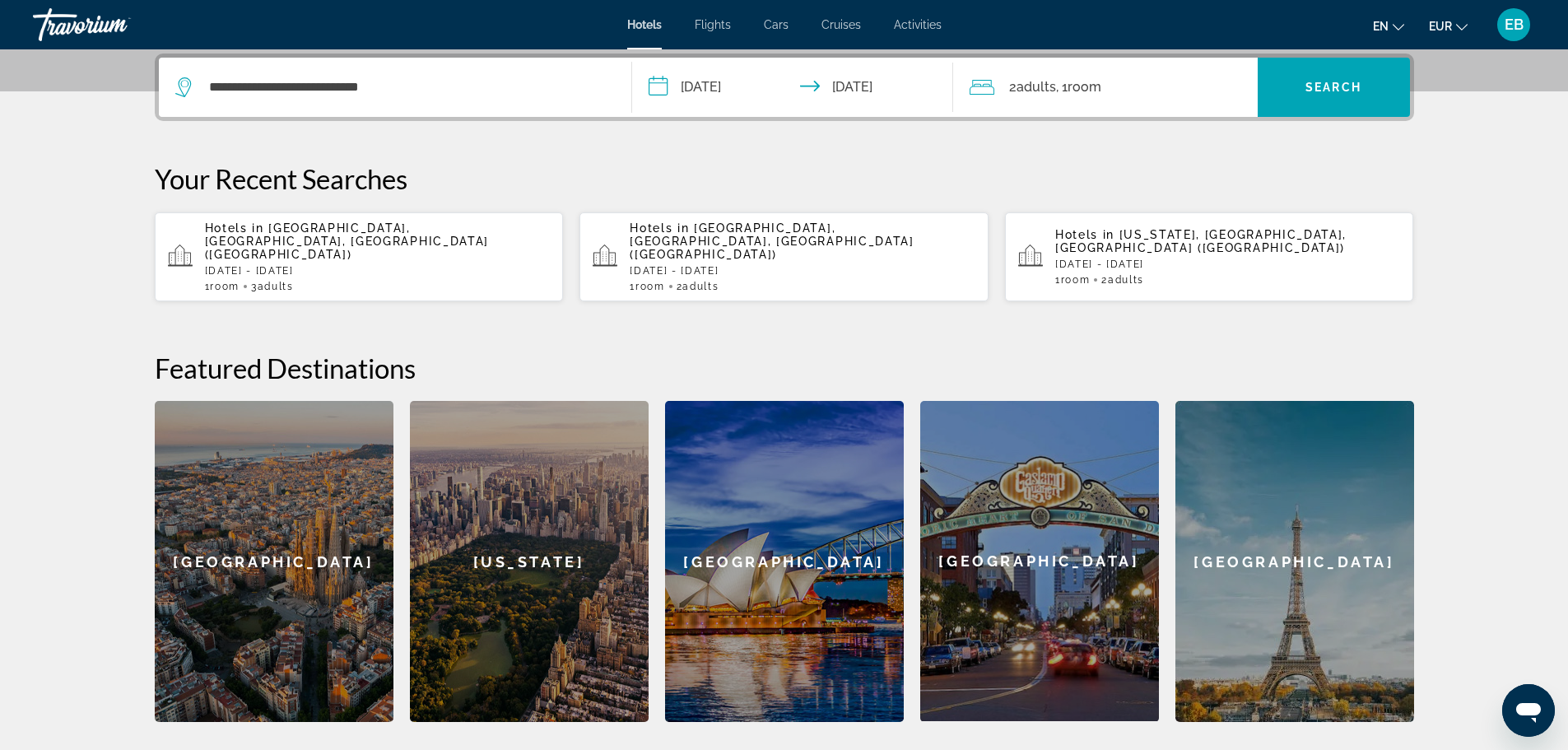
click at [1132, 84] on div "2 Adult Adults , 1 Room rooms" at bounding box center [1114, 87] width 288 height 23
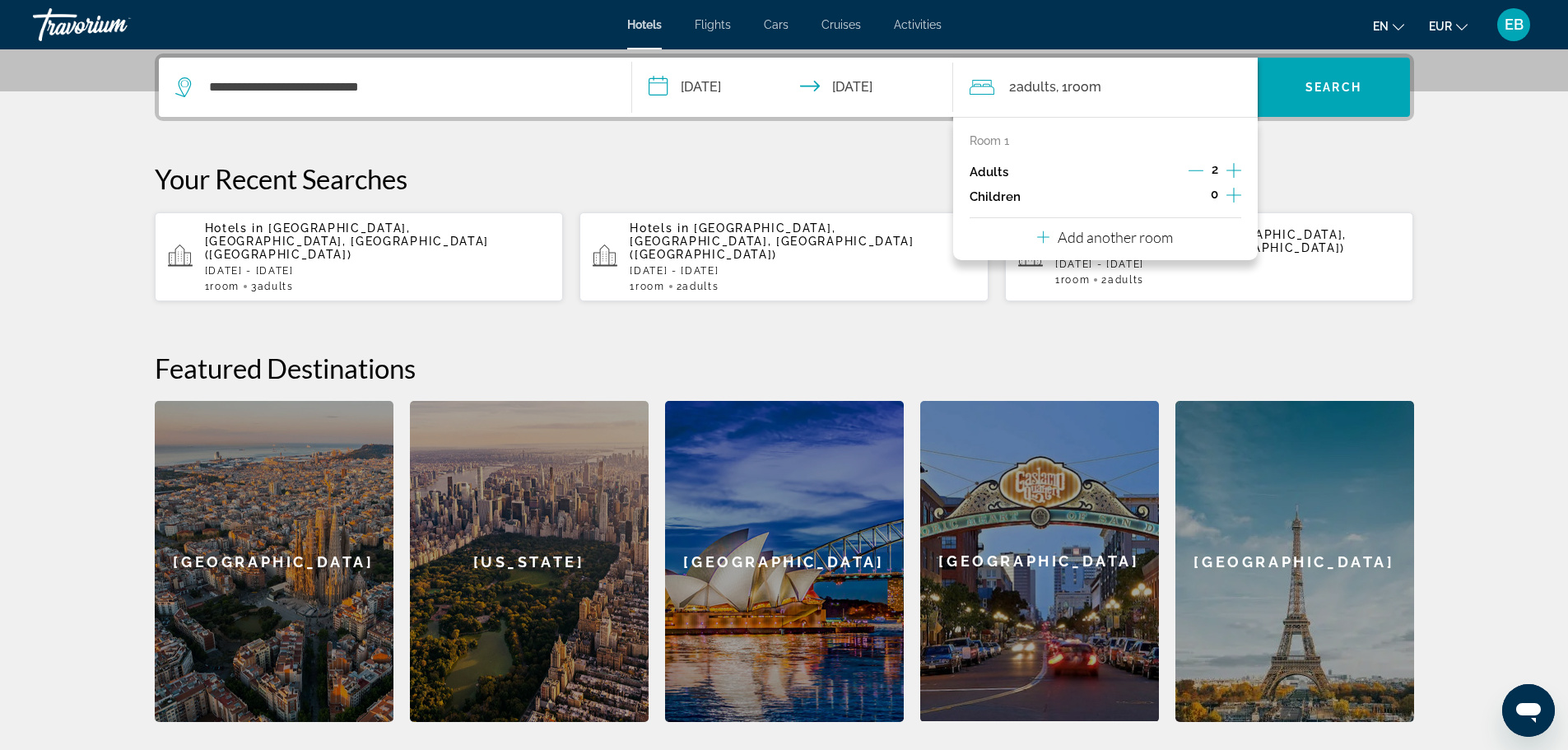
click at [1238, 172] on icon "Increment adults" at bounding box center [1233, 170] width 14 height 20
click at [1330, 87] on span "Search" at bounding box center [1334, 87] width 56 height 14
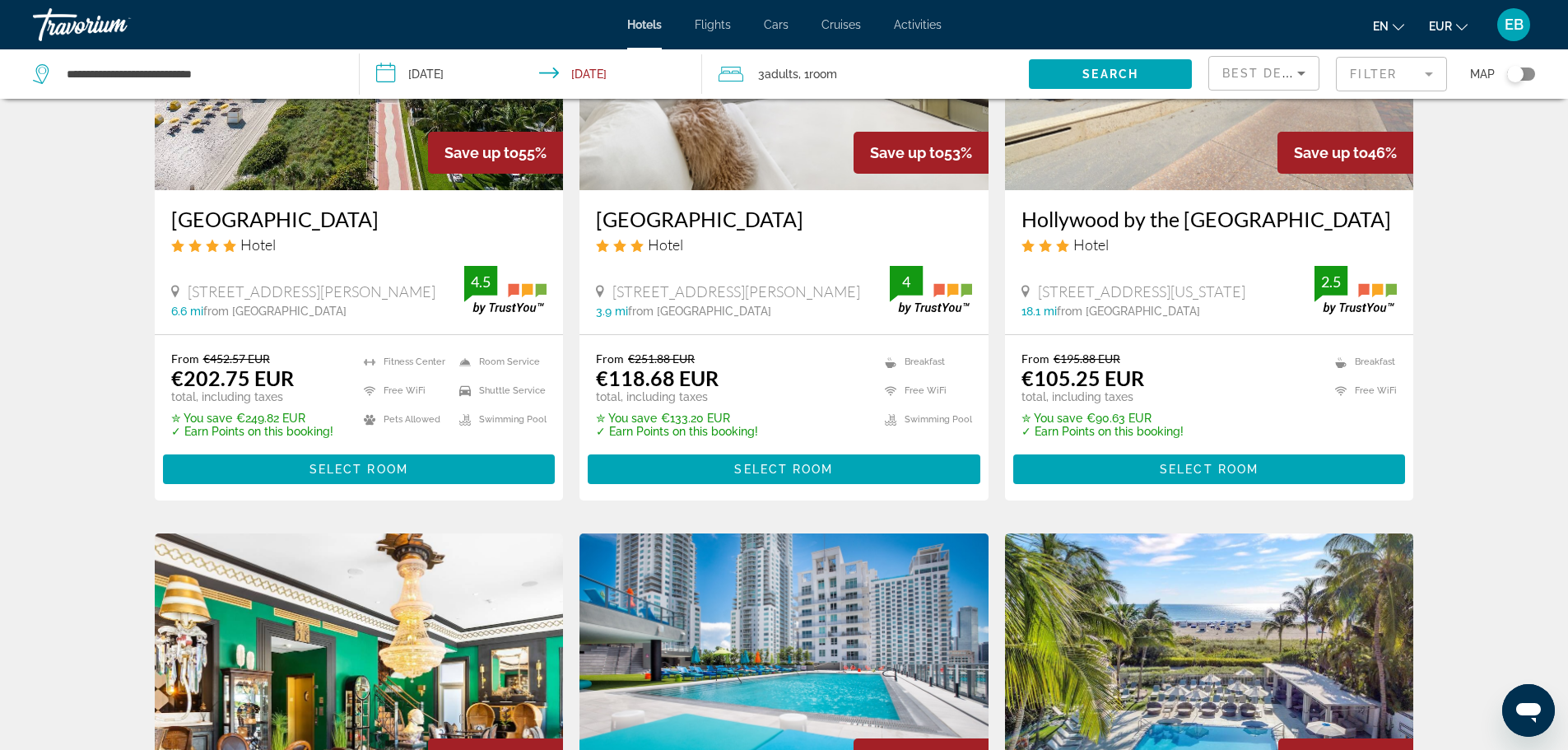
scroll to position [247, 0]
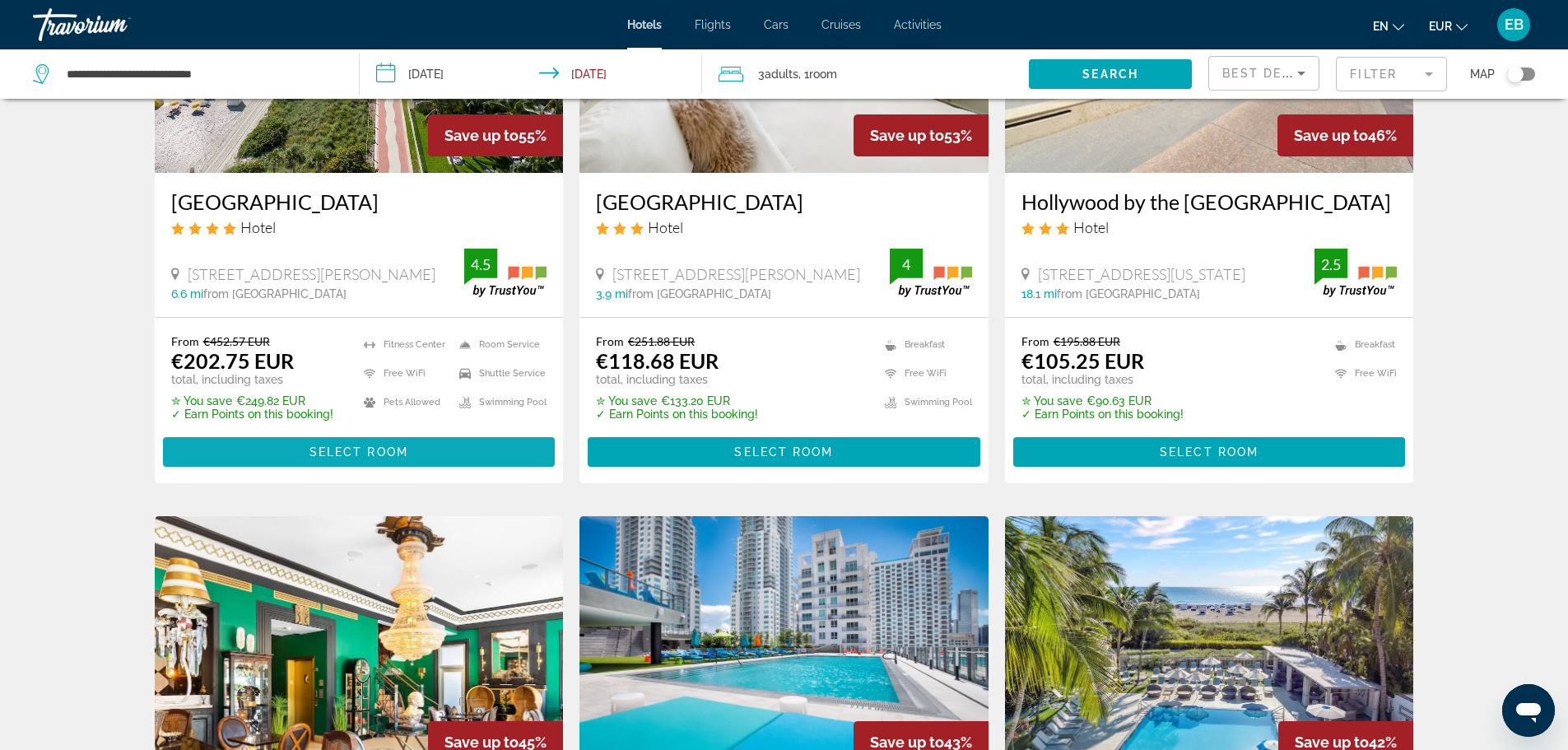
click at [350, 446] on span "Select Room" at bounding box center [359, 452] width 98 height 14
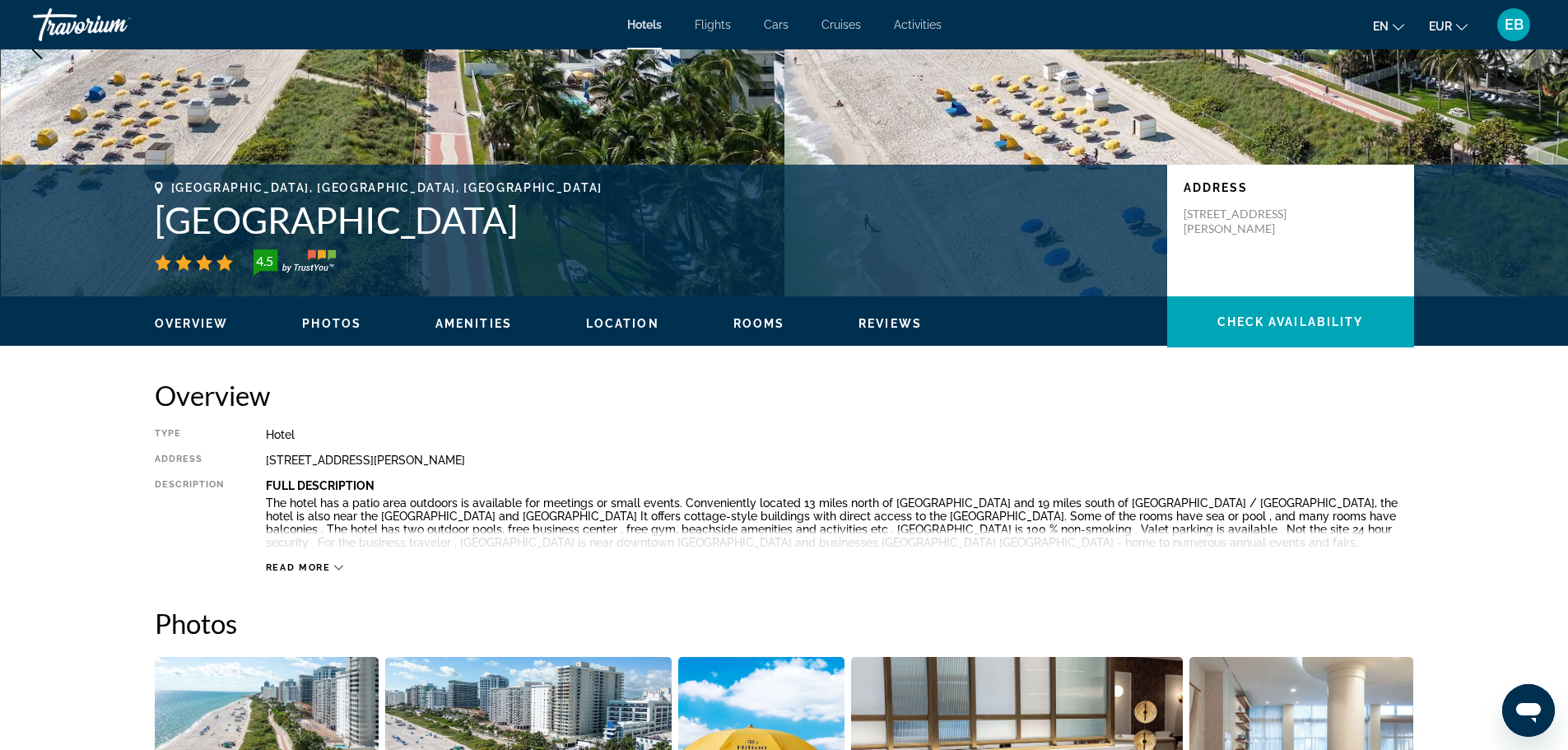
scroll to position [576, 0]
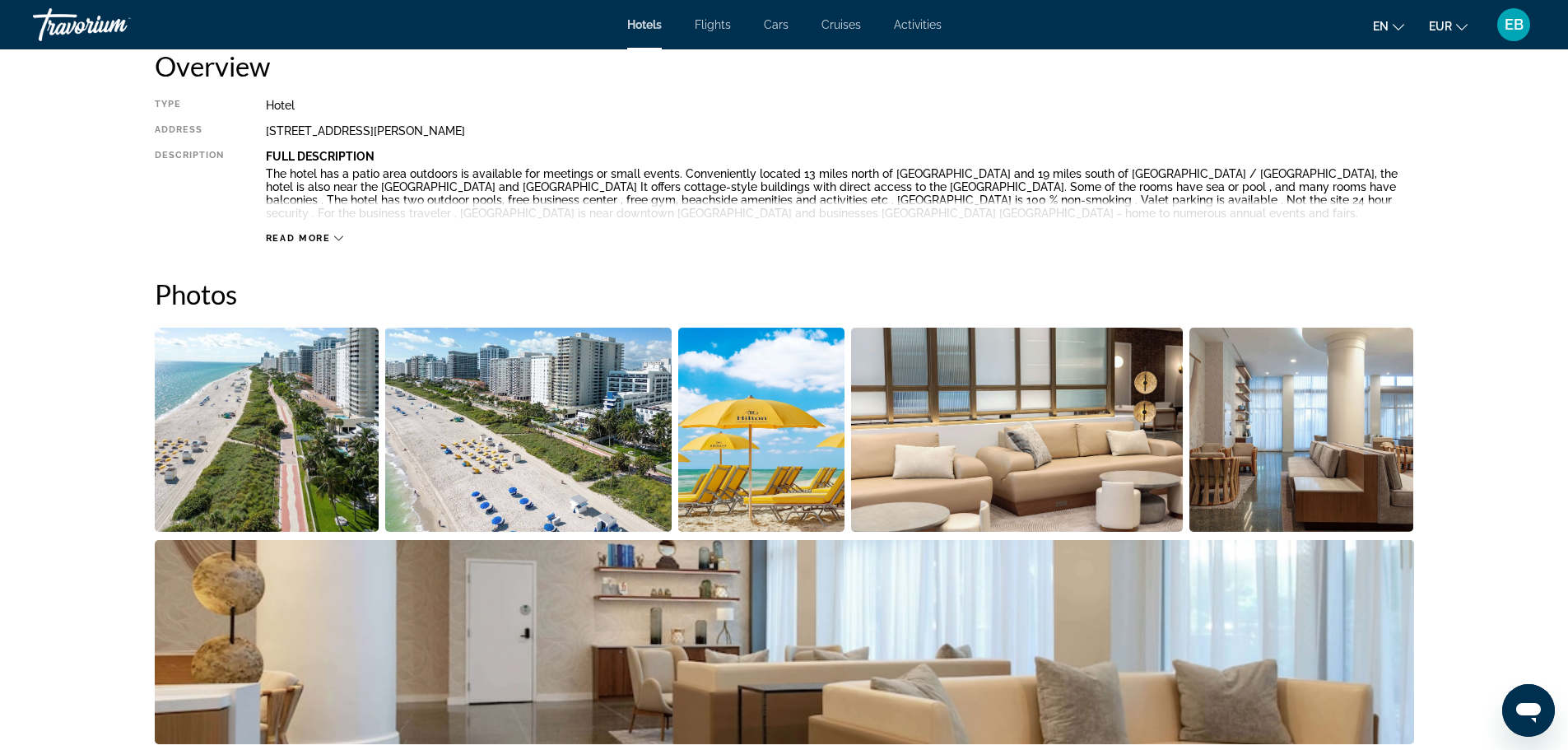
click at [321, 238] on span "Read more" at bounding box center [298, 238] width 65 height 11
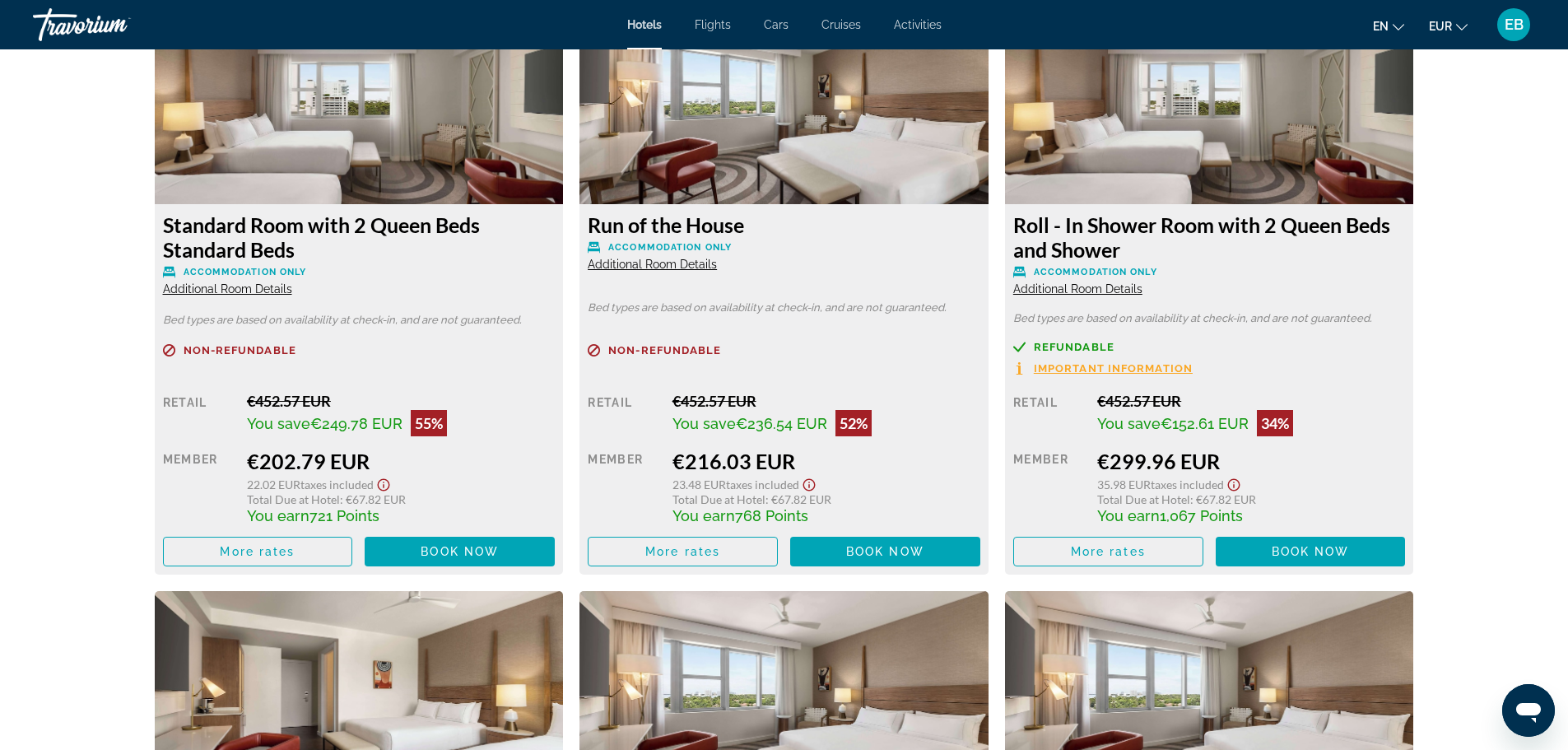
scroll to position [2438, 0]
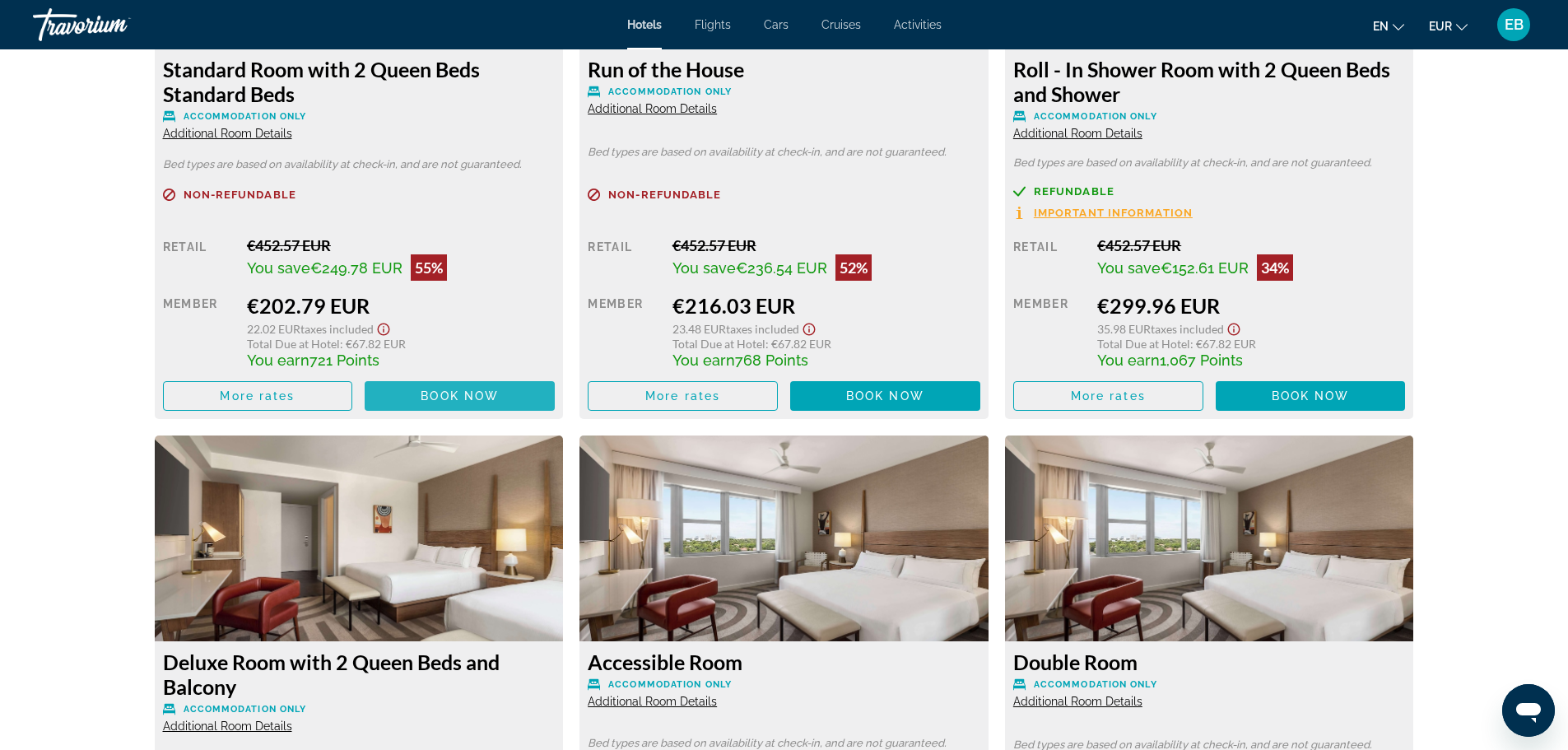
click at [410, 402] on span "Main content" at bounding box center [460, 395] width 190 height 40
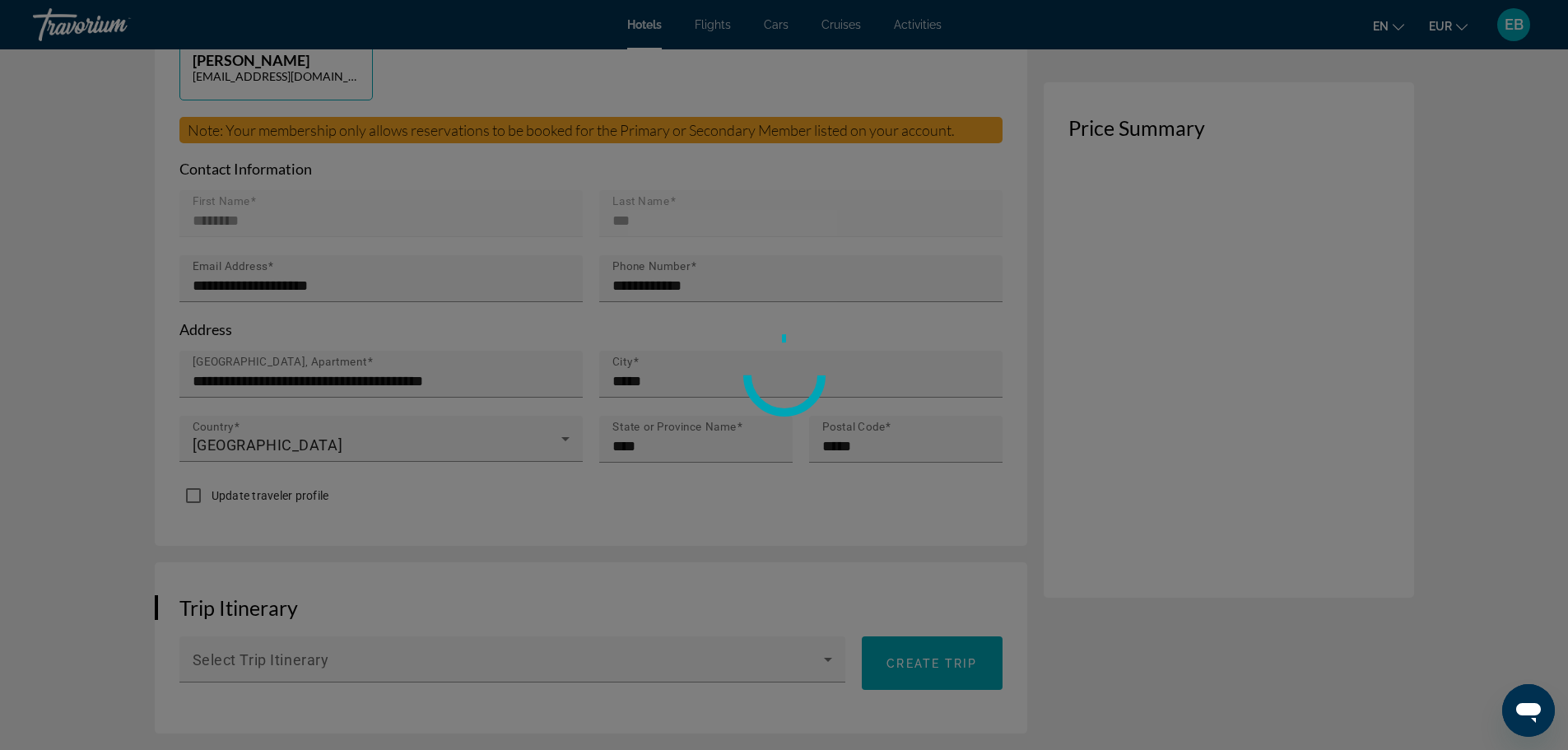
scroll to position [576, 0]
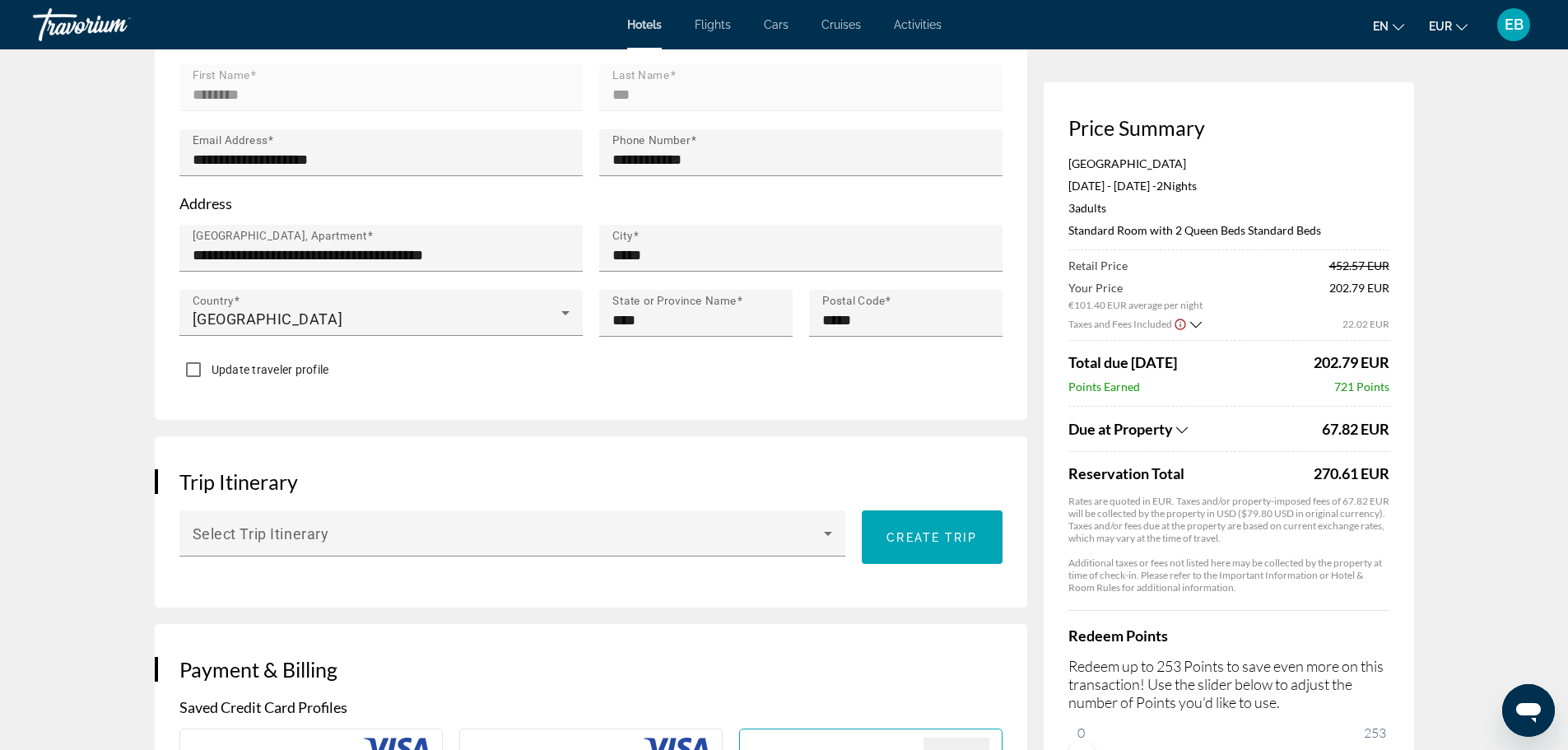
click at [1184, 433] on icon "Show Taxes and Fees breakdown" at bounding box center [1182, 430] width 12 height 14
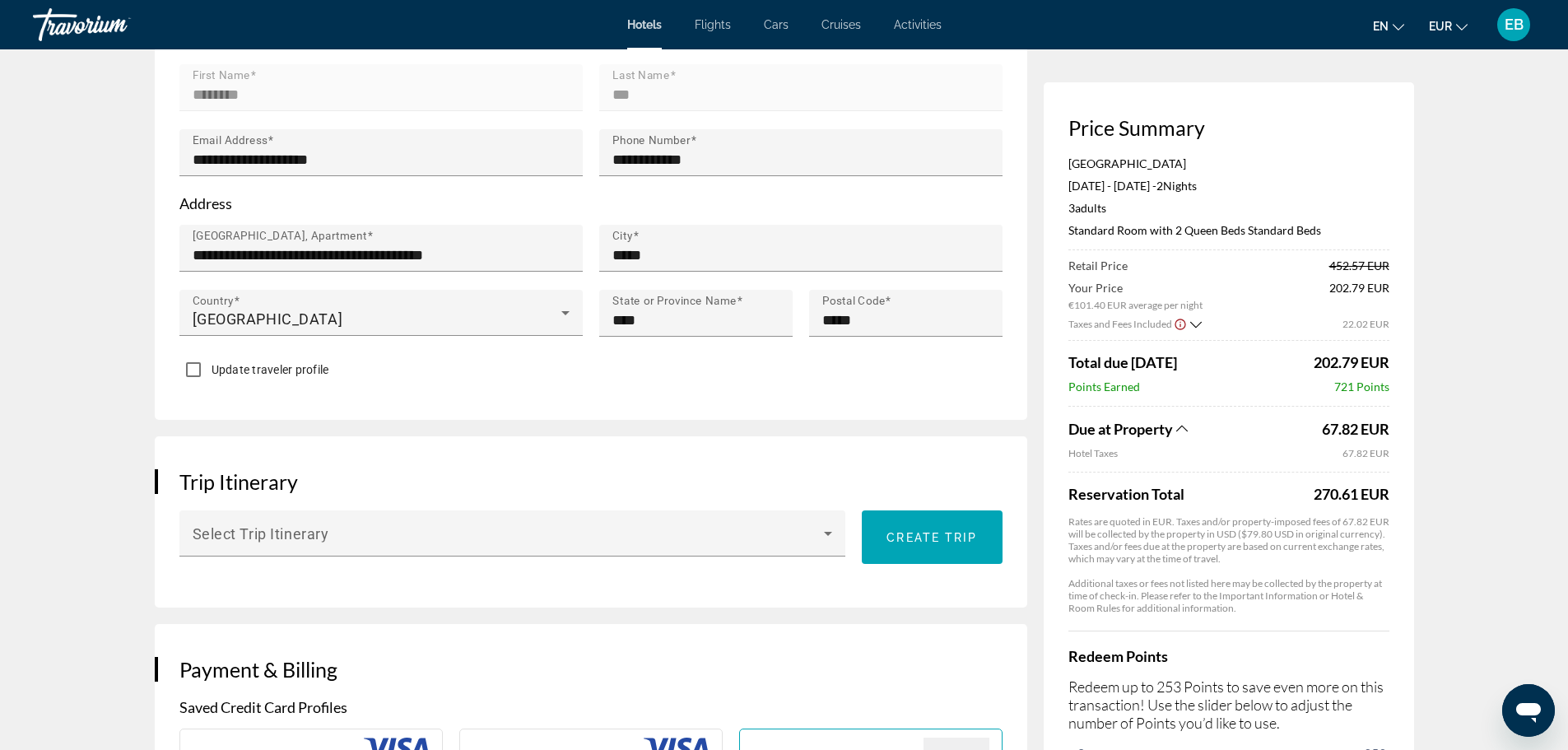
click at [1184, 433] on icon "Show Taxes and Fees breakdown" at bounding box center [1182, 428] width 12 height 14
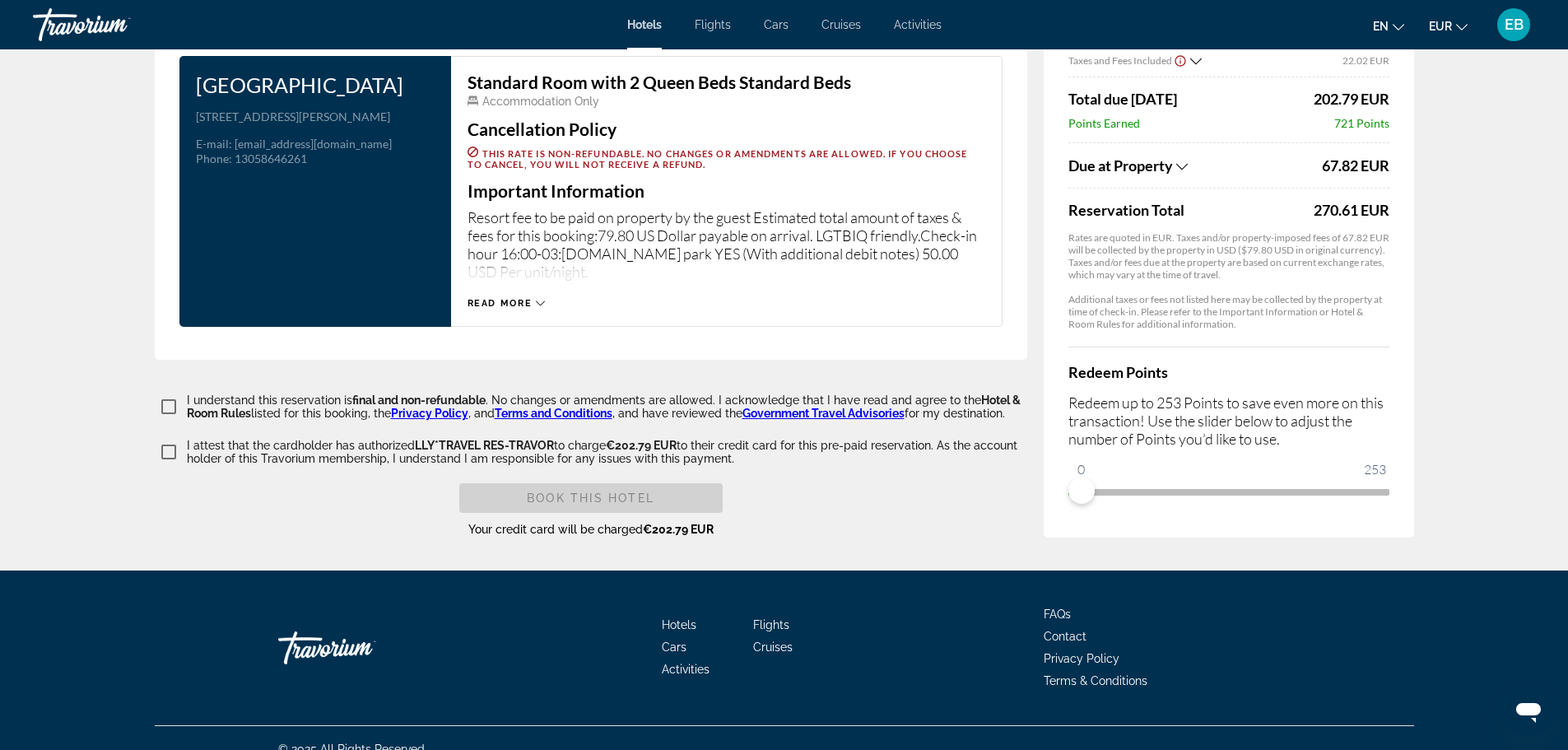
scroll to position [2102, 0]
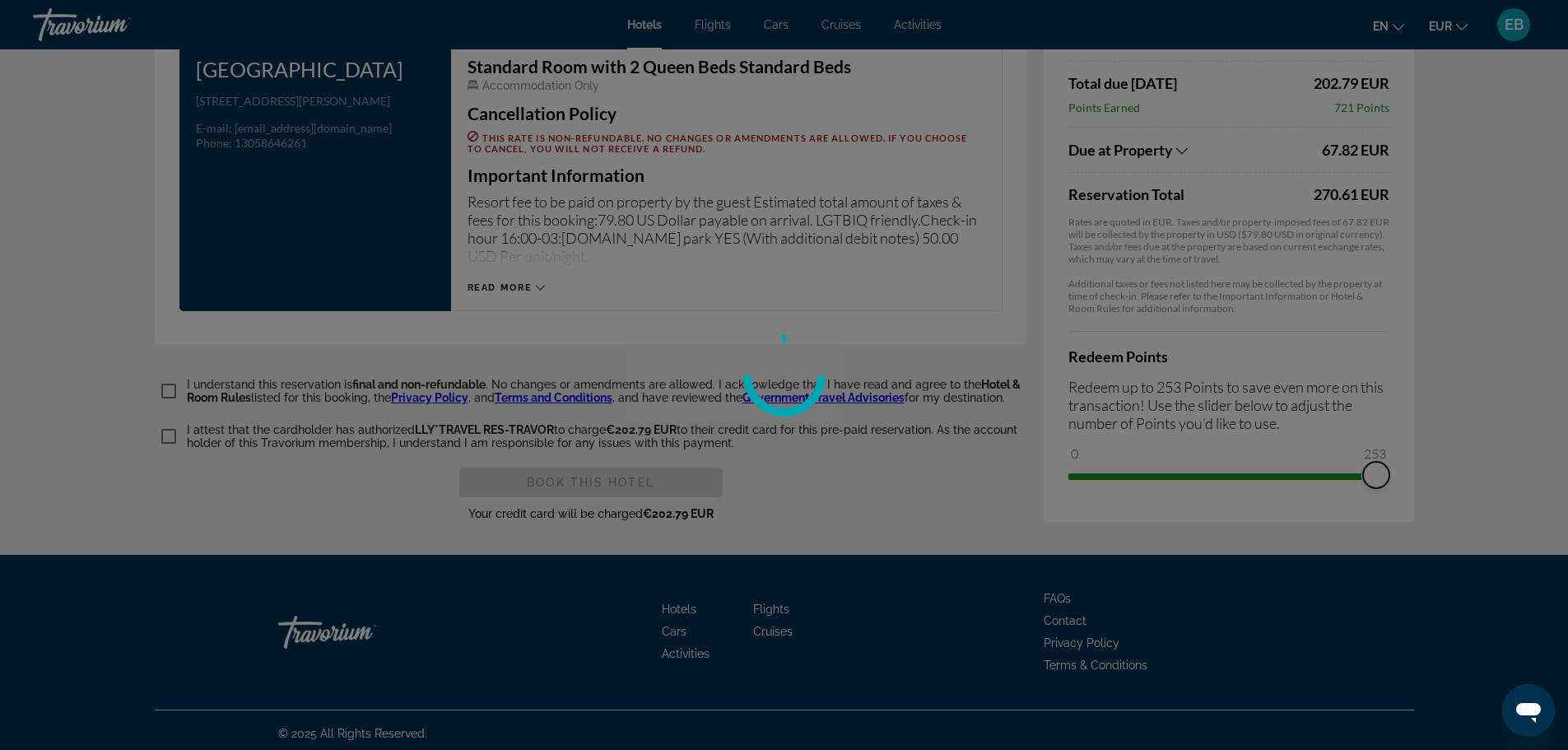
drag, startPoint x: 1084, startPoint y: 478, endPoint x: 1532, endPoint y: 456, distance: 448.5
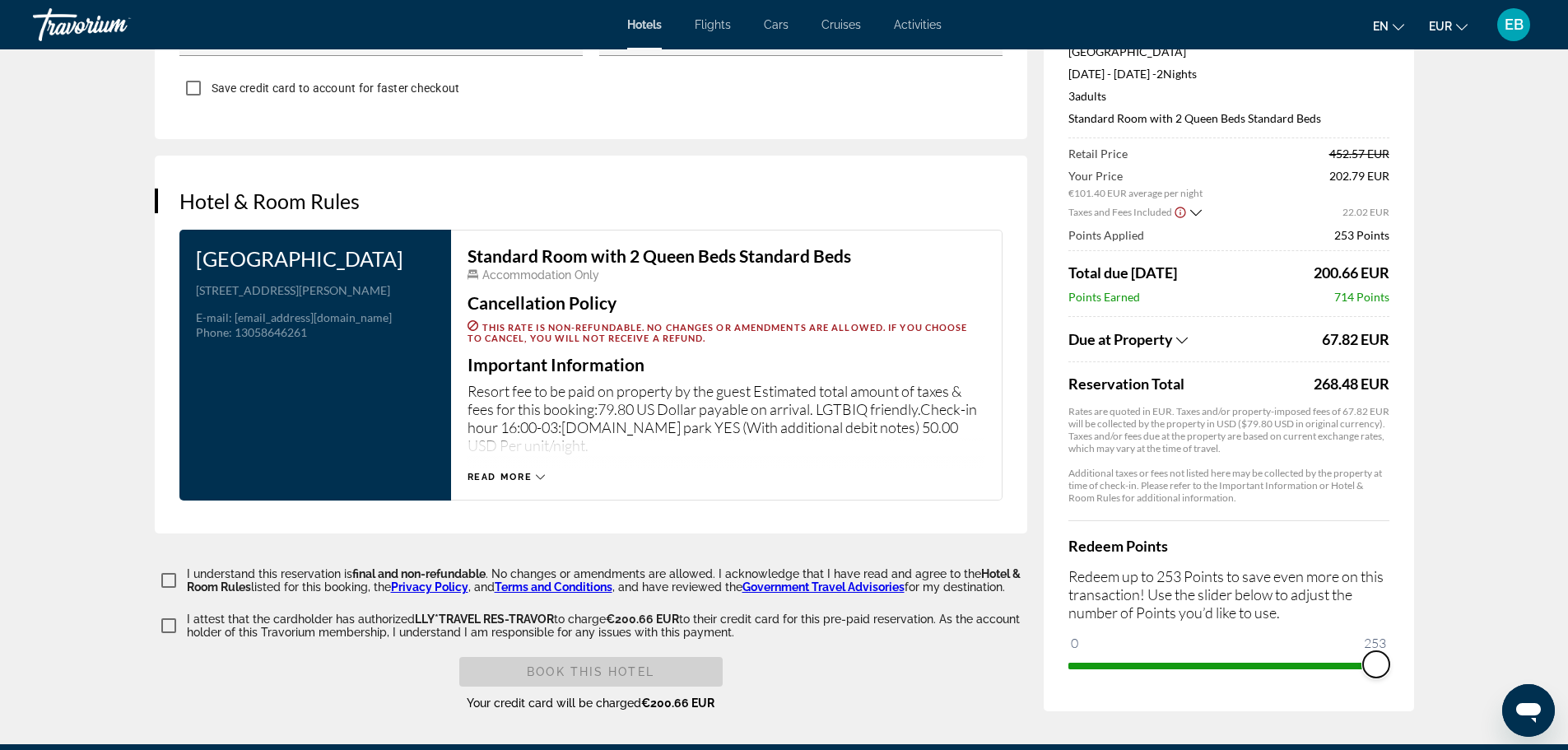
scroll to position [1855, 0]
